Goal: Transaction & Acquisition: Purchase product/service

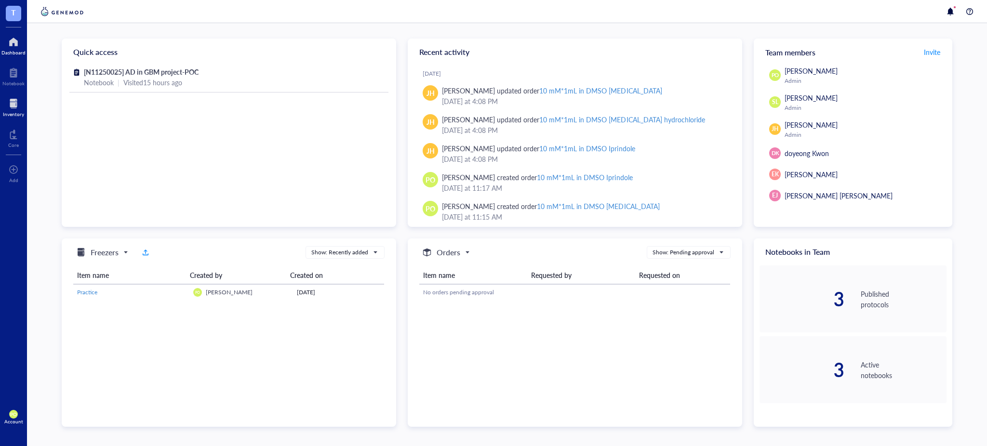
click at [13, 104] on div at bounding box center [13, 103] width 21 height 15
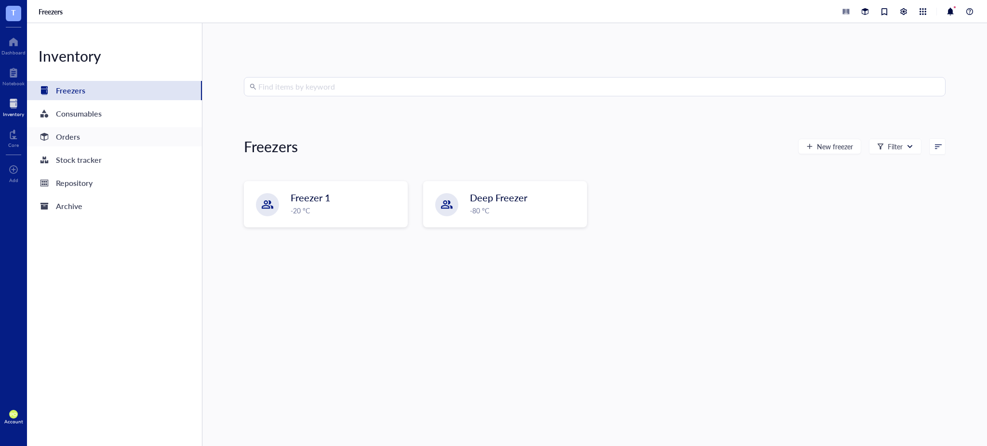
click at [80, 141] on div "Orders" at bounding box center [114, 136] width 175 height 19
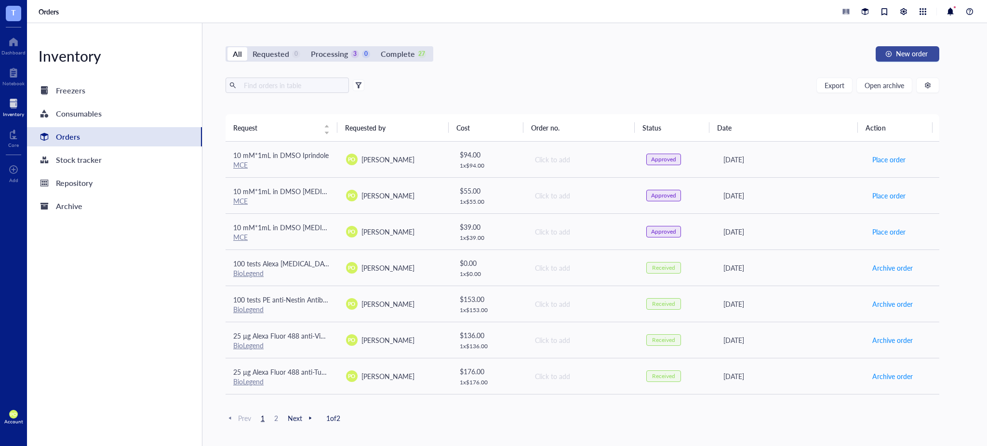
click at [492, 56] on span "New order" at bounding box center [912, 54] width 32 height 8
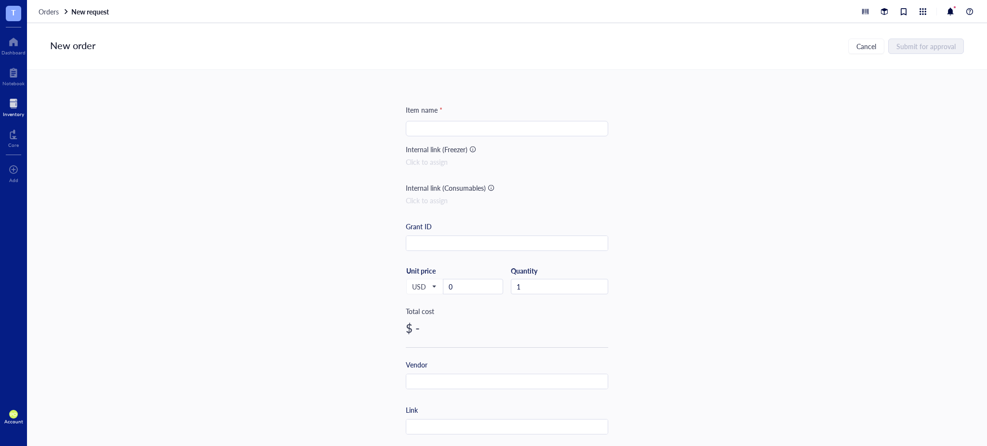
click at [455, 122] on input "search" at bounding box center [506, 128] width 191 height 14
paste input "Goat anti-Rabbit IgG (H+L) Cross-Adsorbed Secondary Antibody, Alexa [MEDICAL_DA…"
click at [492, 129] on input "1 mg Goat anti-Rabbit IgG (H+L) Cross-Adsorbed Secondary Antibody, Alexa [MEDIC…" at bounding box center [506, 128] width 191 height 14
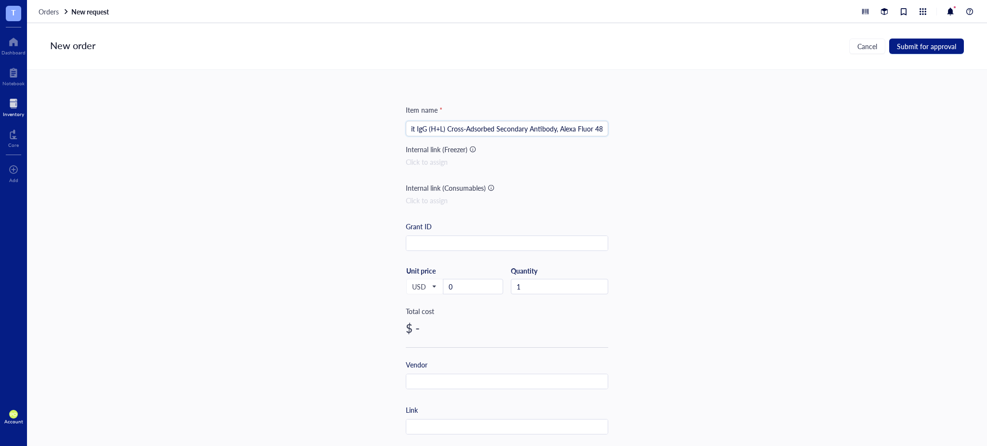
click at [432, 126] on input "1 mg Goat anti-Rabbit IgG (H+L) Cross-Adsorbed Secondary Antibody, Alexa Fluor …" at bounding box center [506, 128] width 191 height 14
drag, startPoint x: 442, startPoint y: 130, endPoint x: 429, endPoint y: 129, distance: 13.0
click at [429, 129] on input "1 mg Goat anti-Rabbit IgG (H+L) Cross-Adsorbed Secondary Antibody, Alexa Fluor …" at bounding box center [506, 128] width 191 height 14
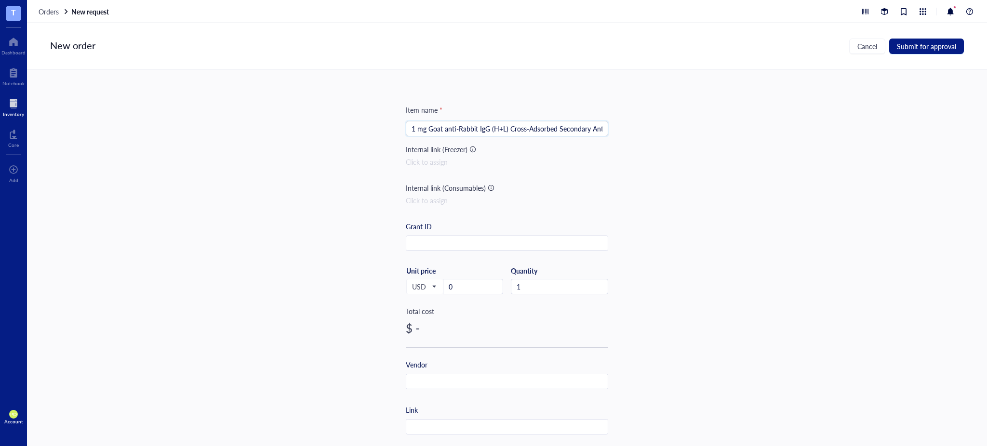
drag, startPoint x: 440, startPoint y: 128, endPoint x: 426, endPoint y: 128, distance: 14.5
click at [426, 128] on input "1 mg Goat anti-Rabbit IgG (H+L) Cross-Adsorbed Secondary Antibody, Alexa Fluor …" at bounding box center [506, 128] width 191 height 14
click at [490, 127] on input "1 mg anti-Rabbit IgG (H+L) Cross-Adsorbed Secondary Antibody, Alexa [MEDICAL_DA…" at bounding box center [506, 128] width 191 height 14
click at [492, 129] on input "1 mg anti-Rabbit IgG (H+L) Cross-Adsorbed Secondary Antibody, Alexa [MEDICAL_DA…" at bounding box center [506, 128] width 191 height 14
click at [492, 128] on input "1 mg anti-Rabbit IgG (H+L) Cross-Adsorbed Secondary Antibody, Alexa [MEDICAL_DA…" at bounding box center [506, 128] width 191 height 14
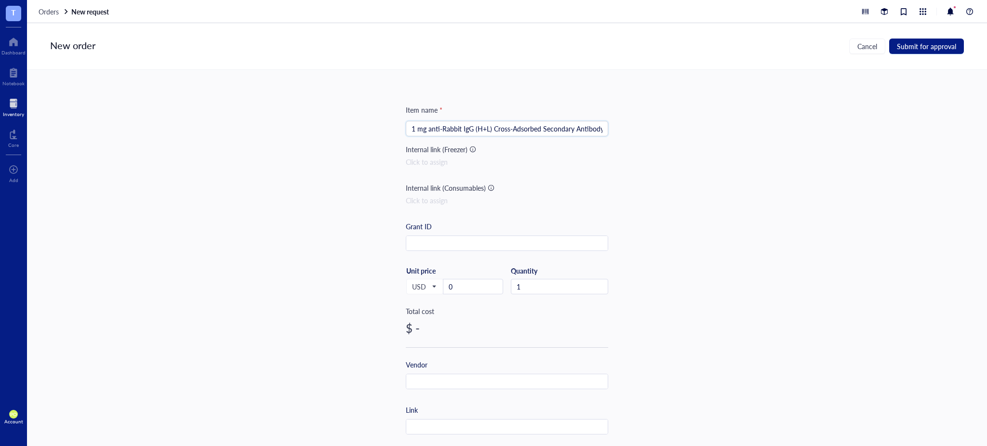
click at [492, 130] on input "1 mg anti-Rabbit IgG (H+L) Cross-Adsorbed Secondary Antibody, Alexa [MEDICAL_DA…" at bounding box center [506, 128] width 191 height 14
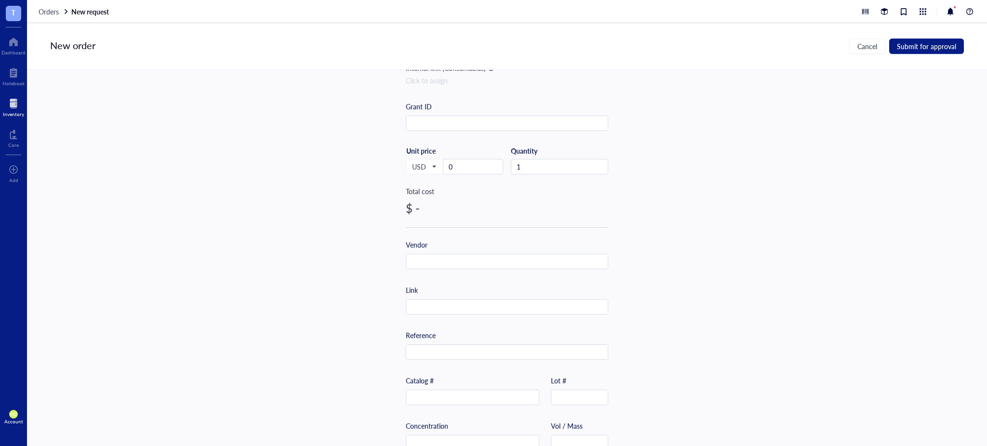
scroll to position [195, 0]
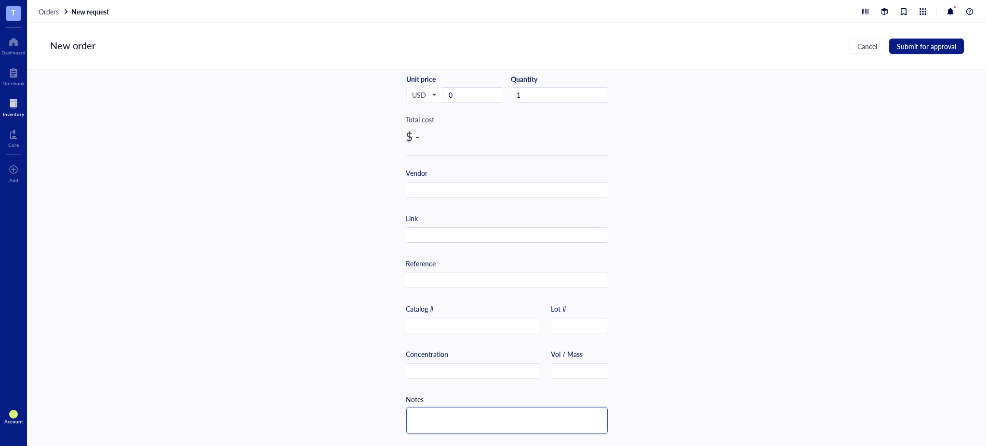
type input "1 mg anti-Rabbit IgG (H+L) Cross-Adsorbed Secondary Antibody, Alexa [MEDICAL_DA…"
click at [475, 412] on textarea at bounding box center [506, 420] width 201 height 27
type textarea "H"
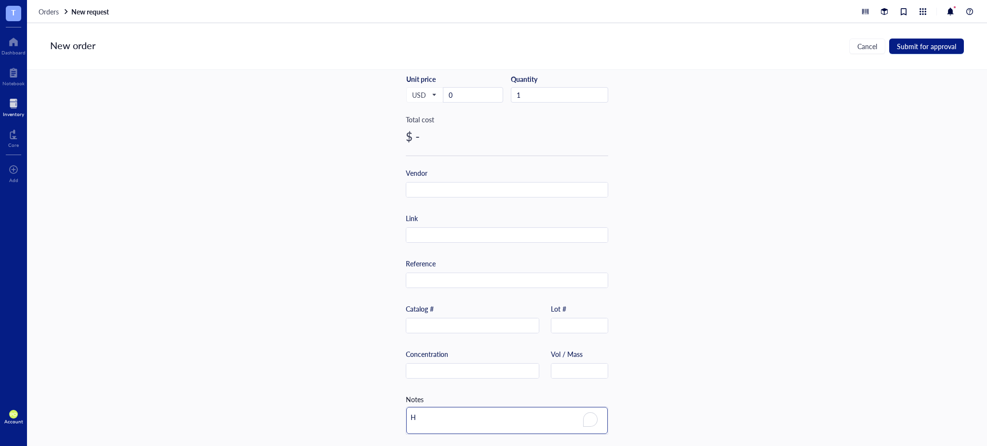
type textarea "Ho"
type textarea "Hos"
type textarea "Host"
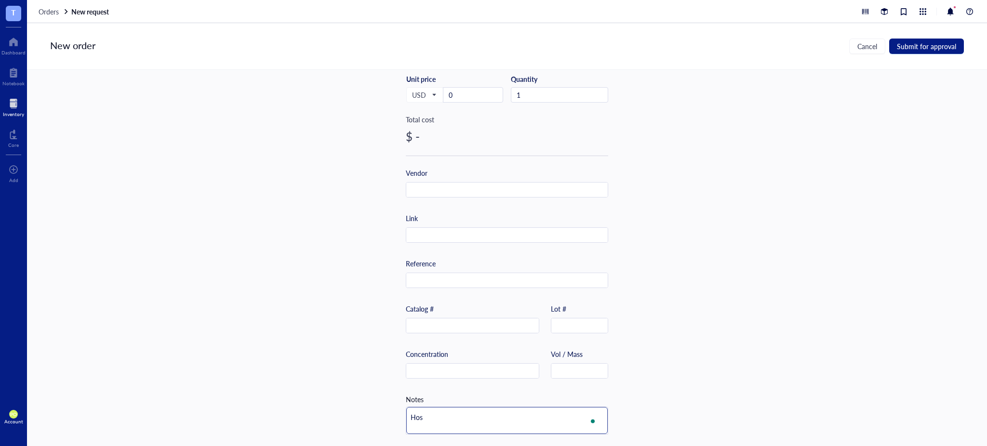
type textarea "Host"
type textarea "Host s"
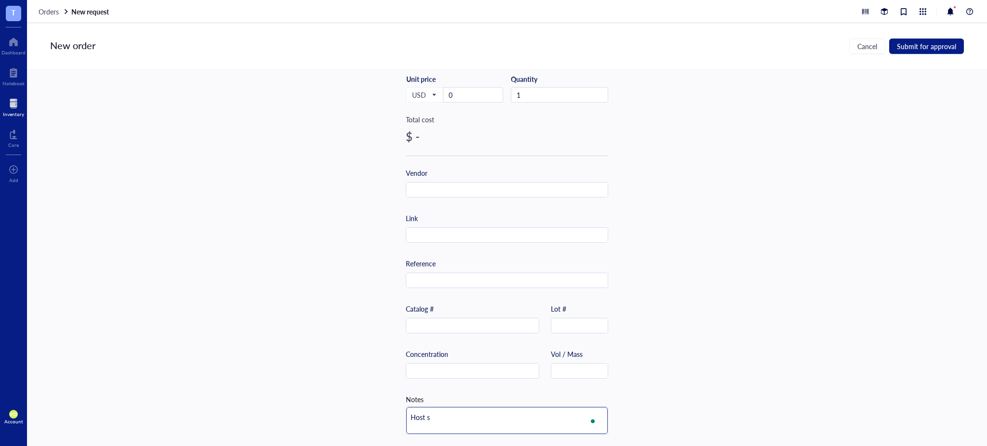
type textarea "Host sp"
type textarea "Host spe"
type textarea "Host spec"
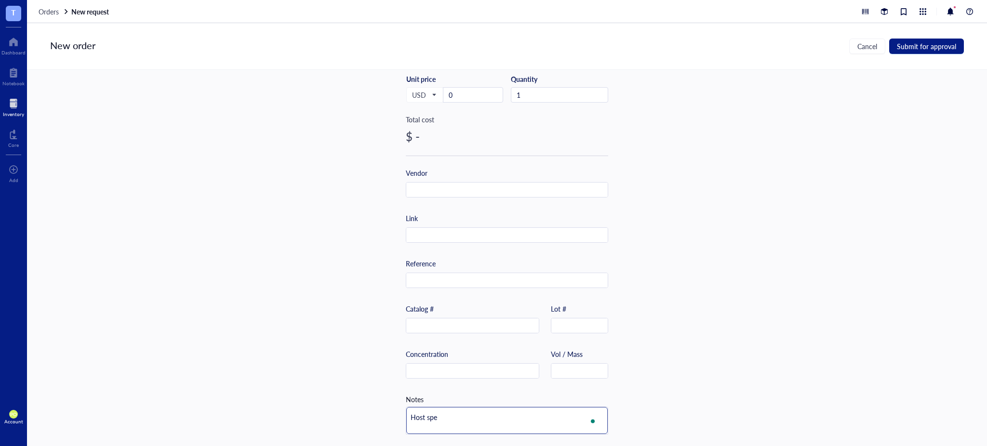
type textarea "Host spec"
type textarea "Host speci"
type textarea "Host specie"
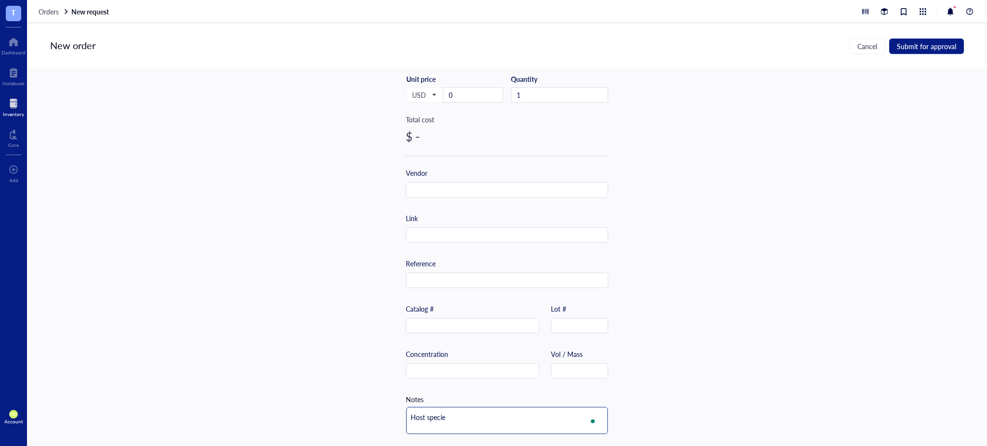
type textarea "Host species"
type textarea "Host species:"
type textarea "Host species: G"
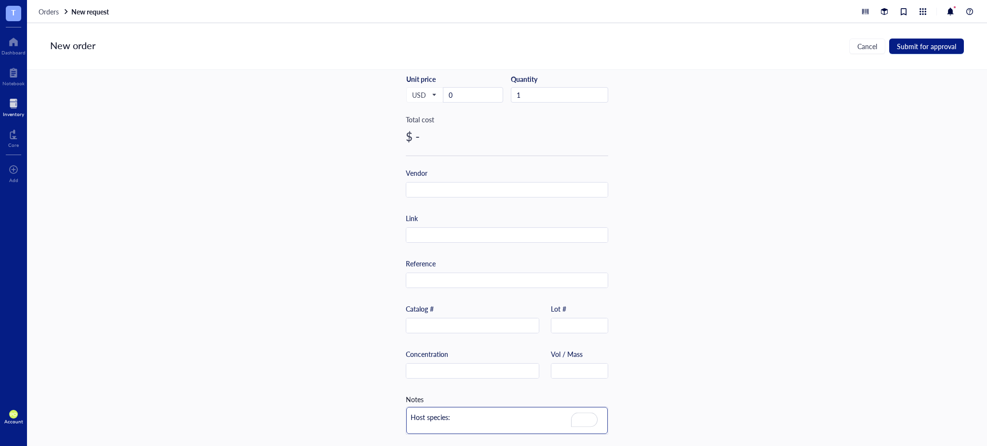
type textarea "Host species: G"
type textarea "Host species: Go"
type textarea "Host species: [GEOGRAPHIC_DATA]"
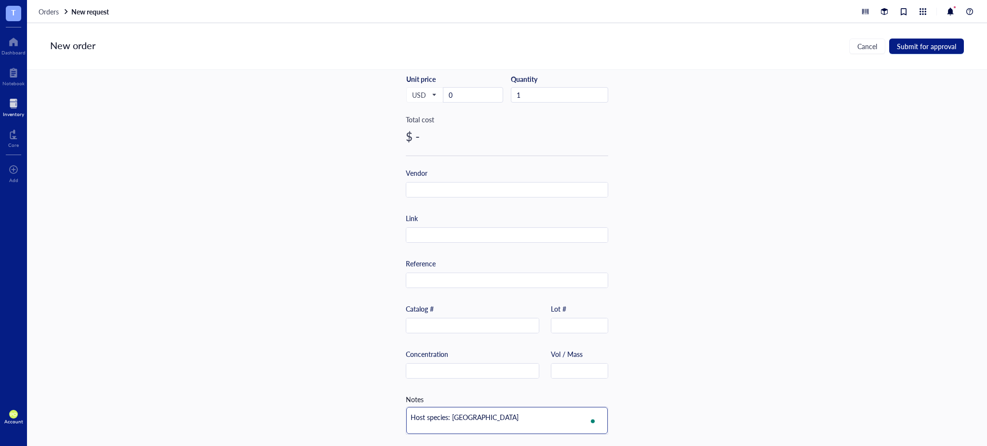
type textarea "Host species: Goat"
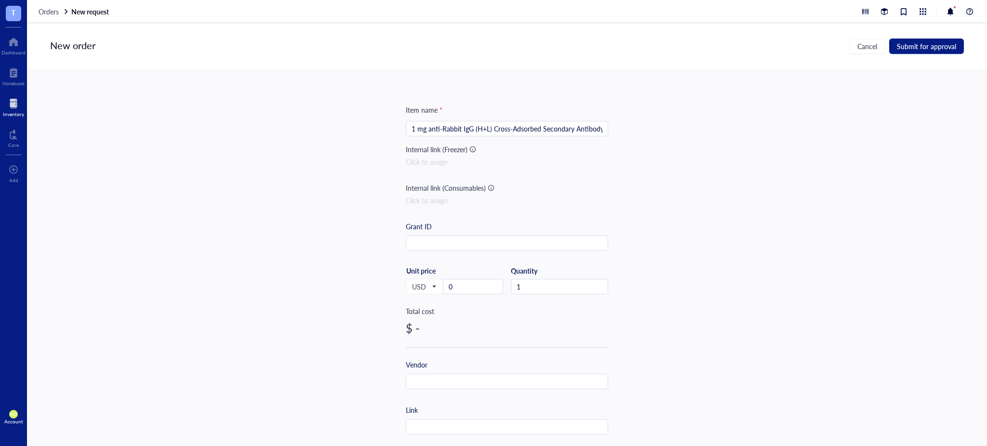
type textarea "Host species: Goat"
click at [441, 131] on input "1 mg anti-Rabbit IgG (H+L) Cross-Adsorbed Secondary Antibody, Alexa [MEDICAL_DA…" at bounding box center [506, 128] width 191 height 14
click at [414, 126] on input "1 mg anti-Rabbit IgG (H+L) Cross-Adsorbed Secondary Antibody, Alexa [MEDICAL_DA…" at bounding box center [506, 128] width 191 height 14
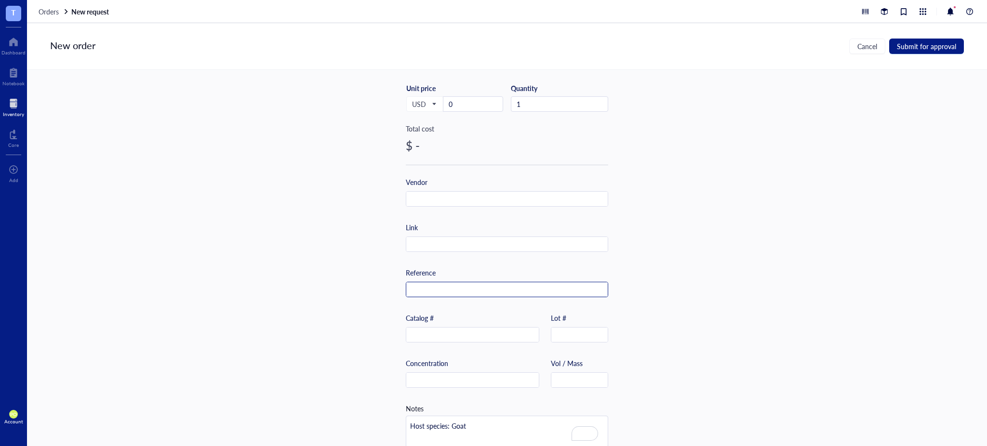
scroll to position [199, 0]
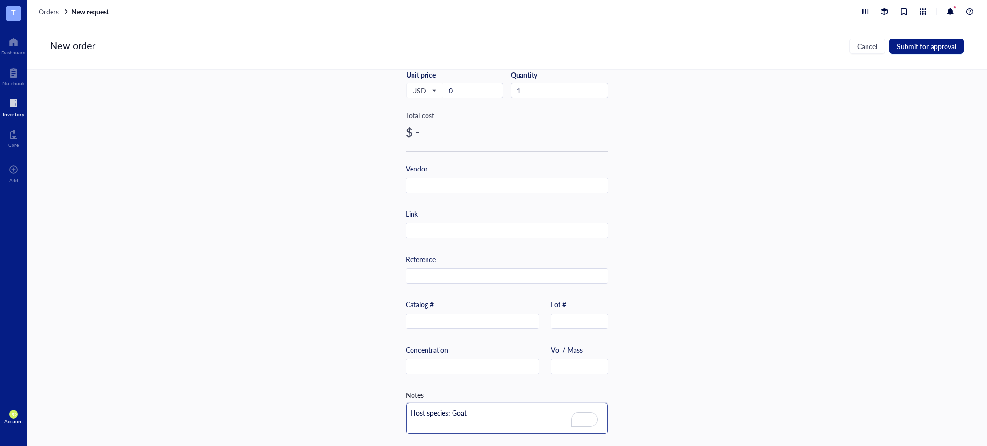
drag, startPoint x: 473, startPoint y: 416, endPoint x: 376, endPoint y: 398, distance: 98.0
click at [376, 398] on div "Item name * 1 mg anti-Rabbit IgG (H+L) Cross-Adsorbed Secondary Antibody, Alexa…" at bounding box center [507, 258] width 960 height 376
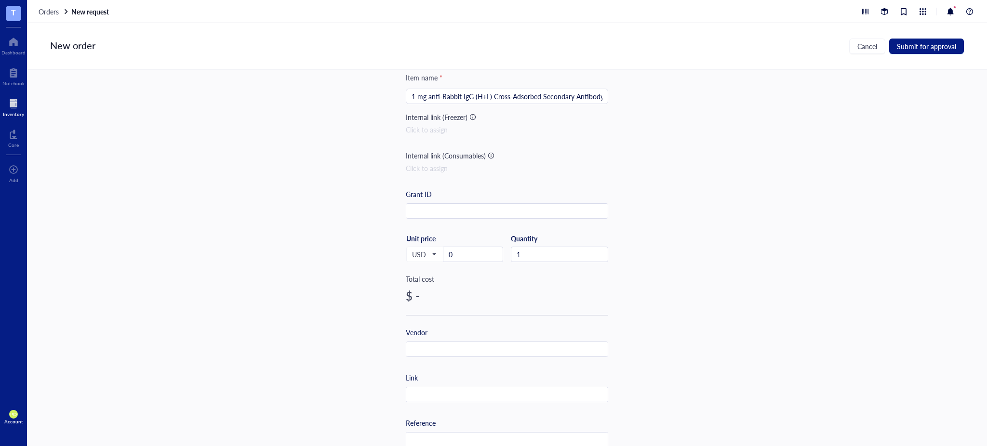
scroll to position [0, 0]
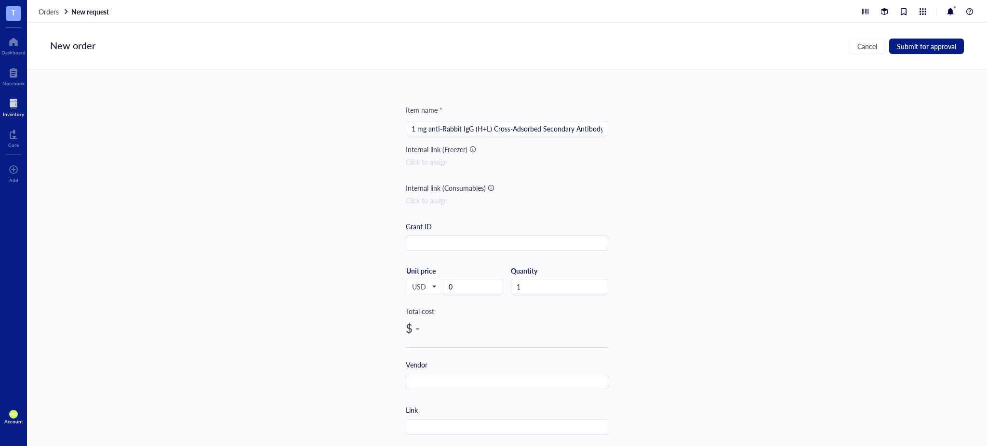
drag, startPoint x: 427, startPoint y: 126, endPoint x: 430, endPoint y: 137, distance: 11.9
click at [427, 125] on input "1 mg anti-Rabbit IgG (H+L) Cross-Adsorbed Secondary Antibody, Alexa [MEDICAL_DA…" at bounding box center [506, 128] width 191 height 14
drag, startPoint x: 410, startPoint y: 129, endPoint x: 678, endPoint y: 134, distance: 268.4
click at [492, 134] on div "Item name * 1 mg Goat anti-Rabbit IgG (H+L) Cross-Adsorbed Secondary Antibody, …" at bounding box center [507, 258] width 960 height 376
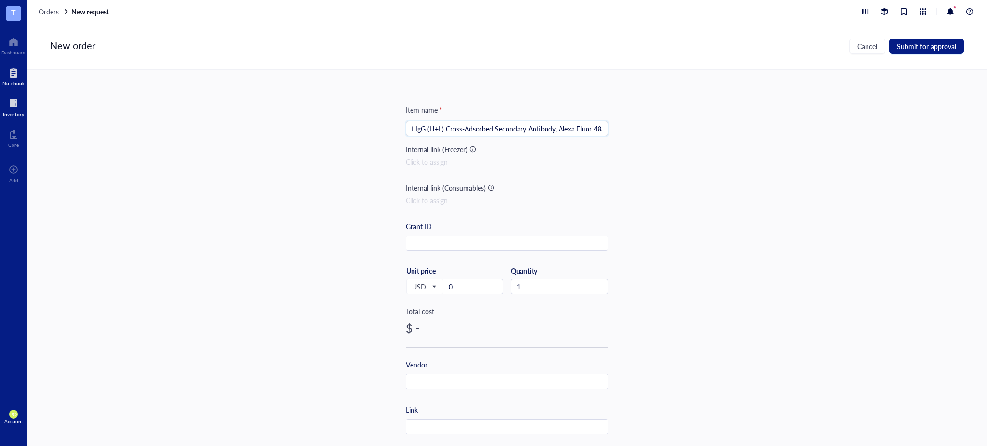
type input "1 mg Goat anti-Rabbit IgG (H+L) Cross-Adsorbed Secondary Antibody, Alexa Fluor …"
click at [14, 82] on div "Notebook" at bounding box center [13, 83] width 22 height 6
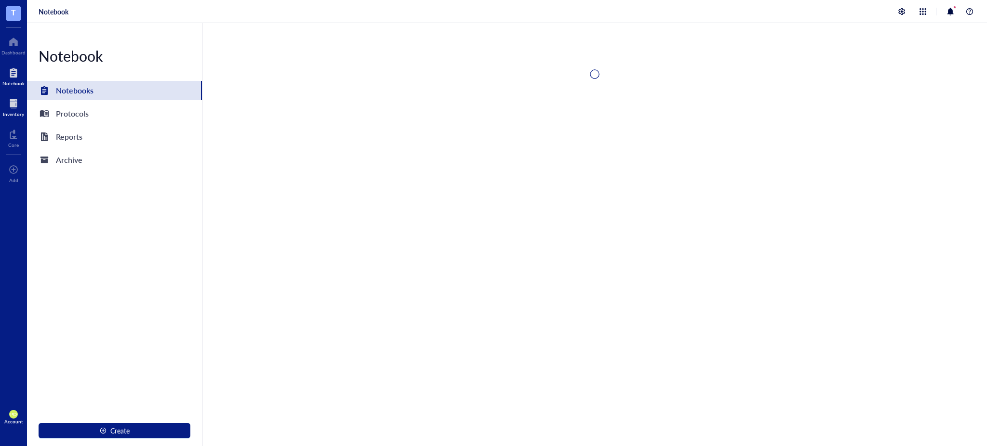
click at [13, 98] on div at bounding box center [13, 103] width 21 height 15
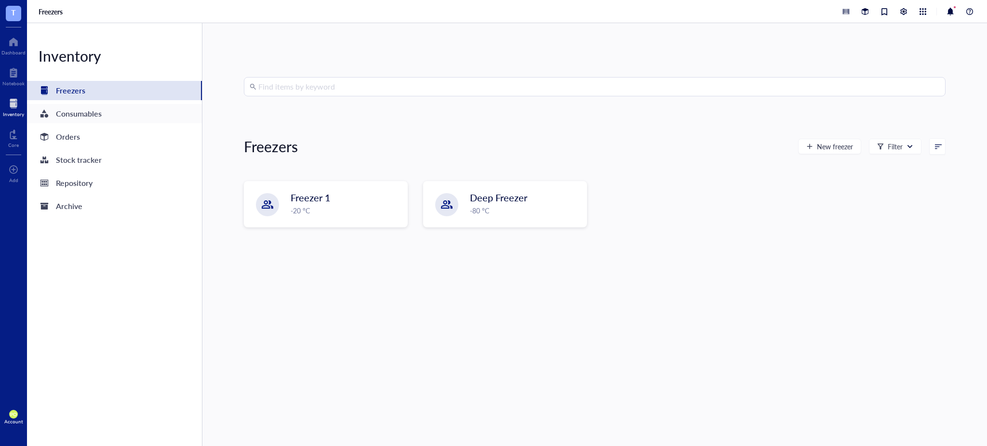
click at [99, 112] on div "Consumables" at bounding box center [79, 113] width 46 height 13
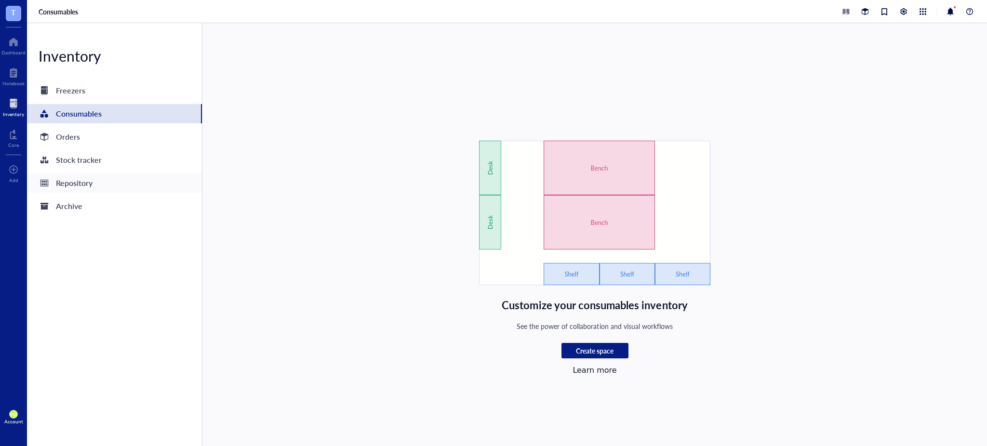
click at [78, 183] on div "Repository" at bounding box center [74, 182] width 37 height 13
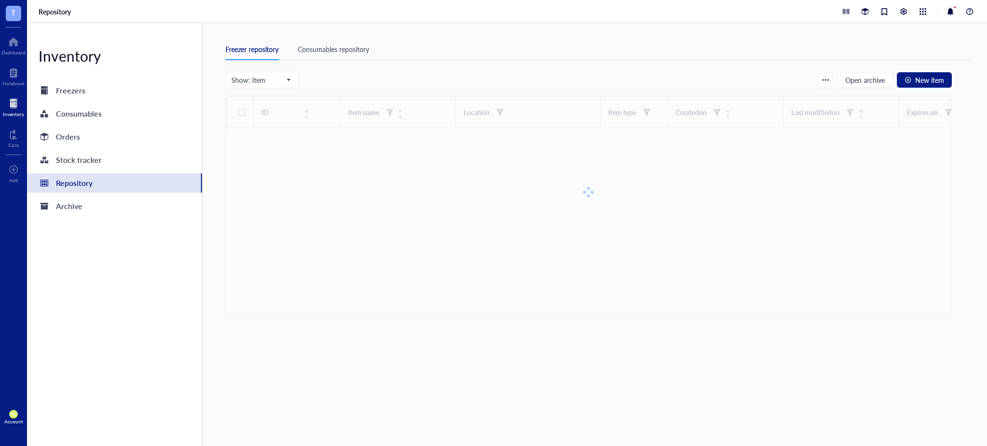
click at [344, 52] on div "Consumables repository" at bounding box center [333, 49] width 71 height 11
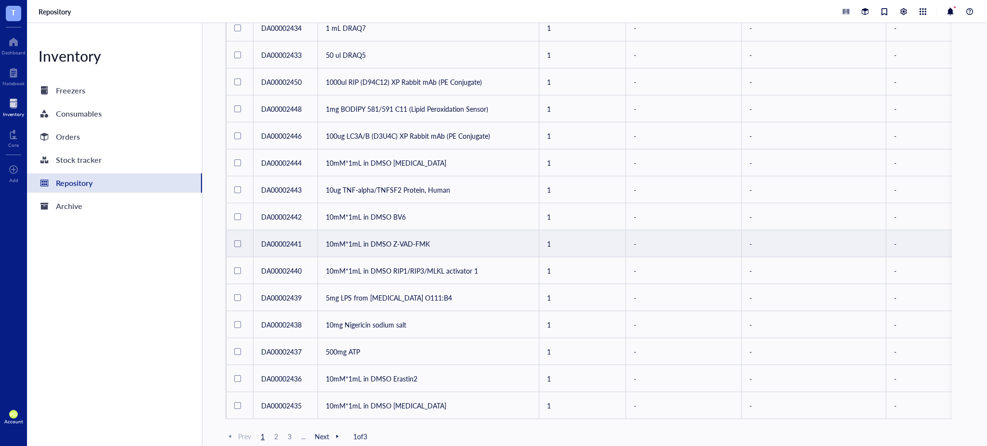
scroll to position [423, 0]
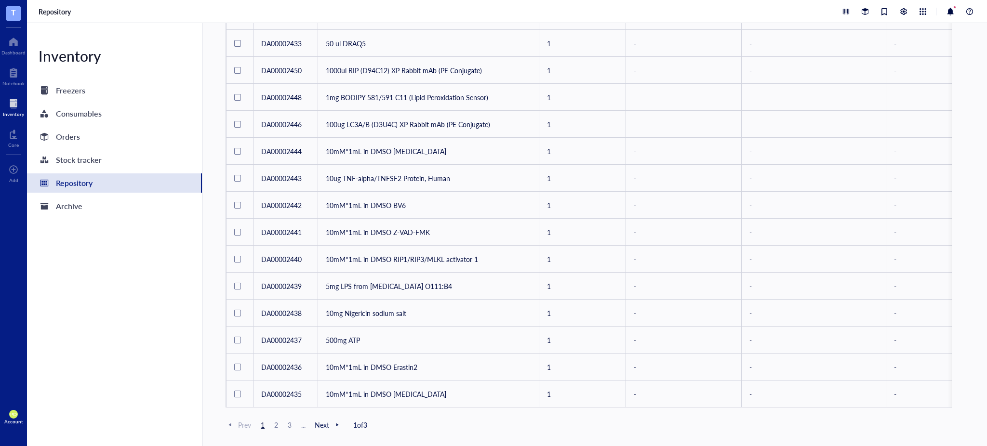
click at [277, 426] on span "2" at bounding box center [276, 425] width 12 height 9
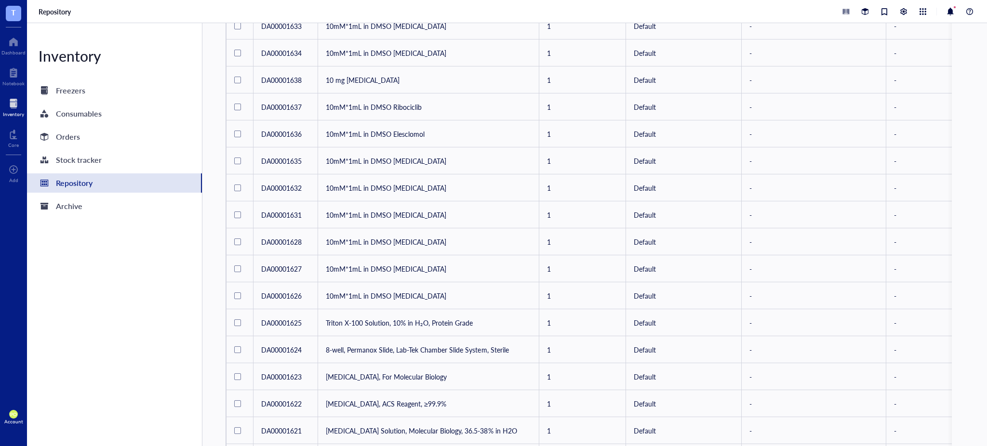
scroll to position [423, 0]
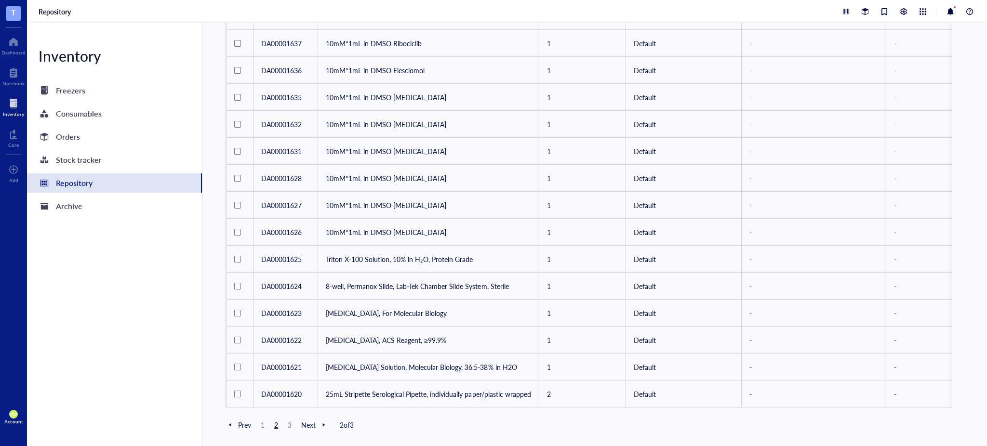
click at [289, 424] on span "3" at bounding box center [290, 425] width 12 height 9
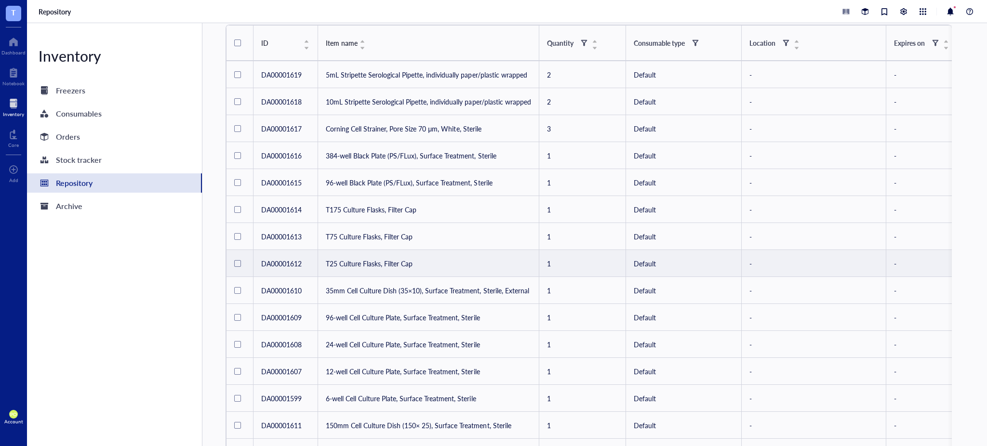
scroll to position [153, 0]
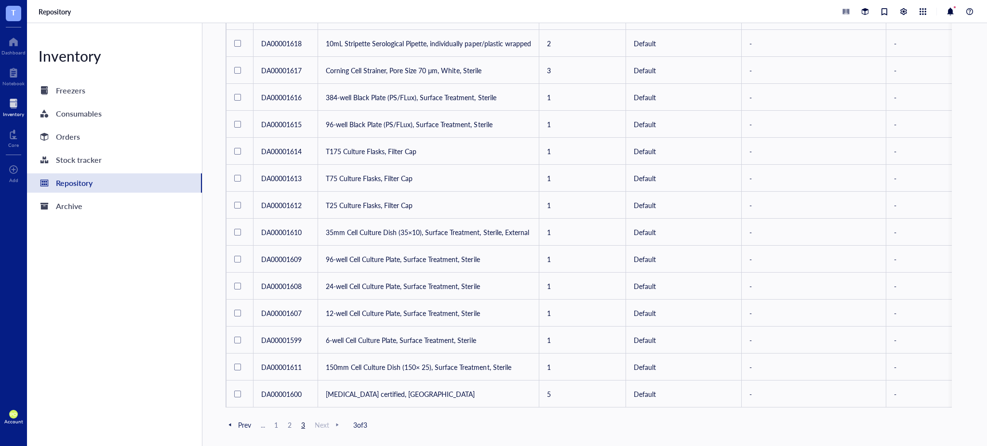
click at [264, 424] on span "..." at bounding box center [263, 425] width 12 height 9
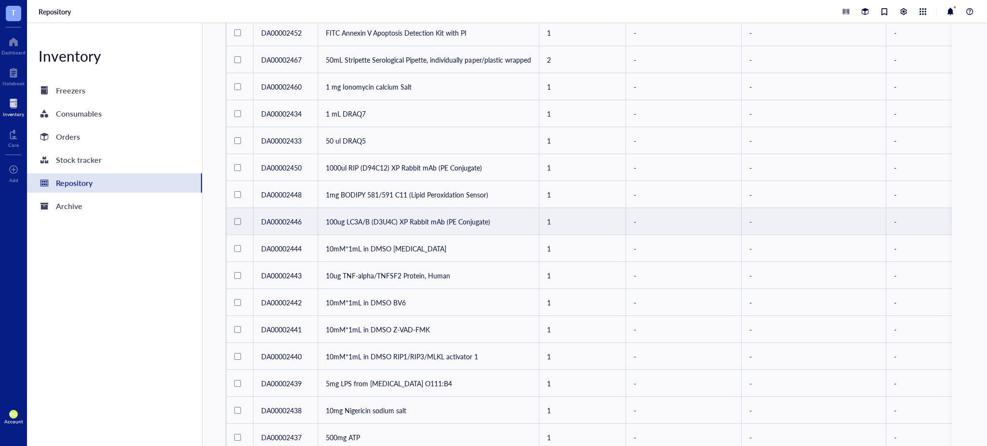
scroll to position [423, 0]
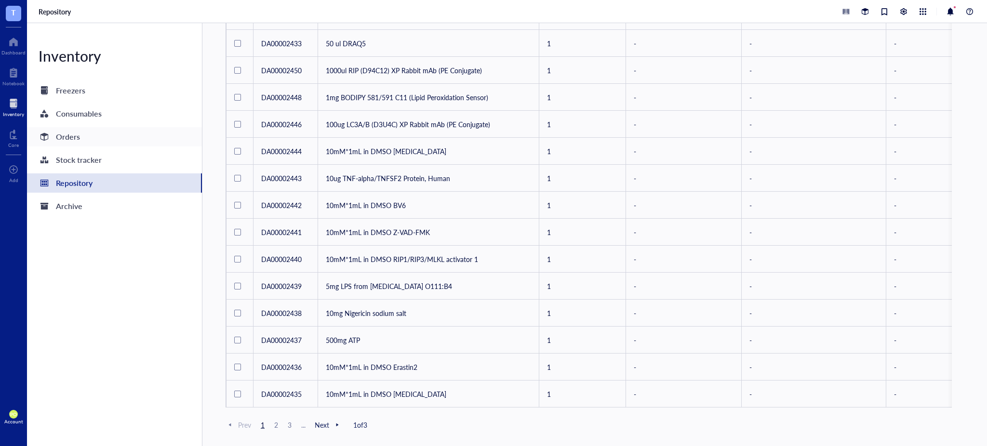
click at [80, 133] on div "Orders" at bounding box center [114, 136] width 175 height 19
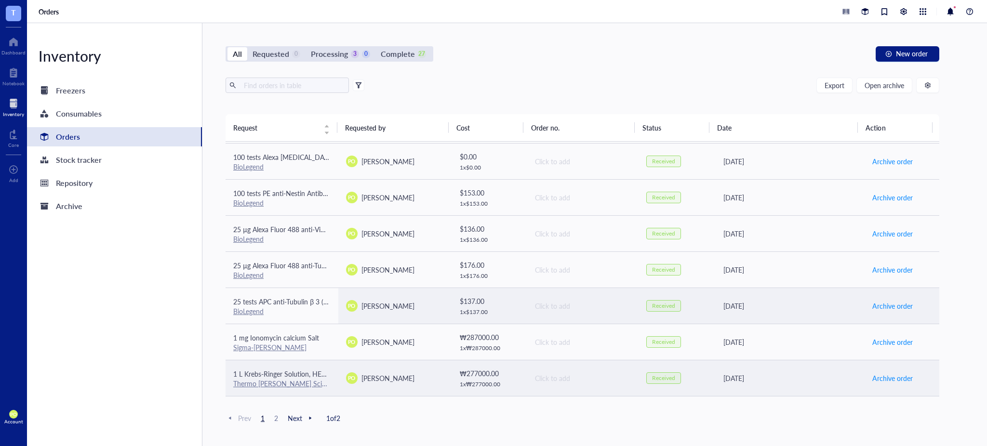
scroll to position [214, 0]
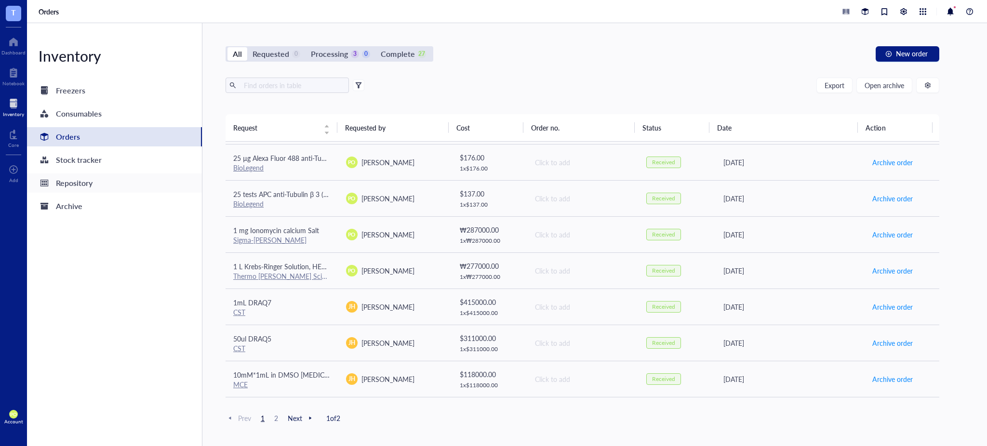
click at [85, 188] on div "Repository" at bounding box center [74, 182] width 37 height 13
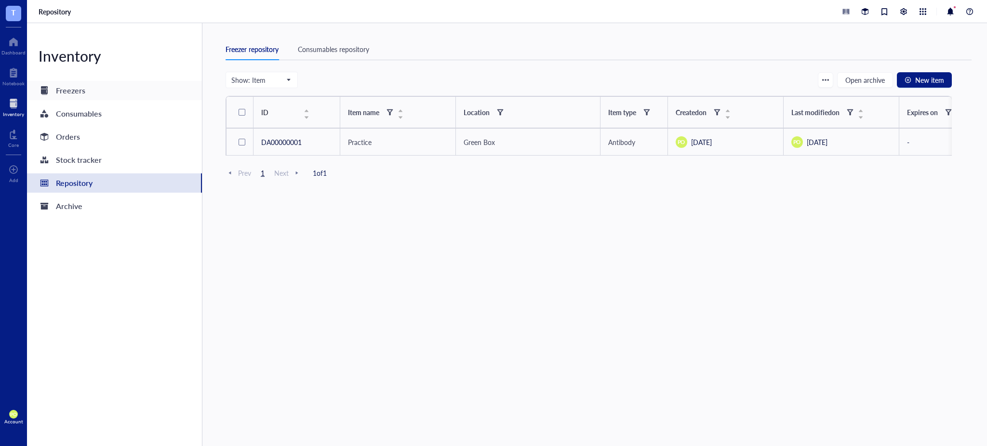
click at [73, 93] on div "Freezers" at bounding box center [70, 90] width 29 height 13
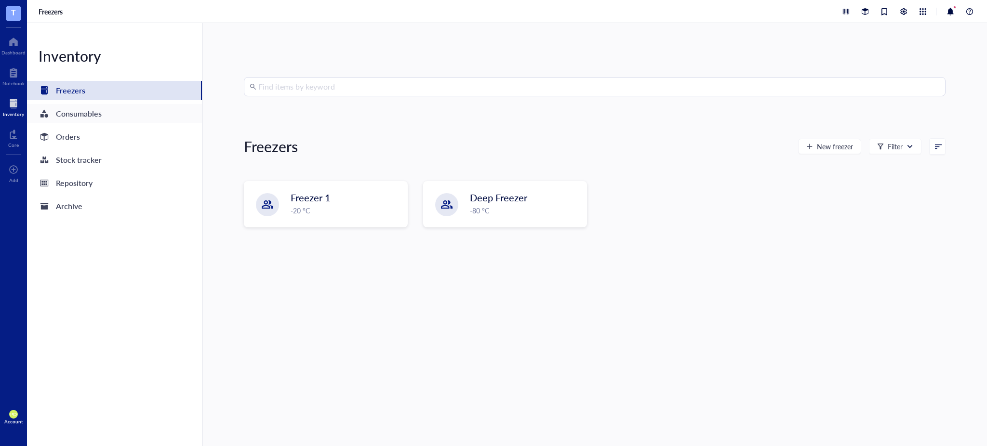
click at [94, 111] on div "Consumables" at bounding box center [79, 113] width 46 height 13
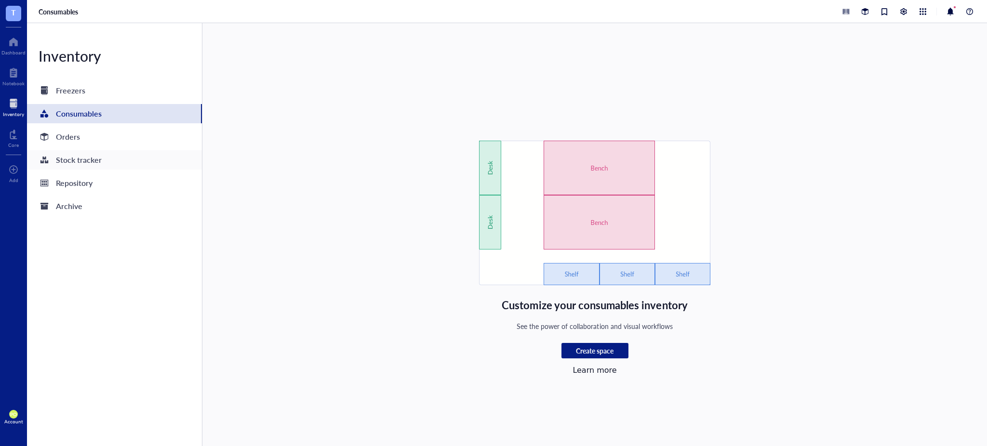
click at [81, 161] on div "Stock tracker" at bounding box center [79, 159] width 46 height 13
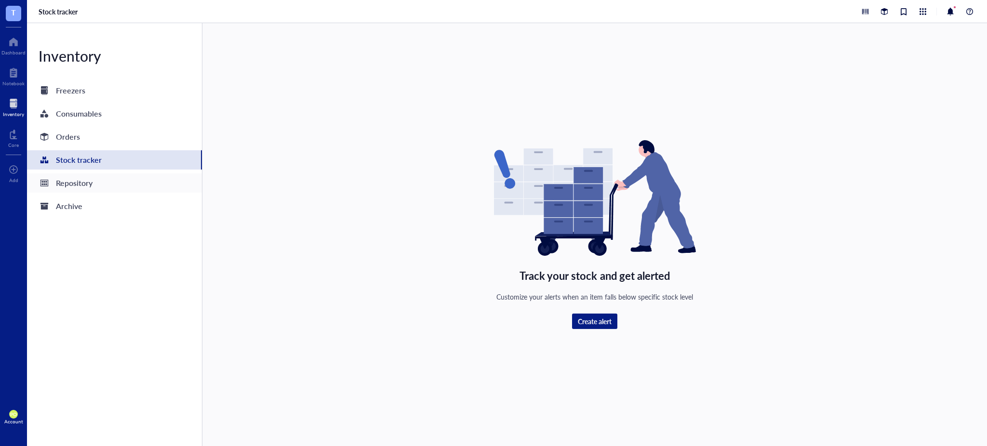
click at [89, 181] on div "Repository" at bounding box center [74, 182] width 37 height 13
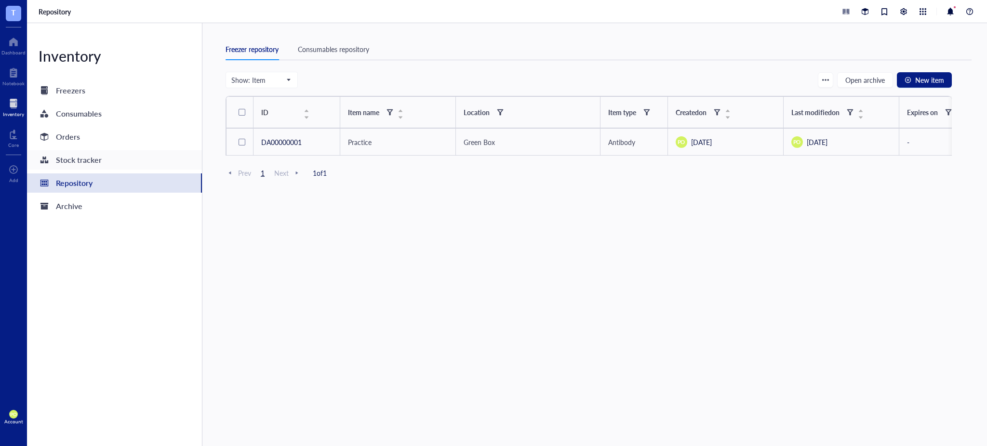
click at [116, 161] on div "Stock tracker" at bounding box center [114, 159] width 175 height 19
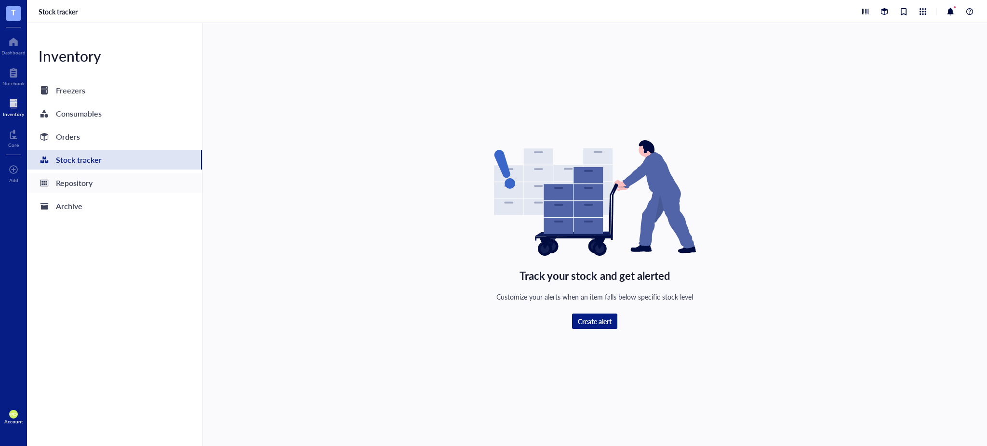
click at [73, 177] on div "Repository" at bounding box center [74, 182] width 37 height 13
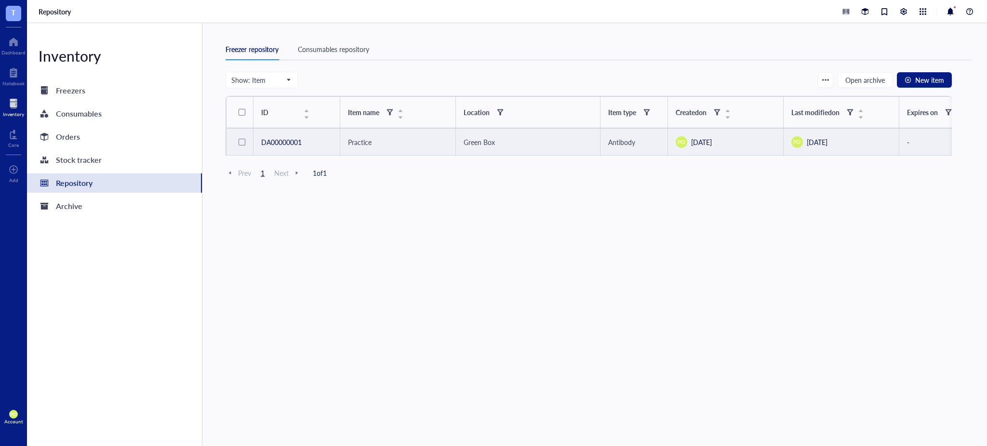
scroll to position [0, 12]
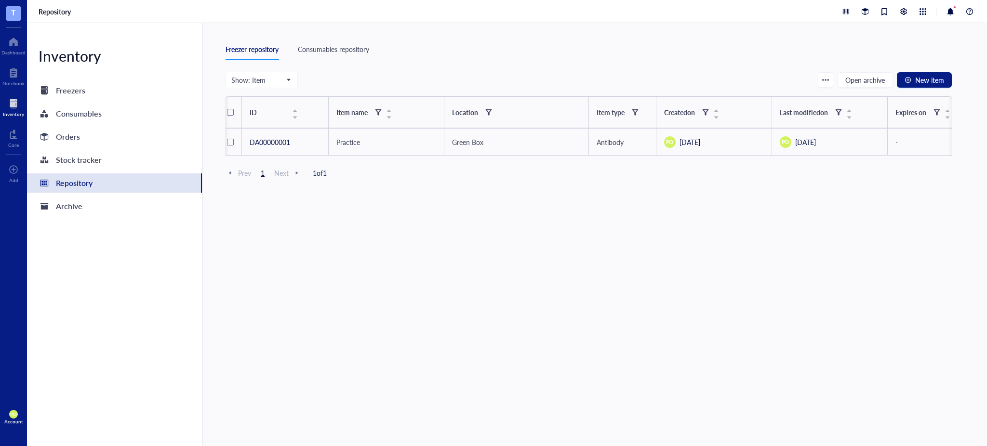
click at [356, 53] on div "Consumables repository" at bounding box center [333, 49] width 71 height 11
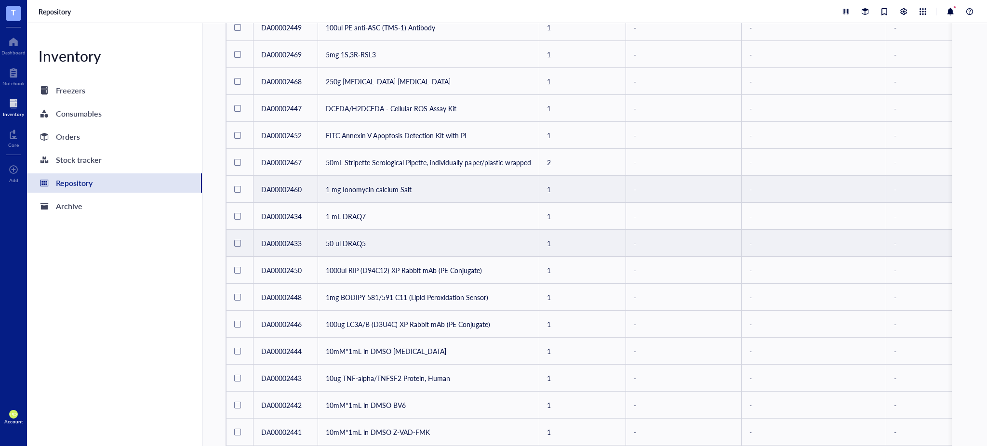
scroll to position [423, 0]
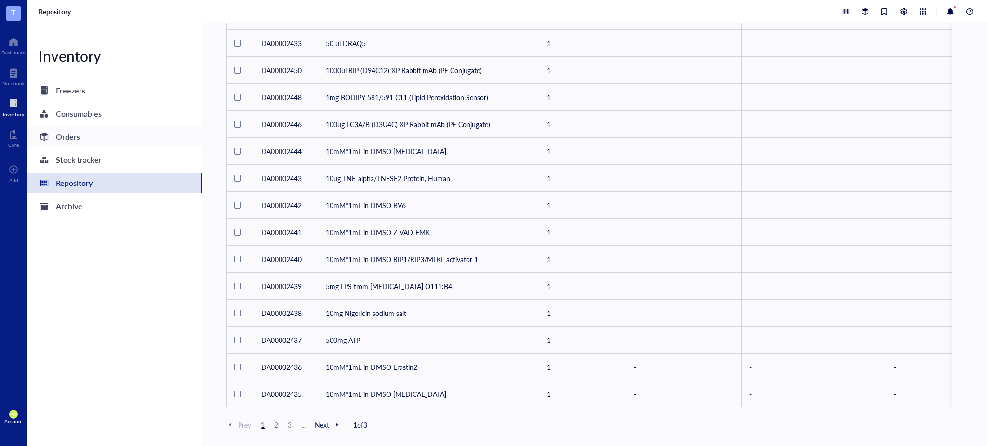
click at [89, 135] on div "Orders" at bounding box center [114, 136] width 175 height 19
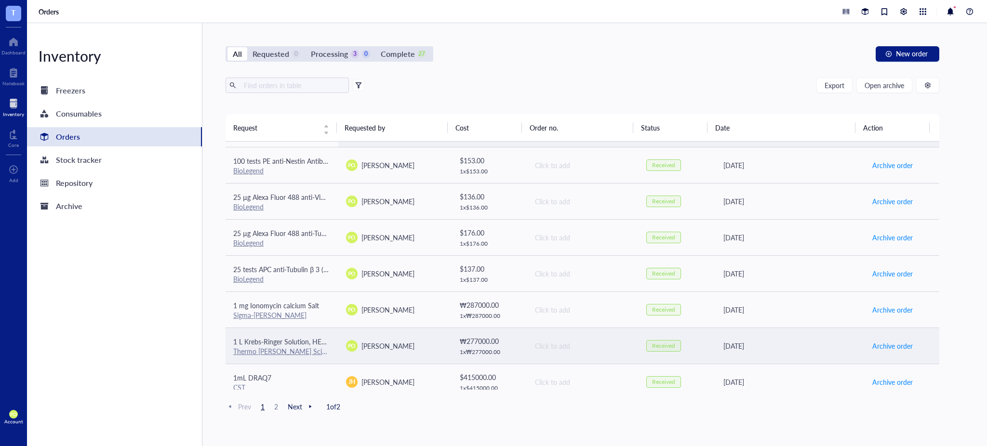
scroll to position [214, 0]
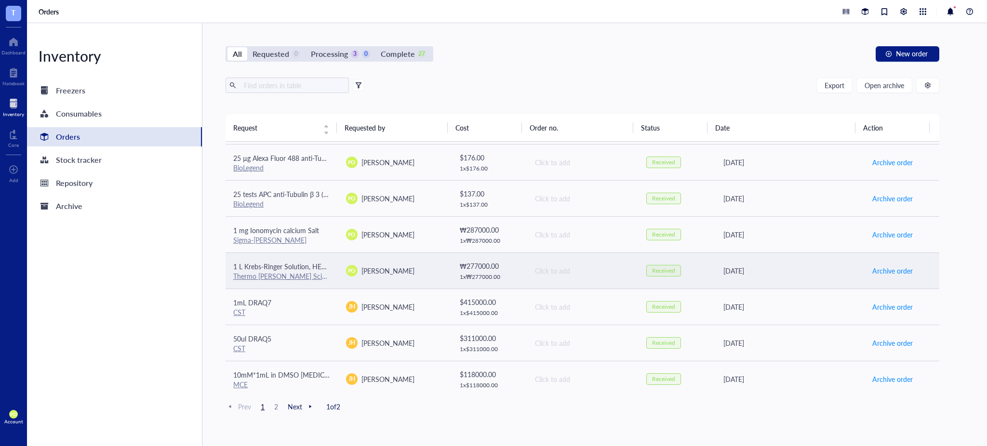
click at [322, 279] on div "Thermo [PERSON_NAME] Scientific" at bounding box center [281, 276] width 97 height 9
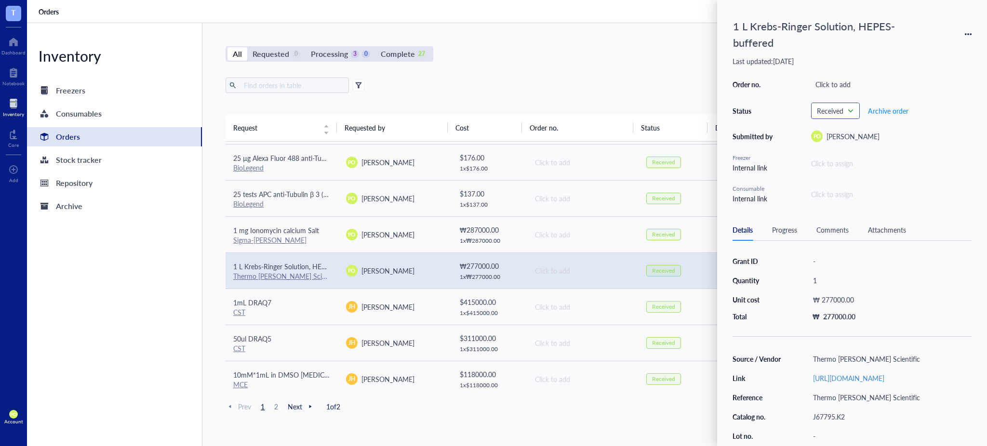
click at [492, 110] on span "Received" at bounding box center [834, 110] width 35 height 9
click at [492, 137] on div "PO [PERSON_NAME]" at bounding box center [891, 137] width 160 height 12
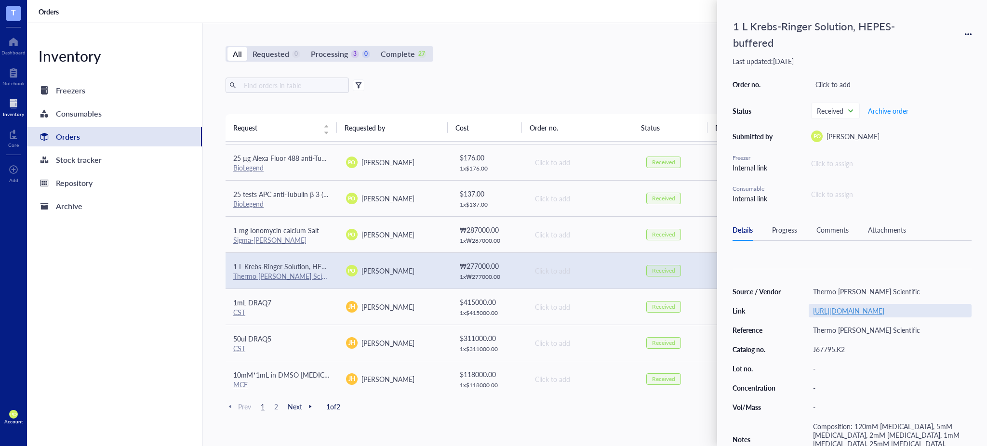
scroll to position [93, 0]
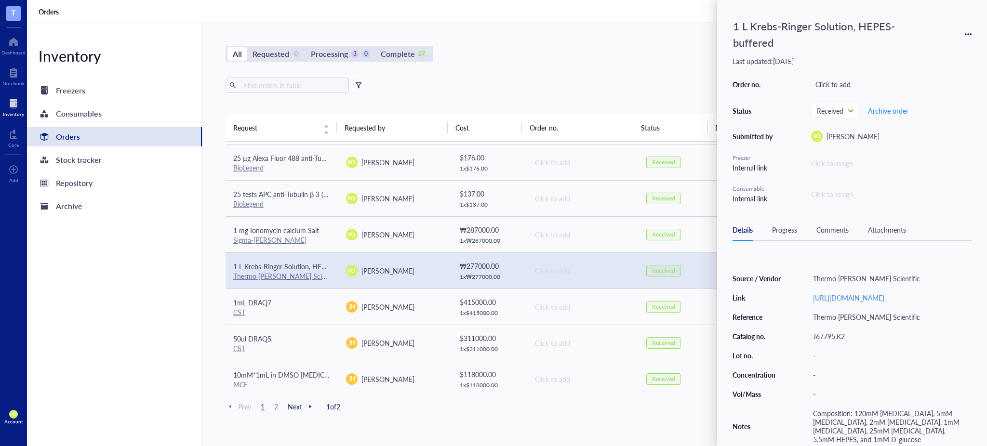
drag, startPoint x: 792, startPoint y: 228, endPoint x: 813, endPoint y: 228, distance: 20.2
click at [492, 228] on div "Progress" at bounding box center [784, 230] width 25 height 11
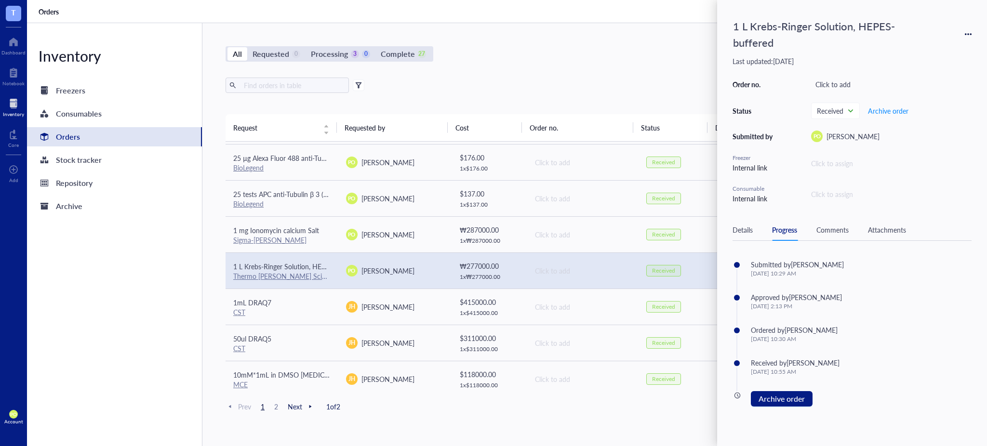
click at [492, 232] on div "Comments" at bounding box center [832, 230] width 32 height 11
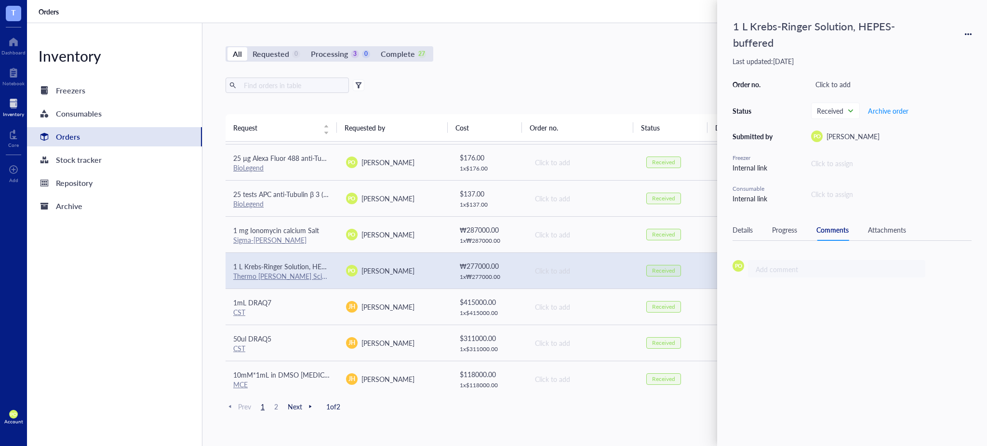
click at [492, 229] on div "Progress" at bounding box center [784, 230] width 25 height 11
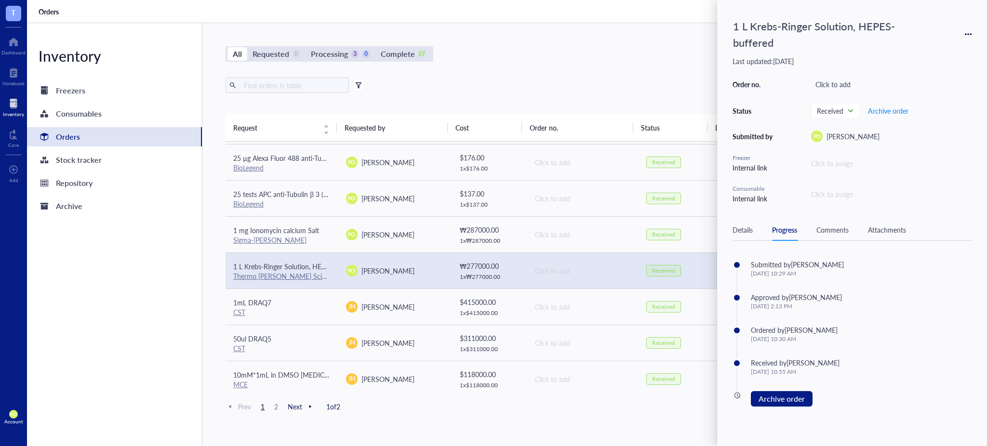
click at [492, 231] on div "Attachments" at bounding box center [887, 230] width 38 height 11
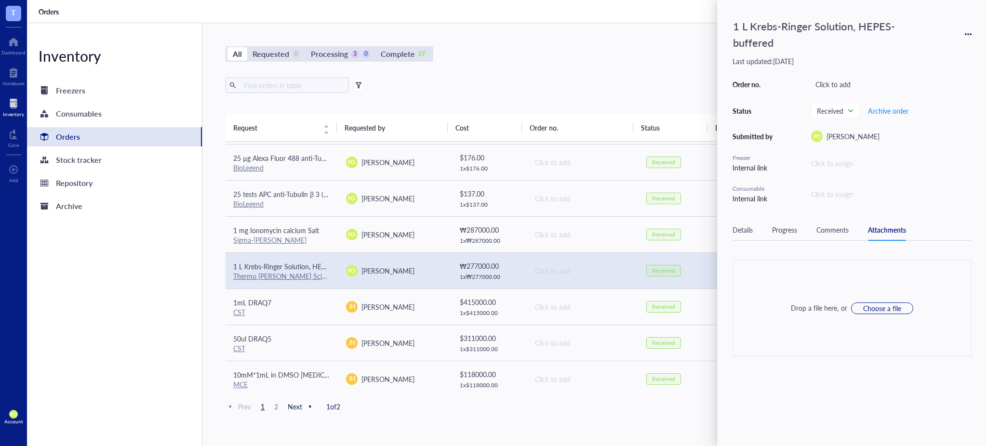
click at [492, 229] on div "Details Progress Comments Attachments" at bounding box center [851, 230] width 239 height 22
click at [492, 231] on div "Progress" at bounding box center [784, 230] width 25 height 11
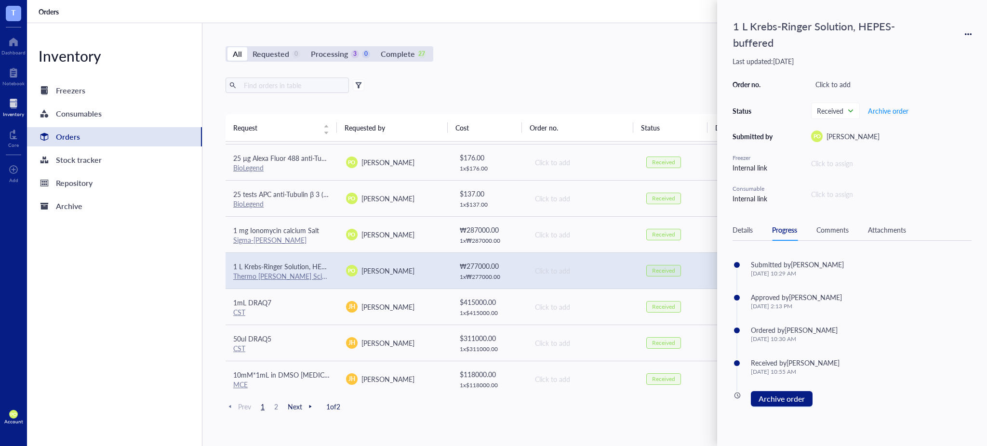
click at [30, 273] on div "T Dashboard Notebook Inventory Core To pick up a draggable item, press the spac…" at bounding box center [493, 223] width 987 height 446
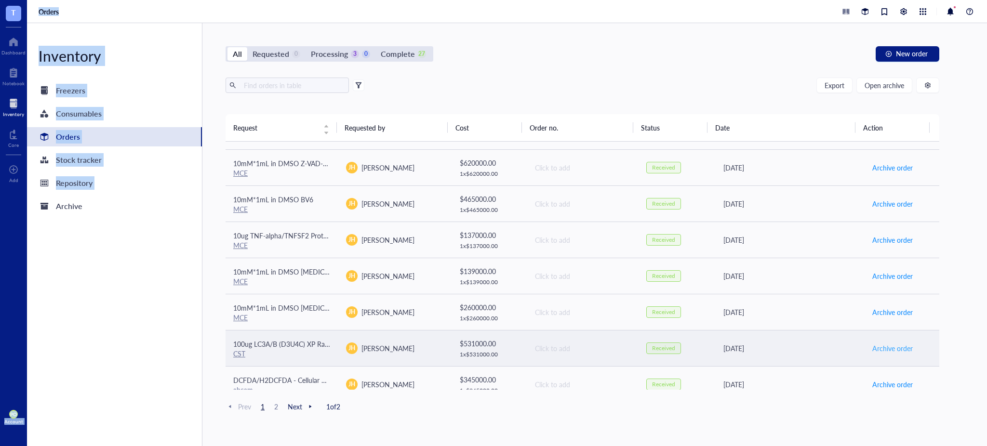
scroll to position [656, 0]
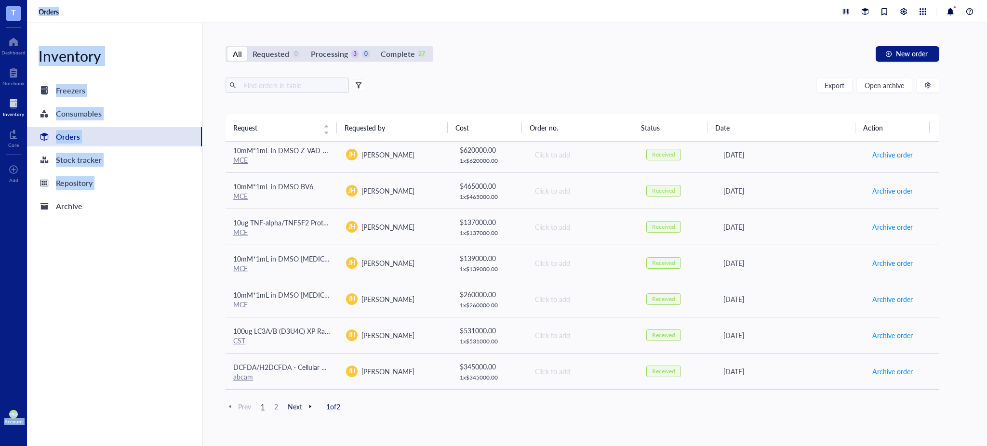
click at [154, 288] on div "Inventory Freezers Consumables Orders Stock tracker Repository Archive" at bounding box center [114, 234] width 175 height 423
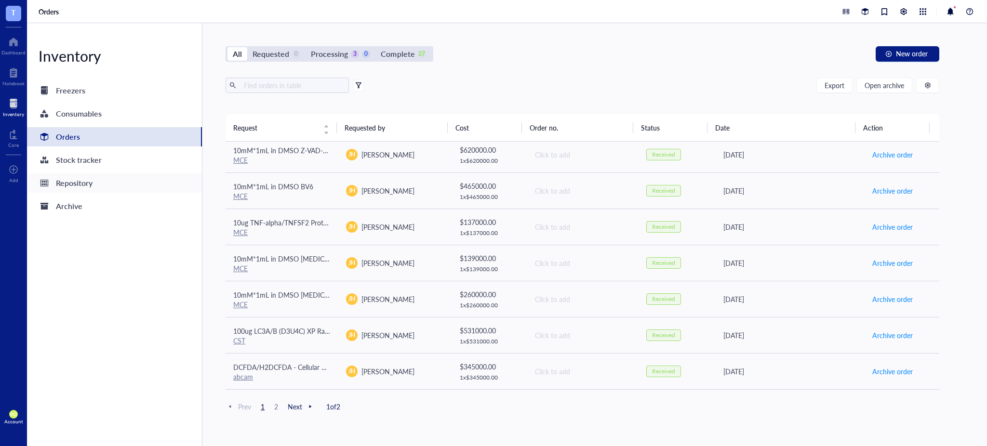
click at [92, 177] on div "Repository" at bounding box center [74, 182] width 37 height 13
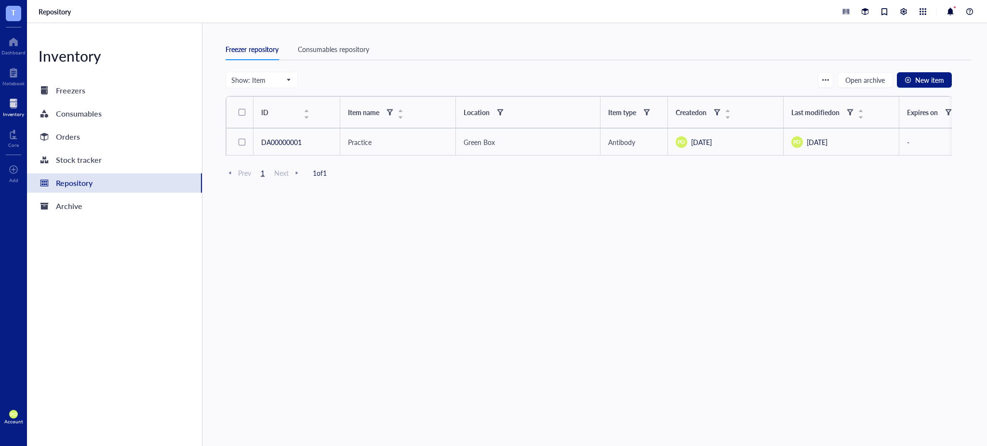
click at [347, 53] on div "Consumables repository" at bounding box center [333, 49] width 71 height 11
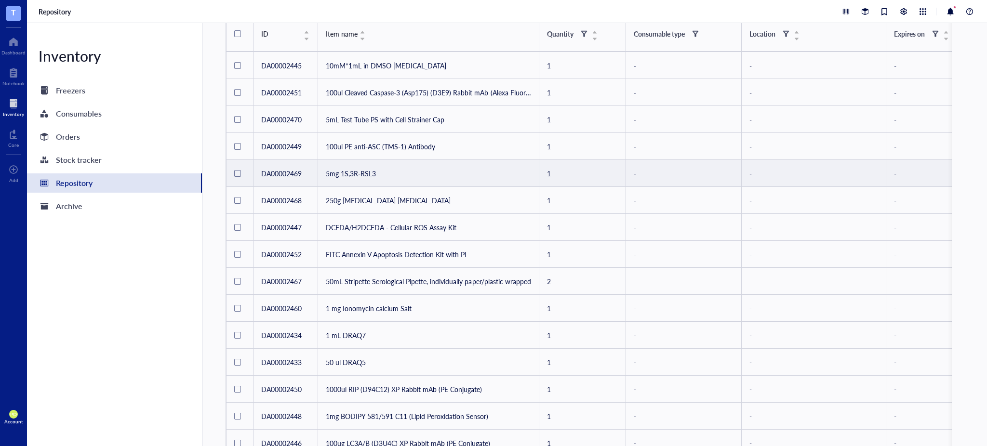
scroll to position [106, 0]
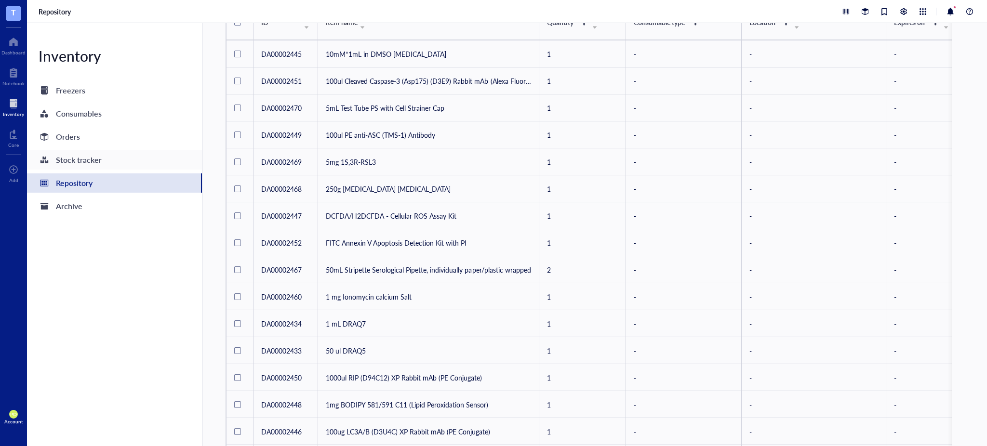
click at [94, 163] on div "Stock tracker" at bounding box center [79, 159] width 46 height 13
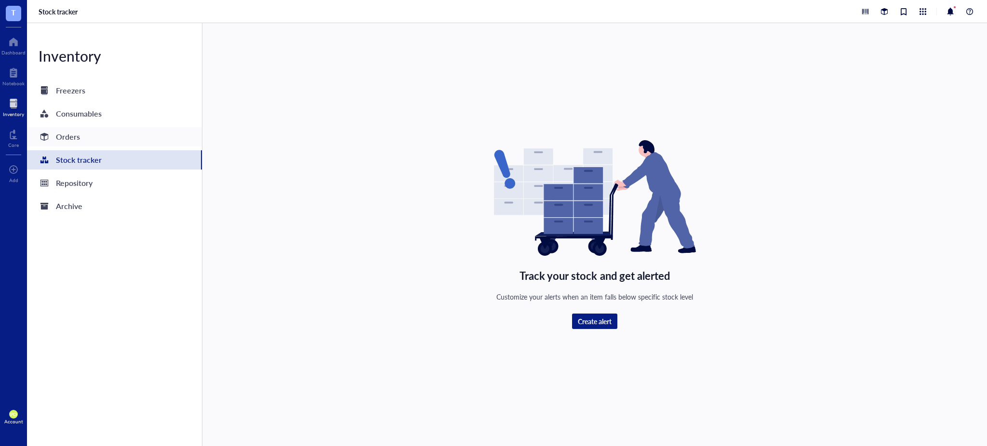
click at [108, 139] on div "Orders" at bounding box center [114, 136] width 175 height 19
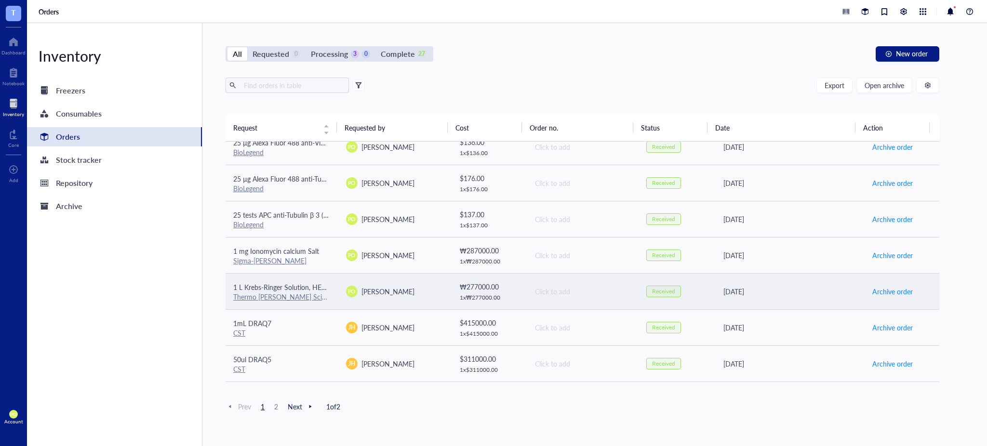
scroll to position [214, 0]
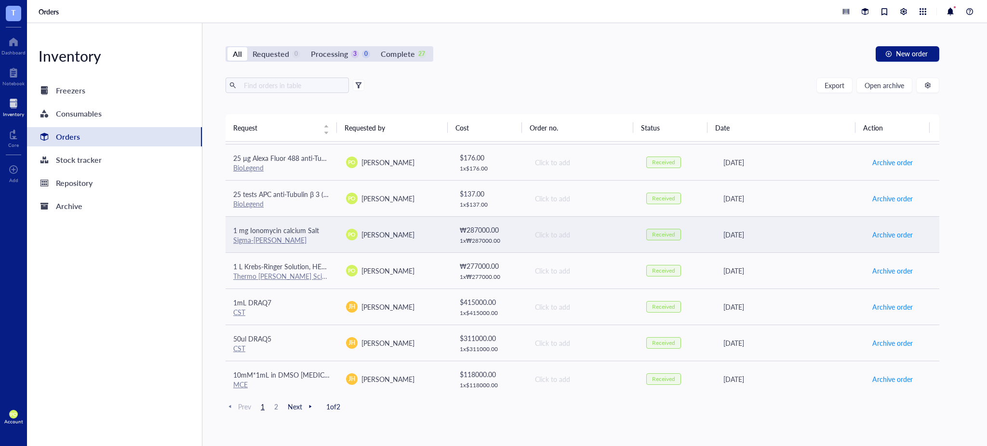
click at [319, 228] on div "1 mg Ionomycin calcium Salt" at bounding box center [281, 230] width 97 height 11
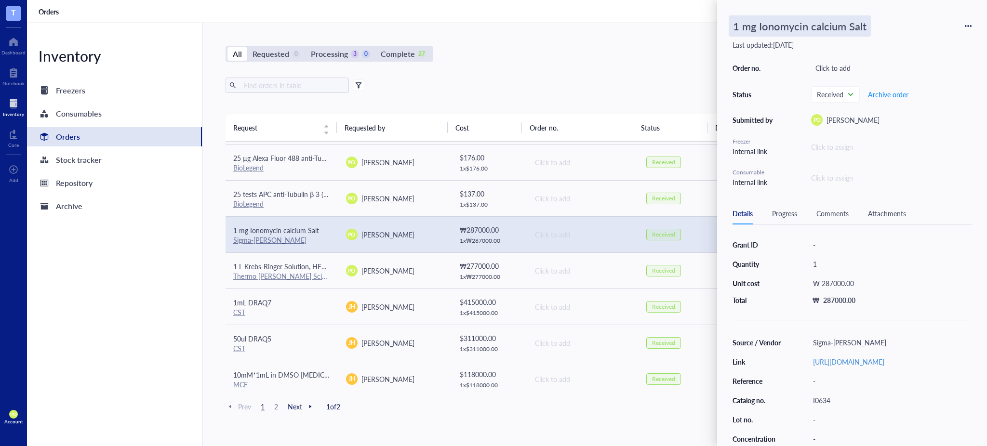
click at [492, 24] on div "1 mg Ionomycin calcium Salt" at bounding box center [851, 25] width 239 height 21
click at [492, 25] on div "1 mg Ionomycin calcium Salt" at bounding box center [799, 25] width 142 height 21
drag, startPoint x: 866, startPoint y: 27, endPoint x: 726, endPoint y: 36, distance: 140.0
click at [492, 36] on div "1 mg Ionomycin calcium Salt Last updated: [DATE] Order no. Click to add Status …" at bounding box center [852, 223] width 270 height 446
drag, startPoint x: 138, startPoint y: 295, endPoint x: 76, endPoint y: 185, distance: 126.0
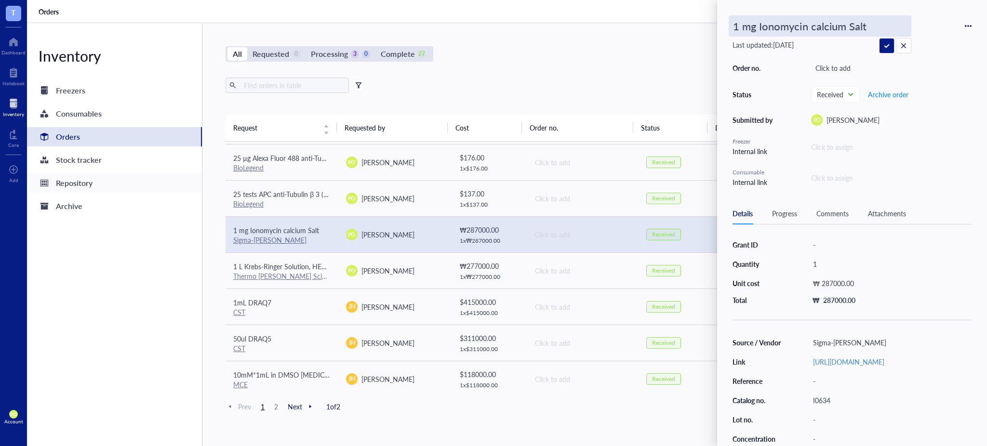
click at [134, 293] on div "Inventory Freezers Consumables Orders Stock tracker Repository Archive" at bounding box center [114, 234] width 175 height 423
click at [78, 182] on div "Repository" at bounding box center [74, 182] width 37 height 13
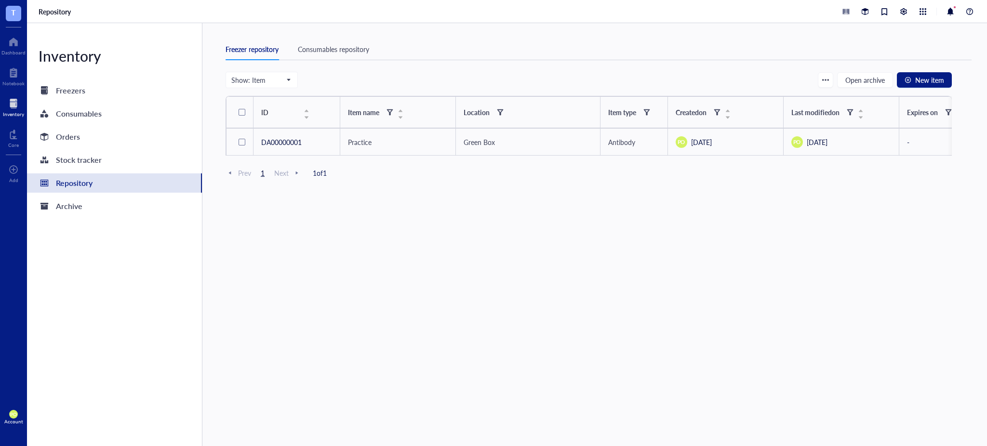
click at [344, 52] on div "Consumables repository" at bounding box center [333, 49] width 71 height 11
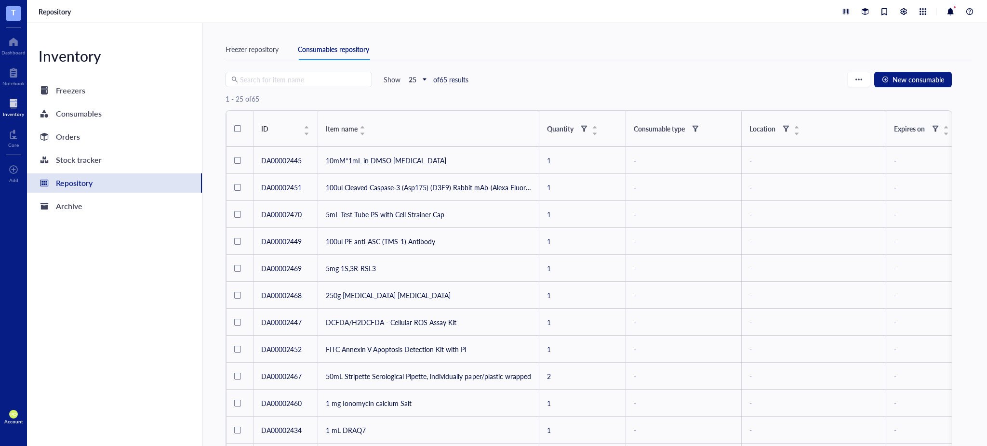
click at [287, 78] on input "search" at bounding box center [303, 79] width 126 height 14
paste input "1 mg Ionomycin calcium Salt"
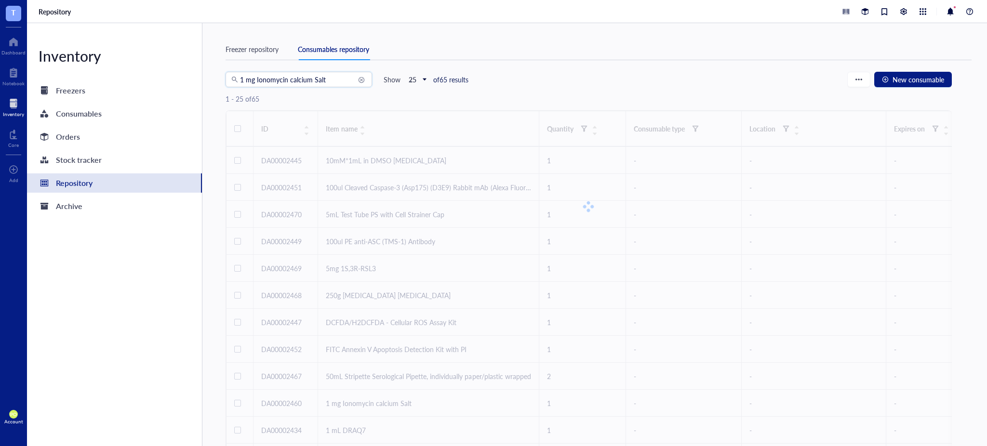
type input "1 mg Ionomycin calcium Salt"
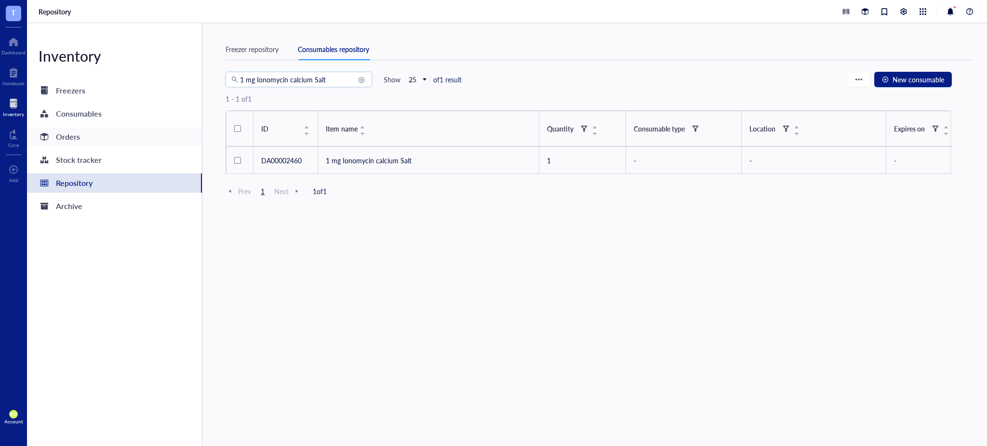
click at [87, 134] on div "Orders" at bounding box center [114, 136] width 175 height 19
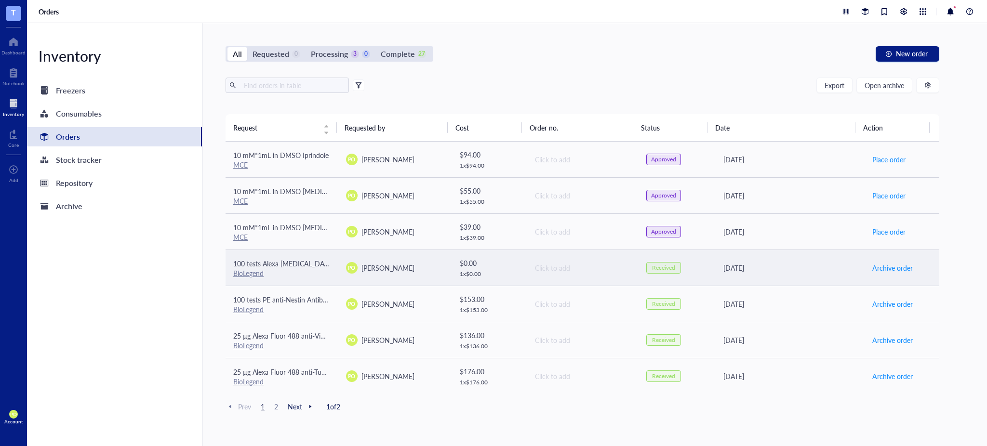
click at [279, 262] on span "100 tests Alexa [MEDICAL_DATA] 647 anti-human CD45 Antibody" at bounding box center [332, 264] width 198 height 10
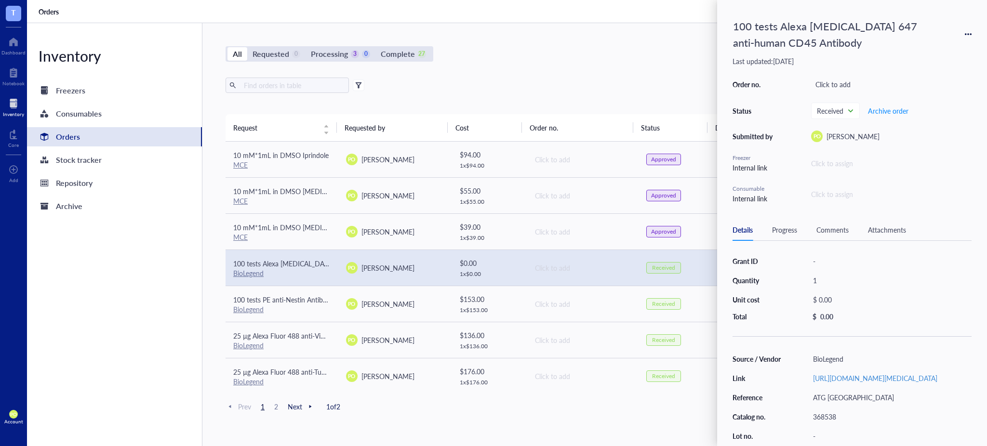
click at [492, 48] on div "100 tests Alexa [MEDICAL_DATA] 647 anti-human CD45 Antibody" at bounding box center [829, 34] width 202 height 38
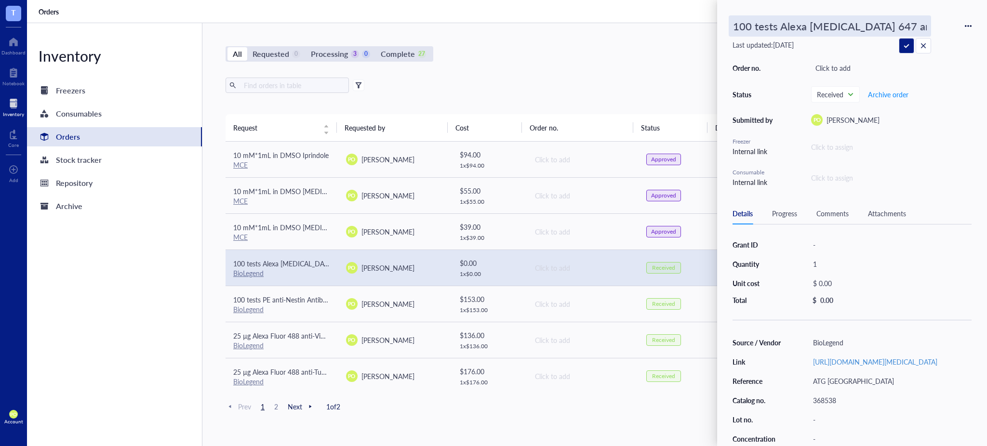
drag, startPoint x: 928, startPoint y: 28, endPoint x: 647, endPoint y: 26, distance: 281.8
click at [492, 26] on div "T Dashboard Notebook Inventory Core To pick up a draggable item, press the spac…" at bounding box center [493, 223] width 987 height 446
click at [90, 189] on div "Repository" at bounding box center [74, 182] width 37 height 13
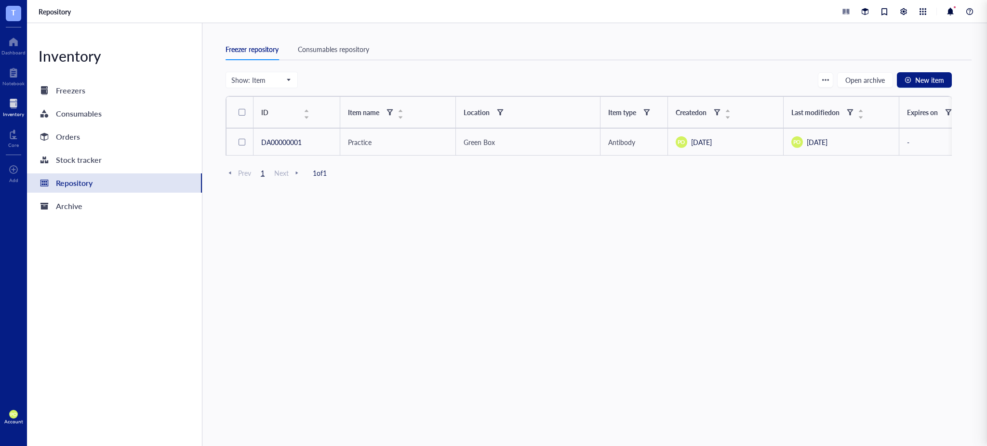
click at [336, 46] on div "Consumables repository" at bounding box center [333, 49] width 71 height 11
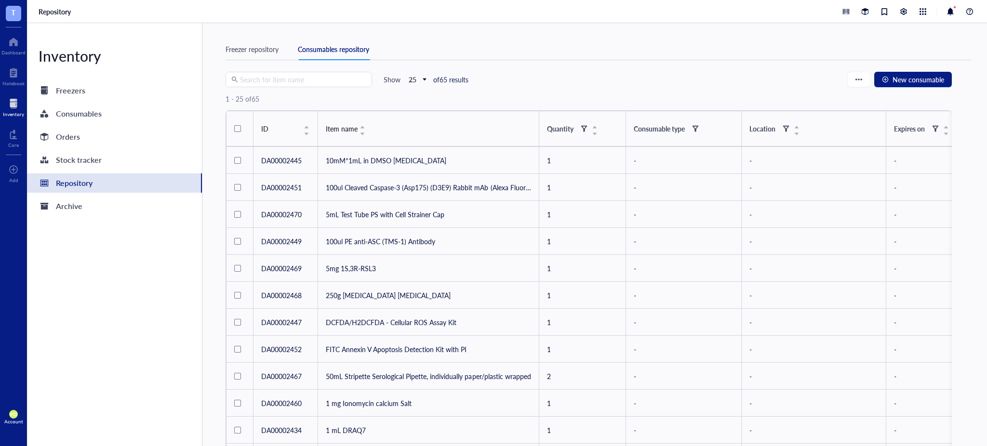
click at [295, 73] on input "search" at bounding box center [303, 79] width 126 height 14
paste input "100 tests Alexa [MEDICAL_DATA] 647 anti-human CD45 Antibody"
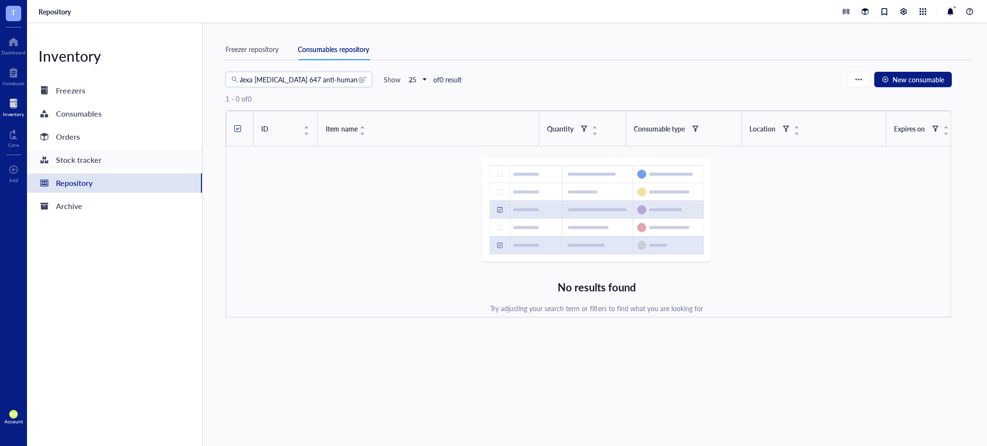
type input "100 tests Alexa [MEDICAL_DATA] 647 anti-human CD45 Antibody"
click at [90, 155] on div "Stock tracker" at bounding box center [79, 159] width 46 height 13
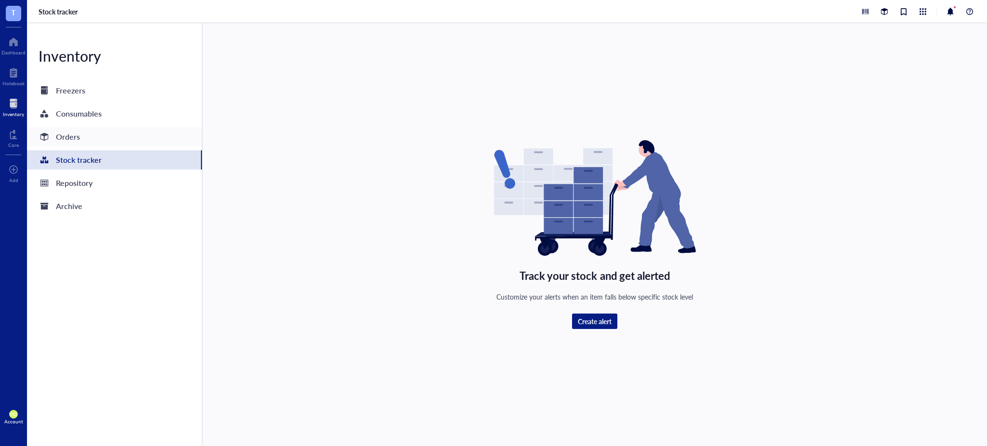
click at [95, 135] on div "Orders" at bounding box center [114, 136] width 175 height 19
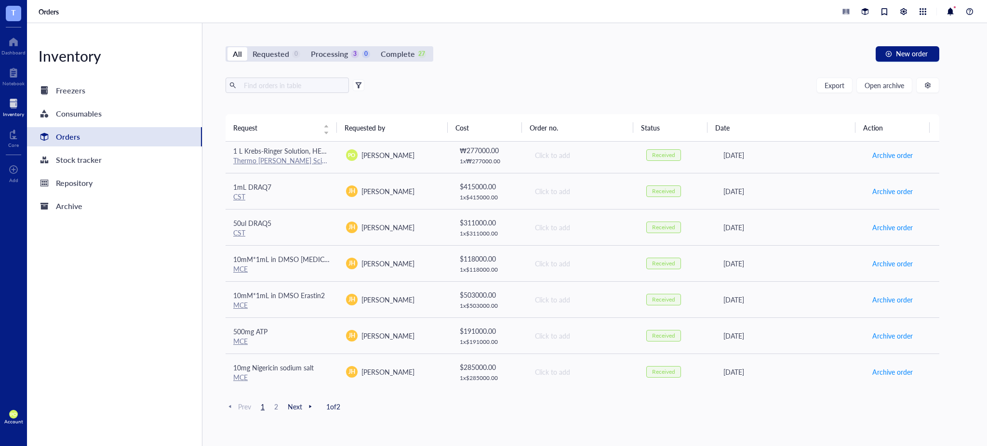
scroll to position [13, 0]
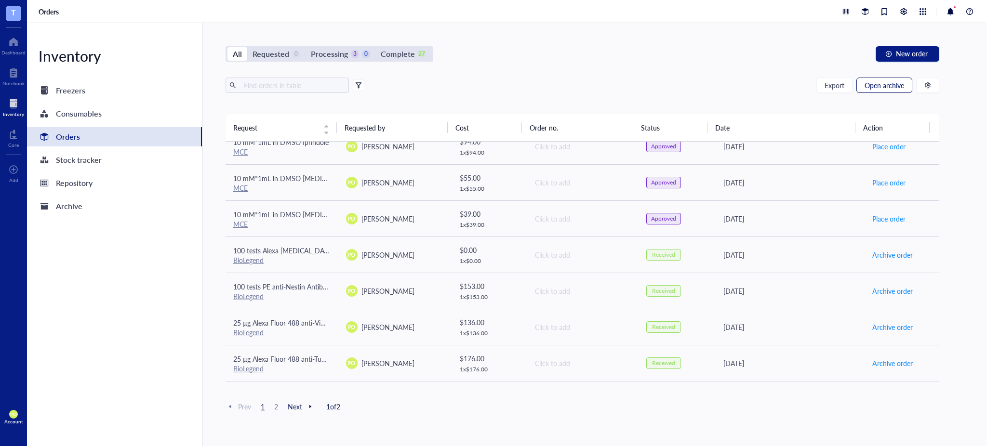
click at [492, 85] on span "Open archive" at bounding box center [884, 85] width 40 height 8
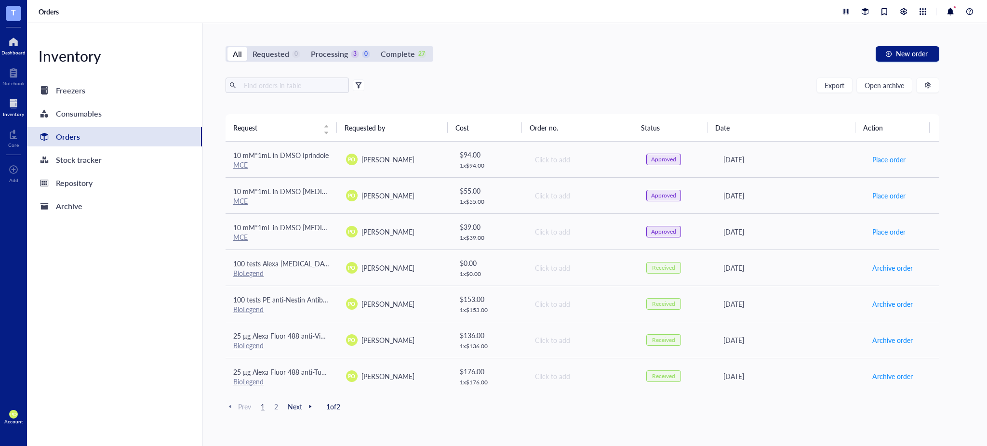
click at [13, 39] on div at bounding box center [13, 41] width 24 height 15
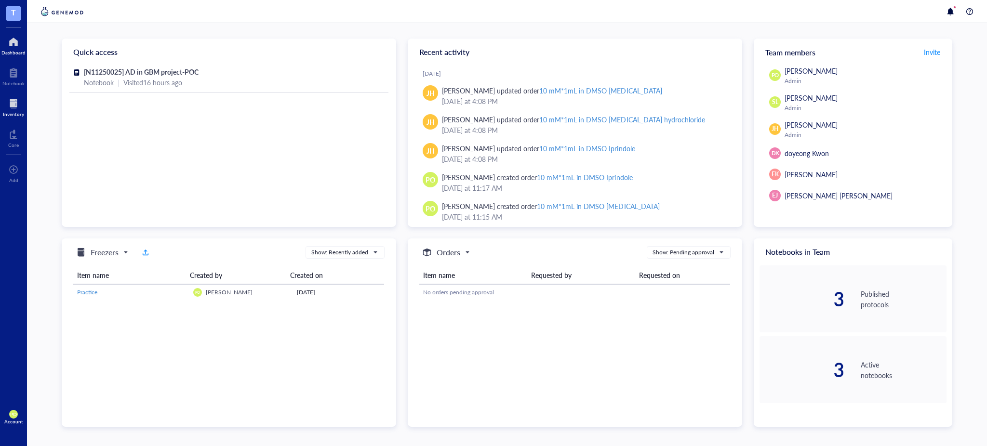
click at [12, 101] on div at bounding box center [13, 103] width 21 height 15
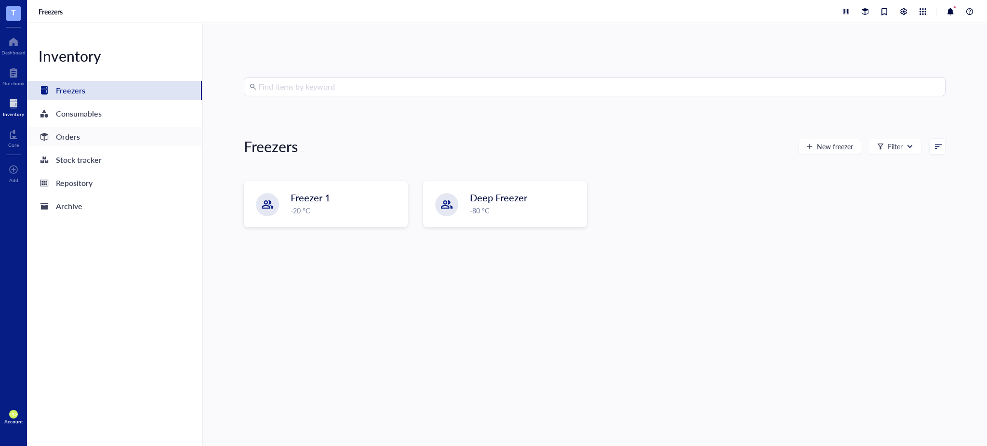
click at [90, 135] on div "Orders" at bounding box center [114, 136] width 175 height 19
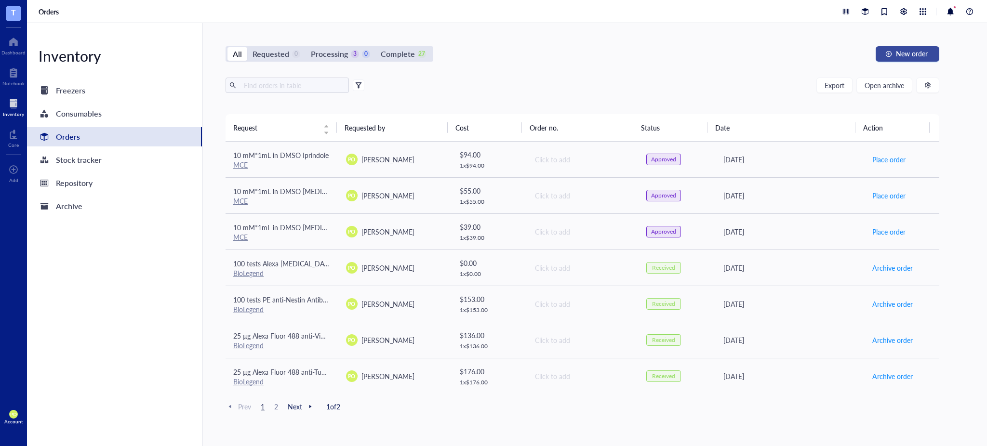
click at [492, 56] on span "New order" at bounding box center [912, 54] width 32 height 8
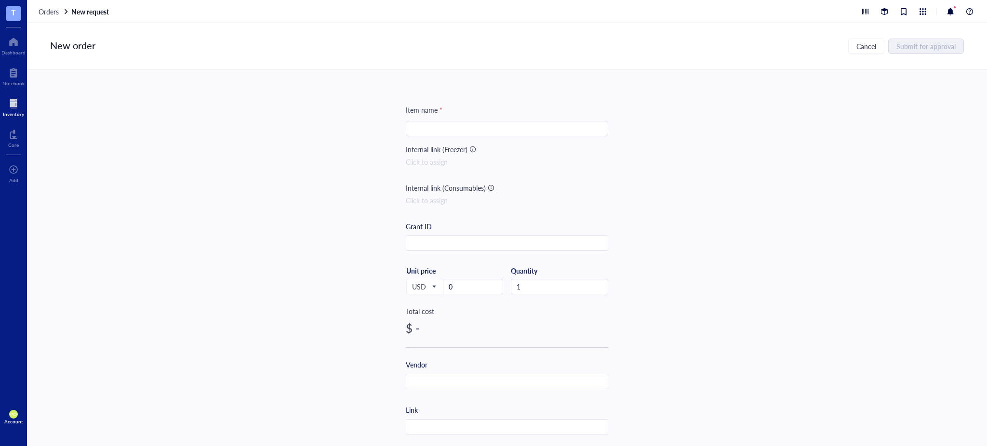
click at [467, 121] on input "search" at bounding box center [506, 128] width 191 height 14
paste input "Goat anti-Rabbit IgG (H+L) Cross-Adsorbed Secondary Antibody, Alexa [MEDICAL_DA…"
drag, startPoint x: 425, startPoint y: 128, endPoint x: 440, endPoint y: 129, distance: 15.0
click at [440, 129] on input "1 mg Goat anti-Rabbit IgG (H+L) Cross-Adsorbed Secondary Antibody, Alexa [MEDIC…" at bounding box center [506, 128] width 191 height 14
click at [492, 129] on input "1 mg anti-Rabbit IgG (H+L) Cross-Adsorbed Secondary Antibody, Alexa [MEDICAL_DA…" at bounding box center [506, 128] width 191 height 14
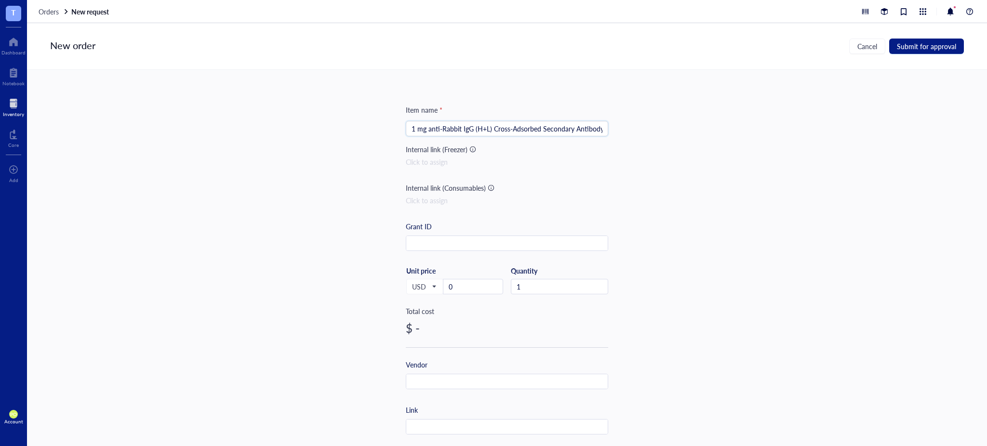
click at [492, 127] on div "1 mg anti-Rabbit IgG (H+L) Cross-Adsorbed Secondary Antibody, Alexa [MEDICAL_DA…" at bounding box center [507, 128] width 202 height 15
click at [492, 126] on input "1 mg anti-Rabbit IgG (H+L) Cross-Adsorbed Secondary Antibody, Alexa [MEDICAL_DA…" at bounding box center [506, 128] width 191 height 14
type input "1 mg anti-Rabbit IgG (H+L) Cross-Adsorbed Secondary Antibody, Alexa [MEDICAL_DA…"
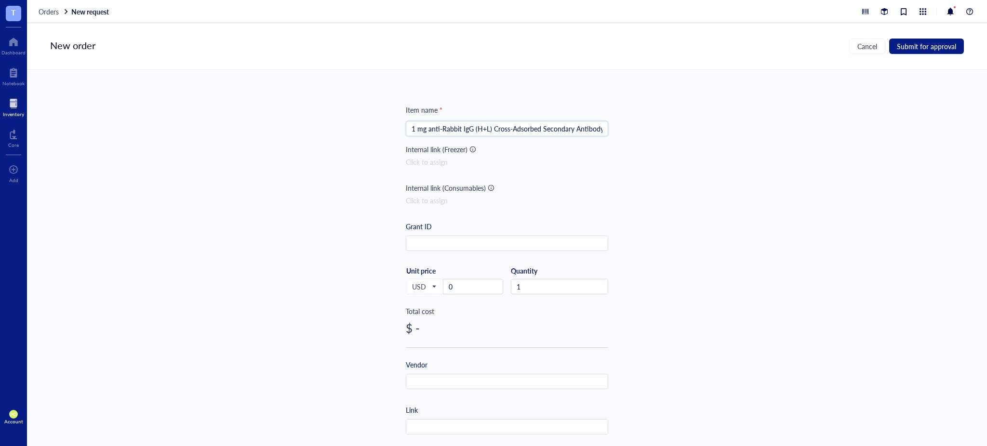
click at [492, 185] on div "Item name * 1 mg anti-Rabbit IgG (H+L) Cross-Adsorbed Secondary Antibody, Alexa…" at bounding box center [507, 258] width 960 height 376
click at [427, 128] on input "1 mg anti-Rabbit IgG (H+L) Cross-Adsorbed Secondary Antibody, Alexa [MEDICAL_DA…" at bounding box center [506, 128] width 191 height 14
drag, startPoint x: 409, startPoint y: 129, endPoint x: 687, endPoint y: 140, distance: 277.7
click at [492, 140] on div "Item name * 1 mg anti-Rabbit IgG (H+L) Cross-Adsorbed Secondary Antibody, Alexa…" at bounding box center [507, 258] width 960 height 376
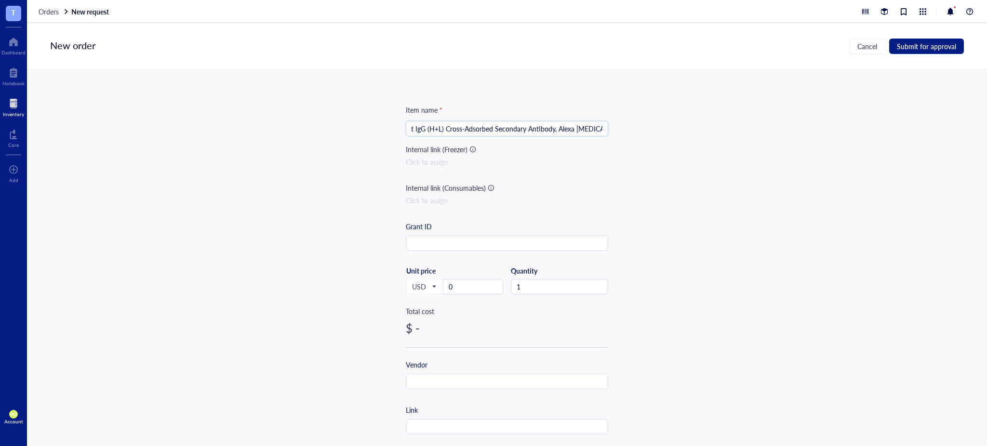
drag, startPoint x: 409, startPoint y: 128, endPoint x: 681, endPoint y: 145, distance: 272.3
click at [492, 145] on div "Item name * 1 mg anti-Rabbit IgG (H+L) Cross-Adsorbed Secondary Antibody, Alexa…" at bounding box center [507, 258] width 960 height 376
paste input "Goat anti-Rabbit IgG (H+L) Cross-Adsorbed Secondary Antibody, Alexa [MEDICAL_DA…"
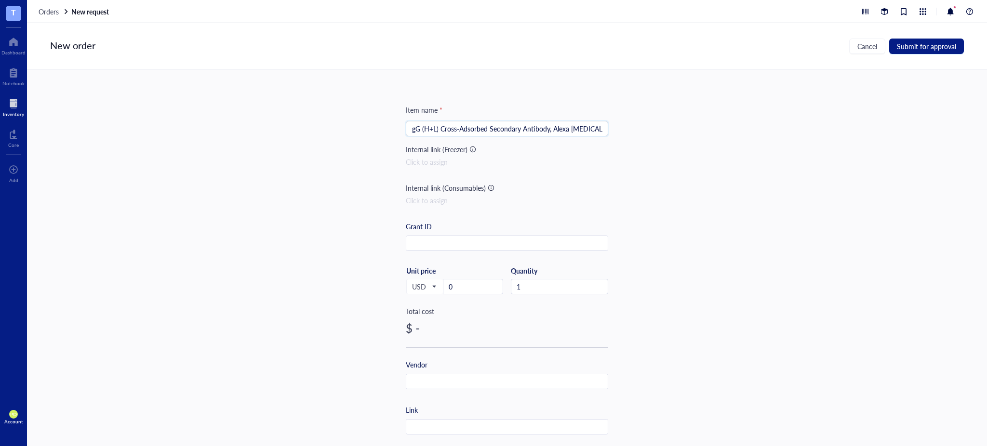
click at [492, 128] on input "1 mg Goat anti-Rabbit IgG (H+L) Cross-Adsorbed Secondary Antibody, Alexa [MEDIC…" at bounding box center [506, 128] width 191 height 14
click at [440, 127] on input "1 mg Goat anti-Rabbit IgG (H+L) Cross-Adsorbed Secondary Antibody, Alexa Fluor …" at bounding box center [506, 128] width 191 height 14
type input "1 mg Goat anti-Rabbit IgG (H+L) Cross-Adsorbed Secondary Antibody, Alexa Fluor …"
click at [481, 243] on input "text" at bounding box center [506, 243] width 201 height 15
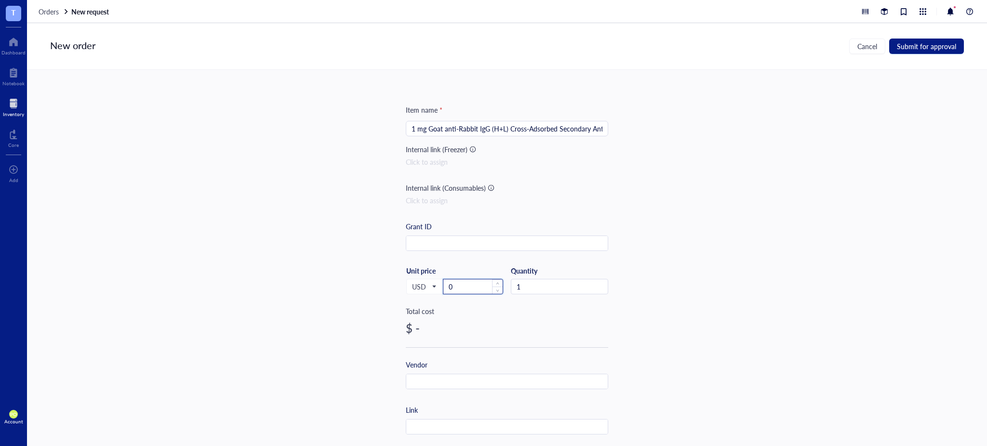
click at [471, 285] on input "0" at bounding box center [472, 286] width 59 height 14
click at [430, 287] on span "USD" at bounding box center [424, 286] width 24 height 9
click at [425, 407] on div "KRW" at bounding box center [424, 411] width 25 height 11
drag, startPoint x: 474, startPoint y: 283, endPoint x: 434, endPoint y: 277, distance: 40.5
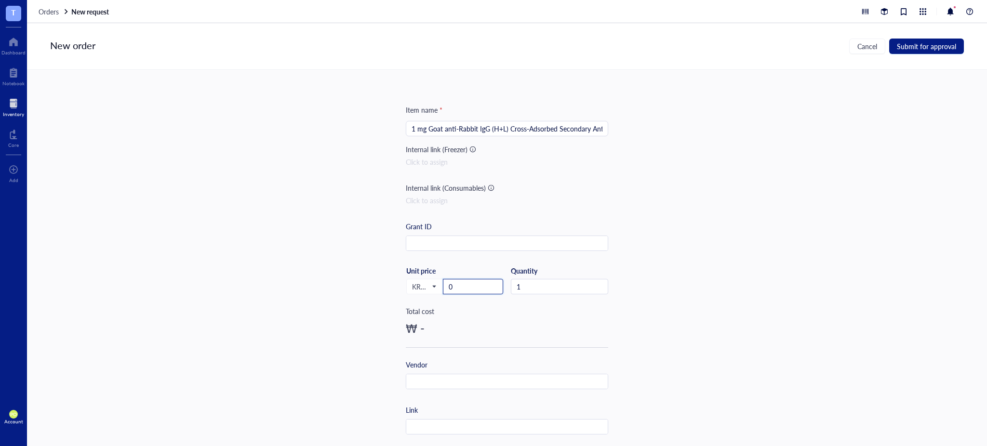
click at [434, 277] on div "KRW USD EUR JPY GBP AUD CAD CHF CNH BRL HKD KRW Unit price 0" at bounding box center [454, 286] width 97 height 40
paste input "295.00"
type input "295"
click at [478, 236] on div "Grant ID" at bounding box center [507, 236] width 202 height 30
drag, startPoint x: 460, startPoint y: 380, endPoint x: 460, endPoint y: 374, distance: 5.8
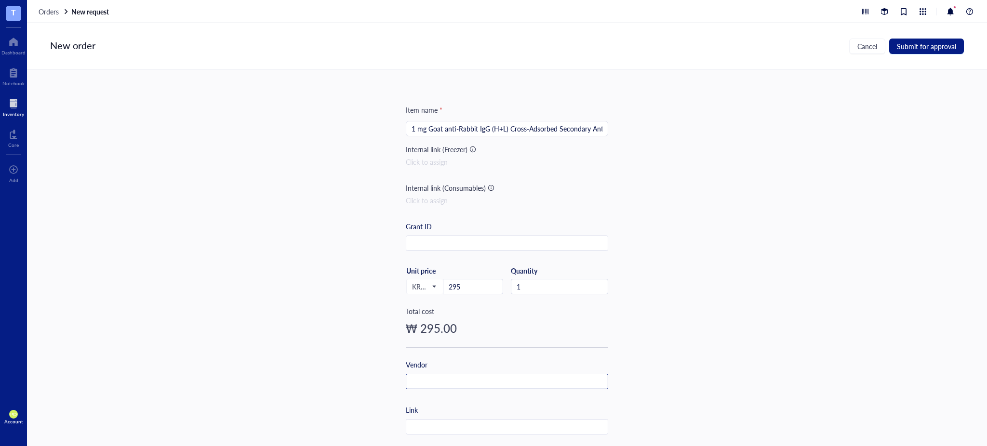
click at [459, 381] on input "text" at bounding box center [506, 381] width 201 height 15
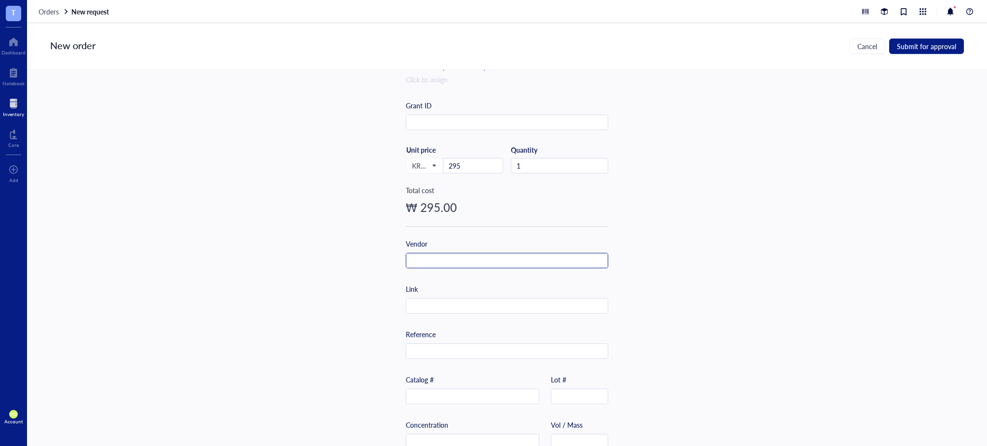
scroll to position [195, 0]
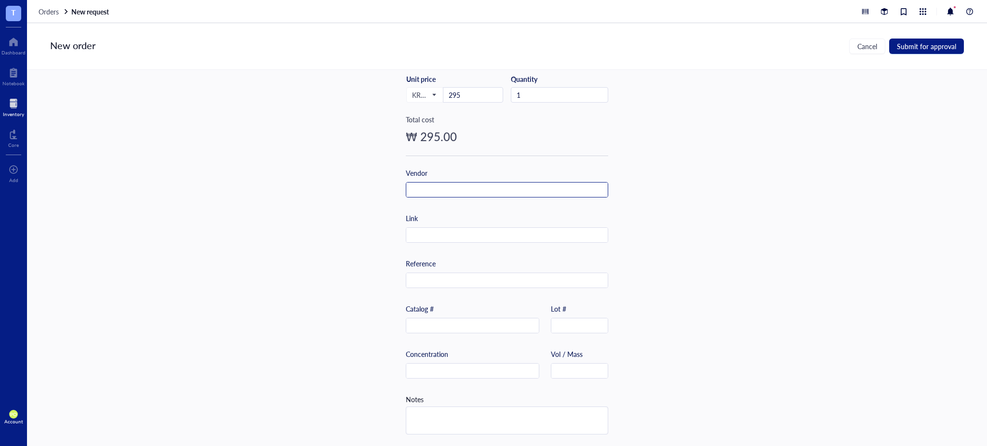
paste input "Invitrogen"
type input "Invitrogen"
click at [492, 209] on div "Item name * 1 mg Goat anti-Rabbit IgG (H+L) Cross-Adsorbed Secondary Antibody, …" at bounding box center [507, 258] width 960 height 376
click at [452, 239] on div "Item name * 1 mg Goat anti-Rabbit IgG (H+L) Cross-Adsorbed Secondary Antibody, …" at bounding box center [507, 179] width 202 height 533
click at [450, 230] on input "text" at bounding box center [506, 235] width 201 height 15
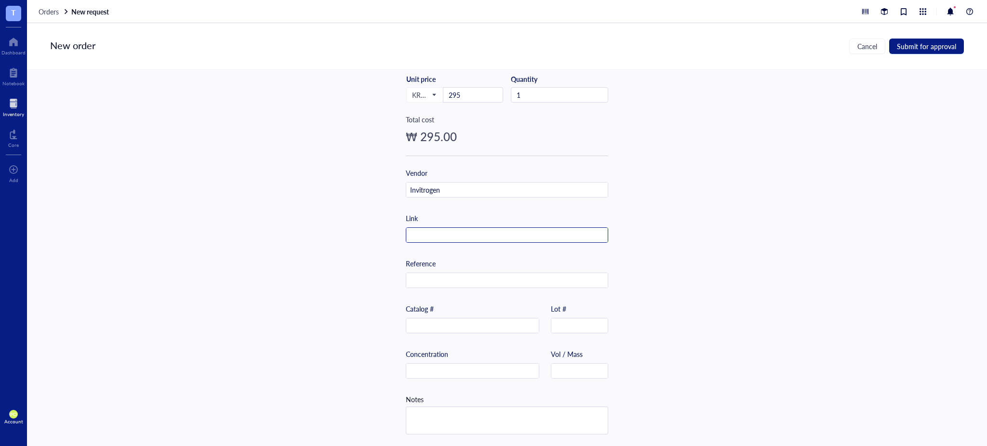
paste input "[URL][DOMAIN_NAME]"
type input "[URL][DOMAIN_NAME]"
click at [492, 221] on div "Item name * 1 mg Goat anti-Rabbit IgG (H+L) Cross-Adsorbed Secondary Antibody, …" at bounding box center [507, 258] width 960 height 376
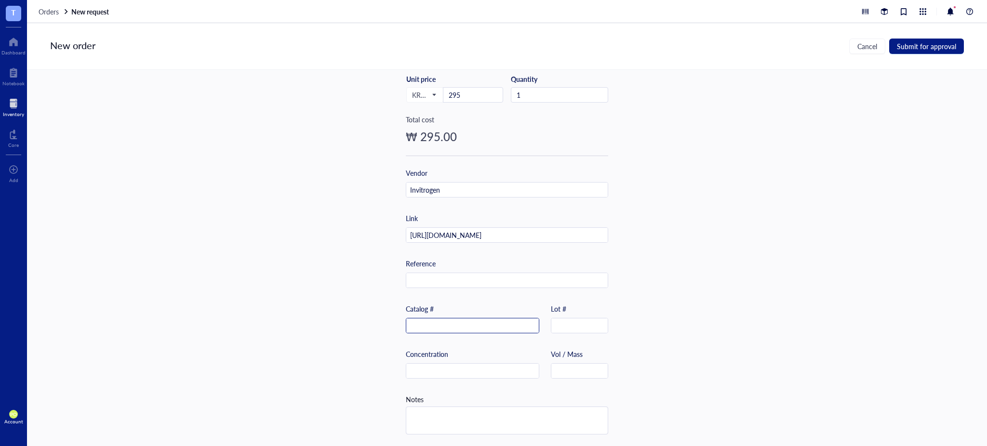
click at [450, 318] on input "text" at bounding box center [472, 325] width 132 height 15
paste input "A-11008"
type input "A-11008"
click at [432, 376] on div "Concentration Vol / Mass" at bounding box center [507, 371] width 202 height 45
click at [432, 364] on input "text" at bounding box center [472, 371] width 132 height 15
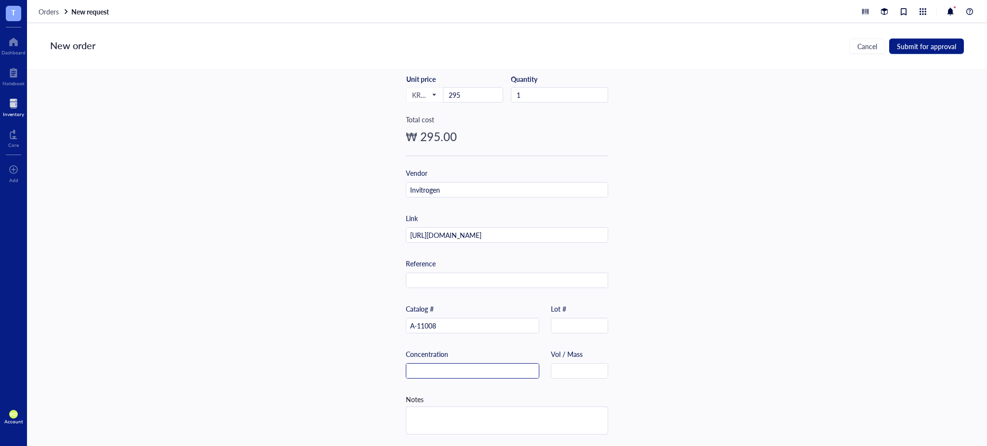
paste input "2 mg/mL"
type input "2 mg/mL"
click at [436, 419] on textarea at bounding box center [506, 420] width 201 height 27
type textarea "P"
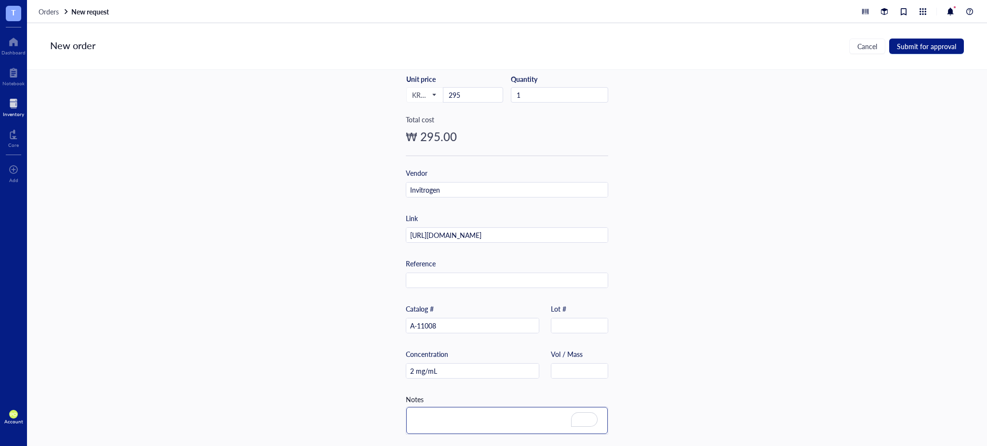
type textarea "P"
type textarea "Po"
type textarea "Pol"
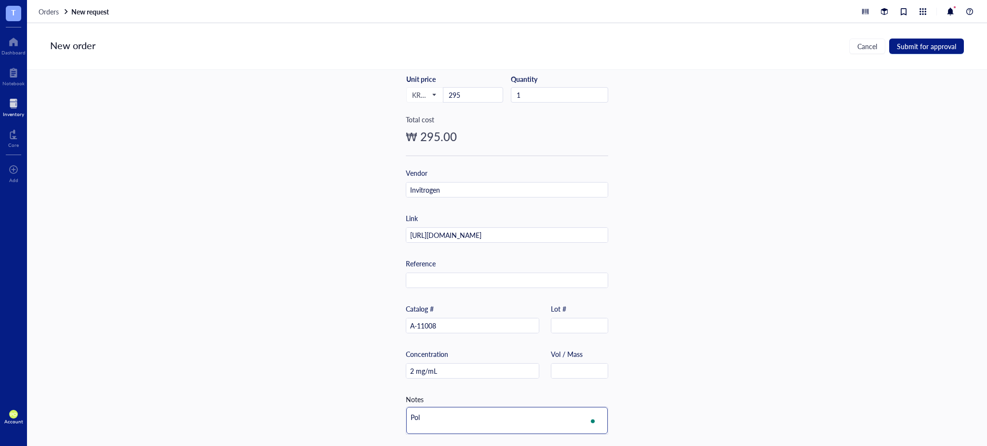
type textarea "Poly"
type textarea "Polyc"
type textarea "Polycl"
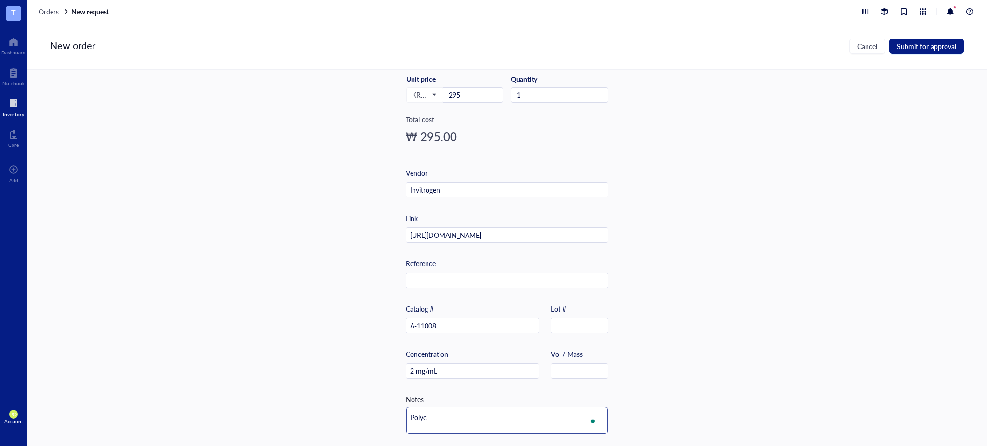
type textarea "Polycl"
type textarea "Polyclo"
type textarea "Polyclon"
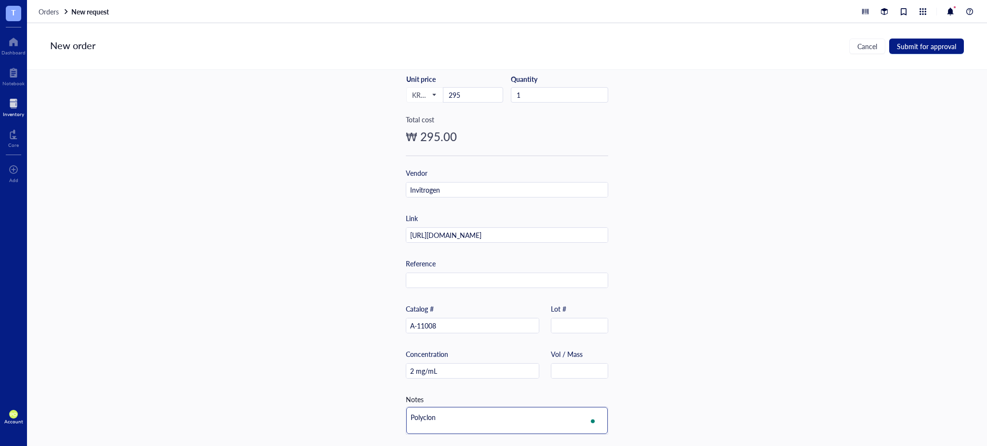
type textarea "Polyclono"
type textarea "Polyclon"
type textarea "Polyclona"
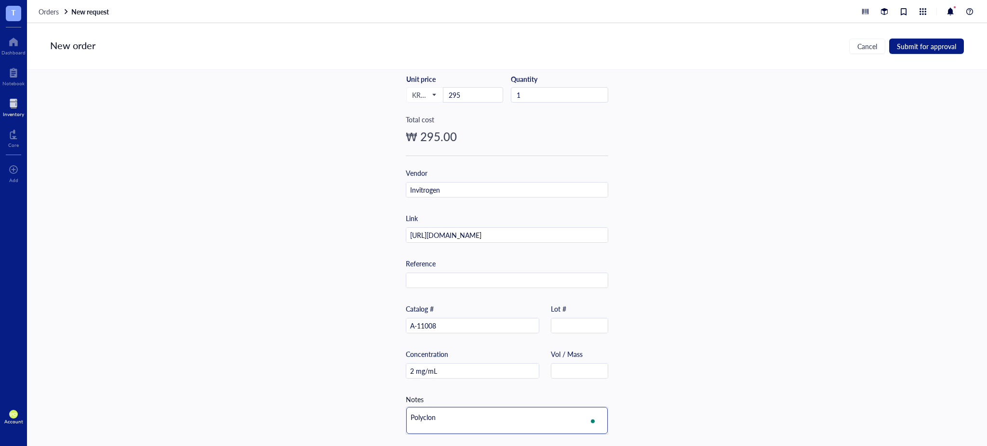
type textarea "Polyclona"
type textarea "Polyclonal"
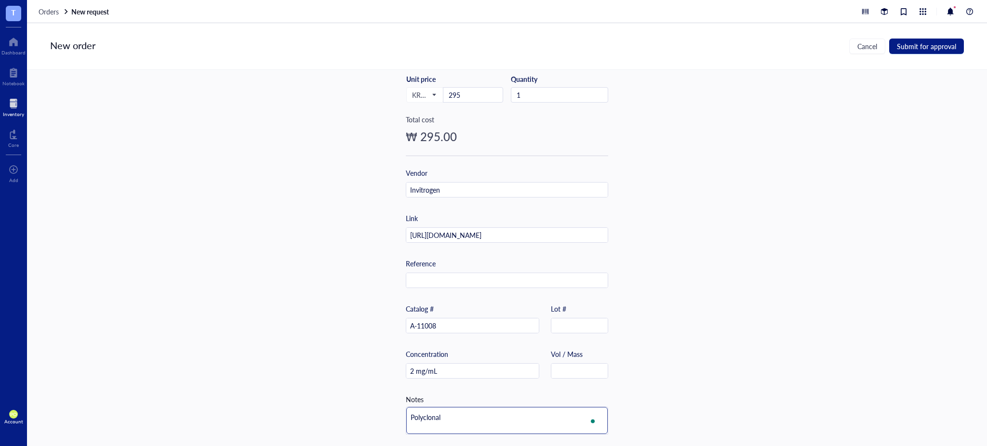
type textarea "Polyclonal s"
type textarea "Polyclonal se"
type textarea "Polyclonal sec"
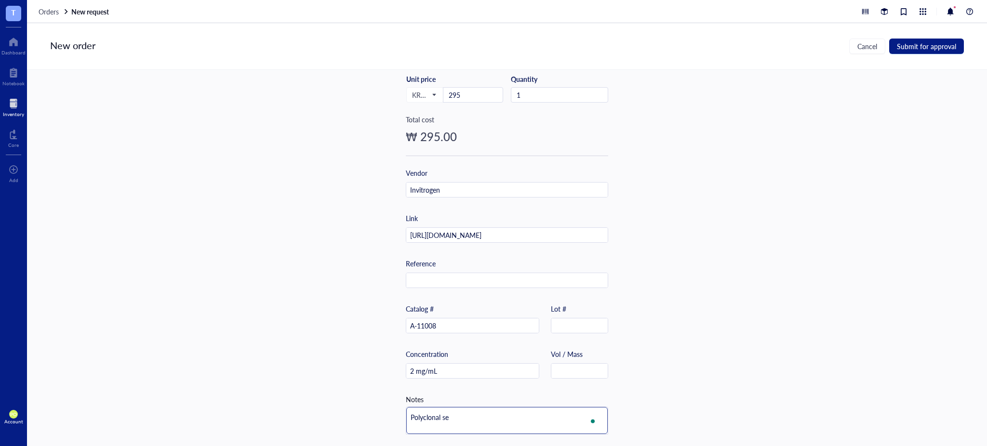
type textarea "Polyclonal sec"
type textarea "Polyclonal seco"
type textarea "Polyclonal secon"
type textarea "Polyclonal second"
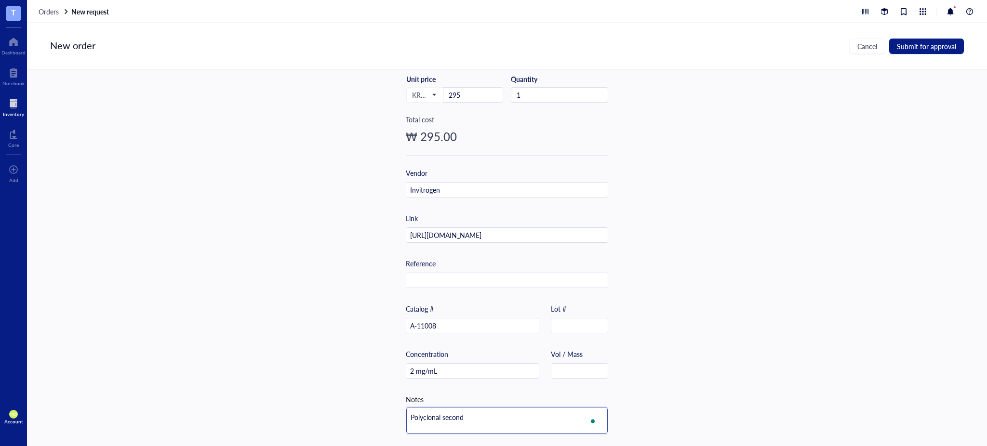
type textarea "Polyclonal seconda"
type textarea "Polyclonal secondar"
type textarea "Polyclonal secondary"
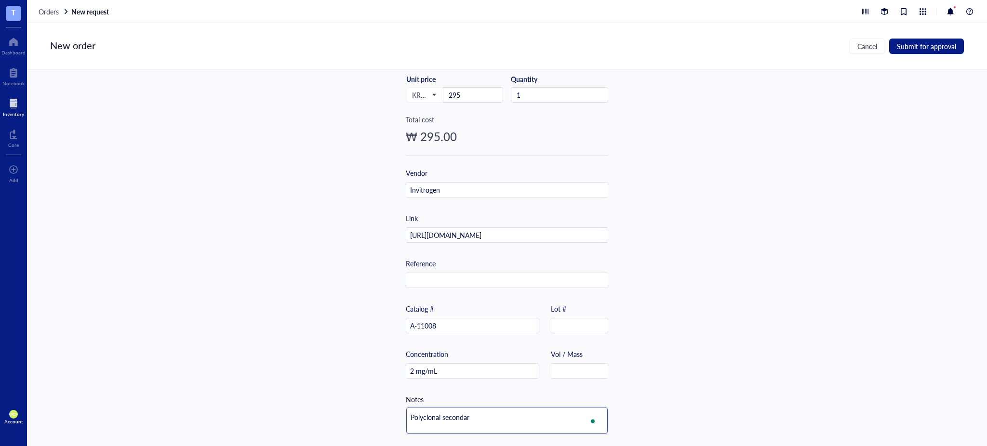
type textarea "Polyclonal secondary"
type textarea "Polyclonal secondary H"
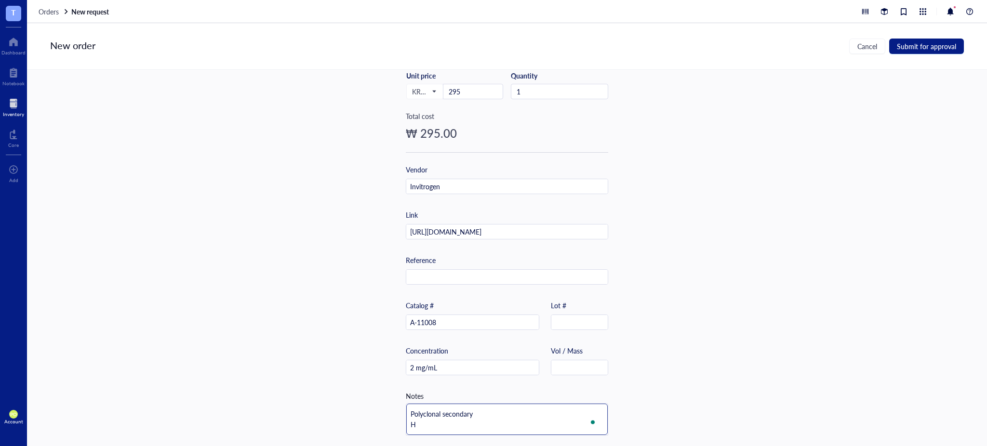
type textarea "Polyclonal secondary Ho"
type textarea "Polyclonal secondary Hos"
type textarea "Polyclonal secondary Host"
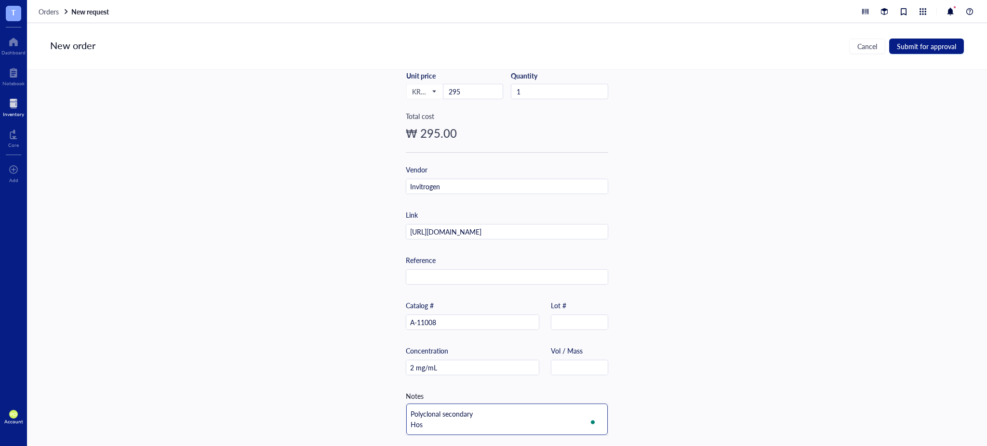
type textarea "Polyclonal secondary Host"
type textarea "Polyclonal secondary Host s"
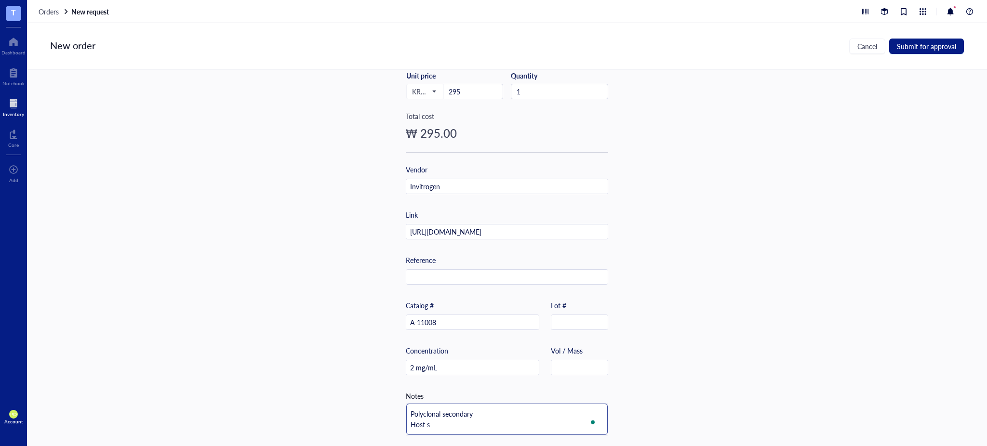
type textarea "Polyclonal secondary Host sp"
type textarea "Polyclonal secondary Host spe"
type textarea "Polyclonal secondary Host spec"
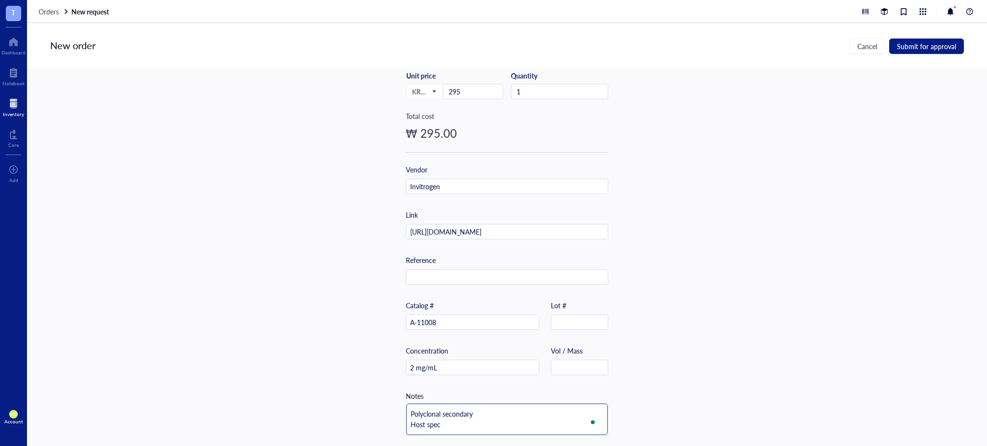
type textarea "Polyclonal secondary Host speci"
type textarea "Polyclonal secondary Host specie"
type textarea "Polyclonal secondary Host species"
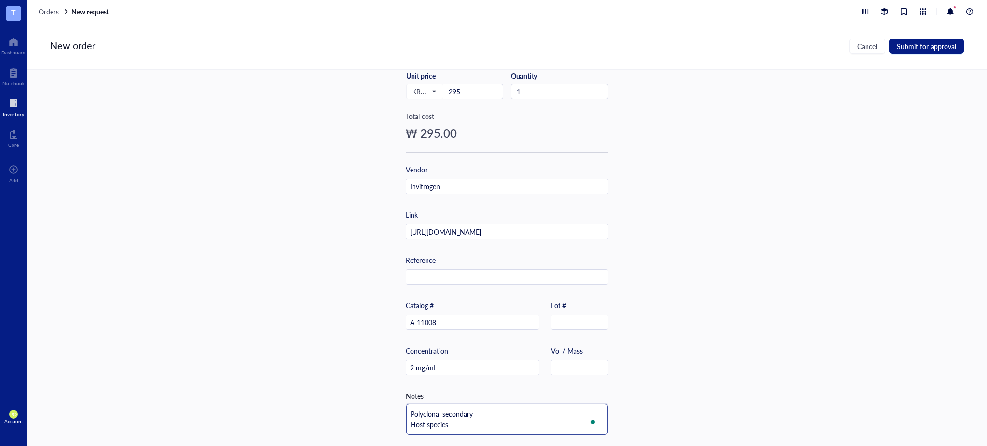
type textarea "Polyclonal secondary Host species"
type textarea "Polyclonal secondary Host species:"
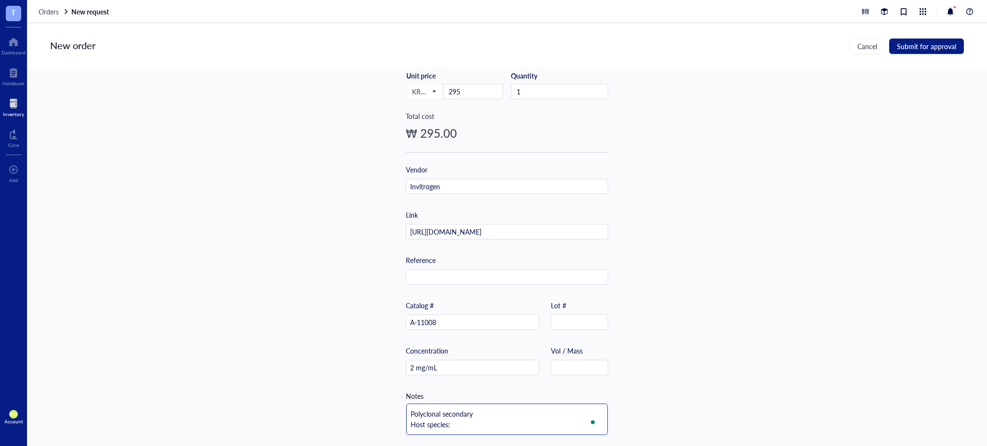
type textarea "Polyclonal secondary Host species:"
type textarea "Polyclonal secondary Host species: G"
type textarea "Polyclonal secondary Host species: Go"
type textarea "Polyclonal secondary Host species: [GEOGRAPHIC_DATA]"
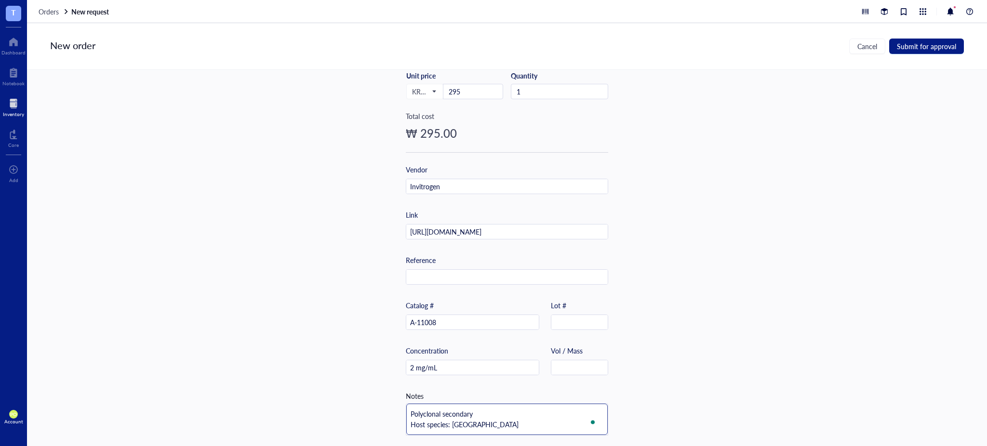
type textarea "Polyclonal secondary Host species: Goat"
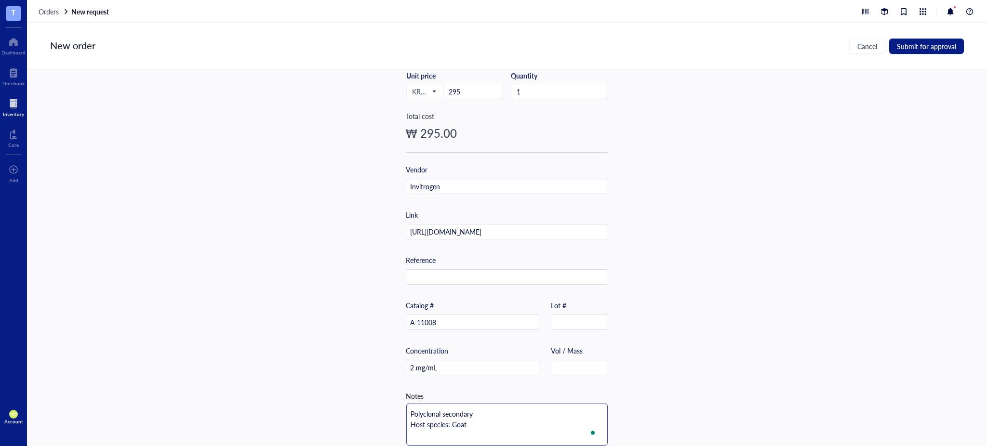
type textarea "Polyclonal secondary Host species: Goat S"
type textarea "Polyclonal secondary Host species: Goat St"
type textarea "Polyclonal secondary Host species: Goat Sto"
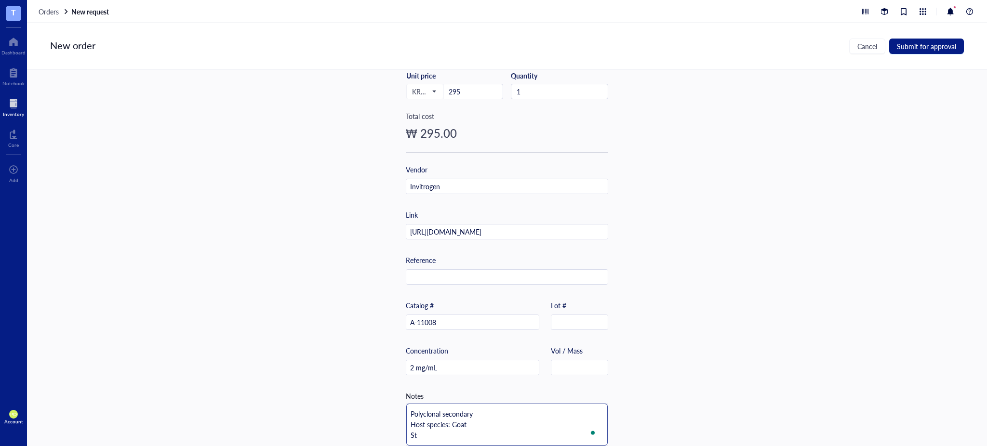
type textarea "Polyclonal secondary Host species: Goat Sto"
type textarea "Polyclonal secondary Host species: Goat Stor"
type textarea "Polyclonal secondary Host species: Goat Stora"
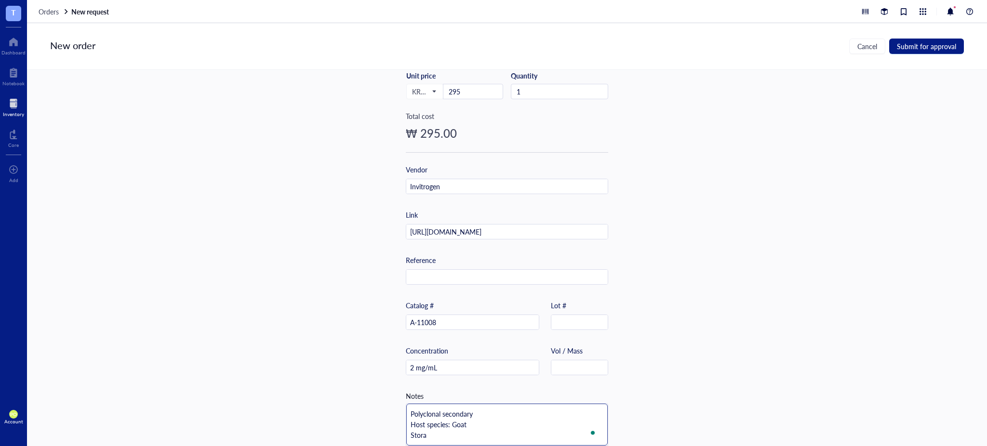
type textarea "Polyclonal secondary Host species: Goat Storag"
type textarea "Polyclonal secondary Host species: Goat Storage"
type textarea "Polyclonal secondary Host species: Goat Storage:"
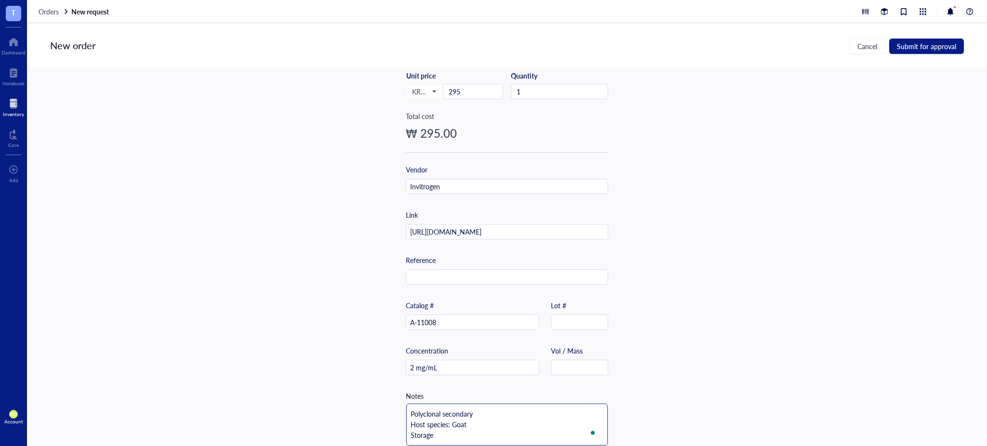
type textarea "Polyclonal secondary Host species: Goat Storage:"
type textarea "Polyclonal secondary Host species: Goat Storage: 4"
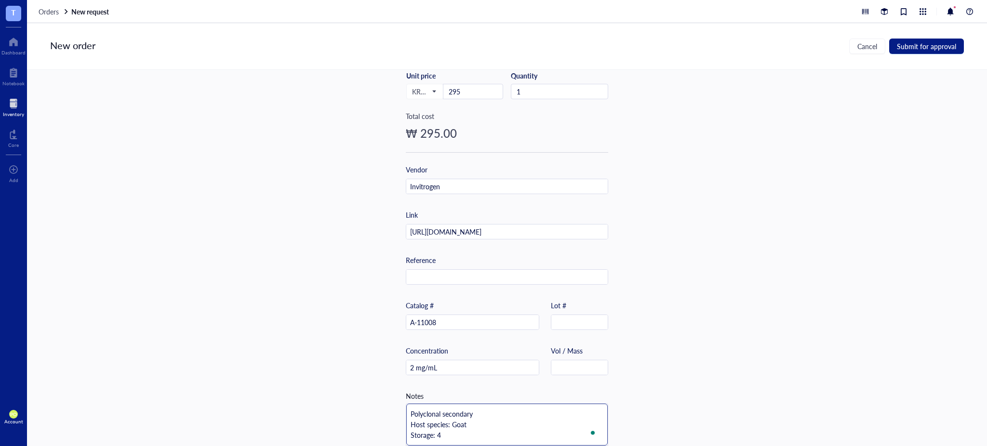
type textarea "Polyclonal secondary Host species: Goat Storage: 4°"
click at [462, 438] on textarea "Polyclonal secondary Host species: Goat Storage: 4°" at bounding box center [506, 425] width 201 height 42
type textarea "Polyclonal secondary Host species: Goat Storage: 4°C"
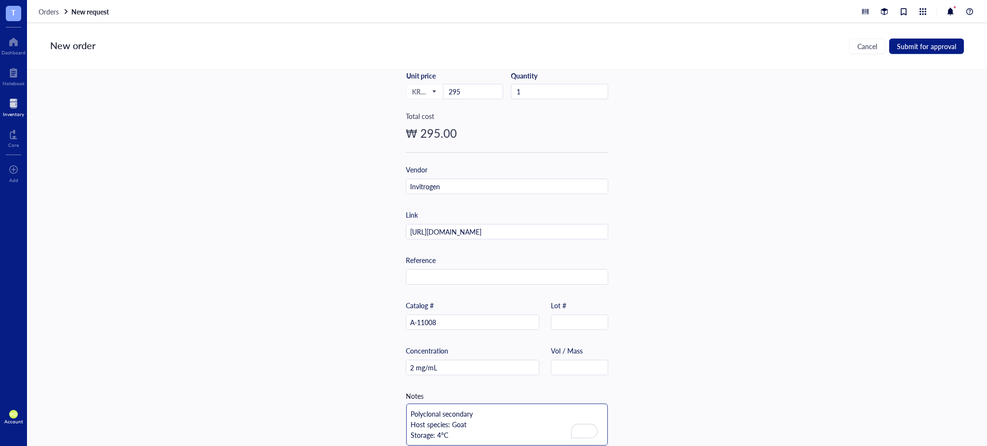
type textarea "Polyclonal secondary Host species: Goat Storage: 4°C,"
type textarea "Polyclonal secondary Host species: Goat Storage: 4°C, s"
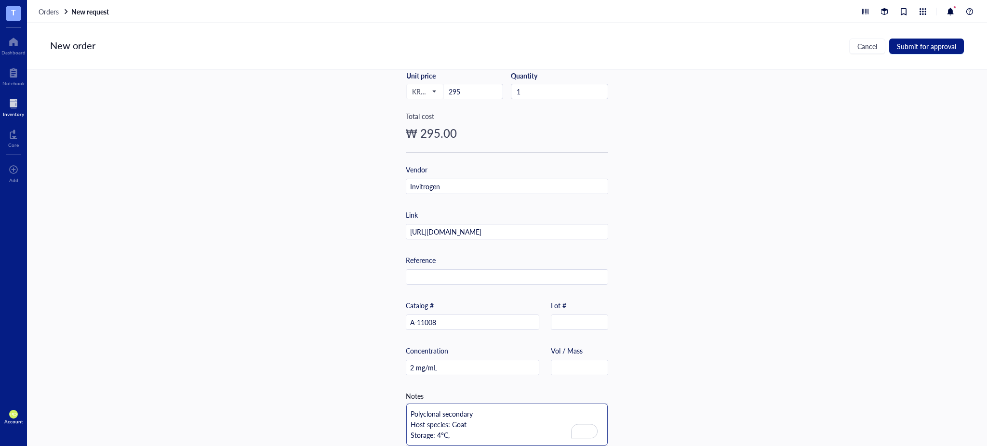
type textarea "Polyclonal secondary Host species: Goat Storage: 4°C, s"
type textarea "Polyclonal secondary Host species: Goat Storage: 4°C, se"
type textarea "Polyclonal secondary Host species: Goat Storage: 4°C, sen"
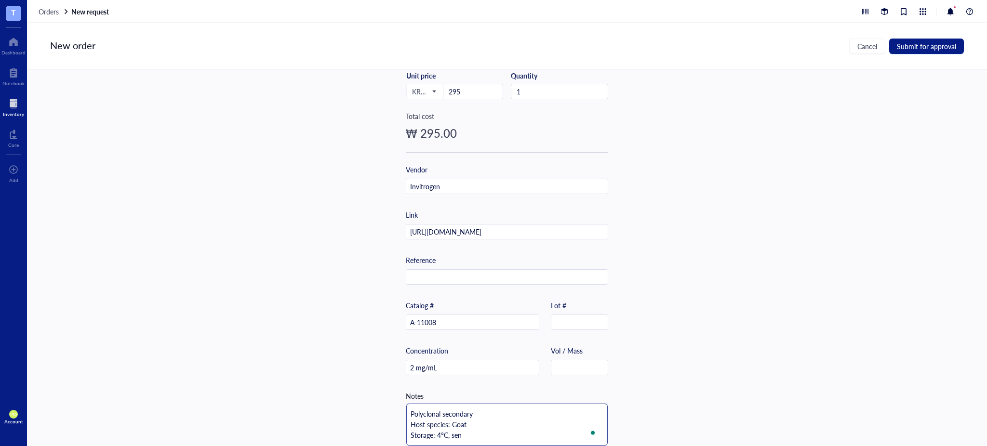
type textarea "Polyclonal secondary Host species: Goat Storage: 4°C, [GEOGRAPHIC_DATA]"
type textarea "Polyclonal secondary Host species: Goat Storage: 4°C, sensi"
type textarea "Polyclonal secondary Host species: Goat Storage: 4°C, sensit"
type textarea "Polyclonal secondary Host species: Goat Storage: 4°C, sensiti"
type textarea "Polyclonal secondary Host species: Goat Storage: 4°C, sensitiv"
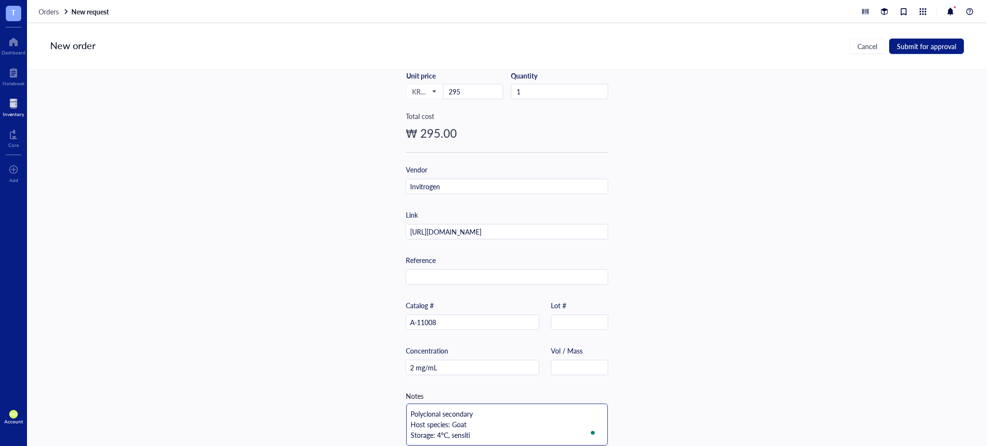
type textarea "Polyclonal secondary Host species: Goat Storage: 4°C, sensitiv"
type textarea "Polyclonal secondary Host species: Goat Storage: 4°C, sensitivi"
type textarea "Polyclonal secondary Host species: Goat Storage: 4°C, sensitiv"
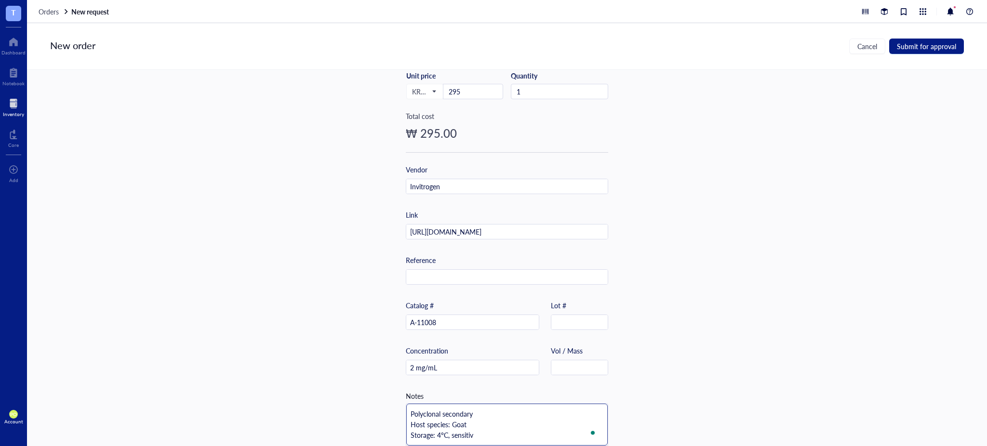
type textarea "Polyclonal secondary Host species: Goat Storage: 4°C, sensiti"
type textarea "Polyclonal secondary Host species: Goat Storage: 4°C, sensit"
type textarea "Polyclonal secondary Host species: Goat Storage: 4°C, sensi"
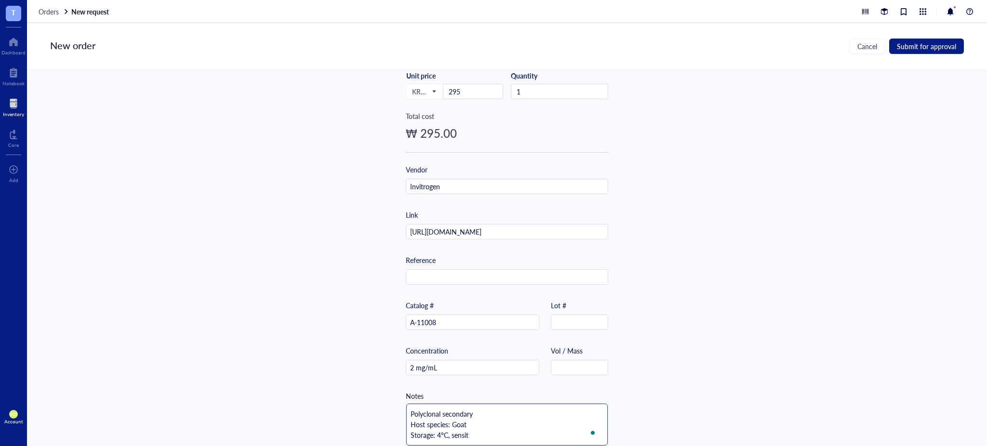
type textarea "Polyclonal secondary Host species: Goat Storage: 4°C, sensi"
type textarea "Polyclonal secondary Host species: Goat Storage: 4°C, [GEOGRAPHIC_DATA]"
type textarea "Polyclonal secondary Host species: Goat Storage: 4°C, sen"
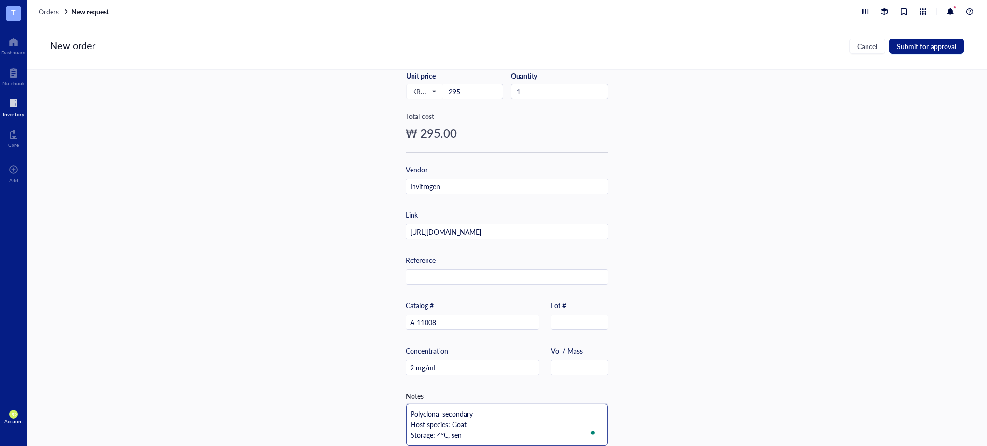
type textarea "Polyclonal secondary Host species: Goat Storage: 4°C, se"
type textarea "Polyclonal secondary Host species: Goat Storage: 4°C, s"
type textarea "Polyclonal secondary Host species: Goat Storage: 4°C,"
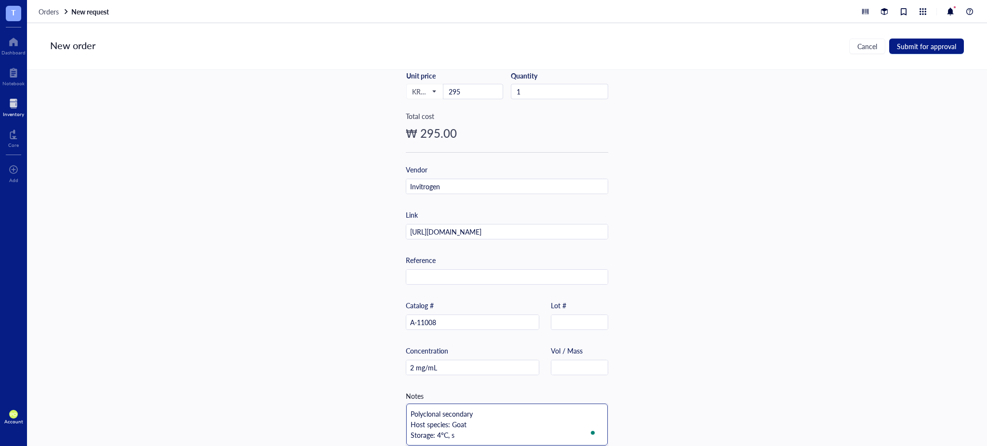
type textarea "Polyclonal secondary Host species: Goat Storage: 4°C,"
type textarea "Polyclonal secondary Host species: Goat Storage: 4°C, l"
type textarea "Polyclonal secondary Host species: Goat Storage: 4°C, lg"
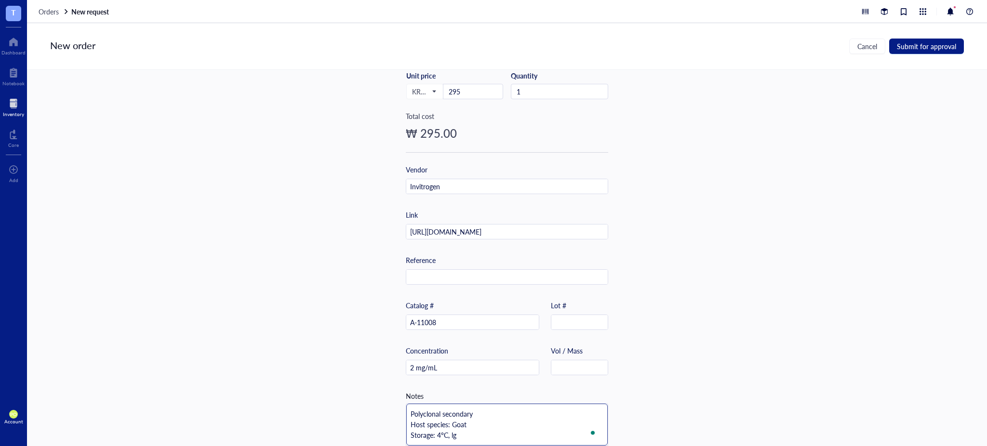
type textarea "Polyclonal secondary Host species: Goat Storage: 4°C, l"
type textarea "Polyclonal secondary Host species: Goat Storage: 4°C, li"
type textarea "Polyclonal secondary Host species: Goat Storage: 4°C, lig"
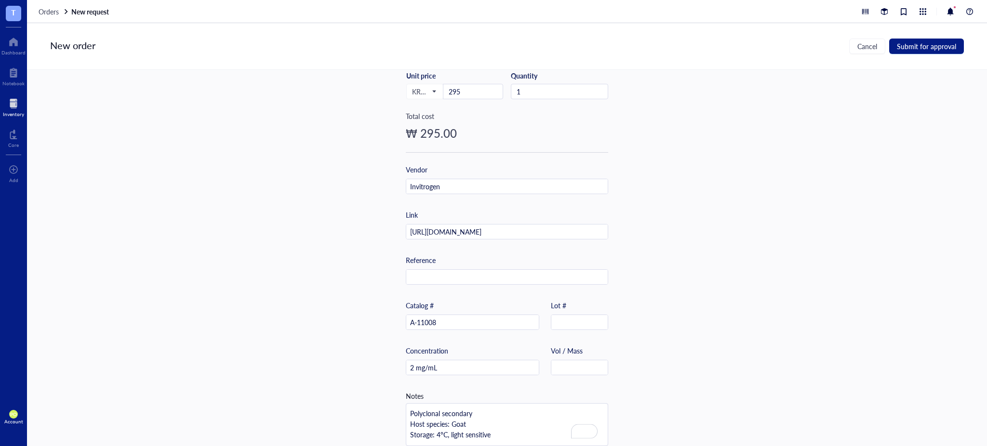
click at [492, 188] on div "Item name * 1 mg Goat anti-Rabbit IgG (H+L) Cross-Adsorbed Secondary Antibody, …" at bounding box center [507, 258] width 960 height 376
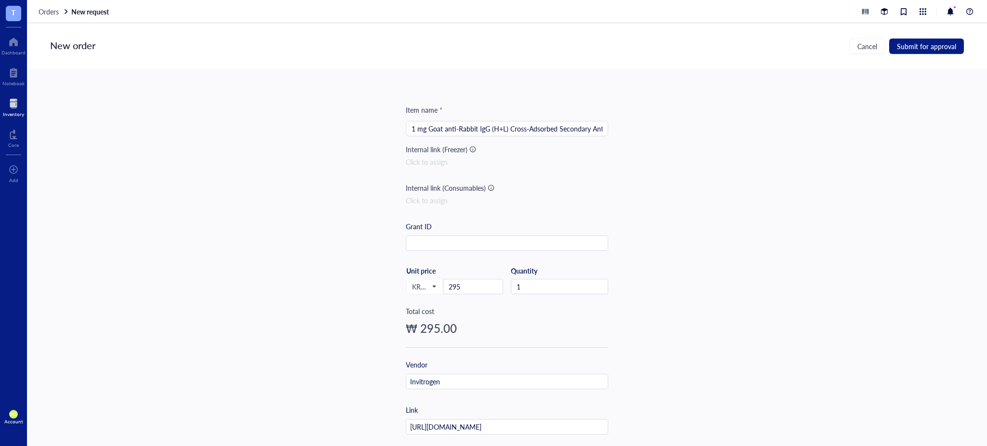
click at [492, 278] on div "Item name * 1 mg Goat anti-Rabbit IgG (H+L) Cross-Adsorbed Secondary Antibody, …" at bounding box center [507, 258] width 960 height 376
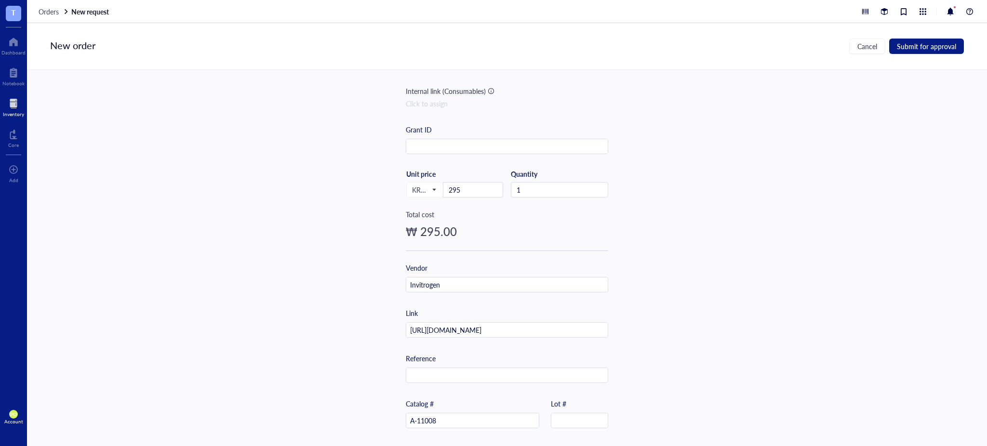
scroll to position [210, 0]
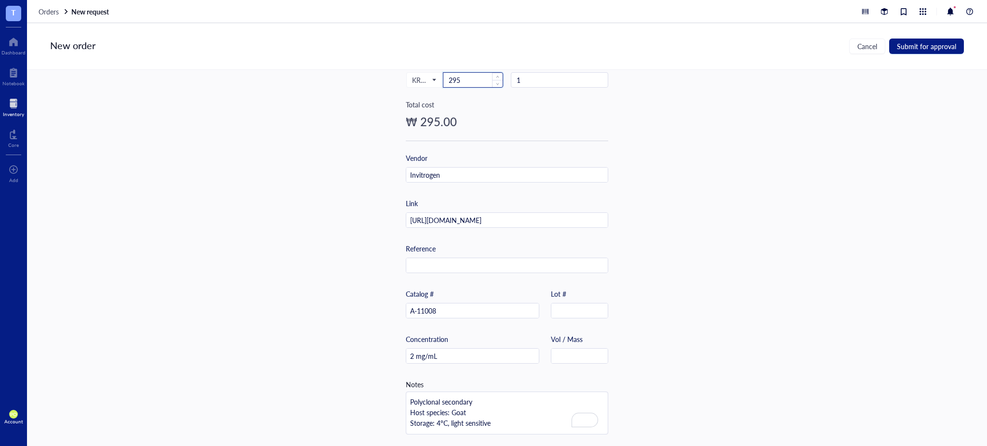
click at [457, 78] on input "295" at bounding box center [472, 80] width 59 height 14
click at [492, 184] on div "Item name * 1 mg Goat anti-Rabbit IgG (H+L) Cross-Adsorbed Secondary Antibody, …" at bounding box center [507, 258] width 960 height 376
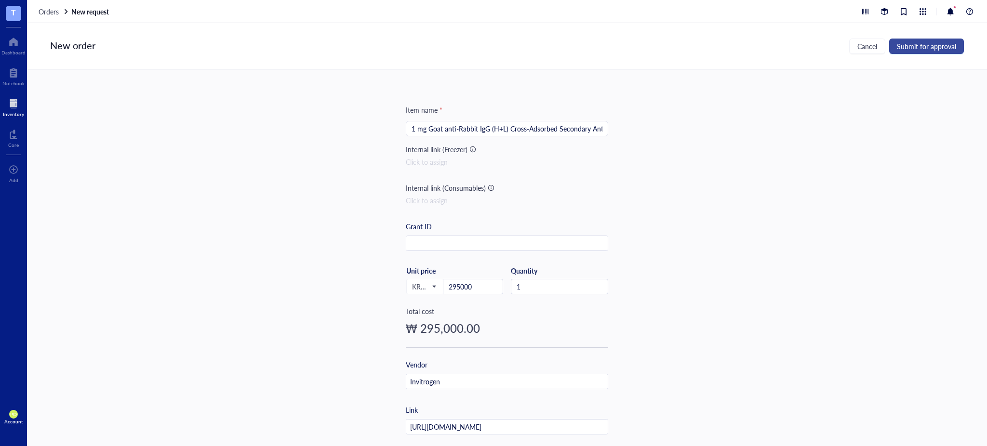
click at [492, 47] on span "Submit for approval" at bounding box center [926, 46] width 59 height 8
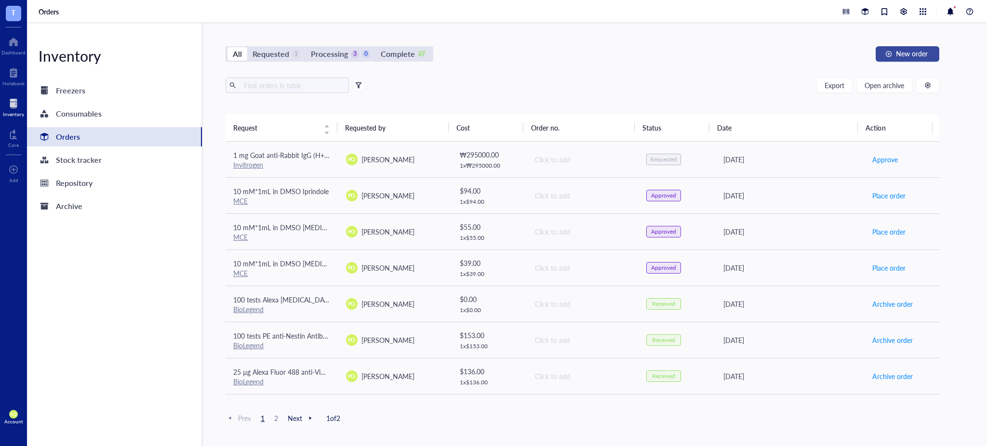
click at [492, 49] on button "New order" at bounding box center [907, 53] width 64 height 15
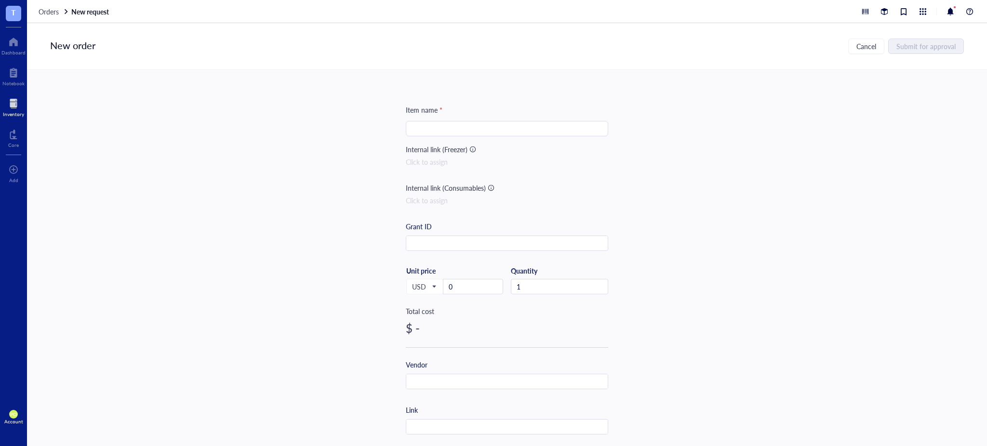
drag, startPoint x: 462, startPoint y: 118, endPoint x: 465, endPoint y: 123, distance: 6.3
click at [463, 118] on div "Item name * Internal link (Freezer) Click to assign Internal link (Consumables)…" at bounding box center [507, 371] width 202 height 533
click at [468, 124] on input "search" at bounding box center [506, 128] width 191 height 14
paste input "Goat anti-Rabbit IgG (H+L) Cross-Adsorbed Secondary Antibody, Alexa [MEDICAL_DA…"
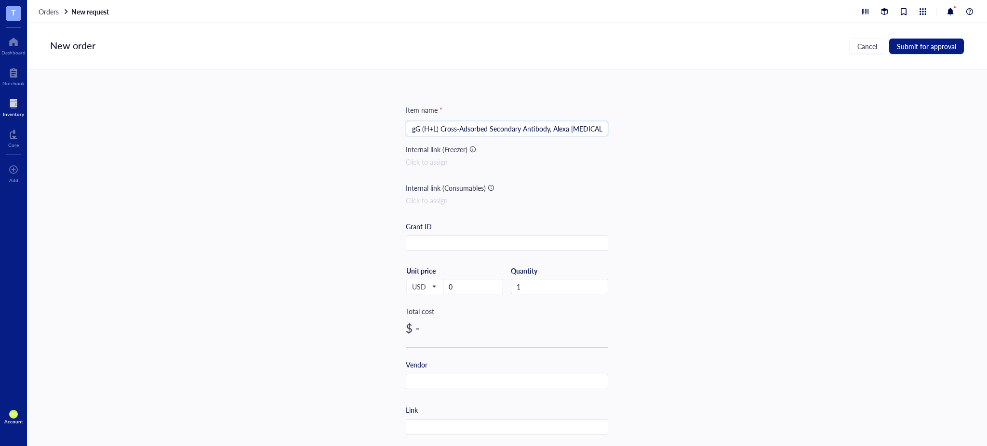
click at [492, 125] on input "1 mg Goat anti-Rabbit IgG (H+L) Cross-Adsorbed Secondary Antibody, Alexa [MEDIC…" at bounding box center [506, 128] width 191 height 14
click at [492, 141] on div "Item name * 1 mg Goat anti-Rabbit IgG (H+L) Cross-Adsorbed Secondary Antibody, …" at bounding box center [507, 371] width 202 height 533
click at [444, 126] on input "1 mg Goat anti-Rabbit IgG (H+L) Cross-Adsorbed Secondary Antibody, Alexa Fluor5…" at bounding box center [506, 128] width 191 height 14
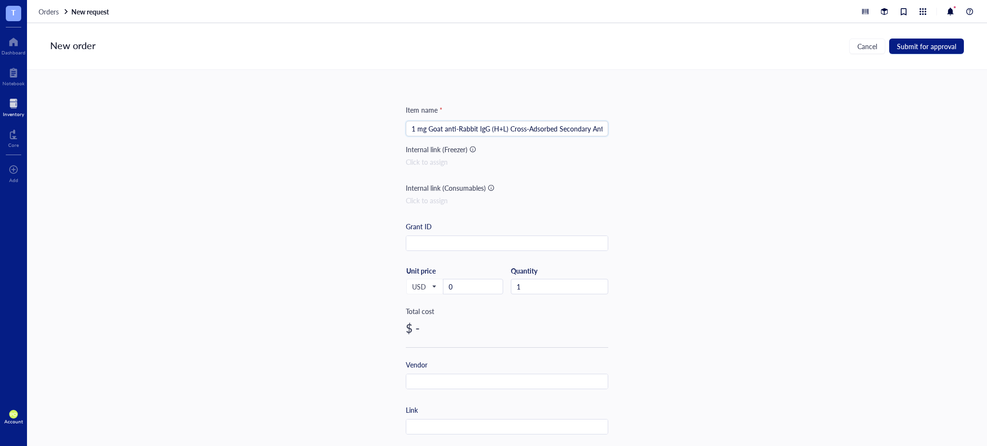
click at [440, 126] on input "1 mg Goat anti-Rabbit IgG (H+L) Cross-Adsorbed Secondary Antibody, Alexa Fluor5…" at bounding box center [506, 128] width 191 height 14
click at [433, 285] on span "USD" at bounding box center [424, 286] width 24 height 9
click at [419, 410] on div "KRW" at bounding box center [424, 411] width 25 height 11
drag, startPoint x: 465, startPoint y: 288, endPoint x: 422, endPoint y: 283, distance: 44.1
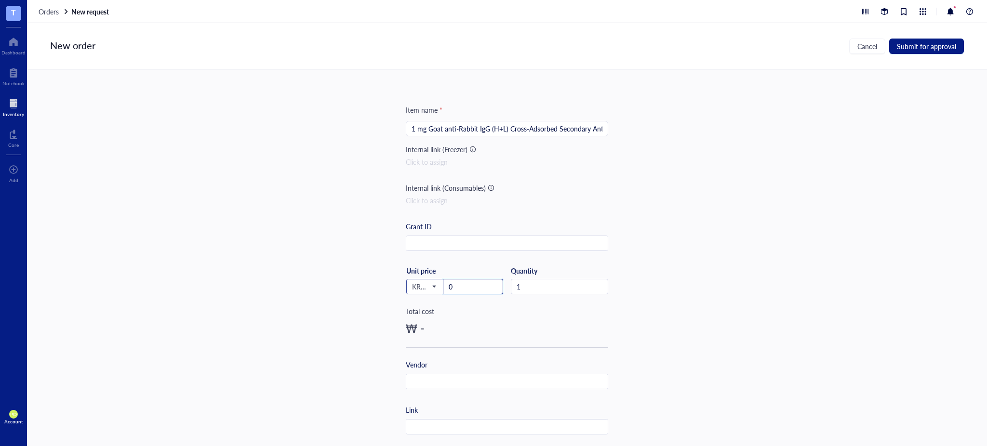
click at [422, 283] on div "KRW USD EUR JPY GBP AUD CAD CHF CNH BRL HKD KRW Unit price 0" at bounding box center [454, 286] width 97 height 40
paste input "295.00"
click at [459, 288] on input "295.000" at bounding box center [472, 286] width 59 height 14
click at [492, 254] on div "Item name * 1 mg Goat anti-Rabbit IgG (H+L) Cross-Adsorbed Secondary Antibody, …" at bounding box center [507, 258] width 960 height 376
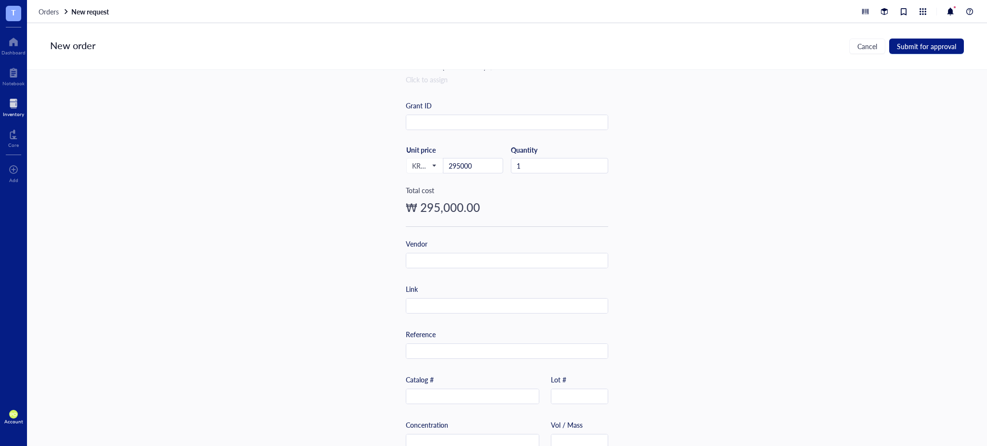
scroll to position [195, 0]
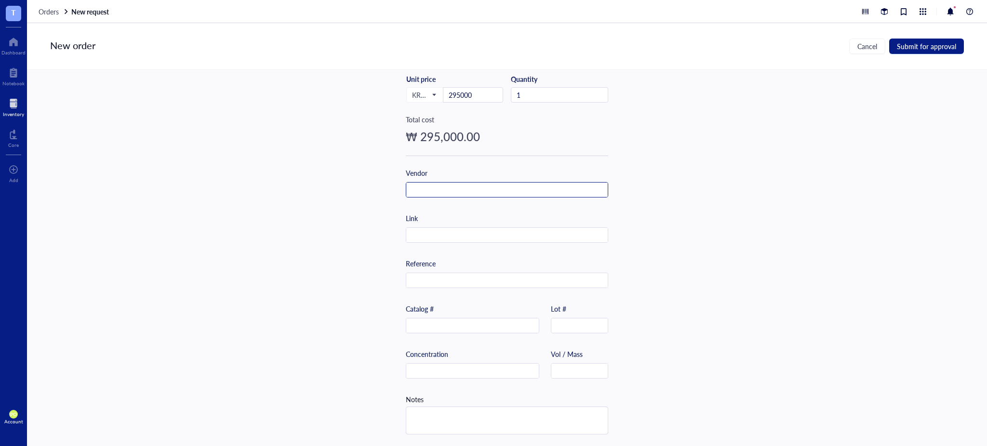
click at [489, 185] on input "text" at bounding box center [506, 190] width 201 height 15
paste input "Invitrogen"
click at [475, 325] on input "text" at bounding box center [472, 325] width 132 height 15
paste input "A-11012"
click at [492, 280] on div "Item name * 1 mg Goat anti-Rabbit IgG (H+L) Cross-Adsorbed Secondary Antibody, …" at bounding box center [507, 258] width 960 height 376
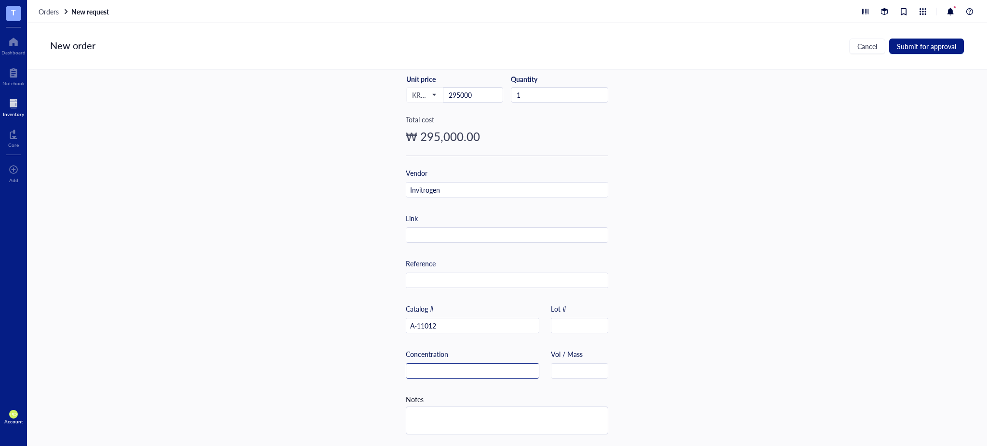
click at [477, 364] on input "text" at bounding box center [472, 371] width 132 height 15
paste input "2 mg/mL"
click at [482, 413] on textarea at bounding box center [506, 420] width 201 height 27
click at [492, 221] on div "Item name * 1 mg Goat anti-Rabbit IgG (H+L) Cross-Adsorbed Secondary Antibody, …" at bounding box center [507, 258] width 960 height 376
click at [10, 45] on div at bounding box center [13, 41] width 24 height 15
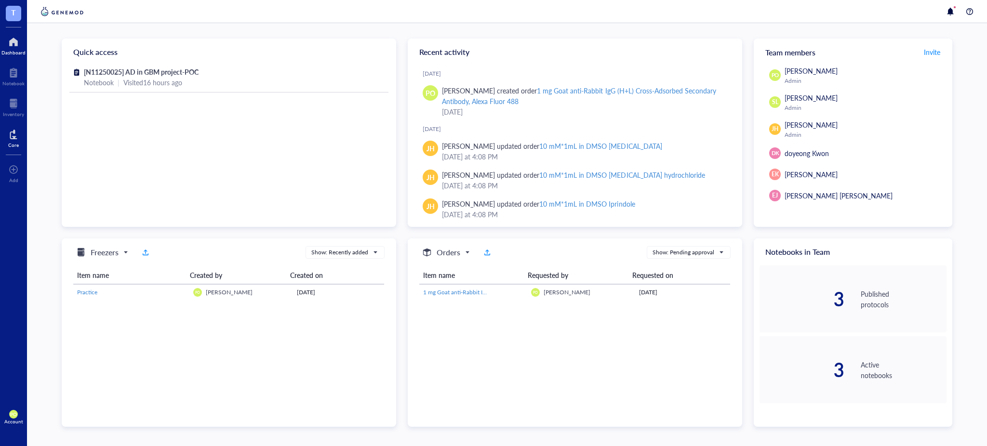
click at [16, 142] on div "Core" at bounding box center [13, 145] width 11 height 6
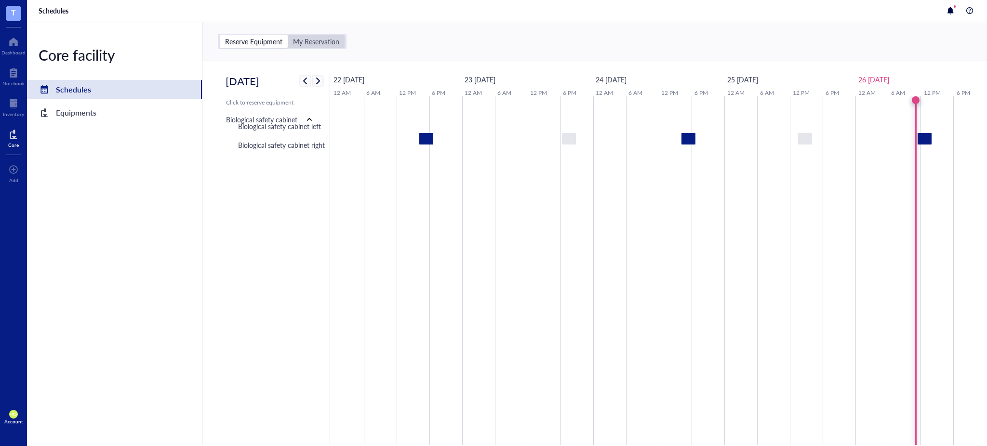
click at [310, 41] on div "My Reservation" at bounding box center [316, 41] width 46 height 9
click at [288, 35] on input "My Reservation" at bounding box center [288, 35] width 0 height 0
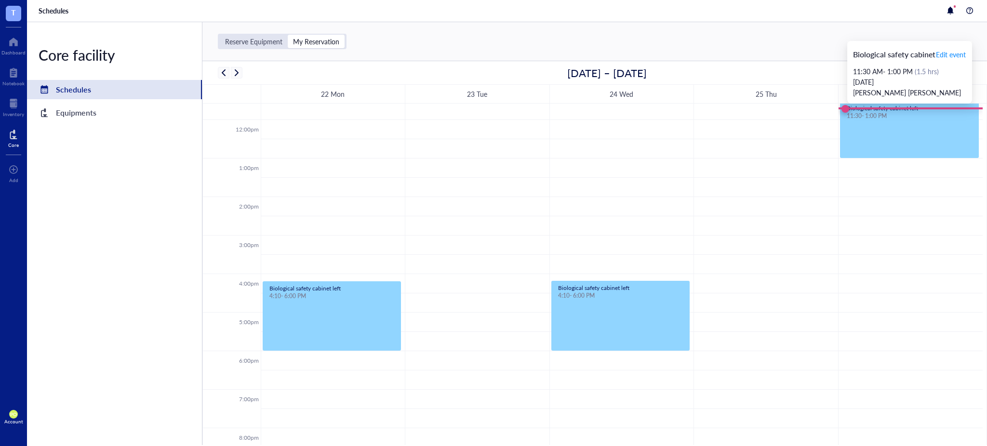
scroll to position [232, 0]
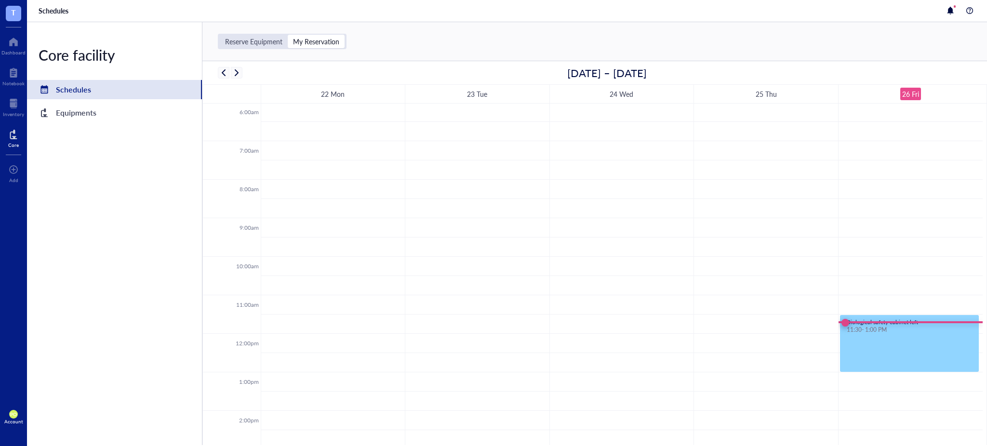
click at [17, 138] on div at bounding box center [13, 134] width 11 height 15
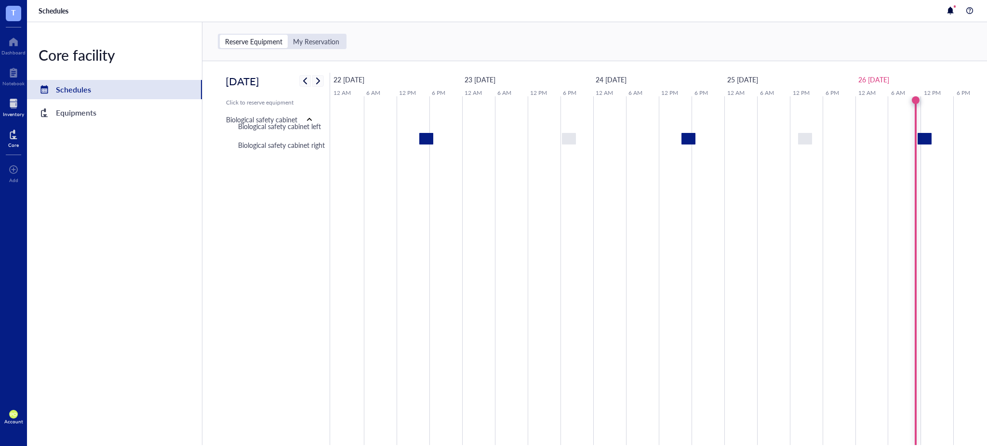
click at [16, 114] on div "Inventory" at bounding box center [13, 114] width 21 height 6
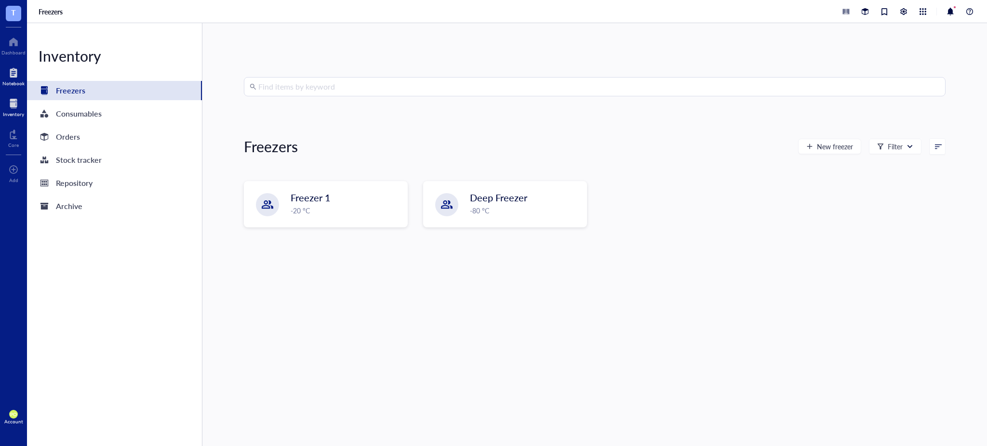
click at [9, 72] on div at bounding box center [13, 72] width 22 height 15
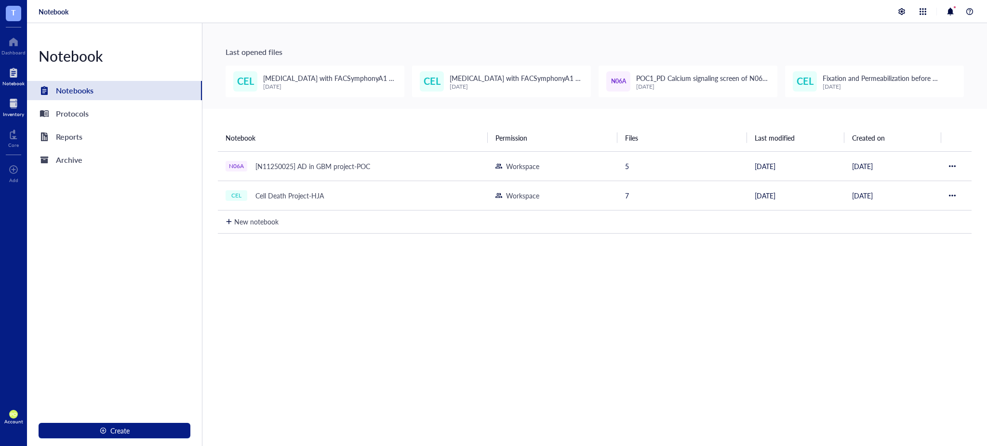
click at [10, 103] on div at bounding box center [13, 103] width 21 height 15
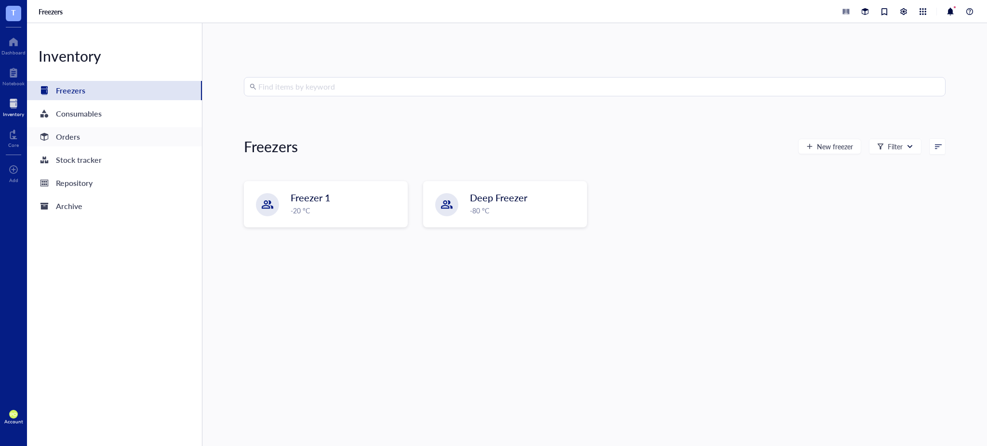
click at [90, 137] on div "Orders" at bounding box center [114, 136] width 175 height 19
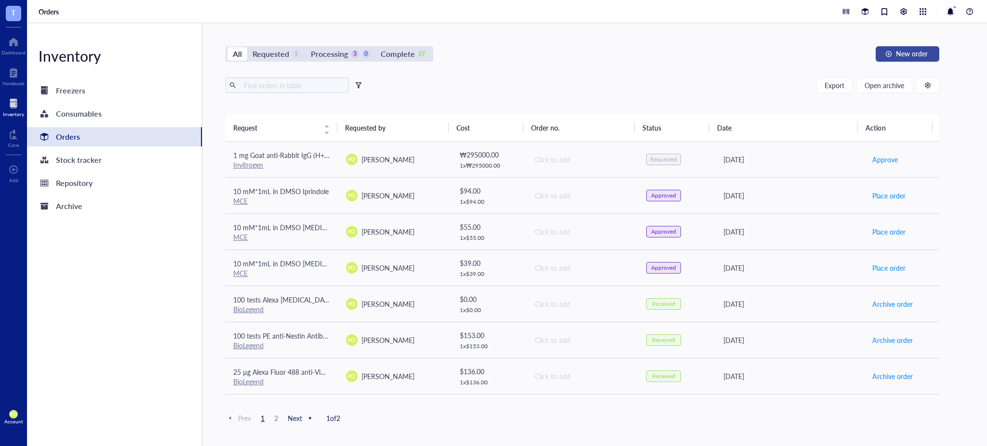
click at [492, 57] on span "New order" at bounding box center [912, 54] width 32 height 8
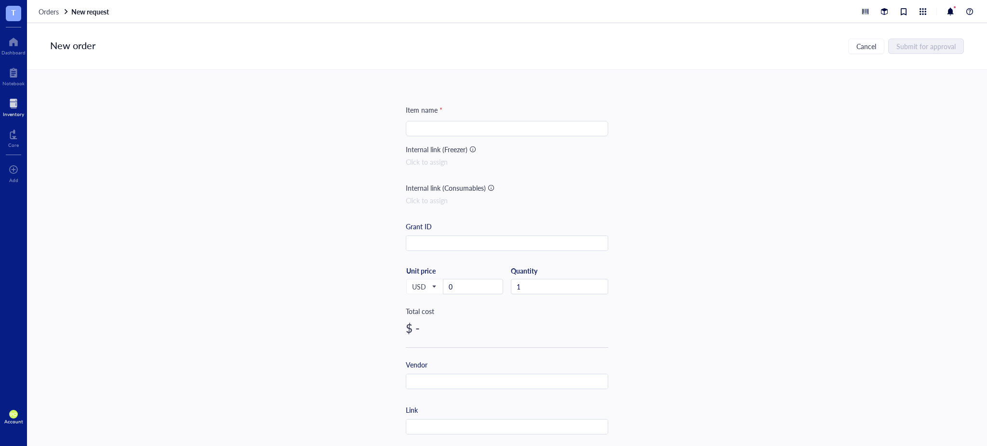
click at [484, 122] on div "Item name * Internal link (Freezer) Click to assign Internal link (Consumables)…" at bounding box center [507, 371] width 202 height 533
click at [489, 133] on input "search" at bounding box center [506, 128] width 191 height 14
paste input "Goat anti-Rabbit IgG (H+L) Cross-Adsorbed Secondary Antibody, Alexa [MEDICAL_DA…"
click at [492, 131] on input "1 mg Goat anti-Rabbit IgG (H+L) Cross-Adsorbed Secondary Antibody, Alexa [MEDIC…" at bounding box center [506, 128] width 191 height 14
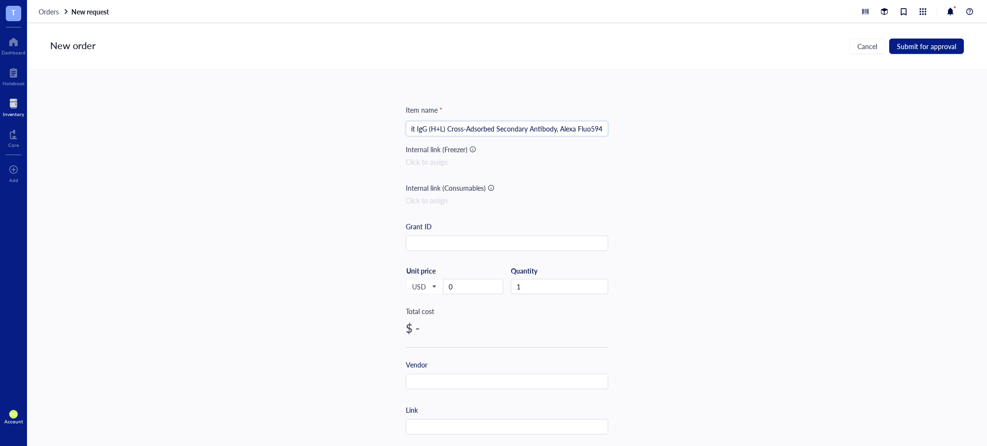
scroll to position [0, 60]
click at [460, 129] on input "1 mg Goat anti-Rabbit IgG (H+L) Cross-Adsorbed Secondary Antibody, Alexa Fluor …" at bounding box center [506, 128] width 191 height 14
click at [492, 127] on input "1 mg Goat anti-Rabbit IgG (H+L) Cross-Adsorbed Secondary Antibody, Alexa Fluor …" at bounding box center [506, 128] width 191 height 14
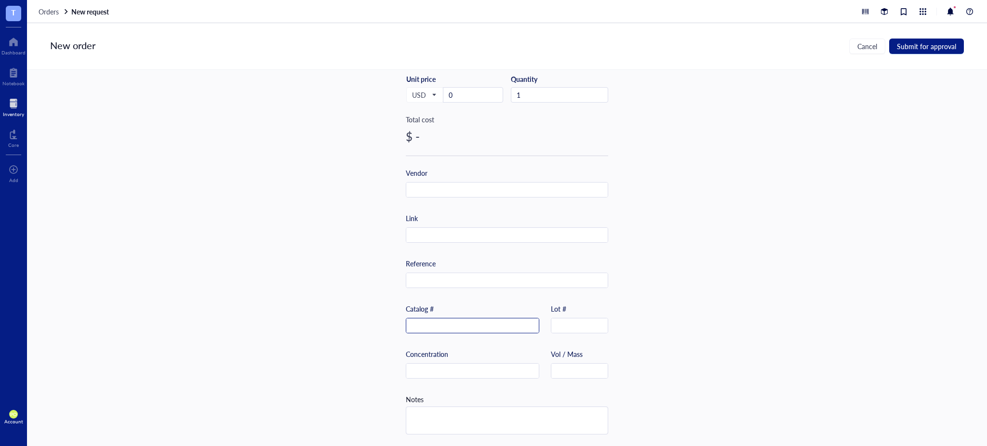
click at [471, 320] on input "text" at bounding box center [472, 325] width 132 height 15
paste input "A-11012"
click at [492, 228] on div "Item name * 1 mg Goat anti-Rabbit IgG (H+L) Cross-Adsorbed Secondary Antibody, …" at bounding box center [507, 258] width 960 height 376
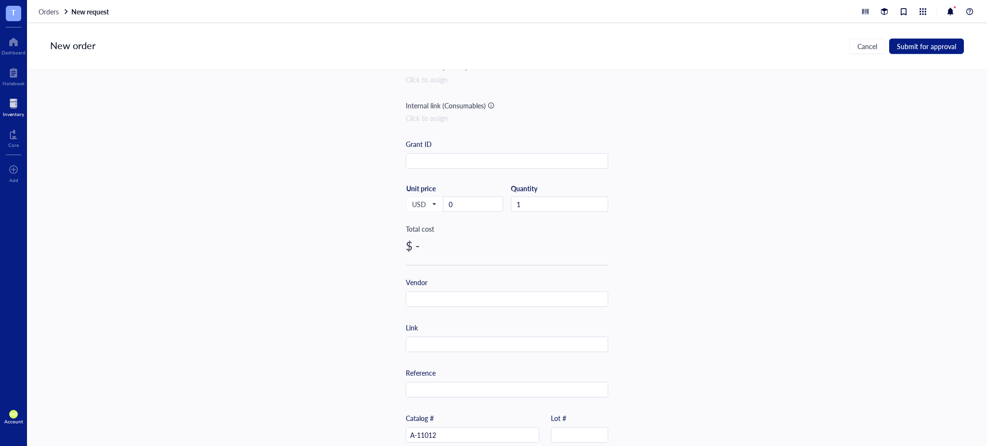
scroll to position [195, 0]
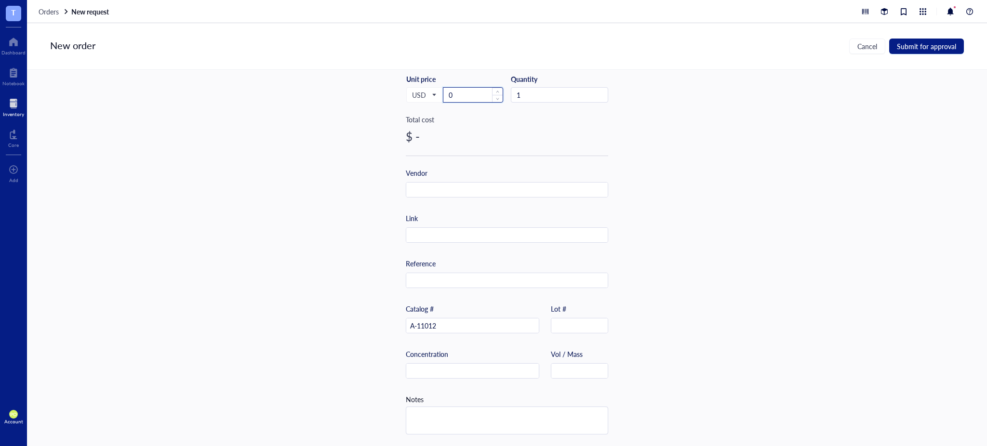
click at [475, 88] on input "0" at bounding box center [472, 95] width 59 height 14
click at [427, 91] on span "USD" at bounding box center [424, 95] width 24 height 9
click at [429, 215] on div "KRW" at bounding box center [424, 219] width 25 height 11
click at [474, 92] on input "0" at bounding box center [472, 95] width 59 height 14
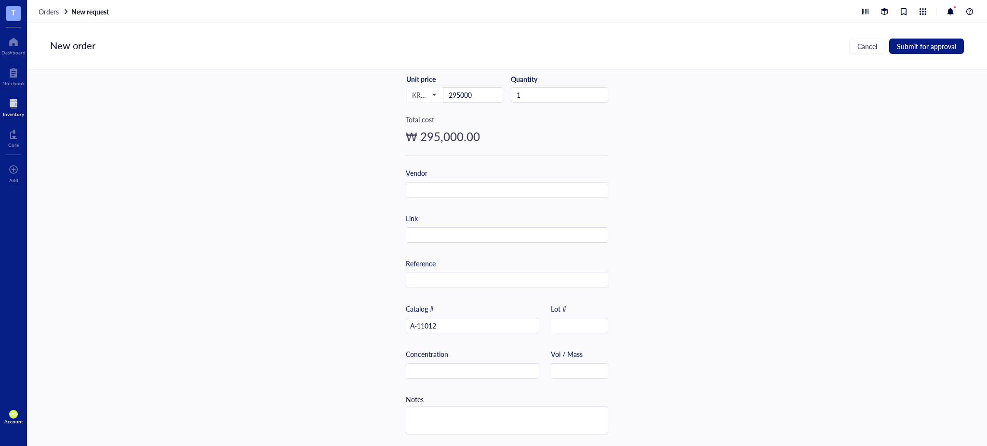
click at [492, 153] on div "Item name * 1 mg Goat anti-Rabbit IgG (H+L) Cross-Adsorbed Secondary Antibody, …" at bounding box center [507, 258] width 960 height 376
click at [438, 185] on input "text" at bounding box center [506, 190] width 201 height 15
paste input "Invitrogen"
click at [492, 207] on div "Item name * 1 mg Goat anti-Rabbit IgG (H+L) Cross-Adsorbed Secondary Antibody, …" at bounding box center [507, 258] width 960 height 376
click at [472, 273] on input "text" at bounding box center [506, 280] width 201 height 15
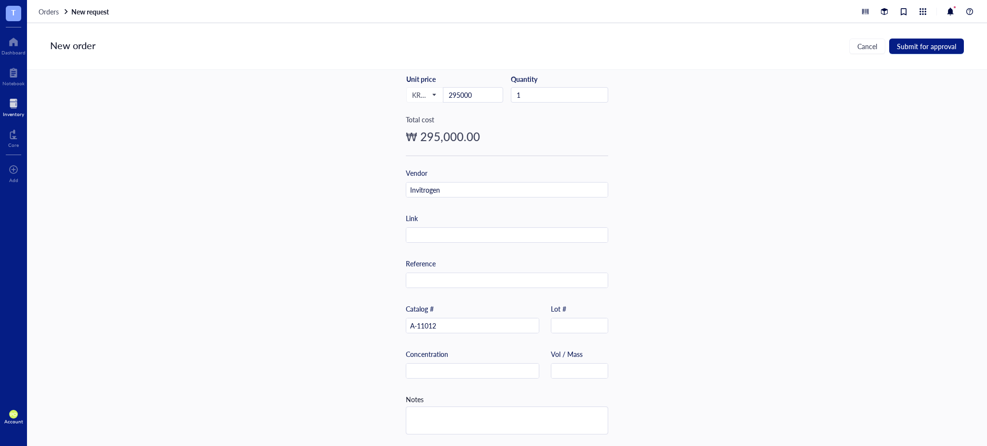
click at [456, 357] on div "Concentration" at bounding box center [472, 364] width 133 height 30
click at [457, 367] on input "text" at bounding box center [472, 371] width 132 height 15
paste input "2 mg/mL"
click at [452, 408] on textarea "To enrich screen reader interactions, please activate Accessibility in Grammarl…" at bounding box center [506, 420] width 201 height 27
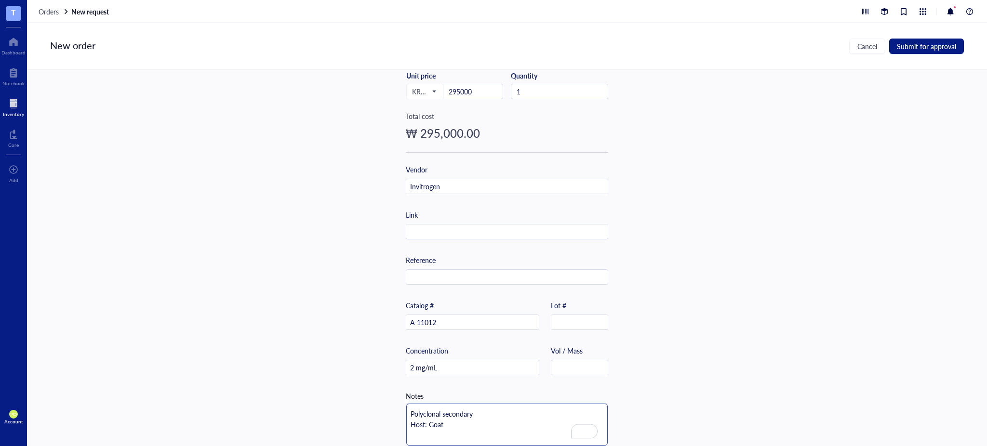
click at [407, 416] on textarea "Polyclonal secondary Host: Goat" at bounding box center [506, 425] width 201 height 42
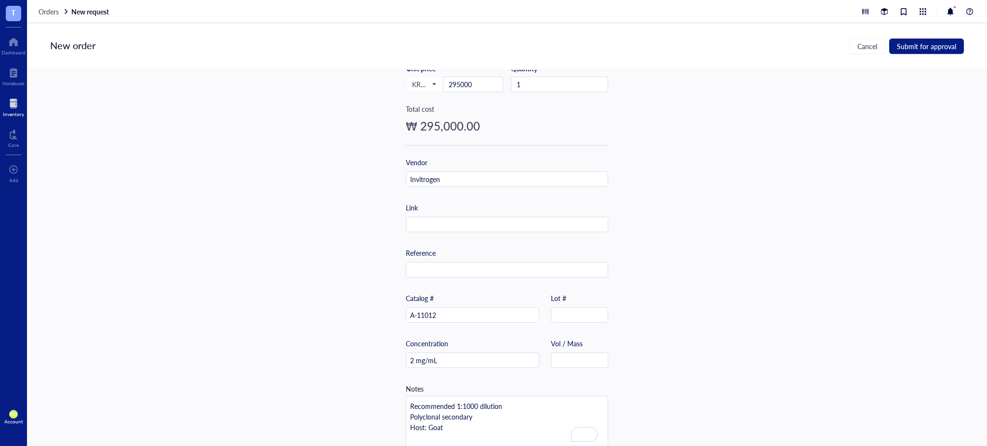
click at [492, 280] on div "Item name * 1 mg Goat anti-Rabbit IgG (H+L) Cross-Adsorbed Secondary Antibody, …" at bounding box center [507, 258] width 960 height 376
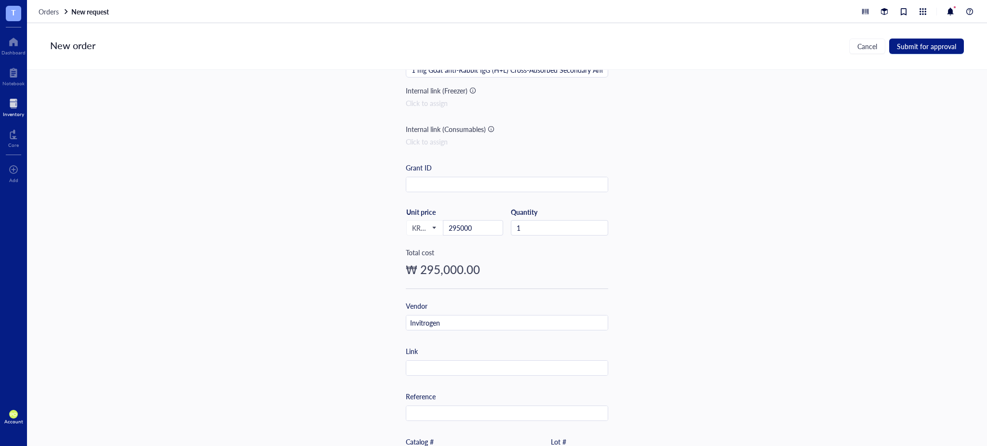
scroll to position [0, 0]
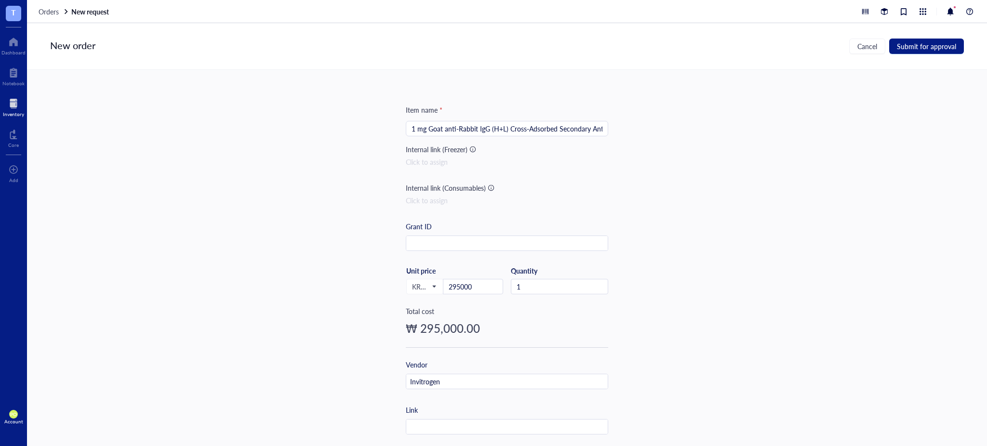
click at [492, 130] on input "1 mg Goat anti-Rabbit IgG (H+L) Cross-Adsorbed Secondary Antibody, Alexa Fluor …" at bounding box center [506, 128] width 191 height 14
click at [492, 202] on div "Item name * 1 mg Goat anti-Rabbit IgG (H+L) Cross-Adsorbed Secondary Antibody, …" at bounding box center [507, 258] width 960 height 376
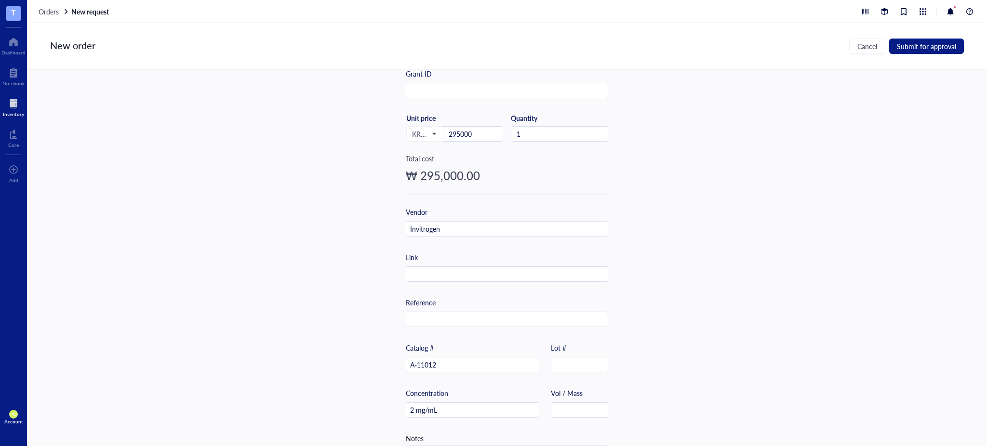
scroll to position [220, 0]
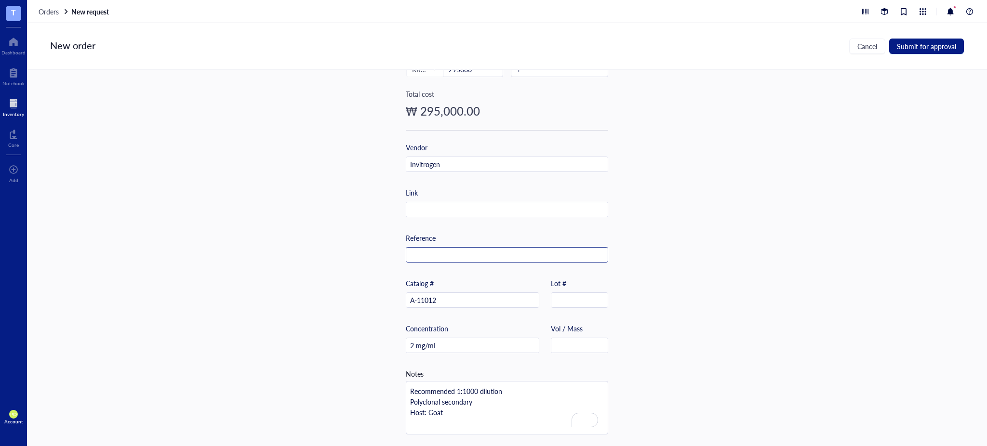
click at [492, 254] on input "text" at bounding box center [506, 255] width 201 height 15
click at [491, 208] on input "text" at bounding box center [506, 209] width 201 height 15
paste input "[URL][DOMAIN_NAME]"
click at [492, 211] on div "Item name * 1 mg Goat anti-Rabbit IgG (H+L) Cross-Adsorbed Secondary Antibody, …" at bounding box center [507, 258] width 960 height 376
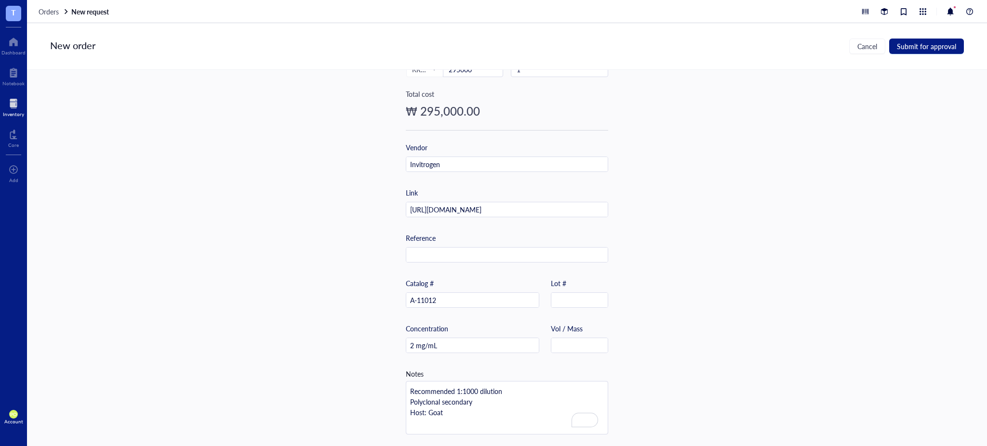
scroll to position [0, 0]
click at [492, 229] on div "Item name * 1 mg Goat anti-Rabbit IgG (H+L) Cross-Adsorbed Secondary Antibody, …" at bounding box center [507, 258] width 960 height 376
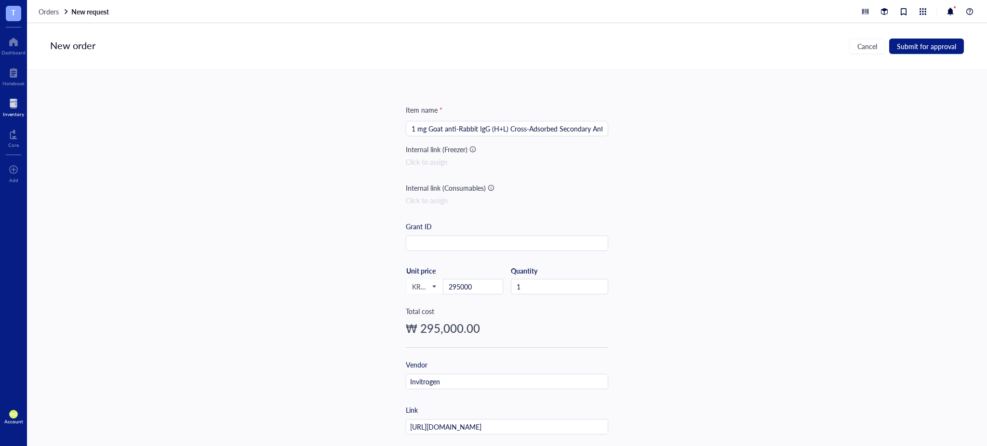
click at [492, 129] on input "1 mg Goat anti-Rabbit IgG (H+L) Cross-Adsorbed Secondary Antibody, Alexa Fluor …" at bounding box center [506, 128] width 191 height 14
click at [492, 157] on div "Item name * 1 mg Goat anti-Rabbit IgG (H+L) Cross-Adsorbed Secondary Antibody, …" at bounding box center [507, 258] width 960 height 376
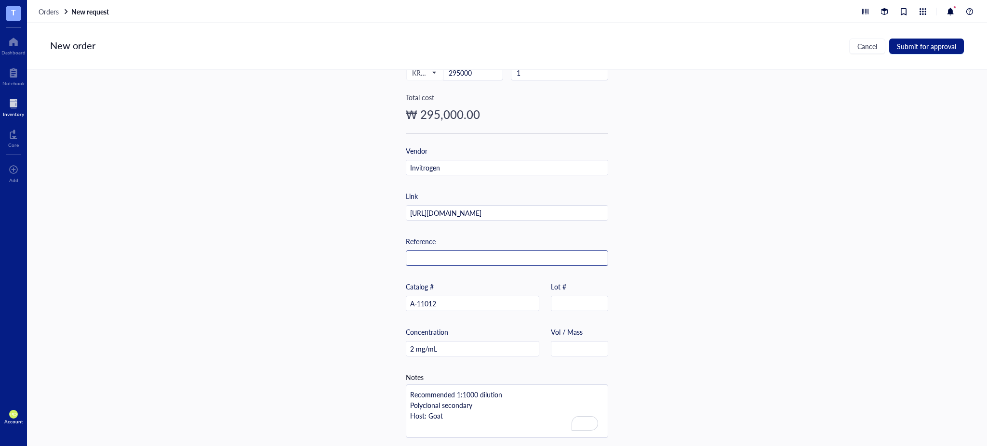
scroll to position [220, 0]
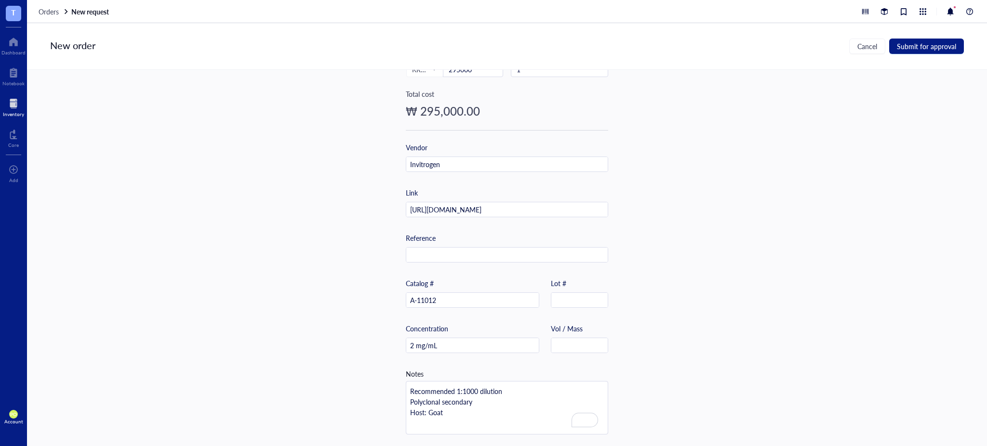
click at [492, 364] on div "Item name * 1 mg Goat anti-Rabbit IgG (H+L) Cross-Adsorbed Secondary Antibody, …" at bounding box center [507, 258] width 960 height 376
click at [472, 415] on textarea "Recommended 1:1000 dilution Polyclonal secondary Host: Goat" at bounding box center [506, 408] width 201 height 53
paste textarea "4°C"
click at [408, 431] on textarea "Recommended 1:1000 dilution Polyclonal secondary Host: Goat Storage: 4°C" at bounding box center [506, 416] width 201 height 74
click at [471, 418] on textarea "Recommended 1:1000 dilution Polyclonal secondary Host: Goat Storage: 4°C" at bounding box center [506, 410] width 201 height 63
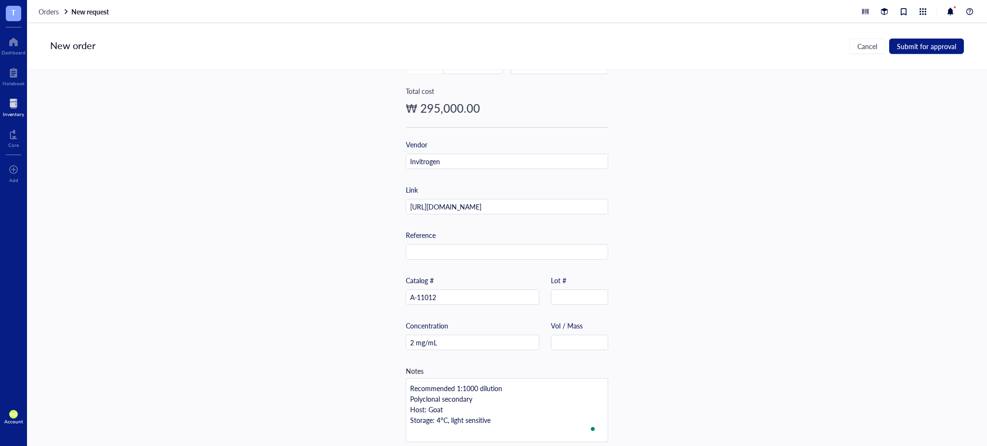
click at [492, 258] on div "Item name * 1 mg Goat anti-Rabbit IgG (H+L) Cross-Adsorbed Secondary Antibody, …" at bounding box center [507, 258] width 960 height 376
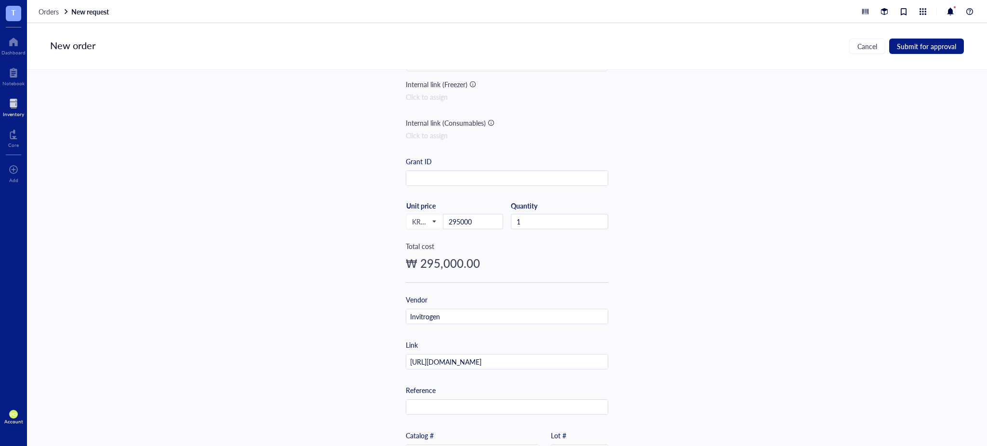
scroll to position [0, 0]
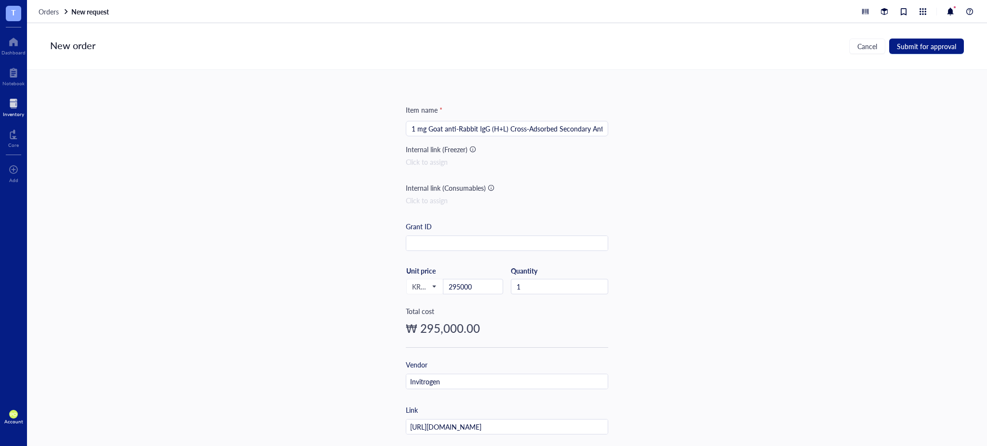
click at [492, 175] on div "Item name * 1 mg Goat anti-Rabbit IgG (H+L) Cross-Adsorbed Secondary Antibody, …" at bounding box center [507, 258] width 960 height 376
drag, startPoint x: 408, startPoint y: 129, endPoint x: 636, endPoint y: 127, distance: 228.4
click at [492, 127] on div "Item name * 1 mg Goat anti-Rabbit IgG (H+L) Cross-Adsorbed Secondary Antibody, …" at bounding box center [507, 258] width 960 height 376
click at [492, 126] on input "1 mg Goat anti-Rabbit IgG (H+L) Cross-Adsorbed Secondary Antibody, Alexa Fluor …" at bounding box center [506, 128] width 191 height 14
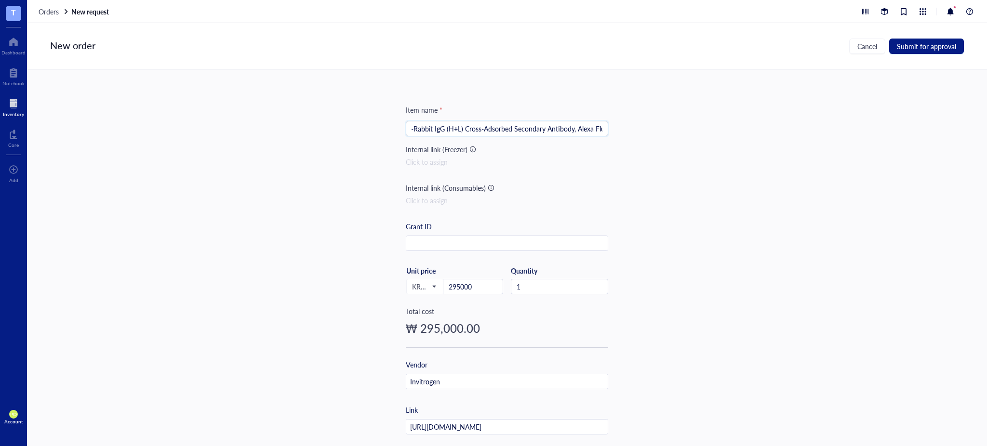
scroll to position [0, 65]
click at [492, 225] on div "Item name * 1 mg Goat anti-Rabbit IgG (H+L) Cross-Adsorbed Secondary Antibody, …" at bounding box center [507, 258] width 960 height 376
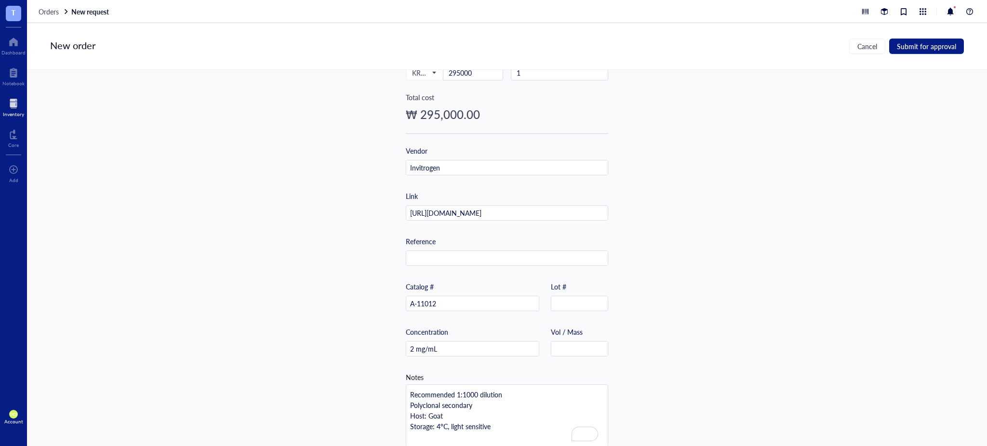
scroll to position [231, 0]
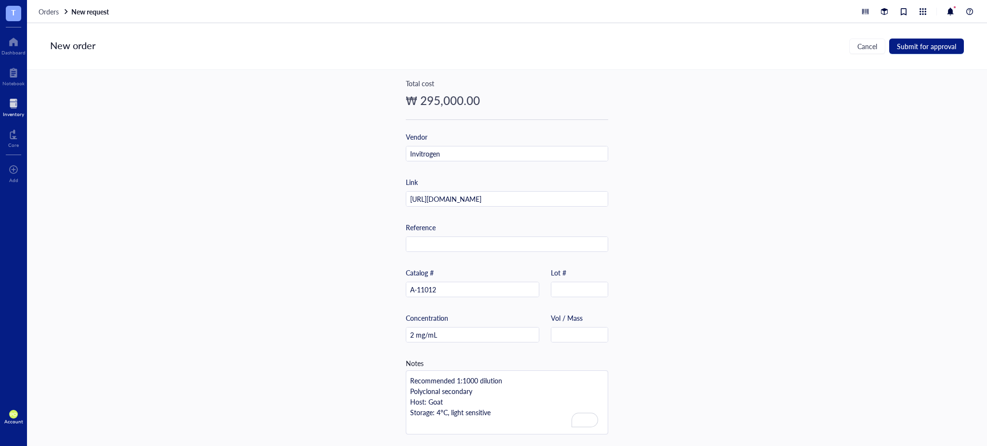
click at [492, 331] on div "Item name * 1 mg Goat anti-Rabbit IgG (H+L) Cross-Adsorbed Secondary Antibody, …" at bounding box center [507, 258] width 960 height 376
click at [492, 50] on span "Submit for approval" at bounding box center [926, 46] width 59 height 8
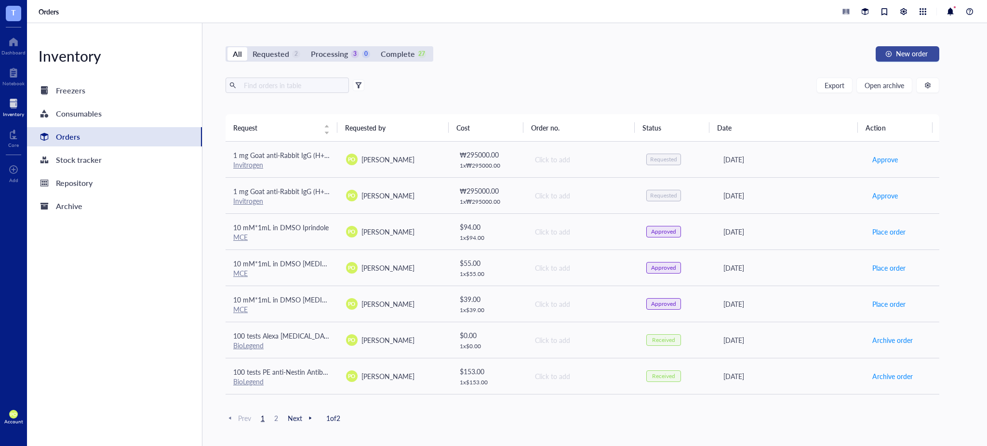
click at [492, 52] on span "New order" at bounding box center [912, 54] width 32 height 8
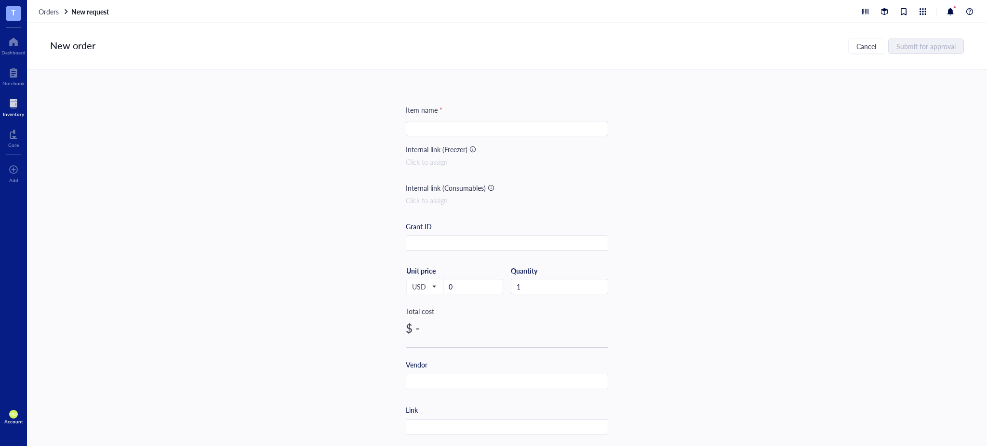
click at [483, 124] on input "search" at bounding box center [506, 128] width 191 height 14
paste input "Donkey anti-Rabbit IgG (H+L) Highly Cross-Adsorbed Secondary Antibody, Alexa [M…"
click at [492, 127] on input "1 mg Donkey anti-Rabbit IgG (H+L) Highly Cross-Adsorbed Secondary Antibody, Ale…" at bounding box center [506, 128] width 191 height 14
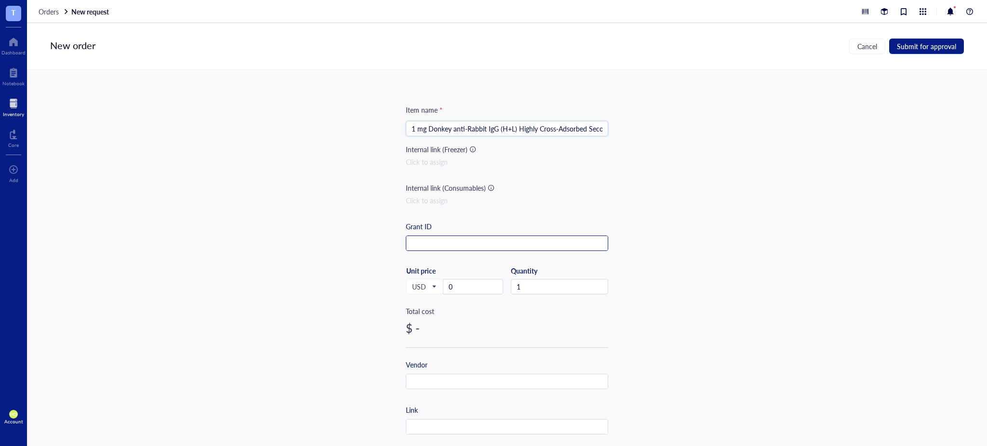
click at [474, 241] on input "text" at bounding box center [506, 243] width 201 height 15
click at [422, 278] on div "USD Unit price 0" at bounding box center [454, 286] width 97 height 40
click at [433, 289] on span "USD" at bounding box center [424, 286] width 24 height 9
click at [424, 406] on div "KRW" at bounding box center [424, 411] width 25 height 11
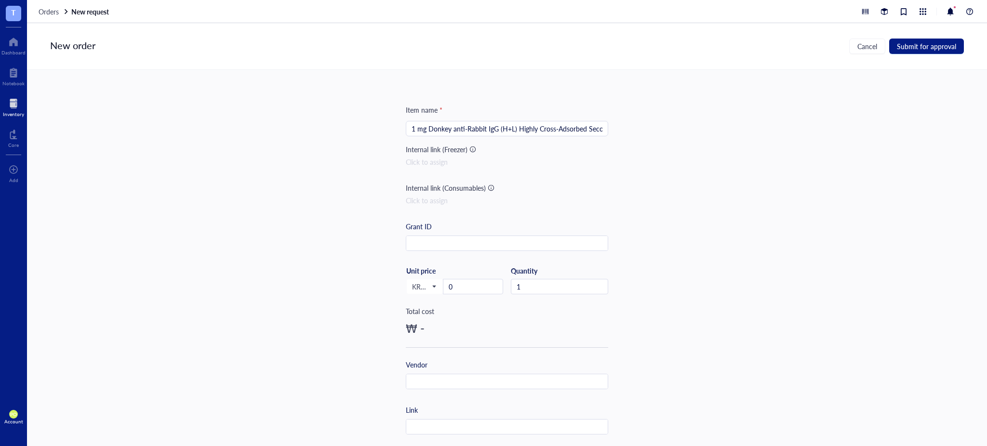
click at [466, 278] on div "Unit price 0" at bounding box center [473, 280] width 60 height 28
click at [469, 293] on input "0" at bounding box center [472, 286] width 59 height 14
drag, startPoint x: 469, startPoint y: 293, endPoint x: 434, endPoint y: 289, distance: 35.0
click at [434, 289] on div "KRW USD EUR JPY GBP AUD CAD CHF CNH BRL HKD KRW Unit price 0" at bounding box center [454, 286] width 97 height 40
click at [492, 205] on div "Item name * 1 mg Donkey anti-Rabbit IgG (H+L) Highly Cross-Adsorbed Secondary A…" at bounding box center [507, 258] width 960 height 376
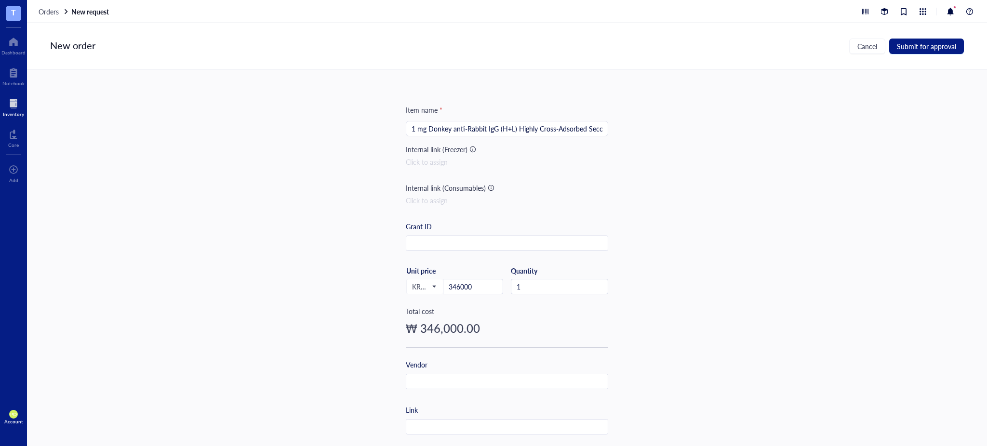
click at [436, 374] on div at bounding box center [507, 381] width 202 height 15
click at [440, 388] on input "text" at bounding box center [506, 381] width 201 height 15
paste input "Invitrogen"
click at [492, 291] on div "Item name * 1 mg Donkey anti-Rabbit IgG (H+L) Highly Cross-Adsorbed Secondary A…" at bounding box center [507, 258] width 960 height 376
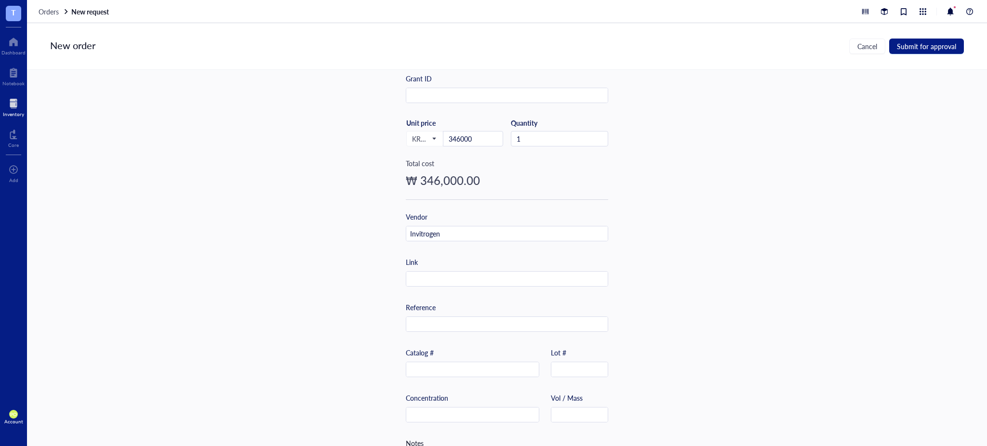
scroll to position [195, 0]
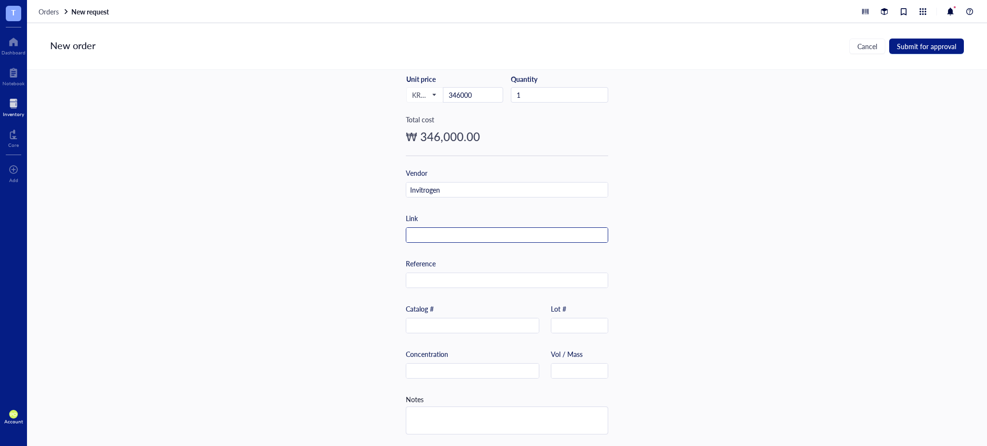
click at [478, 232] on input "text" at bounding box center [506, 235] width 201 height 15
paste input "[URL][DOMAIN_NAME]"
click at [492, 228] on div "Item name * 1 mg Donkey anti-Rabbit IgG (H+L) Highly Cross-Adsorbed Secondary A…" at bounding box center [507, 258] width 960 height 376
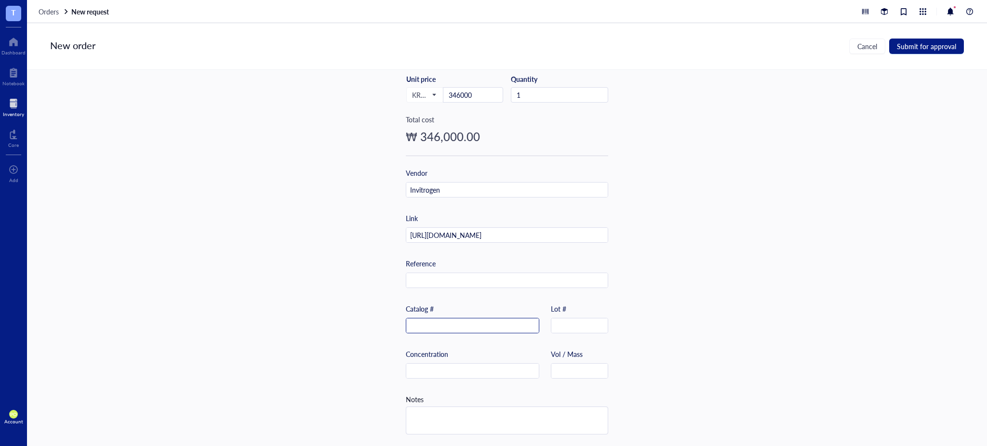
click at [474, 318] on input "text" at bounding box center [472, 325] width 132 height 15
paste input "A-31573"
drag, startPoint x: 717, startPoint y: 290, endPoint x: 722, endPoint y: 277, distance: 13.7
click at [492, 290] on div "Item name * 1 mg Donkey anti-Rabbit IgG (H+L) Highly Cross-Adsorbed Secondary A…" at bounding box center [507, 258] width 960 height 376
click at [492, 366] on input "text" at bounding box center [472, 371] width 132 height 15
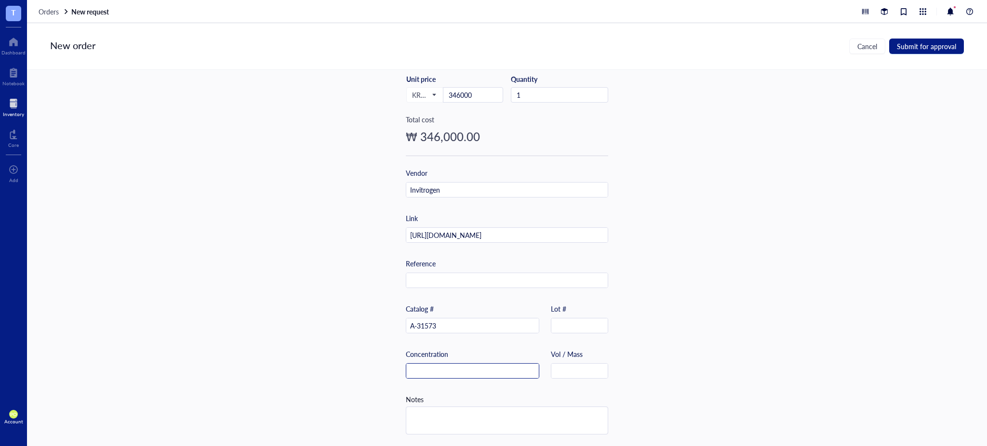
paste input "2 mg/mL"
click at [492, 281] on div "Item name * 1 mg Donkey anti-Rabbit IgG (H+L) Highly Cross-Adsorbed Secondary A…" at bounding box center [507, 258] width 960 height 376
click at [492, 415] on textarea at bounding box center [506, 420] width 201 height 27
paste textarea "4°C"
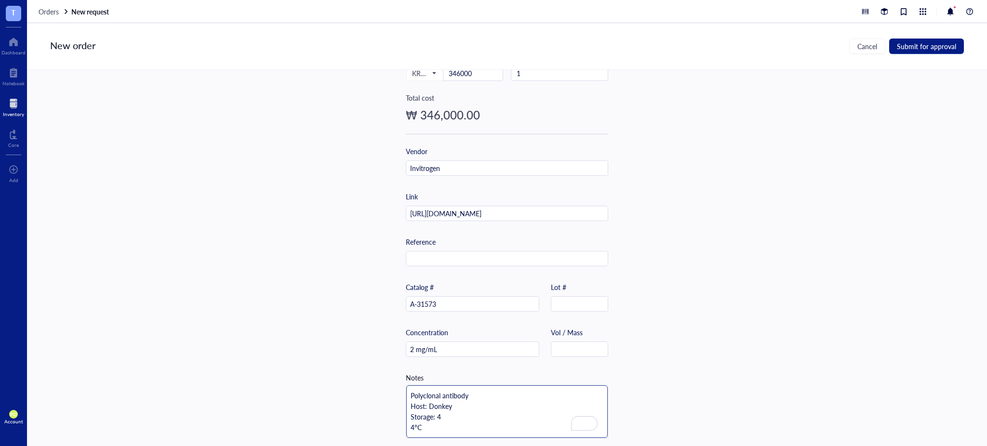
scroll to position [220, 0]
click at [407, 419] on textarea "Polyclonal antibody Host: Donkey Storage: 4 4°C" at bounding box center [506, 408] width 201 height 53
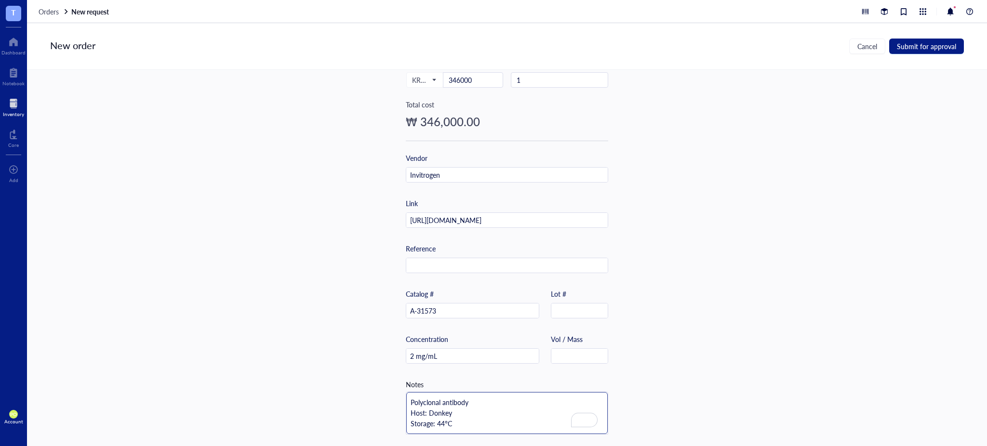
scroll to position [210, 0]
click at [449, 419] on textarea "Polyclonal antibody Host: Donkey Storage: 4°C" at bounding box center [506, 413] width 201 height 42
drag, startPoint x: 478, startPoint y: 406, endPoint x: 431, endPoint y: 397, distance: 48.0
click at [477, 405] on textarea "Polyclonal antibody Host: Donkey Storage: 4°C, light-sensitive" at bounding box center [506, 413] width 201 height 42
click at [409, 399] on textarea "Polyclonal antibody Host: Donkey Storage: 4°C, light-sensitive" at bounding box center [506, 413] width 201 height 42
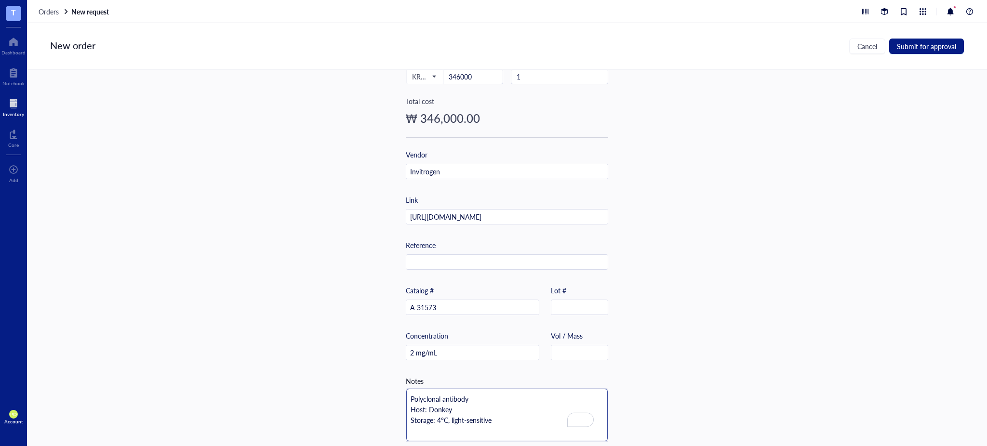
scroll to position [220, 0]
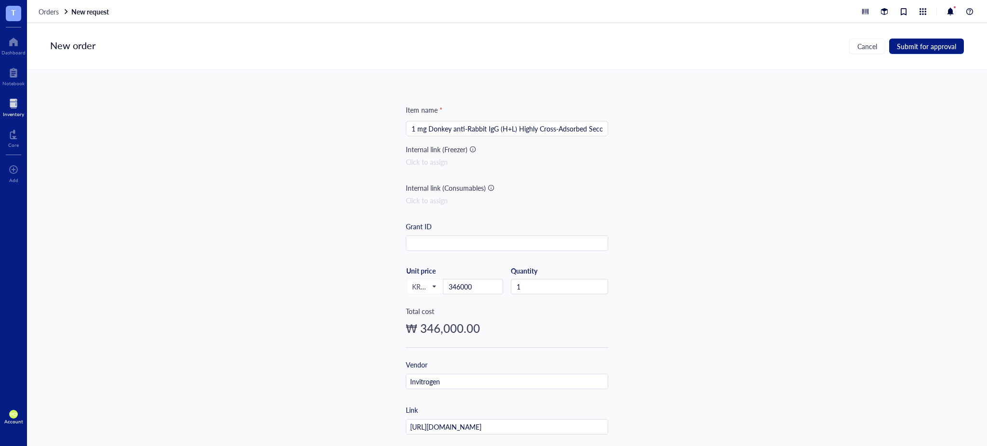
scroll to position [220, 0]
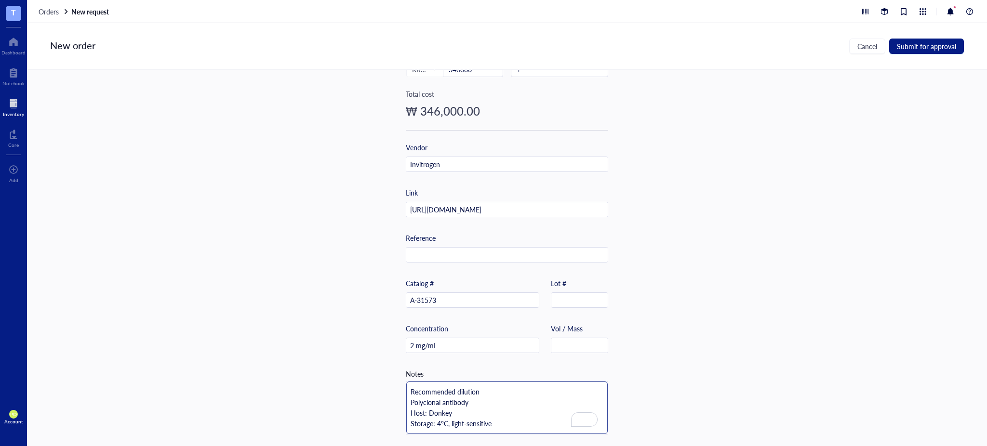
type textarea "Recommended dilution 1 Polyclonal antibody Host: Donkey Storage: 4°C, light-sen…"
type textarea "Recommended dilution 1: Polyclonal antibody Host: Donkey Storage: 4°C, light-se…"
type textarea "Recommended dilution 1:2 Polyclonal antibody Host: Donkey Storage: 4°C, light-s…"
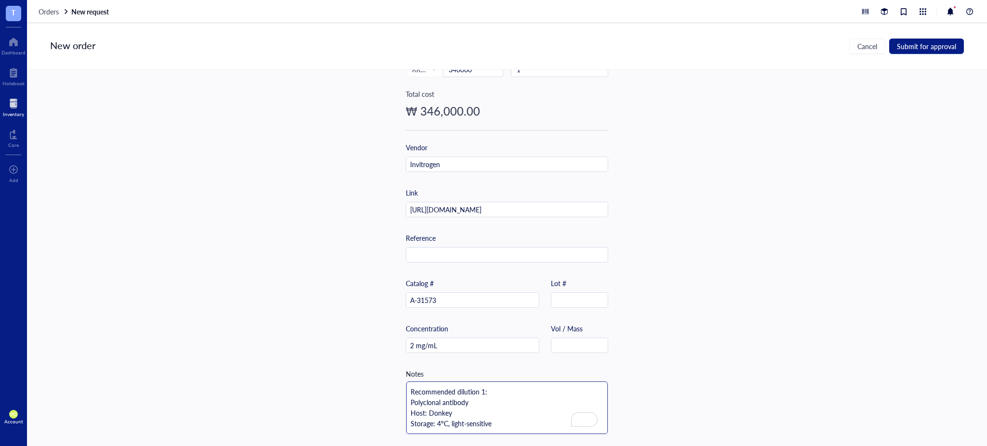
type textarea "Recommended dilution 1:2 Polyclonal antibody Host: Donkey Storage: 4°C, light-s…"
type textarea "Recommended dilution 1:22 Polyclonal antibody Host: Donkey Storage: 4°C, light-…"
type textarea "Recommended dilution 1:2 Polyclonal antibody Host: Donkey Storage: 4°C, light-s…"
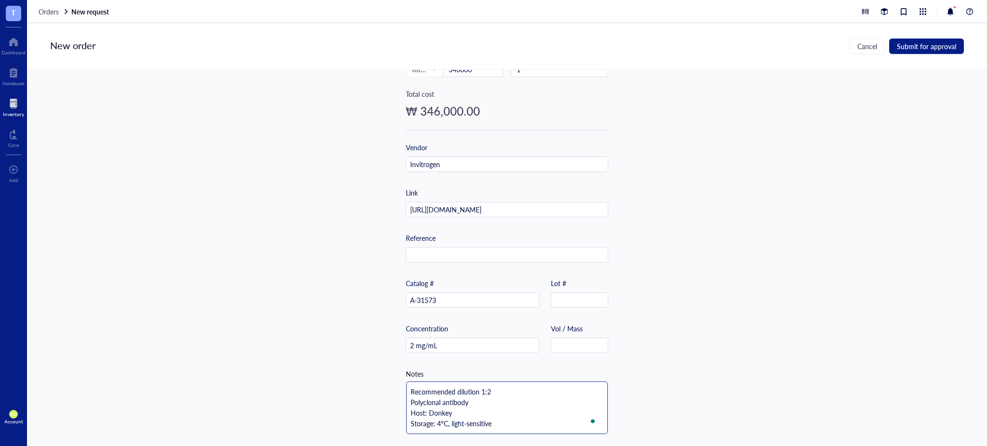
type textarea "Recommended dilution 1:20 Polyclonal antibody Host: Donkey Storage: 4°C, light-…"
type textarea "Recommended dilution 1:200 Polyclonal antibody Host: Donkey Storage: 4°C, light…"
type textarea "Recommended dilution 1:200- Polyclonal antibody Host: Donkey Storage: 4°C, ligh…"
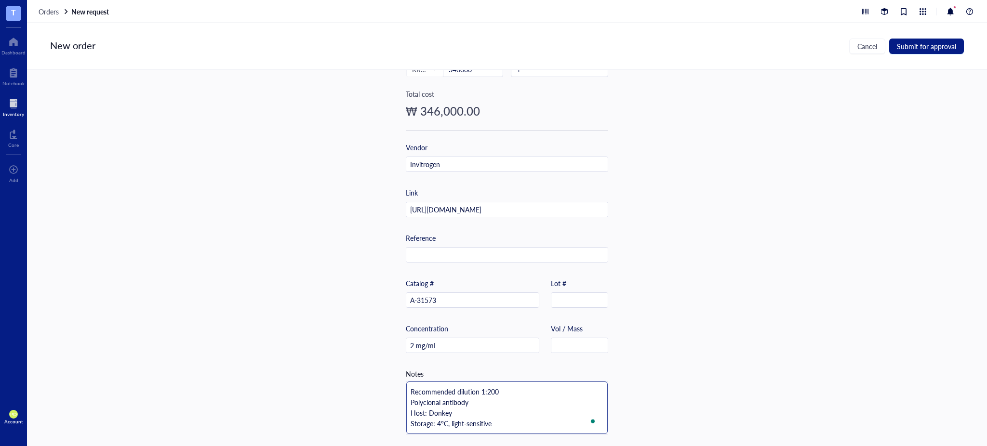
type textarea "Recommended dilution 1:200- Polyclonal antibody Host: Donkey Storage: 4°C, ligh…"
type textarea "Recommended dilution 1:200-2 Polyclonal antibody Host: Donkey Storage: 4°C, lig…"
type textarea "Recommended dilution 1:200-20 Polyclonal antibody Host: Donkey Storage: 4°C, li…"
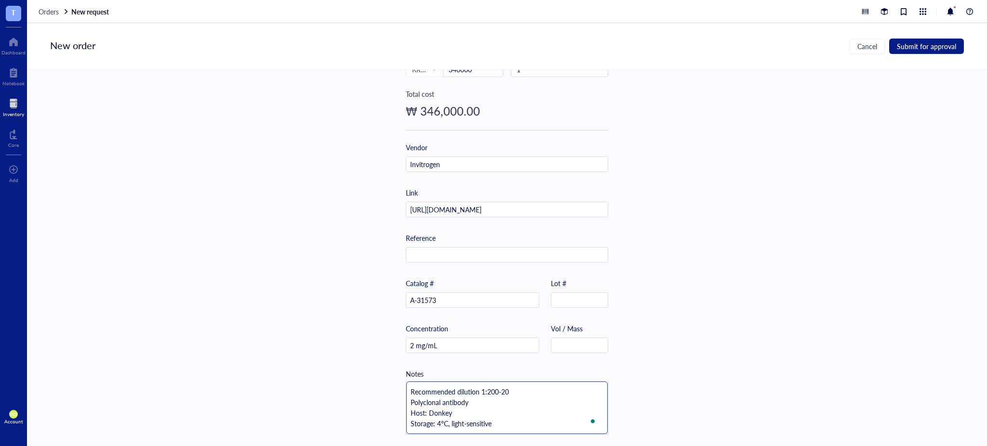
type textarea "Recommended dilution 1:200-200 Polyclonal antibody Host: Donkey Storage: 4°C, l…"
type textarea "Recommended dilution 1:200-2000 Polyclonal antibody Host: Donkey Storage: 4°C, …"
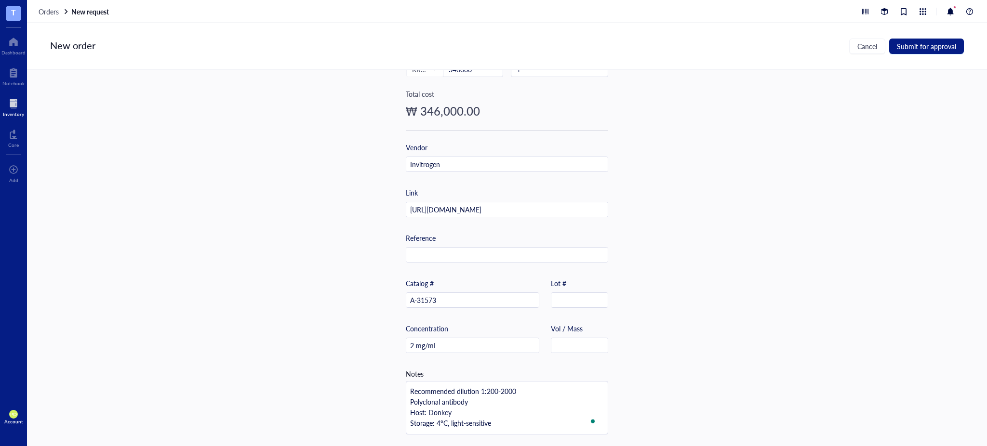
click at [735, 280] on div "Item name * 1 mg Donkey anti-Rabbit IgG (H+L) Highly Cross-Adsorbed Secondary A…" at bounding box center [507, 258] width 960 height 376
click at [751, 326] on div "Item name * 1 mg Donkey anti-Rabbit IgG (H+L) Highly Cross-Adsorbed Secondary A…" at bounding box center [507, 258] width 960 height 376
click at [937, 46] on span "Submit for approval" at bounding box center [926, 46] width 59 height 8
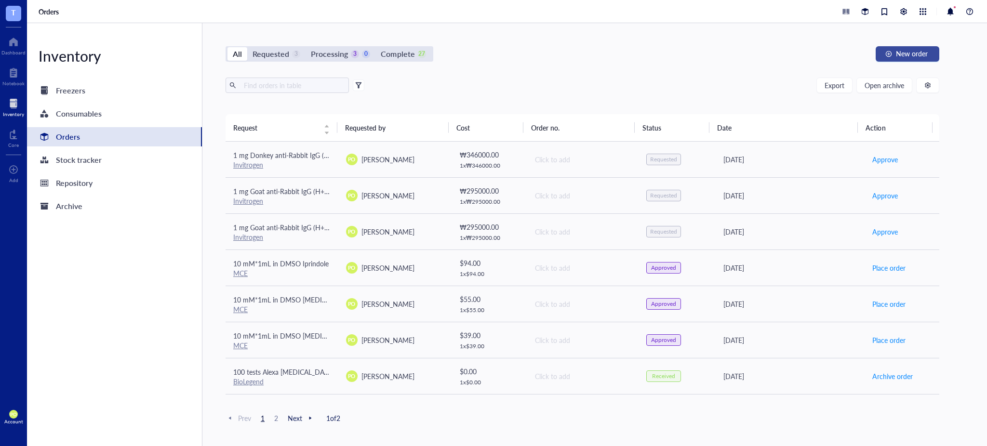
click at [925, 50] on span "New order" at bounding box center [912, 54] width 32 height 8
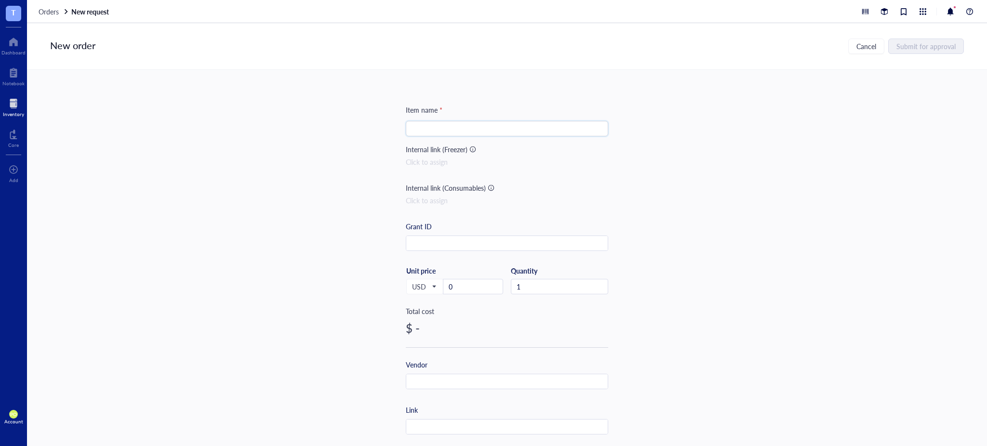
click at [454, 131] on input "search" at bounding box center [506, 128] width 191 height 14
paste input "Goat anti-Mouse IgG (H+L) Cross-Adsorbed Secondary Antibody, Alexa Fluor™ 488"
drag, startPoint x: 587, startPoint y: 131, endPoint x: 599, endPoint y: 141, distance: 15.7
click at [587, 130] on input "Goat anti-Mouse IgG (H+L) Cross-Adsorbed Secondary Antibody, Alexa Fluor™ 488" at bounding box center [506, 128] width 191 height 14
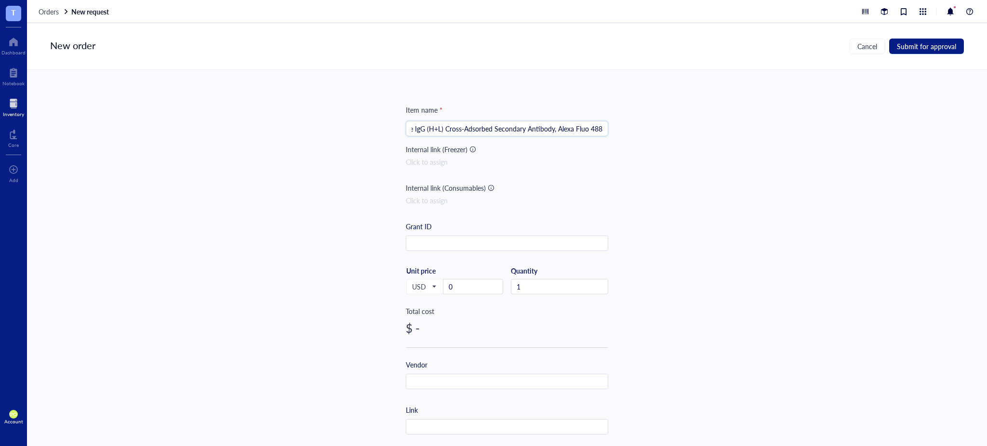
scroll to position [0, 47]
type input "Goat anti-Mouse IgG (H+L) Cross-Adsorbed Secondary Antibody, Alexa Fluor 488"
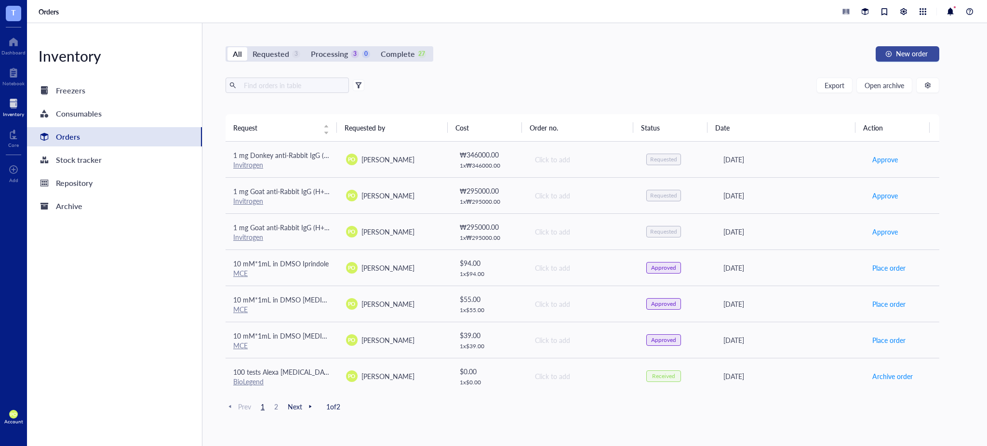
click at [911, 51] on span "New order" at bounding box center [912, 54] width 32 height 8
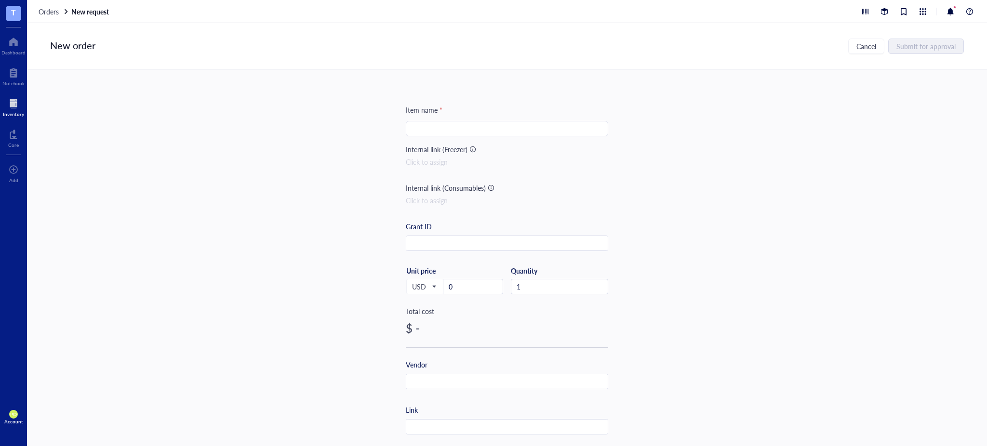
click at [444, 127] on input "search" at bounding box center [506, 128] width 191 height 14
paste input "Goat anti-Mouse IgG (H+L) Cross-Adsorbed Secondary Antibody, Alexa Fluor™ 488"
click at [587, 131] on input "1 mg Goat anti-Mouse IgG (H+L) Cross-Adsorbed Secondary Antibody, Alexa Fluor™ …" at bounding box center [506, 128] width 191 height 14
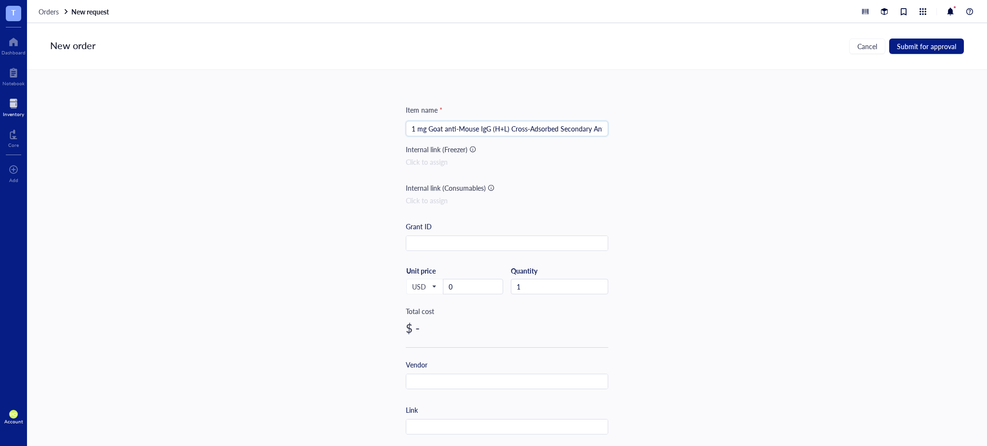
type input "1 mg Goat anti-Mouse IgG (H+L) Cross-Adsorbed Secondary Antibody, Alexa Fluor 4…"
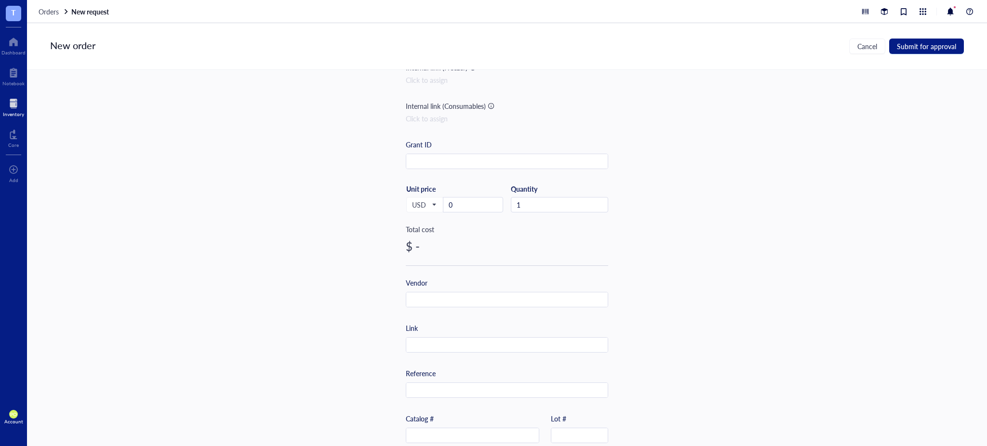
scroll to position [106, 0]
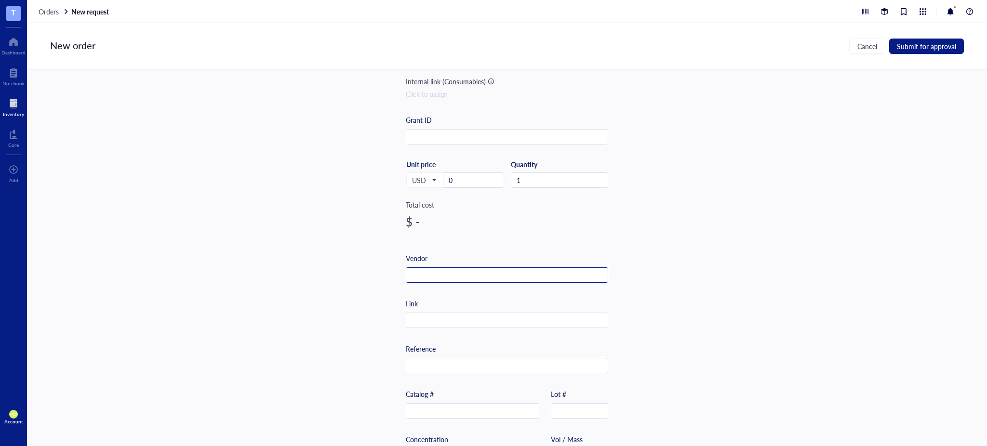
click at [453, 272] on input "text" at bounding box center [506, 275] width 201 height 15
paste input "Invitrogen"
type input "Invitrogen"
click at [432, 176] on span "USD" at bounding box center [424, 180] width 24 height 9
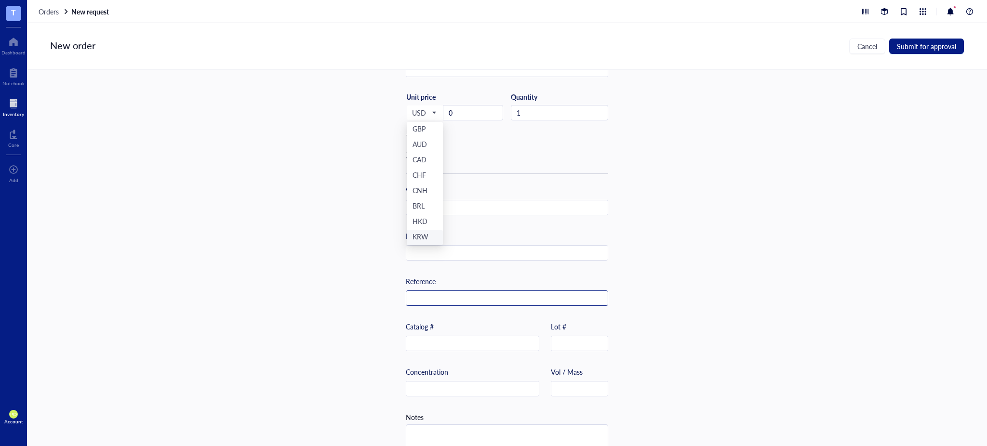
scroll to position [195, 0]
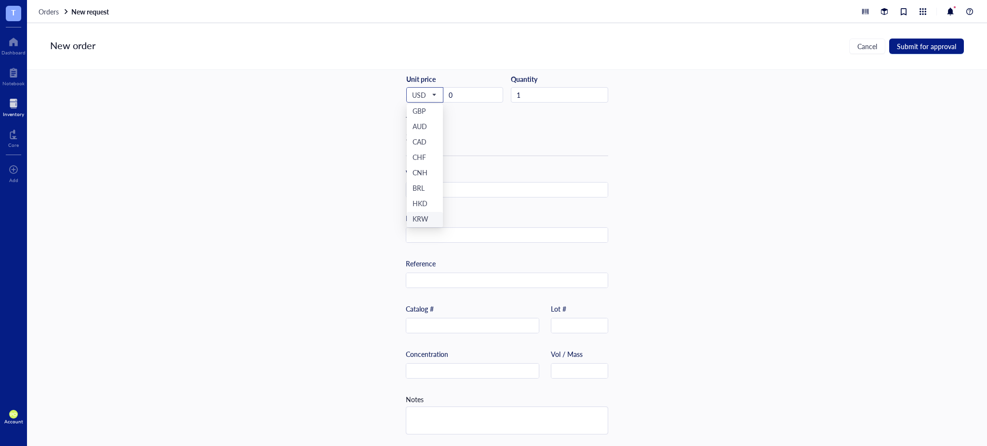
click at [425, 214] on div "KRW" at bounding box center [424, 219] width 25 height 11
drag, startPoint x: 470, startPoint y: 91, endPoint x: 434, endPoint y: 88, distance: 36.2
click at [436, 89] on div "KRW USD EUR JPY GBP AUD CAD CHF CNH BRL HKD KRW Unit price 0" at bounding box center [454, 95] width 97 height 40
type input "295000"
click at [669, 158] on div "Item name * 1 mg Goat anti-Mouse IgG (H+L) Cross-Adsorbed Secondary Antibody, A…" at bounding box center [507, 258] width 960 height 376
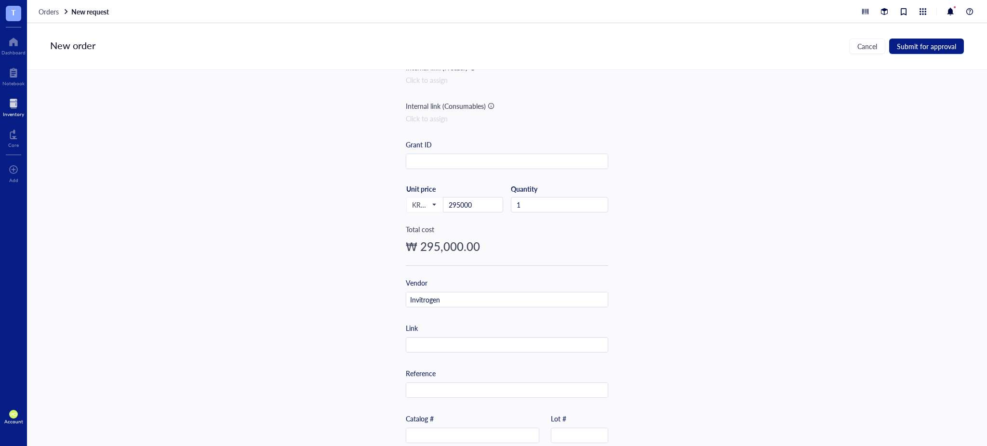
scroll to position [106, 0]
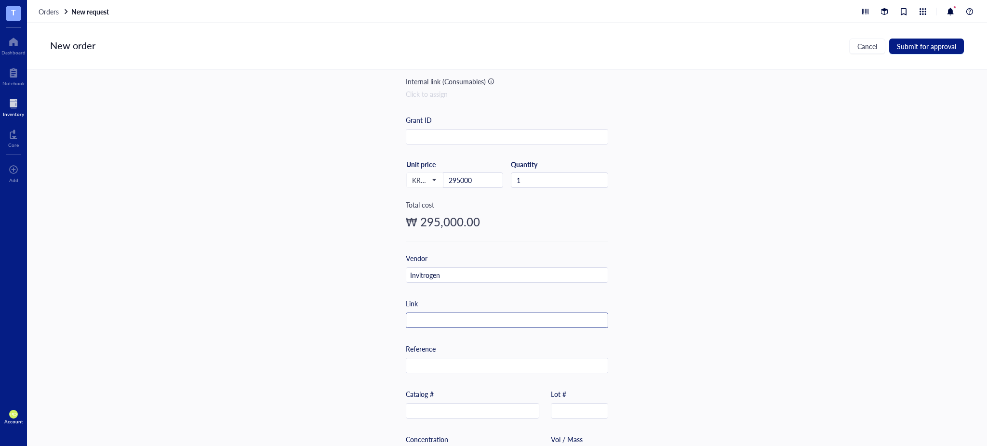
click at [474, 321] on input "text" at bounding box center [506, 320] width 201 height 15
paste input "https://www.thermofisher.com/antibody/product/Goat-anti-Mouse-IgG-H-L-Cross-Ads…"
type input "https://www.thermofisher.com/antibody/product/Goat-anti-Mouse-IgG-H-L-Cross-Ads…"
click at [791, 263] on div "Item name * 1 mg Goat anti-Mouse IgG (H+L) Cross-Adsorbed Secondary Antibody, A…" at bounding box center [507, 258] width 960 height 376
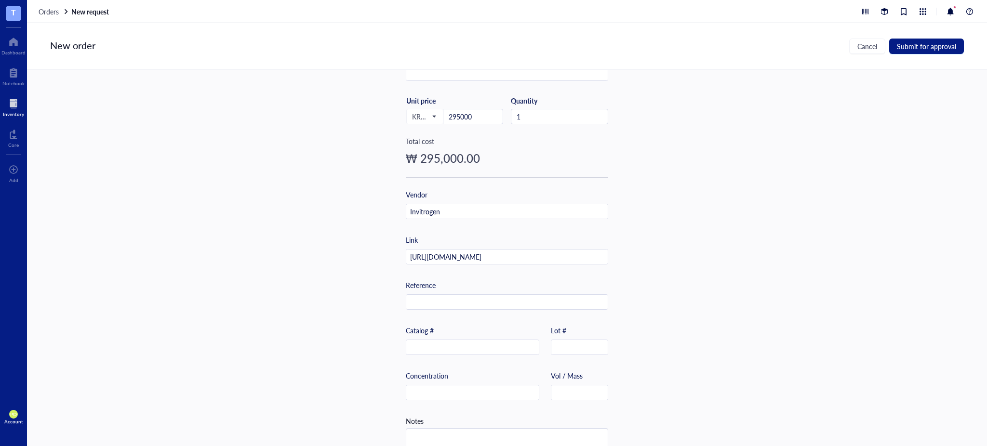
scroll to position [195, 0]
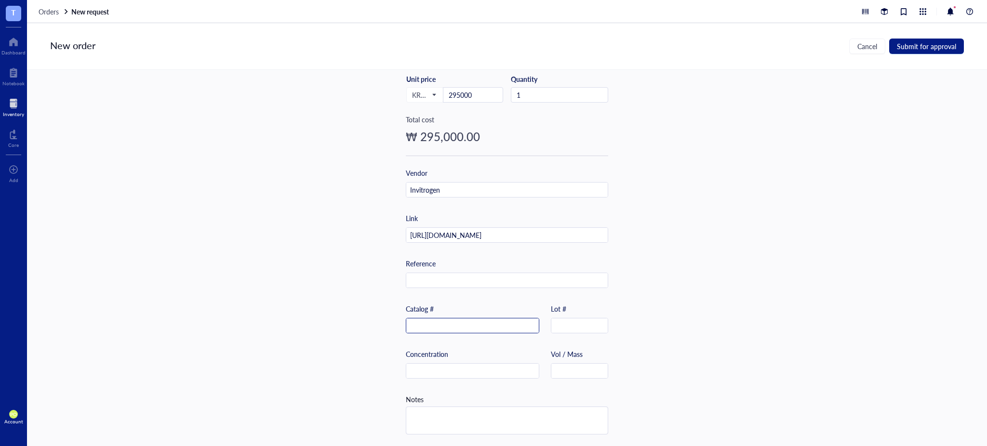
click at [494, 322] on input "text" at bounding box center [472, 325] width 132 height 15
paste input "A-11001"
type input "A-11001"
drag, startPoint x: 642, startPoint y: 330, endPoint x: 648, endPoint y: 270, distance: 60.1
click at [643, 329] on div "Item name * 1 mg Goat anti-Mouse IgG (H+L) Cross-Adsorbed Secondary Antibody, A…" at bounding box center [507, 258] width 960 height 376
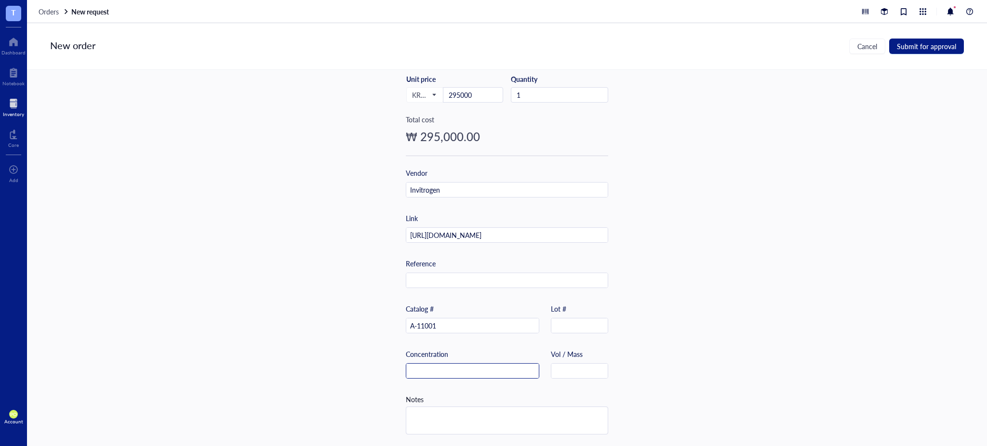
click at [447, 366] on input "text" at bounding box center [472, 371] width 132 height 15
paste input "2 mg/mL"
type input "2 mg/mL"
click at [474, 412] on textarea at bounding box center [506, 420] width 201 height 27
type textarea "P"
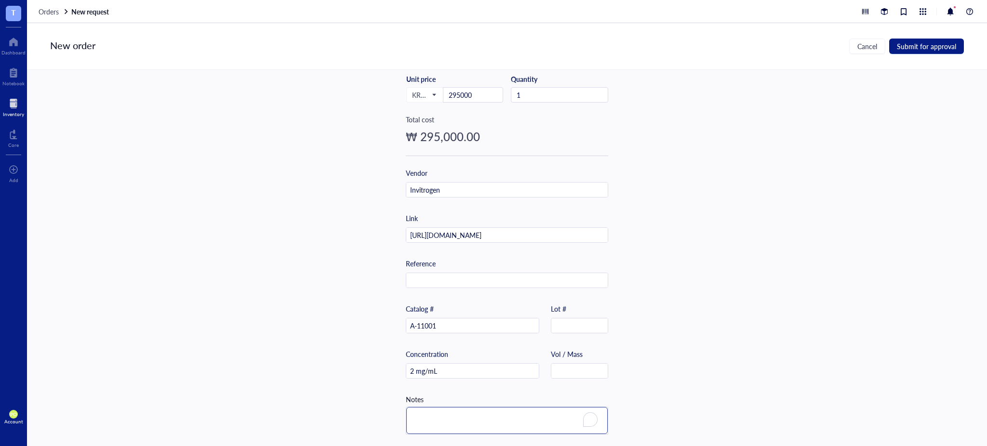
type textarea "P"
type textarea "Po"
type textarea "Pol"
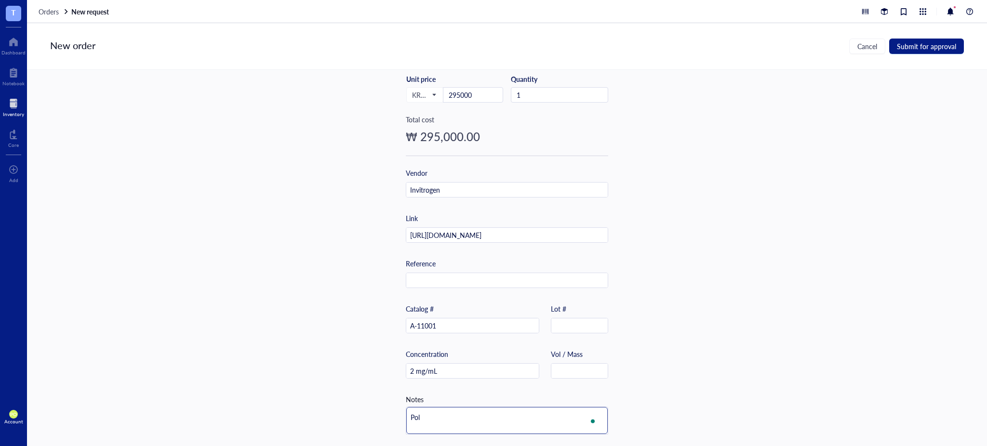
type textarea "Poly"
type textarea "Polyc"
type textarea "Polycl"
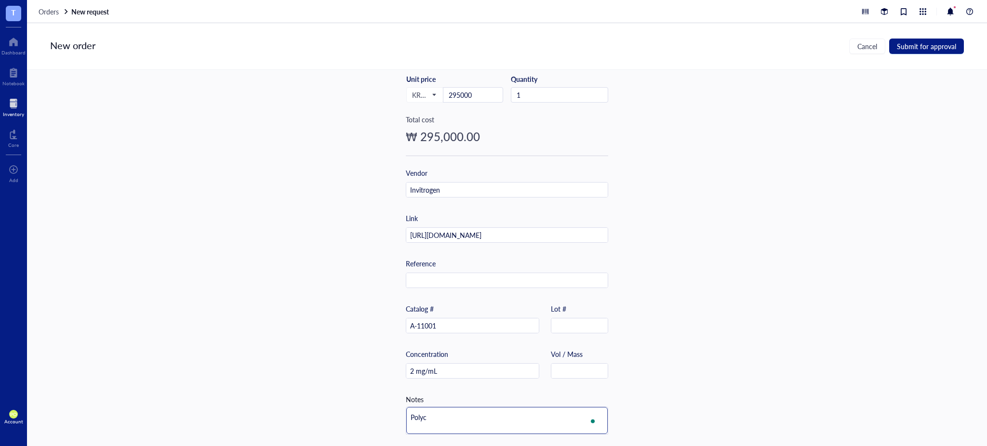
type textarea "Polycl"
type textarea "Polyclo"
type textarea "Polyclon"
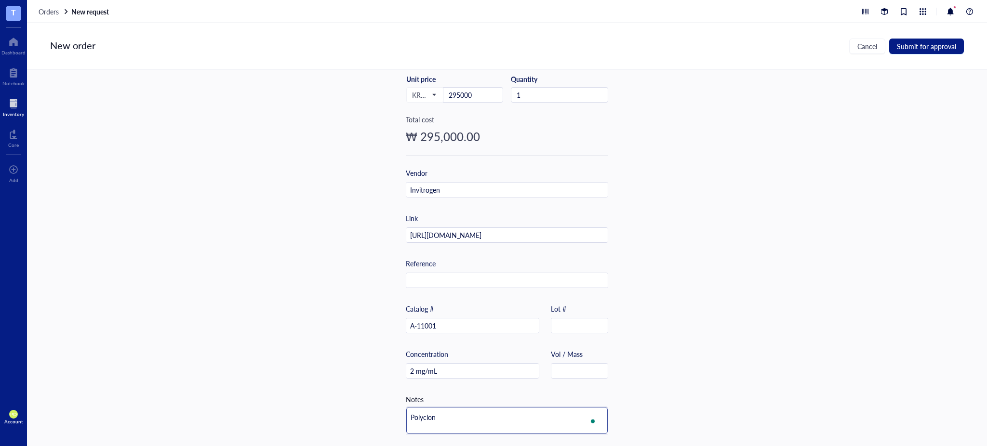
type textarea "Polyclona"
type textarea "Polyclonal"
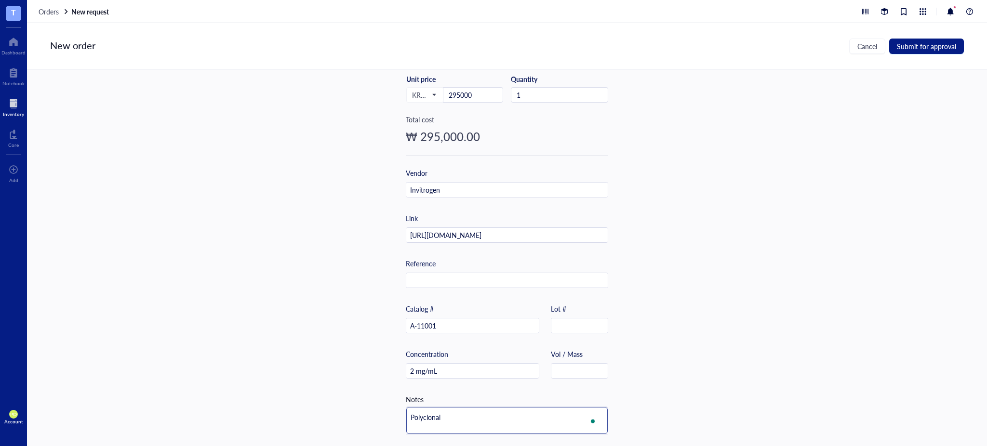
type textarea "Polyclonal"
type textarea "Polyclonal H"
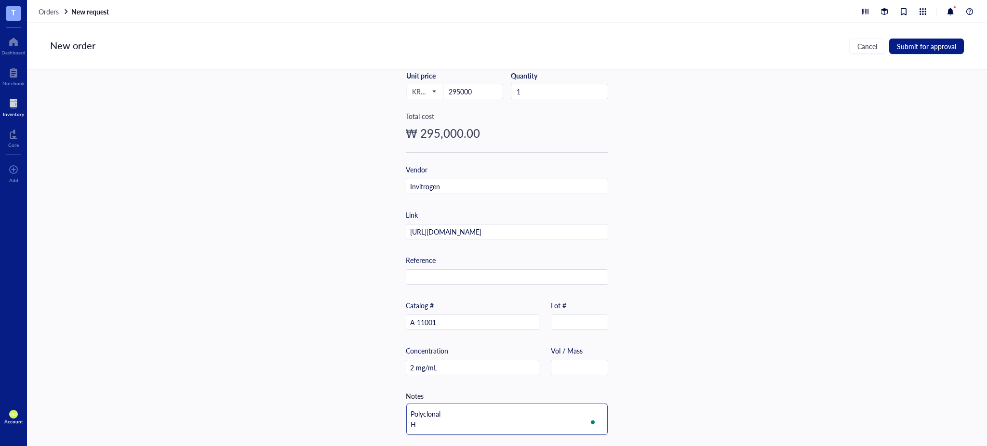
type textarea "Polyclonal Ho"
type textarea "Polyclonal Hos"
type textarea "Polyclonal Host"
type textarea "Polyclonal Host:"
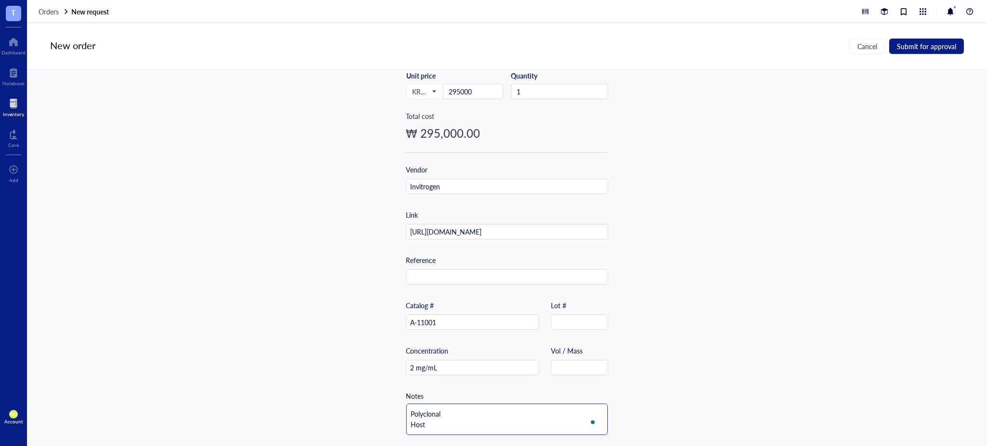
type textarea "Polyclonal Host:"
type textarea "Polyclonal Host: G"
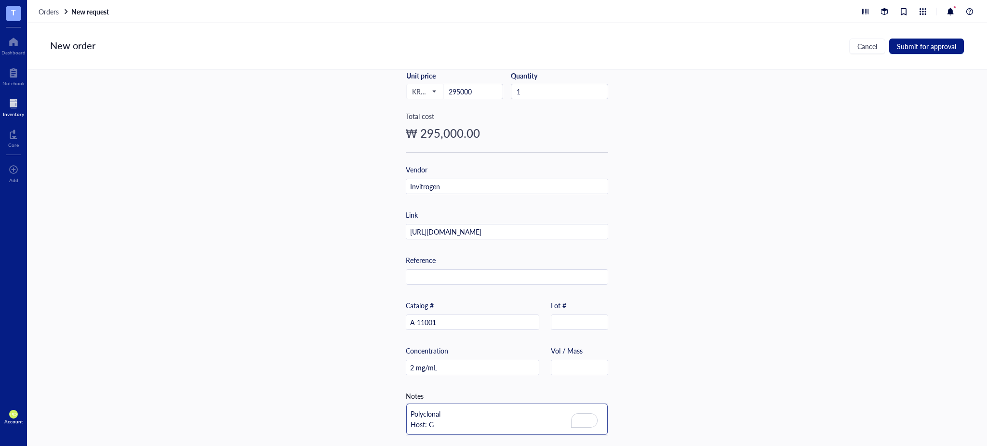
type textarea "Polyclonal Host: Go"
type textarea "Polyclonal Host: Goa"
type textarea "Polyclonal Host: Goat"
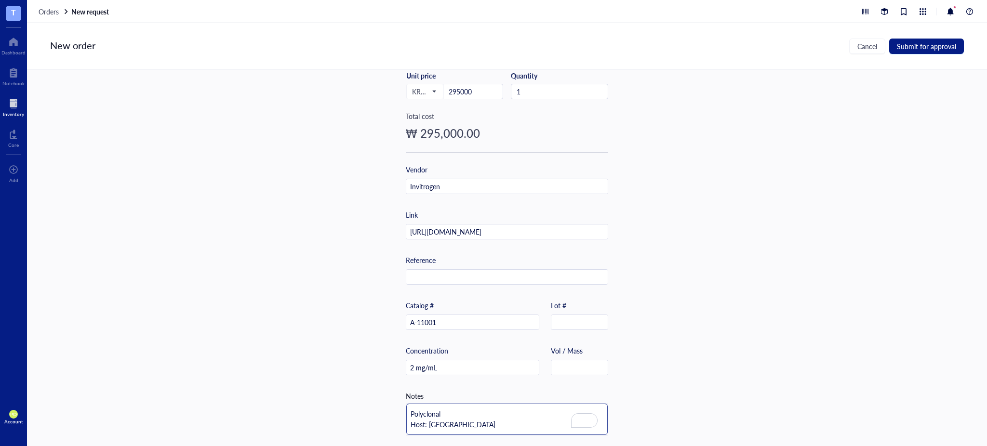
type textarea "Polyclonal Host: Goat"
click at [414, 416] on textarea "Polyclonal Host: Goat" at bounding box center [506, 425] width 201 height 42
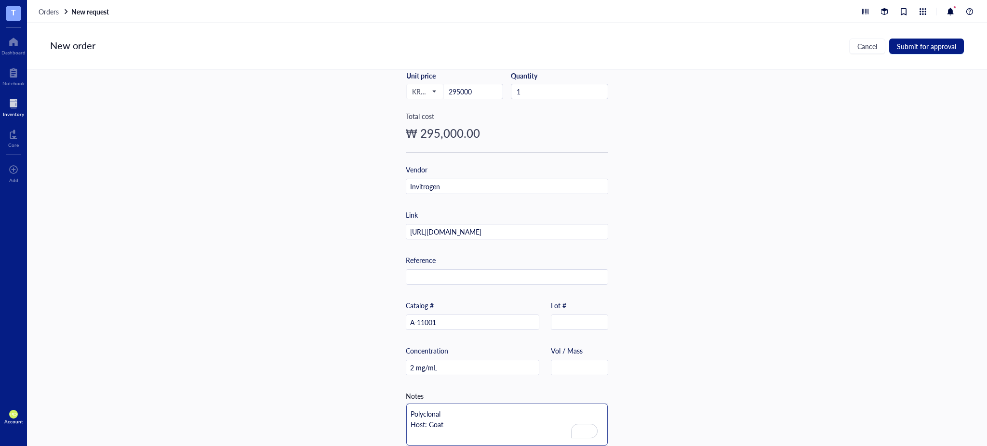
click at [407, 413] on textarea "Polyclonal Host: Goat" at bounding box center [506, 425] width 201 height 42
type textarea "Polyclonal Host: Goat"
type textarea "R Polyclonal Host: Goat"
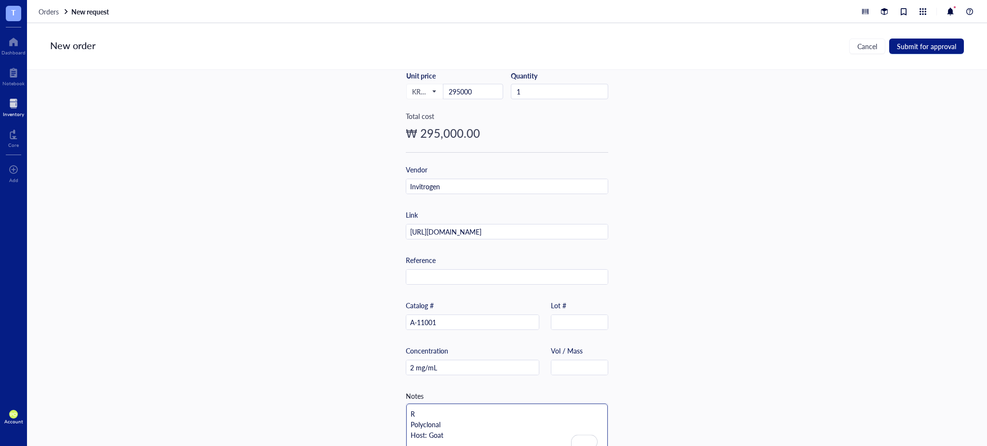
type textarea "Re Polyclonal Host: Goat"
type textarea "Rec Polyclonal Host: Goat"
type textarea "Reco Polyclonal Host: Goat"
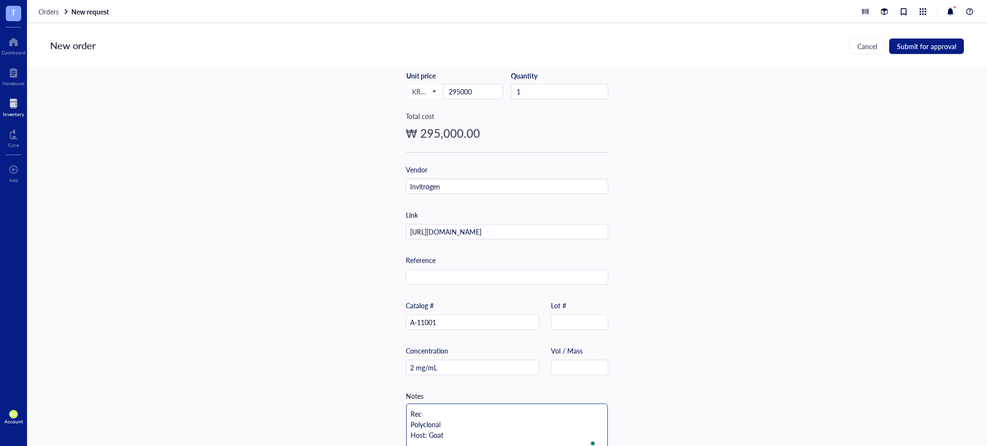
type textarea "Reco Polyclonal Host: Goat"
type textarea "Recom Polyclonal Host: Goat"
type textarea "Recomm Polyclonal Host: Goat"
type textarea "Recomme Polyclonal Host: Goat"
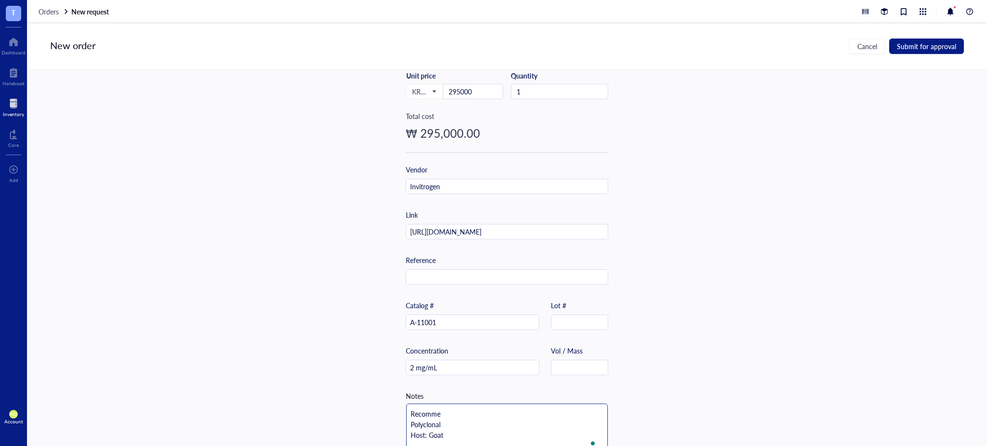
type textarea "Recommen Polyclonal Host: Goat"
type textarea "Recommend Polyclonal Host: Goat"
type textarea "Recommende Polyclonal Host: Goat"
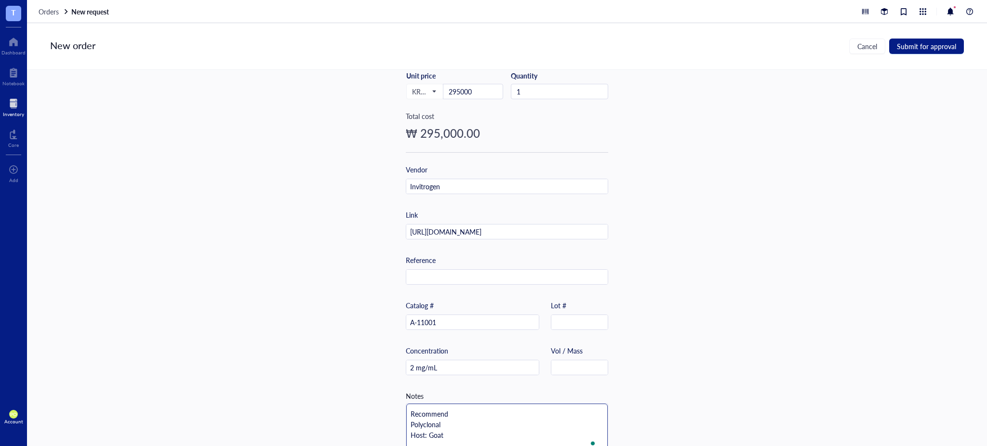
type textarea "Recommende Polyclonal Host: Goat"
type textarea "Recommended Polyclonal Host: Goat"
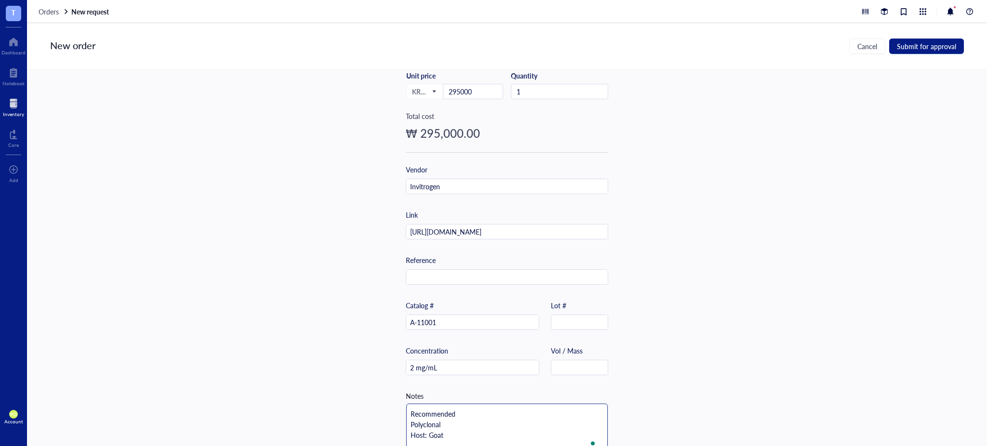
type textarea "Recommended d Polyclonal Host: Goat"
type textarea "Recommended du Polyclonal Host: Goat"
type textarea "Recommended d Polyclonal Host: Goat"
type textarea "Recommended di Polyclonal Host: Goat"
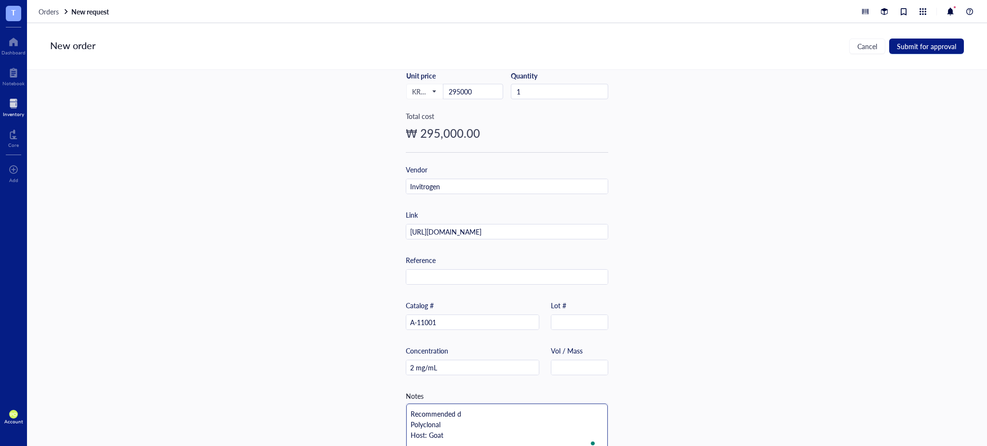
type textarea "Recommended di Polyclonal Host: Goat"
type textarea "Recommended dil Polyclonal Host: Goat"
type textarea "Recommended dilu Polyclonal Host: Goat"
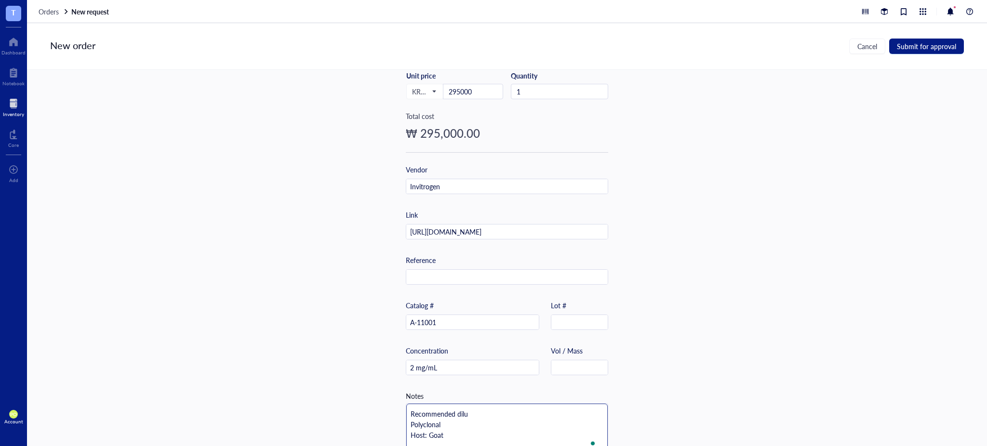
type textarea "Recommended dilut Polyclonal Host: Goat"
type textarea "Recommended diluti Polyclonal Host: Goat"
type textarea "Recommended dilutio Polyclonal Host: Goat"
type textarea "Recommended dilution Polyclonal Host: Goat"
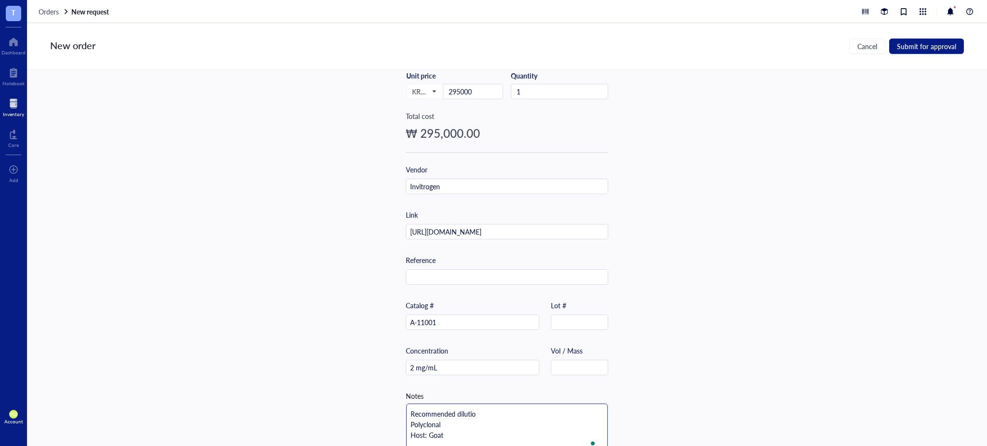
type textarea "Recommended dilution Polyclonal Host: Goat"
type textarea "Recommended dilution 1 Polyclonal Host: Goat"
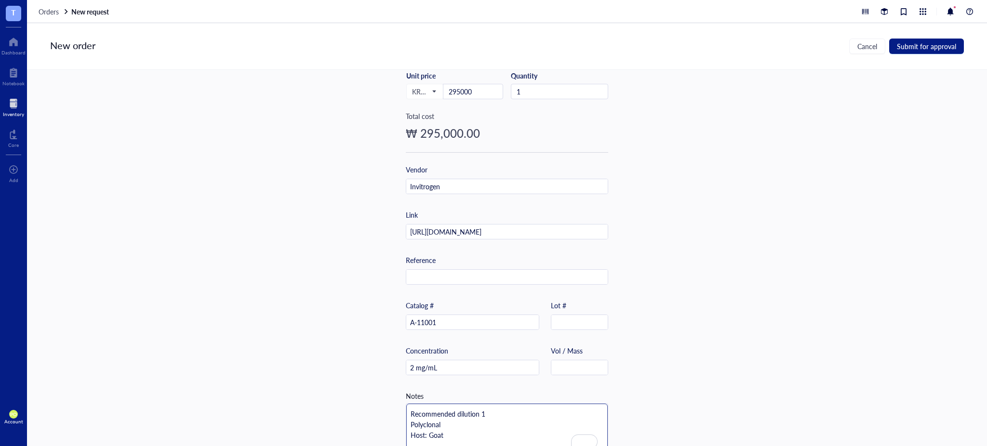
type textarea "Recommended dilution 1: Polyclonal Host: Goat"
type textarea "Recommended dilution 1:2 Polyclonal Host: Goat"
type textarea "Recommended dilution 1:20 Polyclonal Host: Goat"
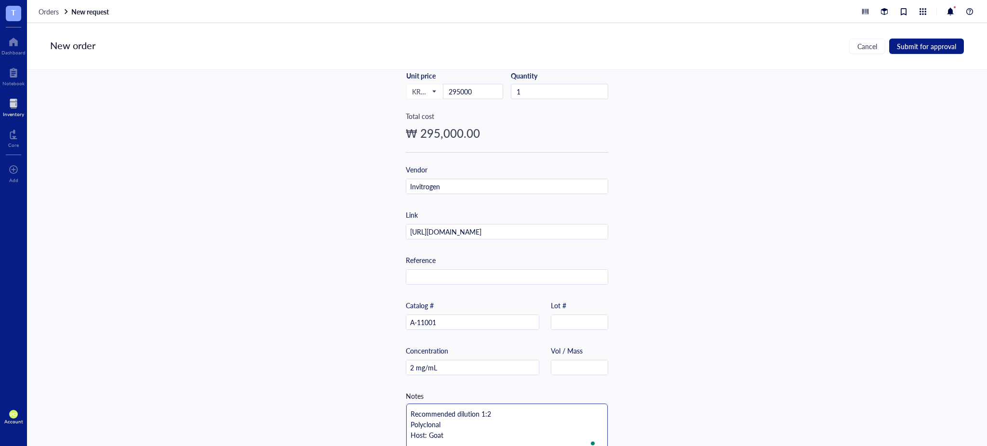
type textarea "Recommended dilution 1:20 Polyclonal Host: Goat"
type textarea "Recommended dilution 1:200 Polyclonal Host: Goat"
type textarea "Recommended dilution 1:2000 Polyclonal Host: Goat"
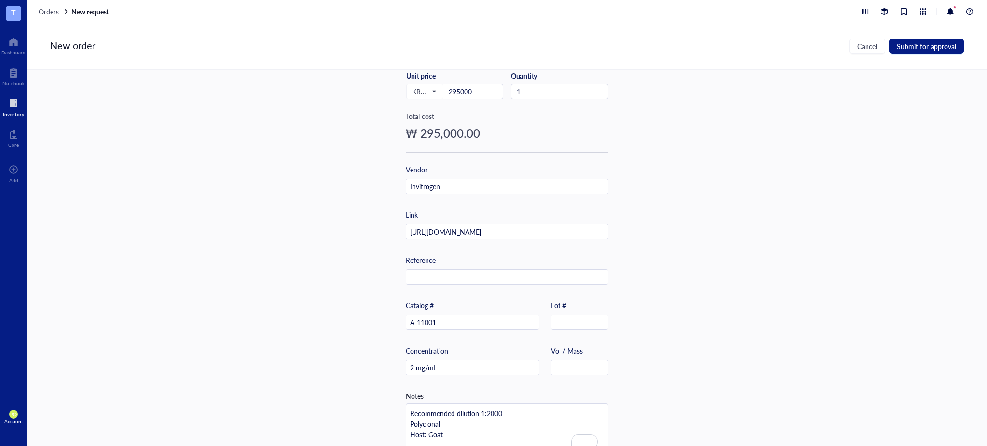
click at [756, 280] on div "Item name * 1 mg Goat anti-Mouse IgG (H+L) Cross-Adsorbed Secondary Antibody, A…" at bounding box center [507, 258] width 960 height 376
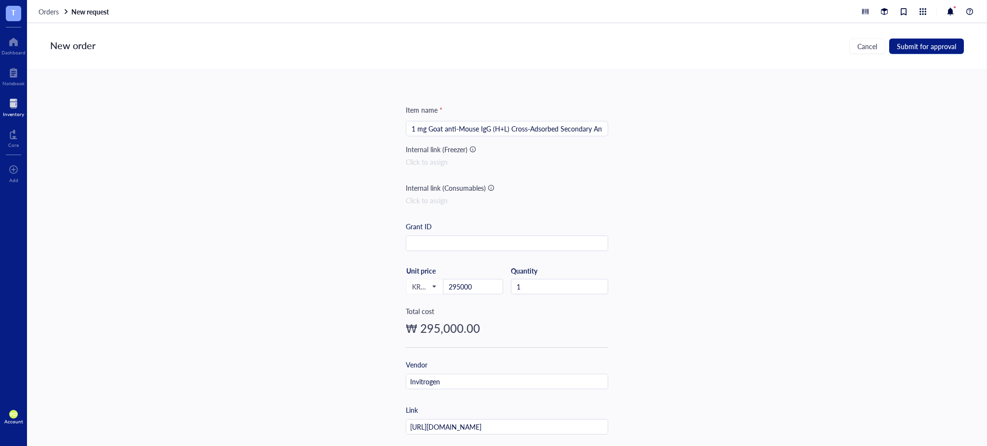
click at [597, 125] on input "1 mg Goat anti-Mouse IgG (H+L) Cross-Adsorbed Secondary Antibody, Alexa Fluor 4…" at bounding box center [506, 128] width 191 height 14
click at [461, 133] on input "1 mg Goat anti-Mouse IgG (H+L) Cross-Adsorbed Secondary Antibody, Alexa Fluor 4…" at bounding box center [506, 128] width 191 height 14
drag, startPoint x: 634, startPoint y: 195, endPoint x: 642, endPoint y: 195, distance: 8.7
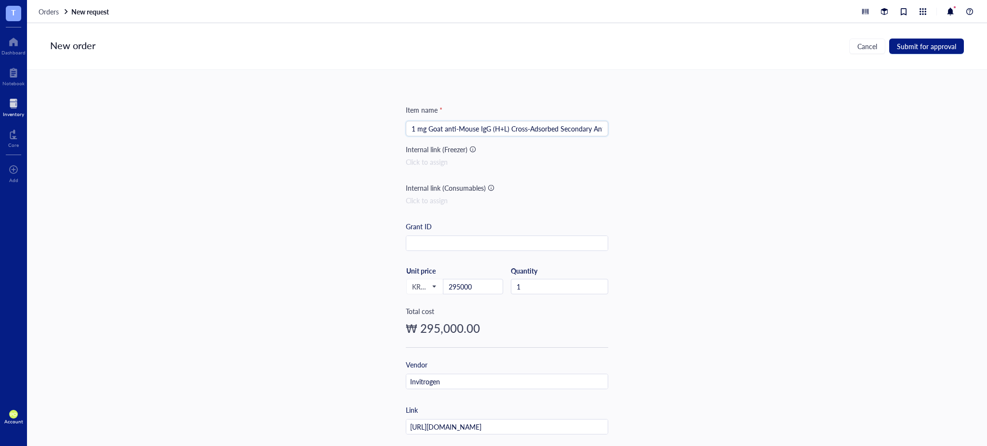
click at [634, 195] on div "Item name * 1 mg Goat anti-Mouse IgG (H+L) Cross-Adsorbed Secondary Antibody, A…" at bounding box center [507, 258] width 960 height 376
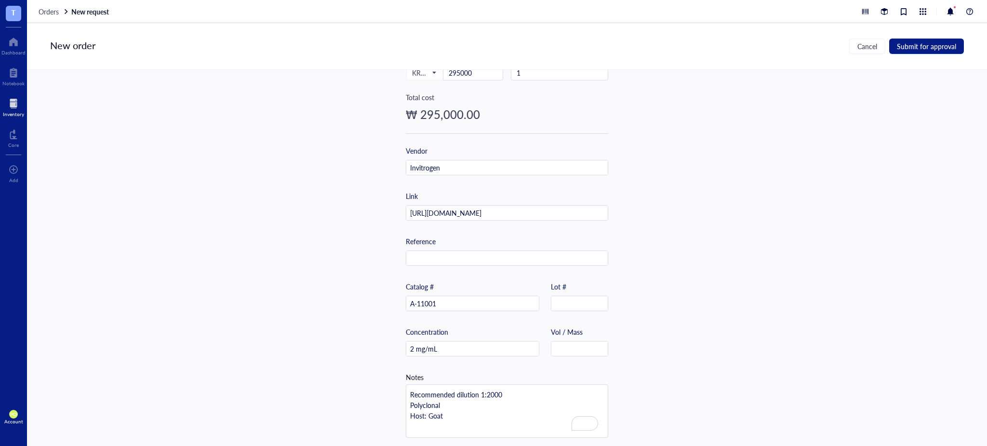
click at [733, 208] on div "Item name * 1 mg Goat anti-Mouse IgG (H+L) Cross-Adsorbed Secondary Antibody, A…" at bounding box center [507, 258] width 960 height 376
click at [488, 412] on textarea "Recommended dilution 1:2000 Polyclonal Host: Goat" at bounding box center [506, 408] width 201 height 53
type textarea "Recommended dilution 1:2000 Polyclonal Host: Goat"
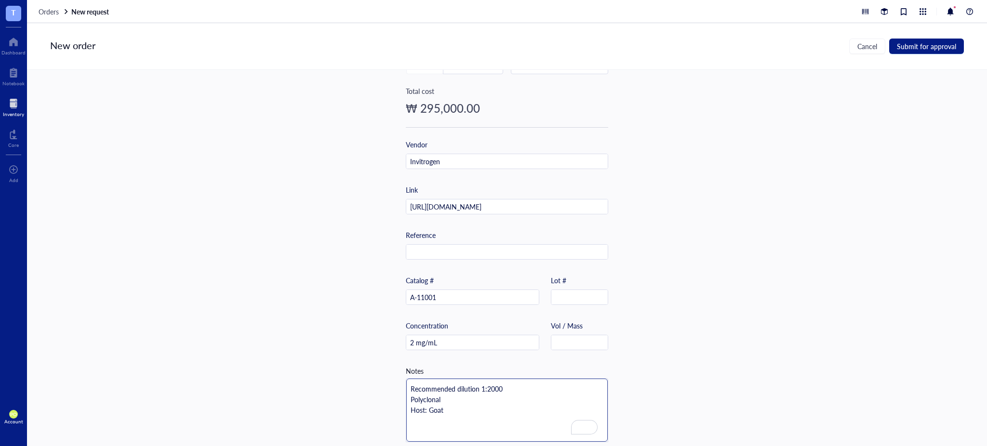
type textarea "Recommended dilution 1:2000 Polyclonal Host: Goat S"
type textarea "Recommended dilution 1:2000 Polyclonal Host: Goat So"
type textarea "Recommended dilution 1:2000 Polyclonal Host: Goat Sot"
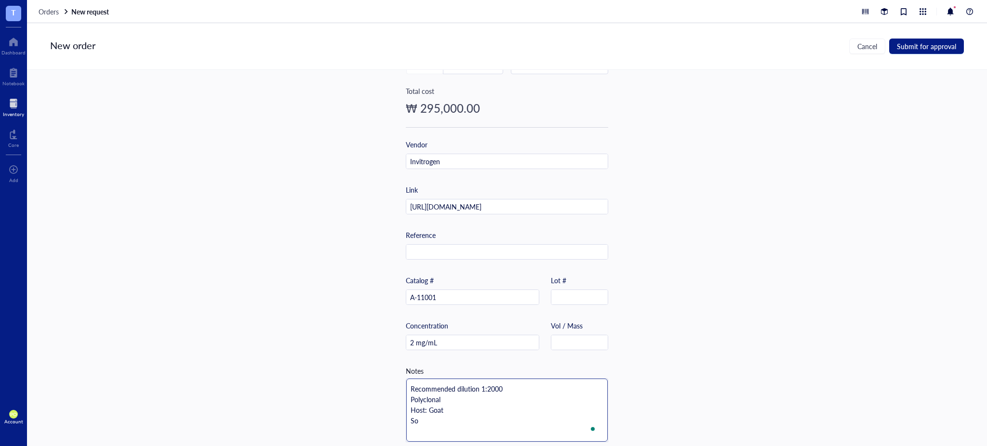
type textarea "Recommended dilution 1:2000 Polyclonal Host: Goat Sot"
type textarea "Recommended dilution 1:2000 Polyclonal Host: Goat Sotr"
type textarea "Recommended dilution 1:2000 Polyclonal Host: Goat Sotra"
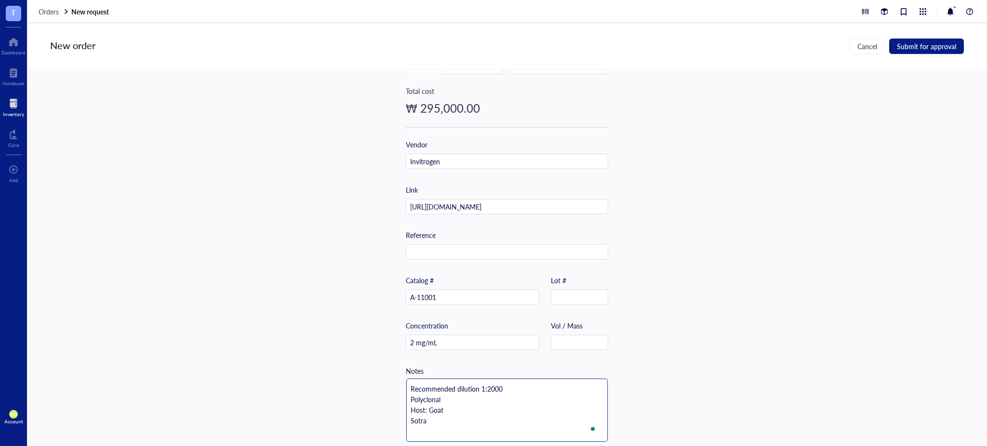
type textarea "Recommended dilution 1:2000 Polyclonal Host: Goat Sotr"
type textarea "Recommended dilution 1:2000 Polyclonal Host: Goat Sot"
type textarea "Recommended dilution 1:2000 Polyclonal Host: Goat So"
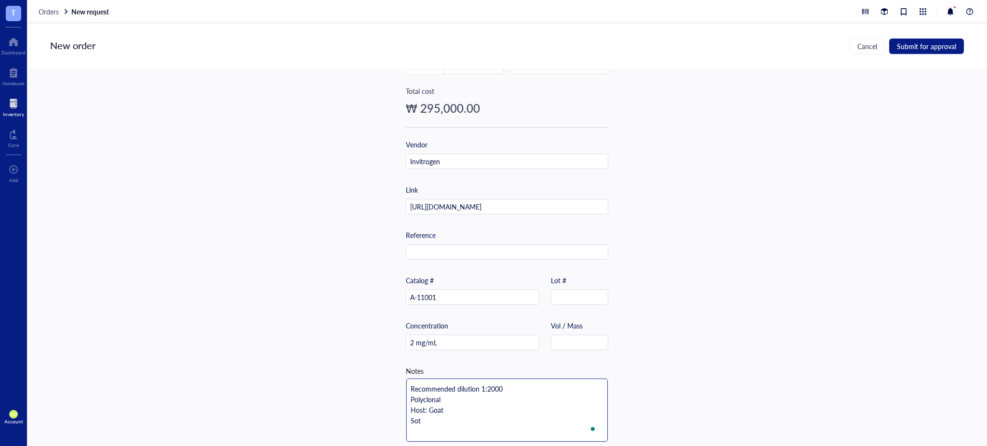
type textarea "Recommended dilution 1:2000 Polyclonal Host: Goat So"
type textarea "Recommended dilution 1:2000 Polyclonal Host: Goat Sot"
type textarea "Recommended dilution 1:2000 Polyclonal Host: Goat Soto"
type textarea "Recommended dilution 1:2000 Polyclonal Host: Goat Sot"
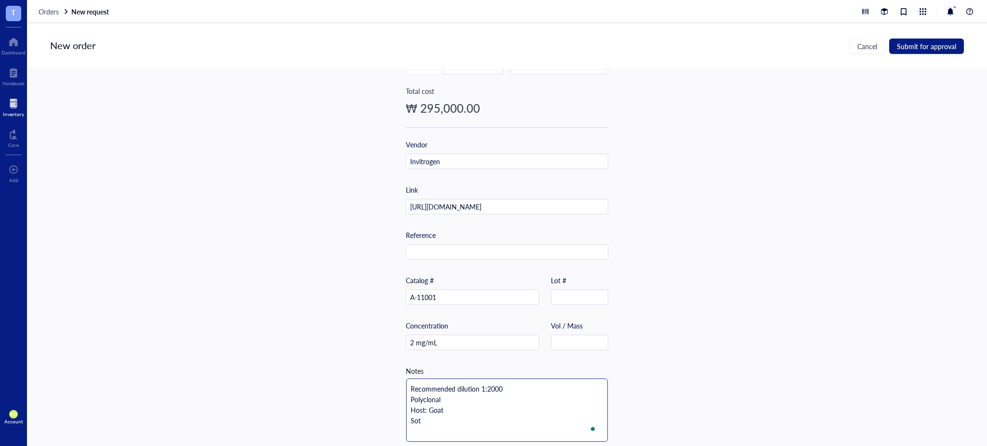
type textarea "Recommended dilution 1:2000 Polyclonal Host: Goat So"
type textarea "Recommended dilution 1:2000 Polyclonal Host: Goat S"
type textarea "Recommended dilution 1:2000 Polyclonal Host: Goat St"
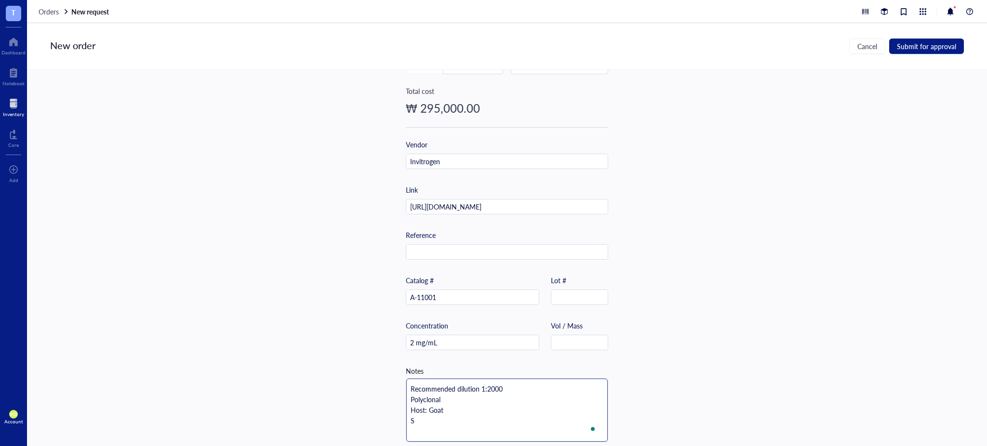
type textarea "Recommended dilution 1:2000 Polyclonal Host: Goat St"
type textarea "Recommended dilution 1:2000 Polyclonal Host: Goat Sto"
type textarea "Recommended dilution 1:2000 Polyclonal Host: Goat Stor"
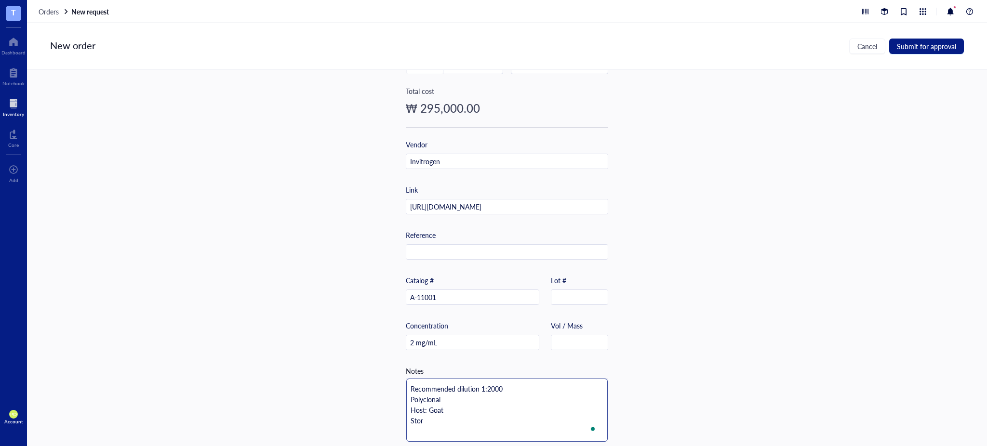
type textarea "Recommended dilution 1:2000 Polyclonal Host: Goat Stora"
type textarea "Recommended dilution 1:2000 Polyclonal Host: Goat Storag"
type textarea "Recommended dilution 1:2000 Polyclonal Host: Goat Storage"
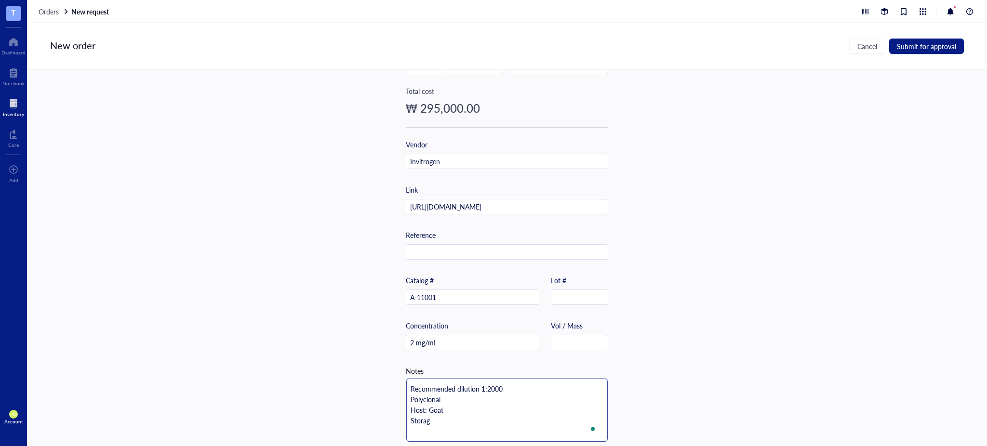
type textarea "Recommended dilution 1:2000 Polyclonal Host: Goat Storage"
type textarea "Recommended dilution 1:2000 Polyclonal Host: Goat Storage:"
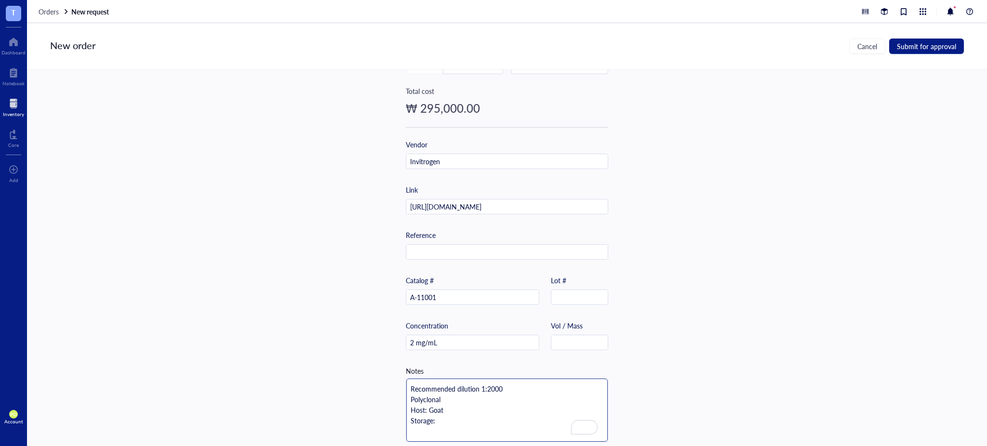
paste textarea "4°C"
type textarea "Recommended dilution 1:2000 Polyclonal Host: Goat Storage: 4°C"
click at [825, 269] on div "Item name * 1 mg Goat anti-Mouse IgG (H+L) Cross-Adsorbed Secondary Antibody, A…" at bounding box center [507, 258] width 960 height 376
click at [799, 199] on div "Item name * 1 mg Goat anti-Mouse IgG (H+L) Cross-Adsorbed Secondary Antibody, A…" at bounding box center [507, 258] width 960 height 376
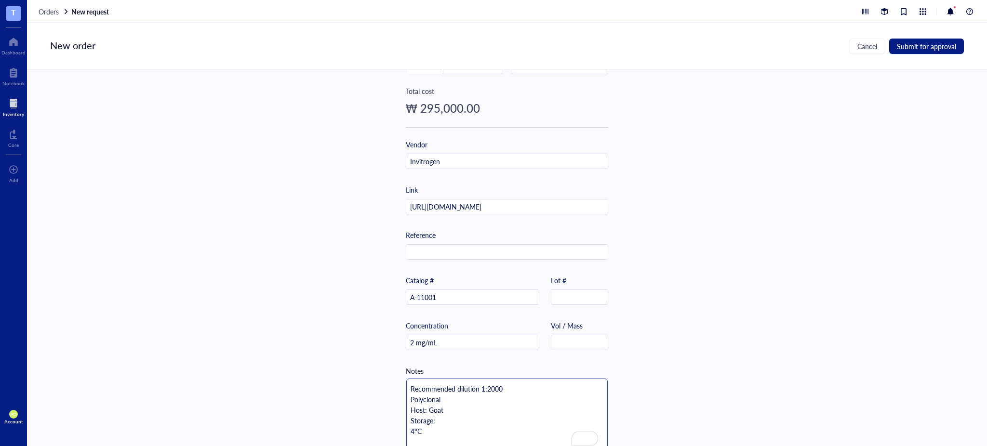
click at [409, 431] on textarea "Recommended dilution 1:2000 Polyclonal Host: Goat Storage: 4°C" at bounding box center [506, 416] width 201 height 74
type textarea "Recommended dilution 1:2000 Polyclonal Host: Goat Storage: 4°C"
click at [457, 416] on textarea "Recommended dilution 1:2000 Polyclonal Host: Goat Storage: 4°C" at bounding box center [506, 410] width 201 height 63
type textarea "Recommended dilution 1:2000 Polyclonal Host: Goat Storage: 4°C,"
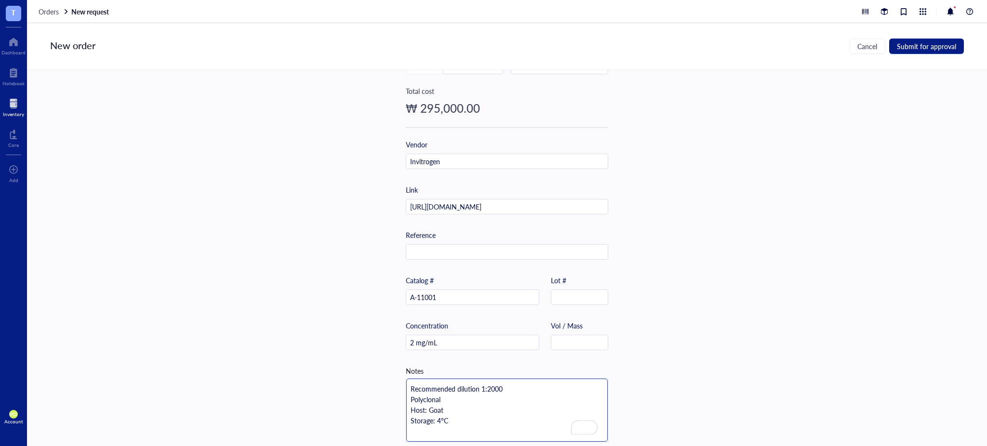
type textarea "Recommended dilution 1:2000 Polyclonal Host: Goat Storage: 4°C,"
type textarea "Recommended dilution 1:2000 Polyclonal Host: Goat Storage: 4°C, l"
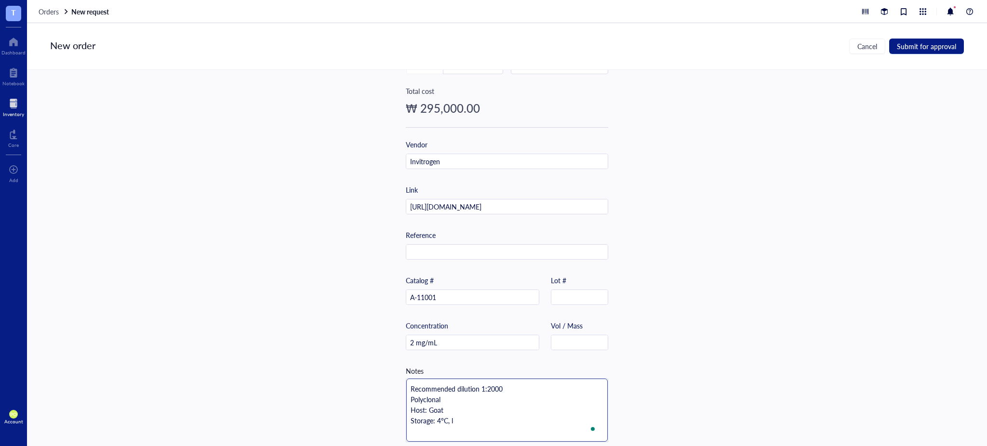
type textarea "Recommended dilution 1:2000 Polyclonal Host: Goat Storage: 4°C, li"
type textarea "Recommended dilution 1:2000 Polyclonal Host: Goat Storage: 4°C, lig"
type textarea "Recommended dilution 1:2000 Polyclonal Host: Goat Storage: 4°C, ligh"
type textarea "Recommended dilution 1:2000 Polyclonal Host: Goat Storage: 4°C, light"
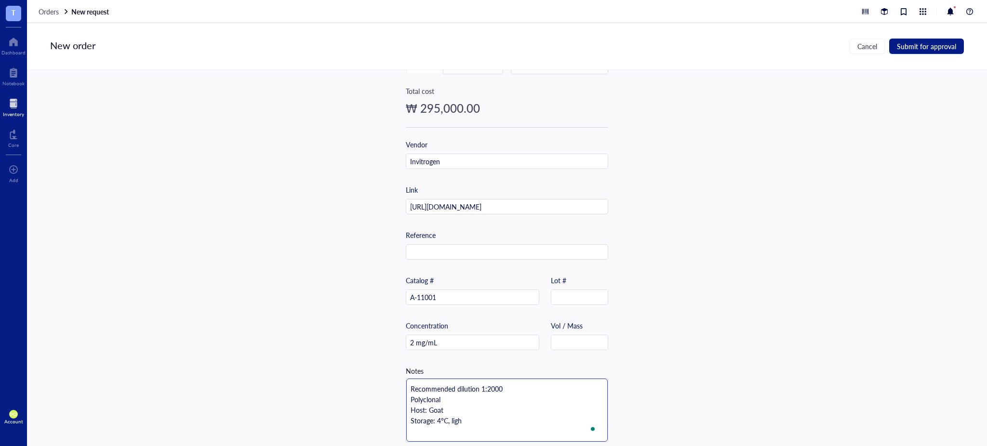
type textarea "Recommended dilution 1:2000 Polyclonal Host: Goat Storage: 4°C, light"
type textarea "Recommended dilution 1:2000 Polyclonal Host: Goat Storage: 4°C, light s"
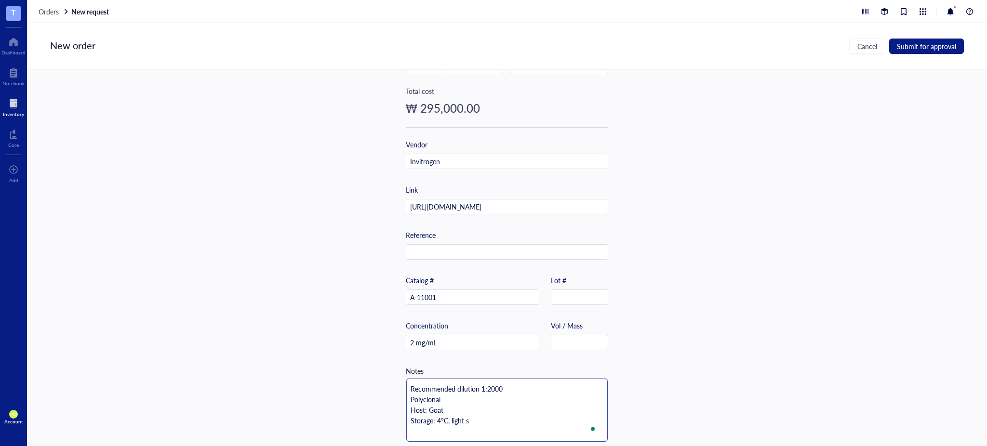
type textarea "Recommended dilution 1:2000 Polyclonal Host: Goat Storage: 4°C, light se"
type textarea "Recommended dilution 1:2000 Polyclonal Host: Goat Storage: 4°C, light sen"
type textarea "Recommended dilution 1:2000 Polyclonal Host: Goat Storage: 4°C, light sens"
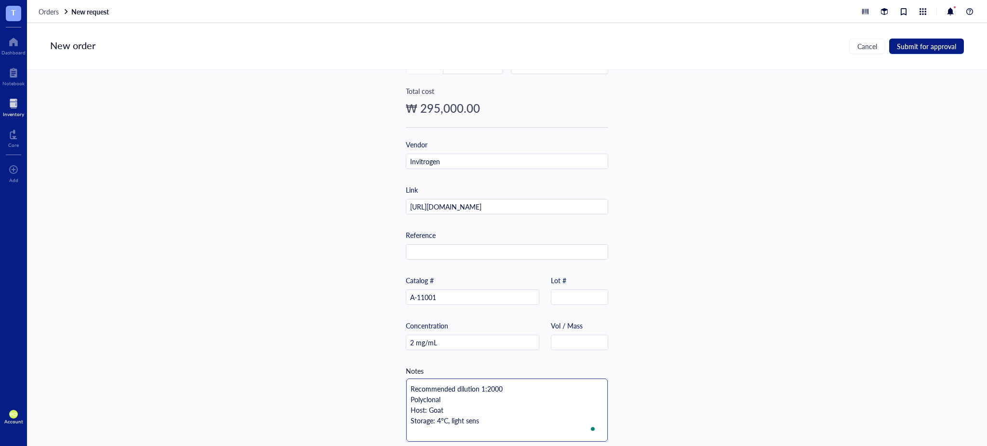
type textarea "Recommended dilution 1:2000 Polyclonal Host: Goat Storage: 4°C, light sensi"
type textarea "Recommended dilution 1:2000 Polyclonal Host: Goat Storage: 4°C, light sensit"
click at [819, 227] on div "Item name * 1 mg Goat anti-Mouse IgG (H+L) Cross-Adsorbed Secondary Antibody, A…" at bounding box center [507, 258] width 960 height 376
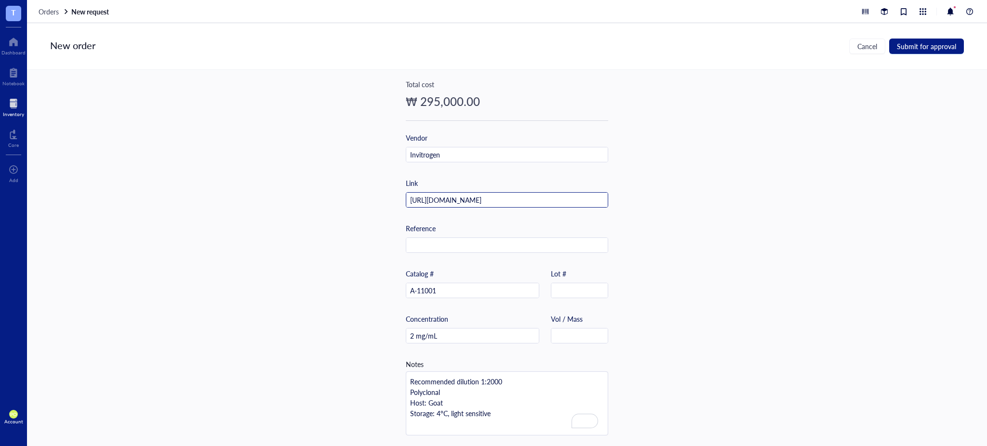
scroll to position [231, 0]
click at [735, 265] on div "Item name * 1 mg Goat anti-Mouse IgG (H+L) Cross-Adsorbed Secondary Antibody, A…" at bounding box center [507, 258] width 960 height 376
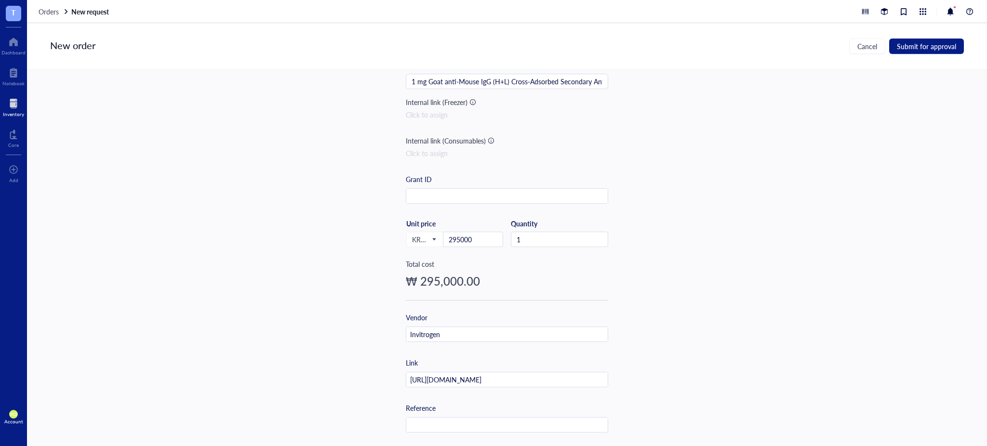
scroll to position [0, 0]
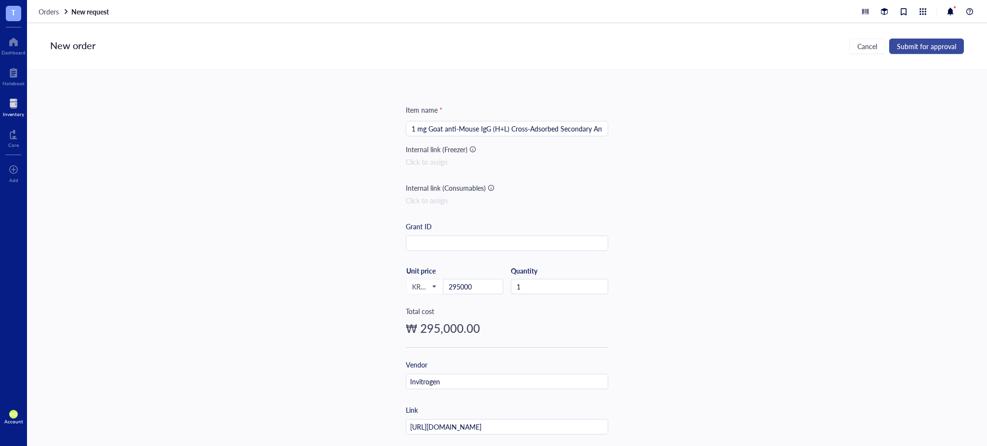
click at [938, 45] on span "Submit for approval" at bounding box center [926, 46] width 59 height 8
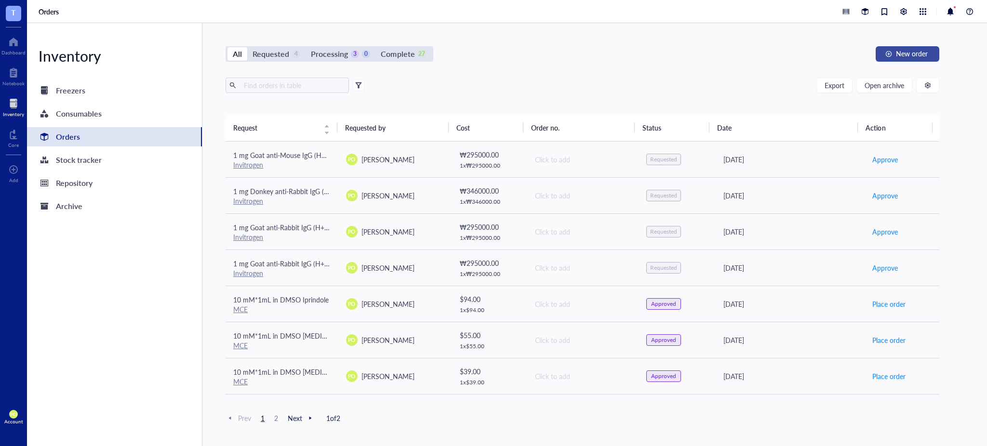
click at [902, 57] on span "New order" at bounding box center [912, 54] width 32 height 8
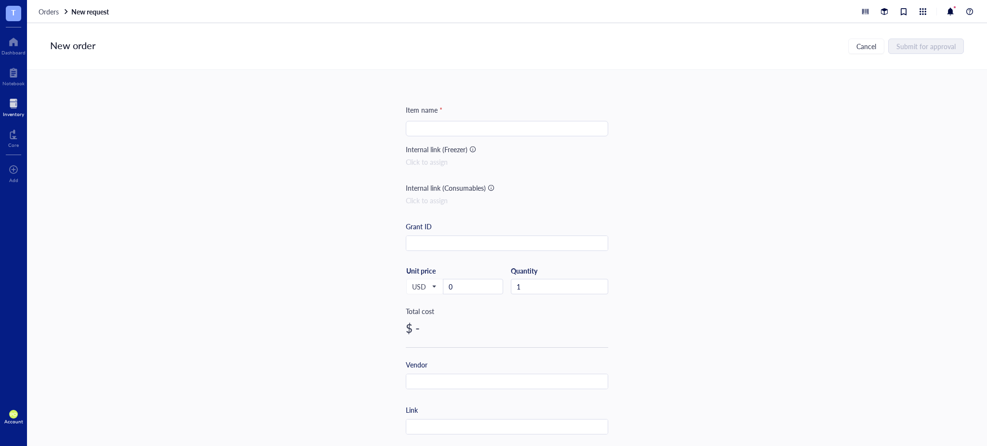
click at [468, 121] on input "search" at bounding box center [506, 128] width 191 height 14
paste input "Goat anti-Mouse IgG (H+L) Cross-Adsorbed Secondary Antibody, Alexa Fluor™ 594"
click at [586, 127] on input "1 mg Goat anti-Mouse IgG (H+L) Cross-Adsorbed Secondary Antibody, Alexa Fluor™ …" at bounding box center [506, 128] width 191 height 14
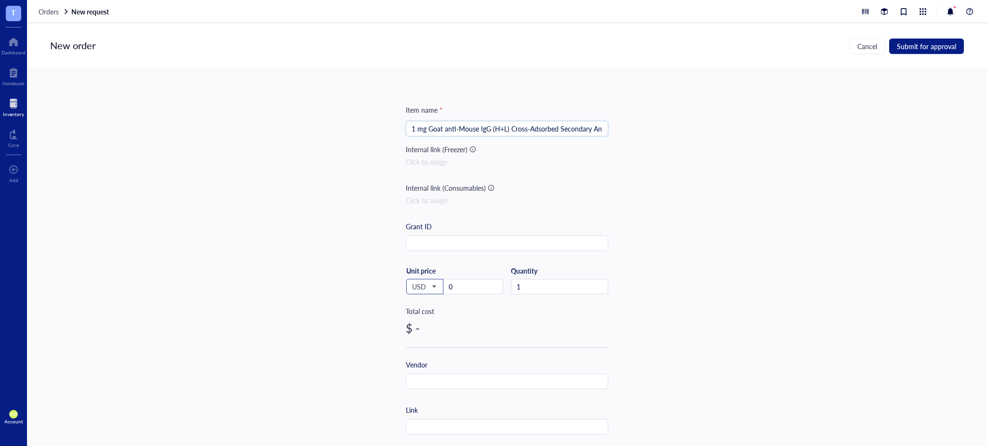
click at [432, 290] on span "USD" at bounding box center [424, 286] width 24 height 9
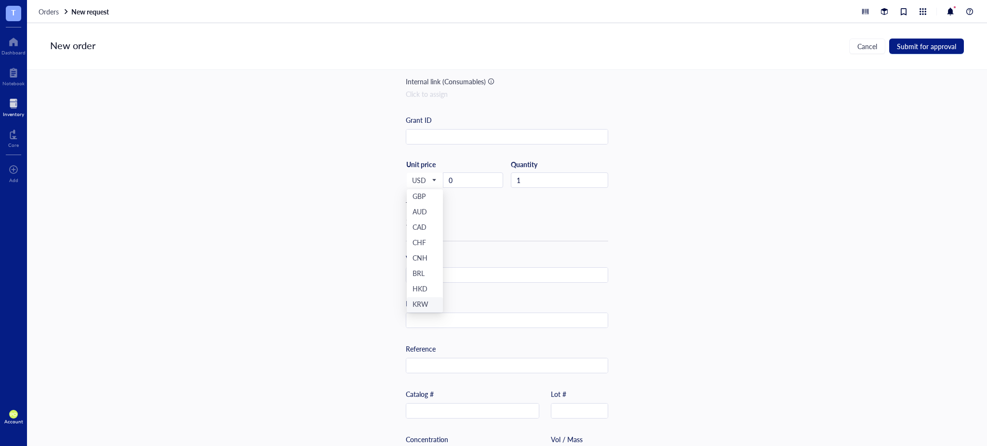
drag, startPoint x: 423, startPoint y: 301, endPoint x: 473, endPoint y: 162, distance: 148.1
click at [423, 300] on div "KRW" at bounding box center [424, 305] width 25 height 11
drag, startPoint x: 463, startPoint y: 176, endPoint x: 375, endPoint y: 160, distance: 89.6
click at [375, 160] on div "Item name * 1 mg Goat anti-Mouse IgG (H+L) Cross-Adsorbed Secondary Antibody, A…" at bounding box center [507, 258] width 960 height 376
click at [717, 300] on div "Item name * 1 mg Goat anti-Mouse IgG (H+L) Cross-Adsorbed Secondary Antibody, A…" at bounding box center [507, 258] width 960 height 376
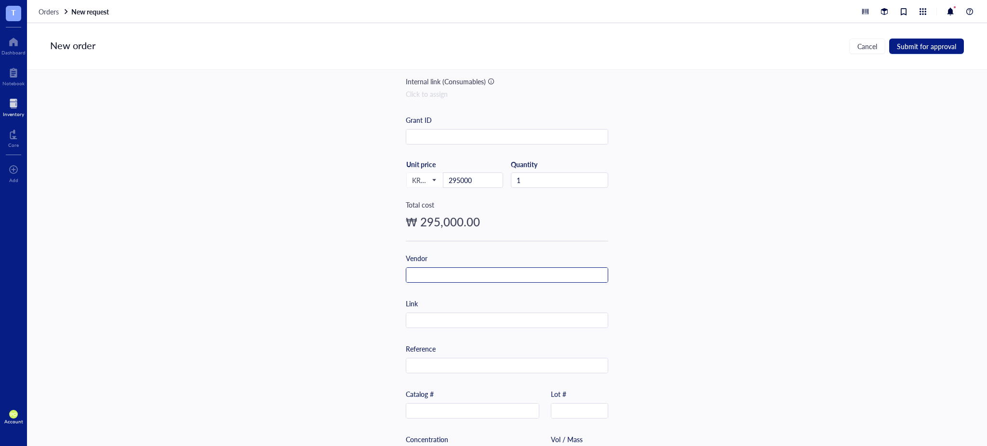
click at [563, 277] on input "text" at bounding box center [506, 275] width 201 height 15
click at [519, 323] on input "text" at bounding box center [506, 320] width 201 height 15
paste input "A-11005"
click at [662, 254] on div "Item name * 1 mg Goat anti-Mouse IgG (H+L) Cross-Adsorbed Secondary Antibody, A…" at bounding box center [507, 258] width 960 height 376
drag, startPoint x: 497, startPoint y: 321, endPoint x: 369, endPoint y: 317, distance: 128.2
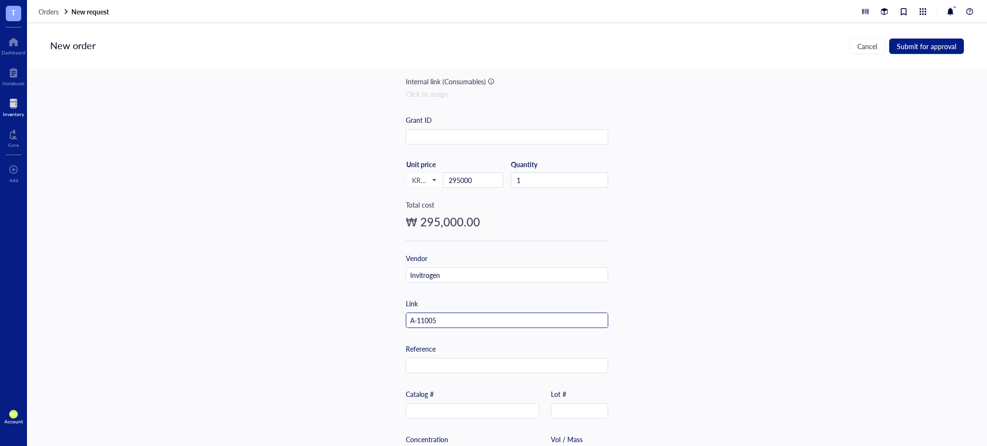
click at [369, 317] on div "Item name * 1 mg Goat anti-Mouse IgG (H+L) Cross-Adsorbed Secondary Antibody, A…" at bounding box center [507, 258] width 960 height 376
click at [436, 414] on input "text" at bounding box center [472, 411] width 132 height 15
paste input "A-11005"
click at [709, 339] on div "Item name * 1 mg Goat anti-Mouse IgG (H+L) Cross-Adsorbed Secondary Antibody, A…" at bounding box center [507, 258] width 960 height 376
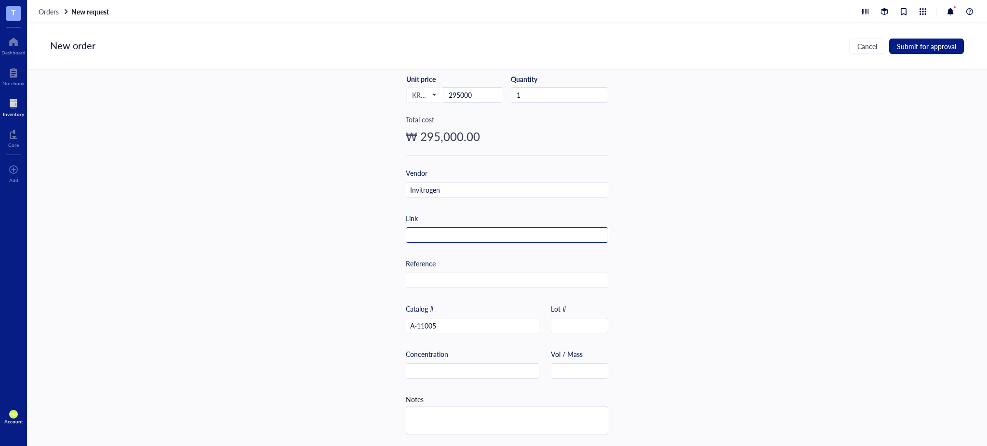
click at [508, 238] on input "text" at bounding box center [506, 235] width 201 height 15
paste input "https://www.thermofisher.com/antibody/product/Goat-anti-Mouse-IgG-H-L-Cross-Ads…"
click at [804, 307] on div "Item name * 1 mg Goat anti-Mouse IgG (H+L) Cross-Adsorbed Secondary Antibody, A…" at bounding box center [507, 258] width 960 height 376
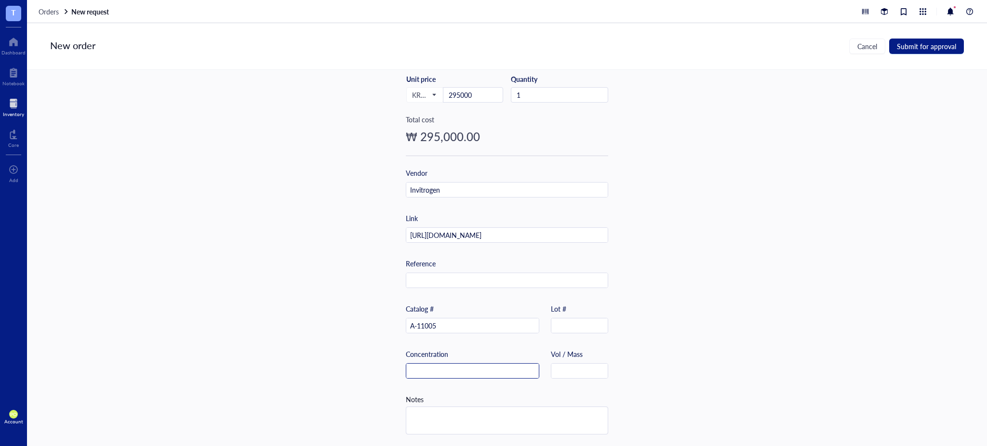
click at [452, 364] on input "text" at bounding box center [472, 371] width 132 height 15
paste input "2 mg/mL"
click at [678, 411] on div "Item name * 1 mg Goat anti-Mouse IgG (H+L) Cross-Adsorbed Secondary Antibody, A…" at bounding box center [507, 258] width 960 height 376
click at [506, 414] on textarea at bounding box center [506, 420] width 201 height 27
click at [407, 412] on textarea "Polyclonal antibody Host: Goat" at bounding box center [506, 425] width 201 height 42
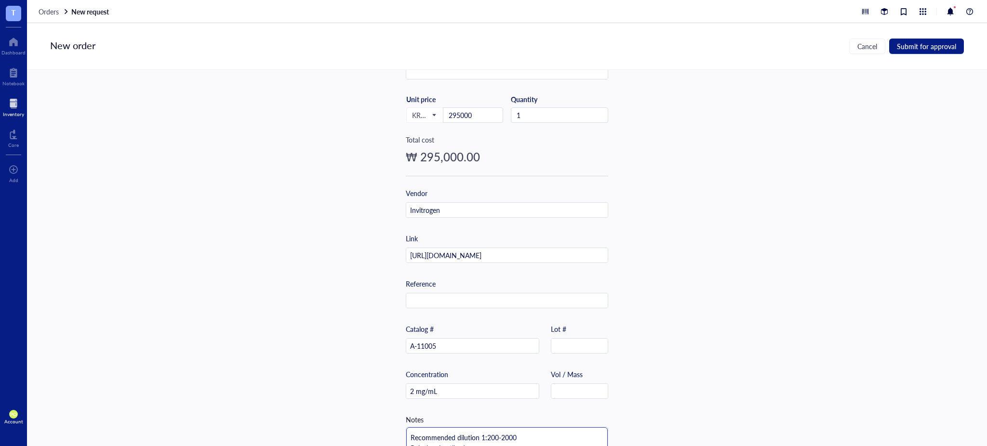
scroll to position [220, 0]
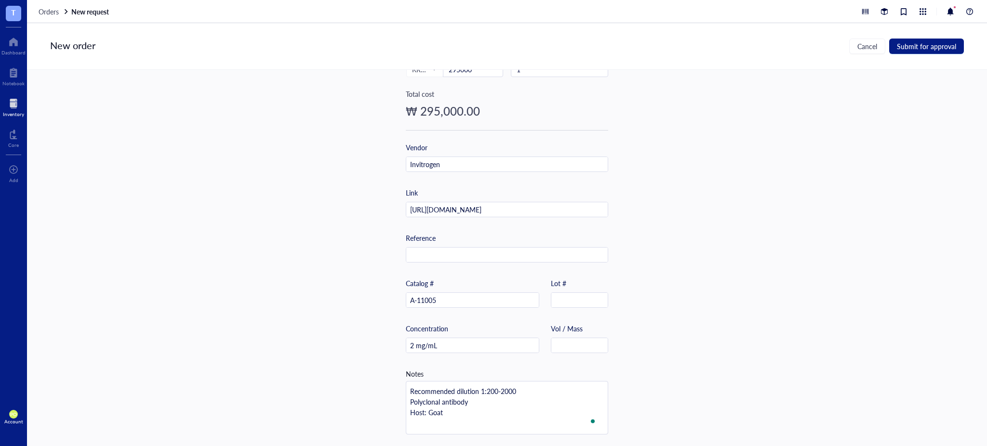
drag, startPoint x: 749, startPoint y: 304, endPoint x: 600, endPoint y: 363, distance: 159.8
click at [747, 301] on div "Item name * 1 mg Goat anti-Mouse IgG (H+L) Cross-Adsorbed Secondary Antibody, A…" at bounding box center [507, 258] width 960 height 376
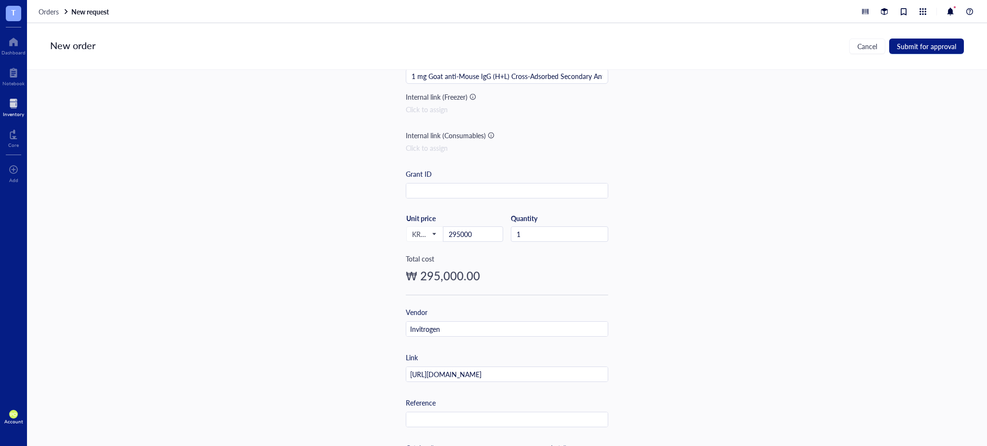
scroll to position [0, 0]
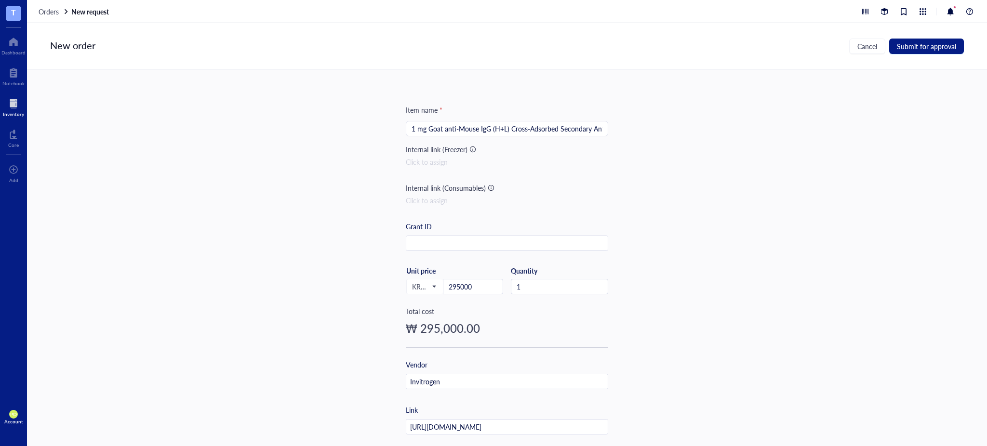
click at [545, 131] on input "1 mg Goat anti-Mouse IgG (H+L) Cross-Adsorbed Secondary Antibody, Alexa Fluor 5…" at bounding box center [506, 128] width 191 height 14
click at [677, 234] on div "Item name * 1 mg Goat anti-Mouse IgG (H+L) Cross-Adsorbed Secondary Antibody, A…" at bounding box center [507, 258] width 960 height 376
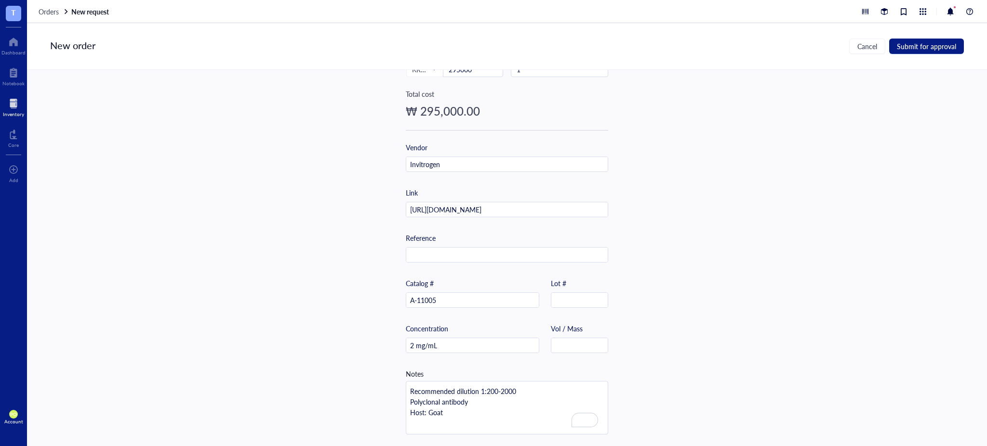
scroll to position [220, 0]
click at [449, 413] on textarea "Recommended dilution 1:200-2000 Polyclonal antibody Host: Goat" at bounding box center [506, 408] width 201 height 53
paste textarea "4°C,"
click at [409, 429] on textarea "Recommended dilution 1:200-2000 Polyclonal antibody Host: Goat Storage: 4°C," at bounding box center [506, 416] width 201 height 74
click at [459, 414] on textarea "Recommended dilution 1:200-2000 Polyclonal antibody Host: Goat Storage: 4°C," at bounding box center [506, 410] width 201 height 63
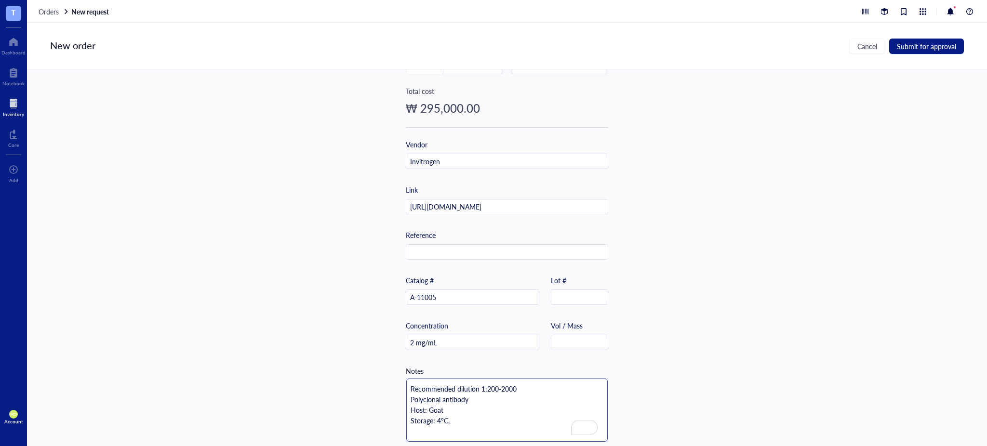
click at [449, 422] on textarea "Recommended dilution 1:200-2000 Polyclonal antibody Host: Goat Storage: 4°C," at bounding box center [506, 410] width 201 height 63
click at [735, 209] on div "Item name * 1 mg Goat anti-Mouse IgG (H+L) Cross-Adsorbed Secondary Antibody, A…" at bounding box center [507, 258] width 960 height 376
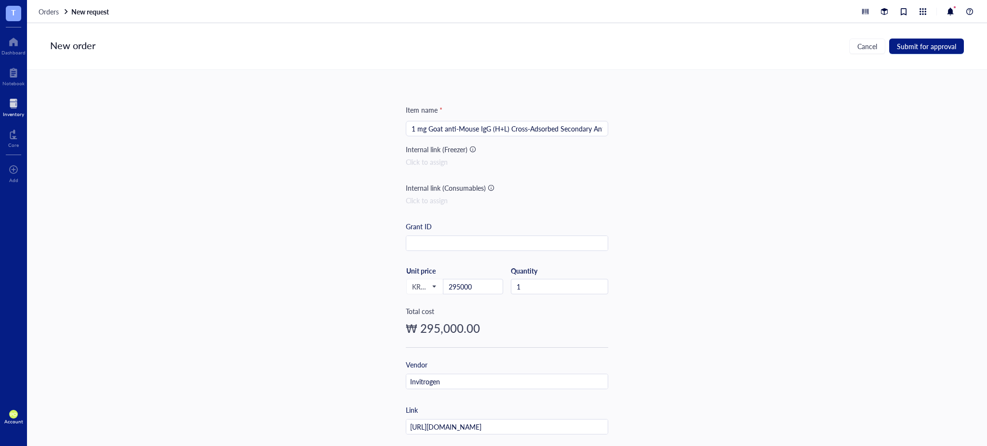
scroll to position [231, 0]
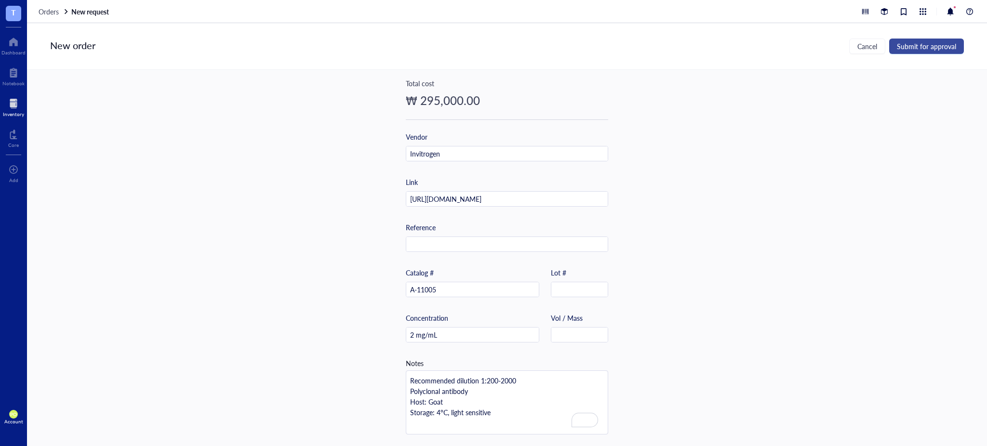
click at [938, 48] on span "Submit for approval" at bounding box center [926, 46] width 59 height 8
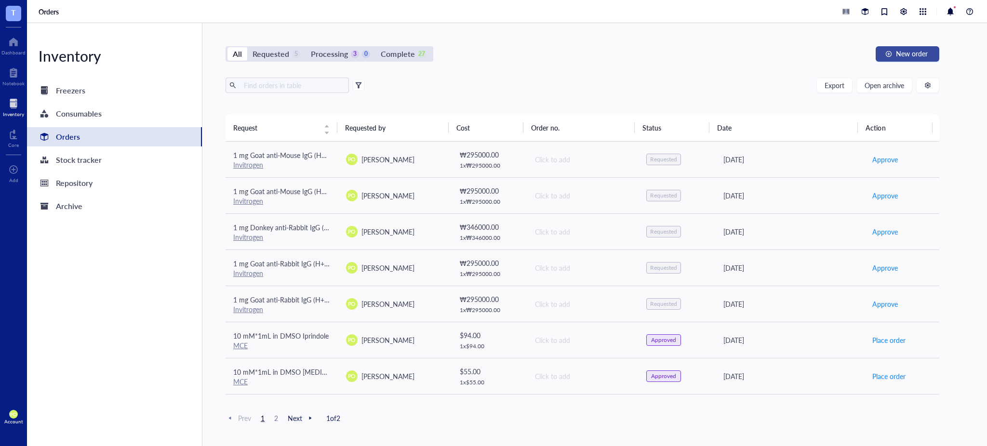
click at [910, 57] on span "New order" at bounding box center [912, 54] width 32 height 8
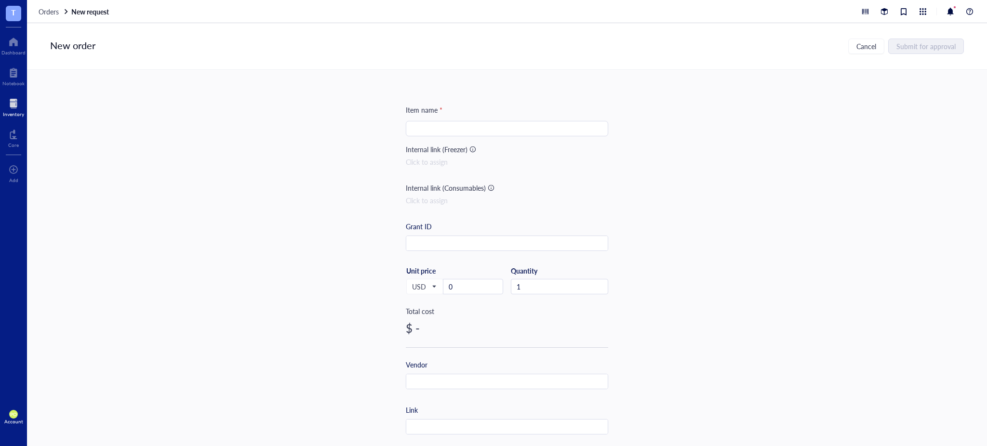
click at [495, 132] on input "search" at bounding box center [506, 128] width 191 height 14
paste input "Donkey anti-Mouse IgG (H+L) Highly Cross-Adsorbed Secondary Antibody, Alexa Flu…"
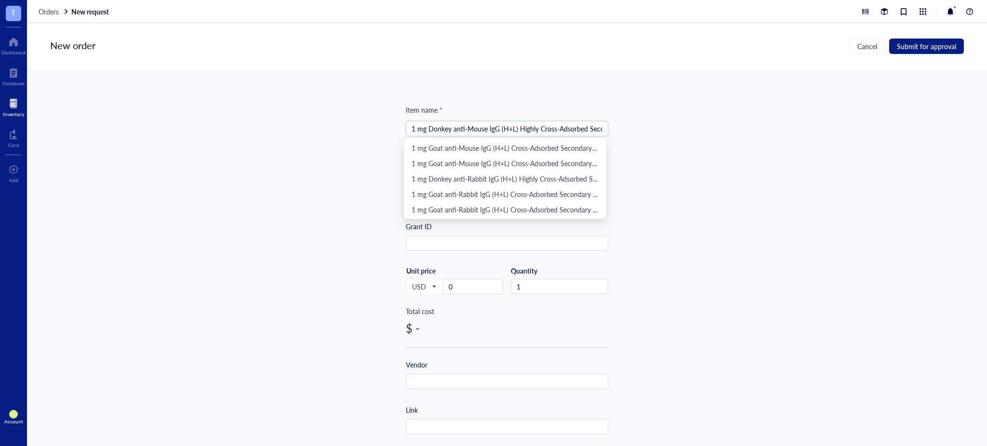
scroll to position [0, 99]
click at [588, 128] on input "1 mg Donkey anti-Mouse IgG (H+L) Highly Cross-Adsorbed Secondary Antibody, Alex…" at bounding box center [506, 128] width 191 height 14
click at [762, 158] on div "Item name * 1 mg Donkey anti-Mouse IgG (H+L) Highly Cross-Adsorbed Secondary An…" at bounding box center [507, 258] width 960 height 376
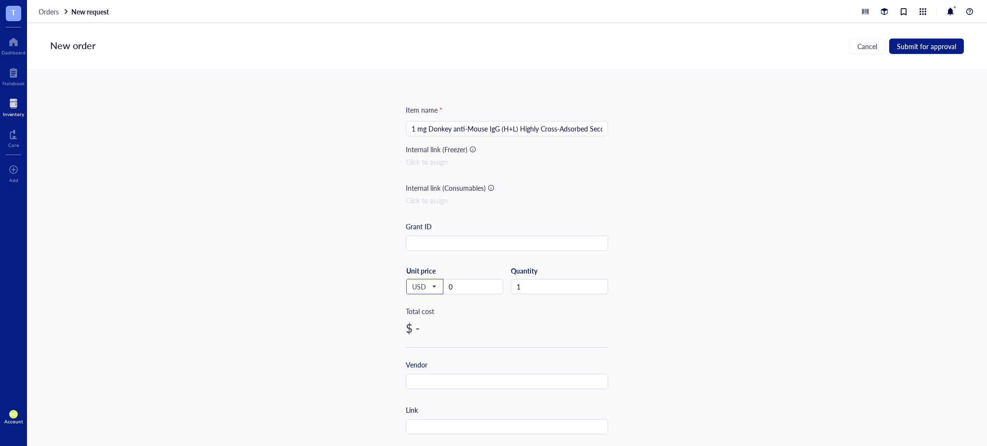
click at [434, 283] on span at bounding box center [425, 286] width 26 height 14
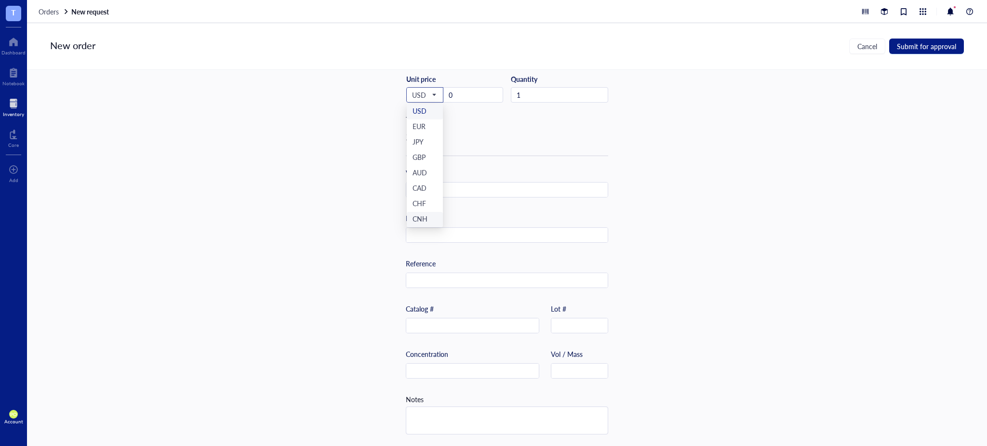
scroll to position [46, 0]
click at [423, 214] on div "KRW" at bounding box center [424, 219] width 25 height 11
click at [460, 89] on input "0" at bounding box center [472, 95] width 59 height 14
drag, startPoint x: 462, startPoint y: 88, endPoint x: 435, endPoint y: 86, distance: 27.6
click at [435, 86] on div "KRW USD EUR JPY GBP AUD CAD CHF CNH BRL HKD KRW Unit price 0" at bounding box center [454, 95] width 97 height 40
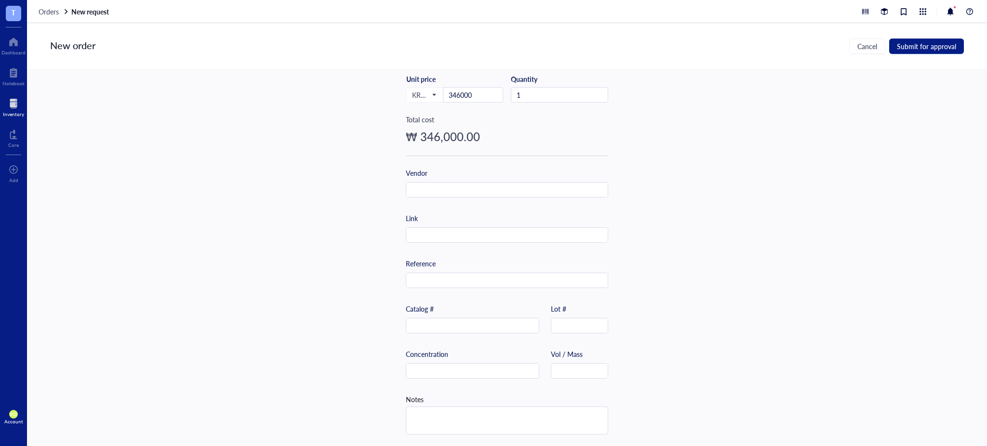
click at [729, 203] on div "Item name * 1 mg Donkey anti-Mouse IgG (H+L) Highly Cross-Adsorbed Secondary An…" at bounding box center [507, 258] width 960 height 376
click at [466, 194] on div "Item name * 1 mg Donkey anti-Mouse IgG (H+L) Highly Cross-Adsorbed Secondary An…" at bounding box center [507, 179] width 202 height 533
click at [461, 188] on input "text" at bounding box center [506, 190] width 201 height 15
click at [759, 232] on div "Item name * 1 mg Donkey anti-Mouse IgG (H+L) Highly Cross-Adsorbed Secondary An…" at bounding box center [507, 258] width 960 height 376
click at [432, 234] on input "text" at bounding box center [506, 235] width 201 height 15
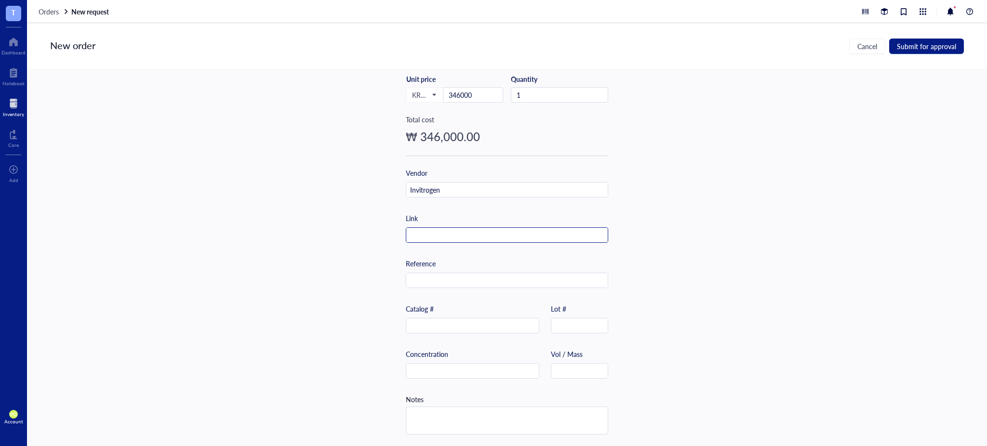
paste input "https://www.thermofisher.com/antibody/product/Donkey-anti-Mouse-IgG-H-L-Highly-…"
click at [669, 238] on div "Item name * 1 mg Donkey anti-Mouse IgG (H+L) Highly Cross-Adsorbed Secondary An…" at bounding box center [507, 258] width 960 height 376
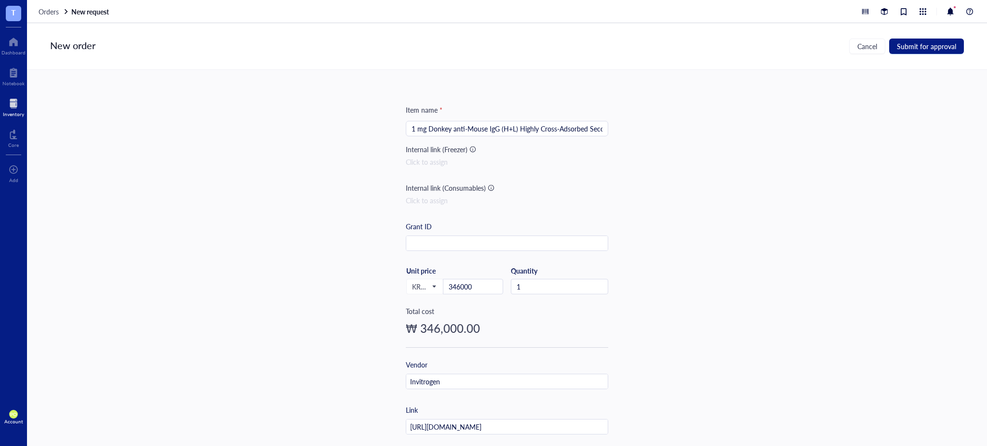
scroll to position [195, 0]
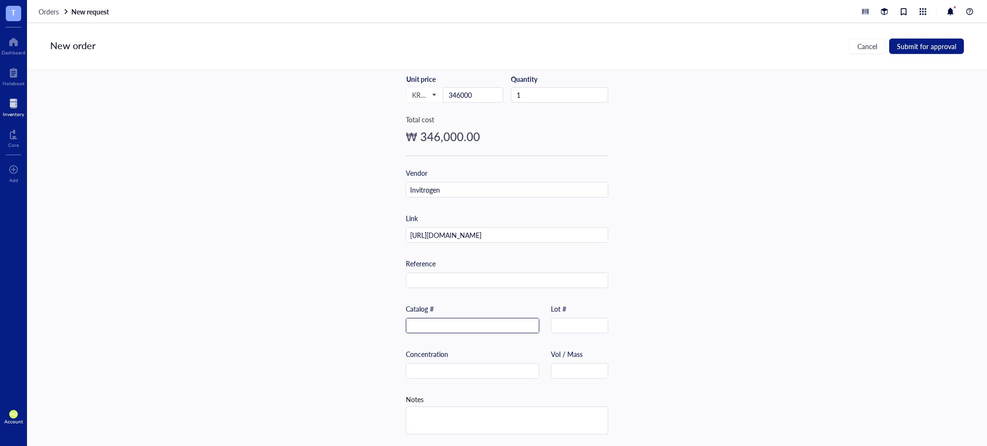
click at [443, 320] on input "text" at bounding box center [472, 325] width 132 height 15
paste input "A-31571"
drag, startPoint x: 702, startPoint y: 278, endPoint x: 707, endPoint y: 52, distance: 226.0
click at [702, 278] on div "Item name * 1 mg Donkey anti-Mouse IgG (H+L) Highly Cross-Adsorbed Secondary An…" at bounding box center [507, 258] width 960 height 376
click at [471, 376] on div "Concentration Vol / Mass" at bounding box center [507, 371] width 202 height 45
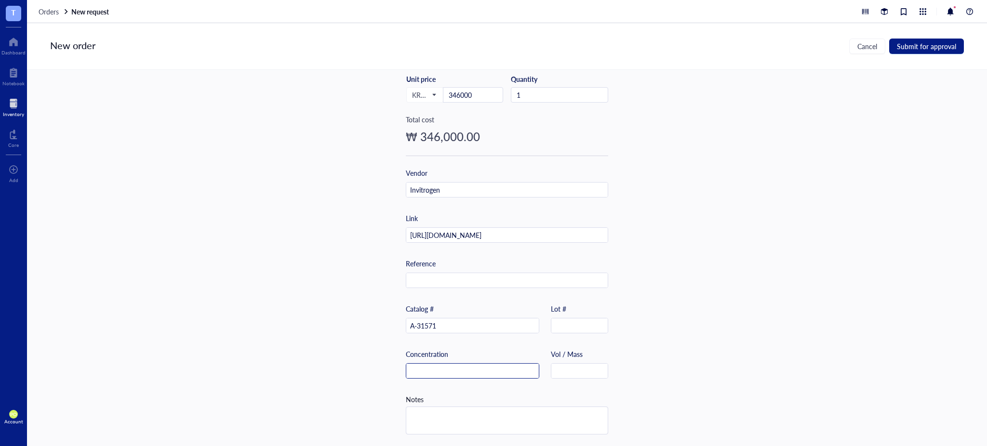
click at [468, 364] on input "text" at bounding box center [472, 371] width 132 height 15
paste input "2 mg/mL"
click at [728, 364] on div "Item name * 1 mg Donkey anti-Mouse IgG (H+L) Highly Cross-Adsorbed Secondary An…" at bounding box center [507, 258] width 960 height 376
click at [436, 420] on textarea at bounding box center [506, 420] width 201 height 27
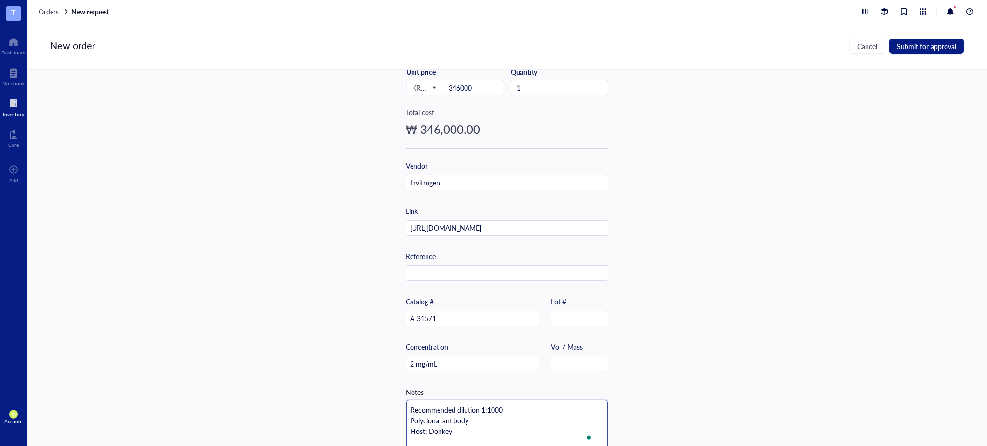
scroll to position [0, 0]
paste textarea "4°C,"
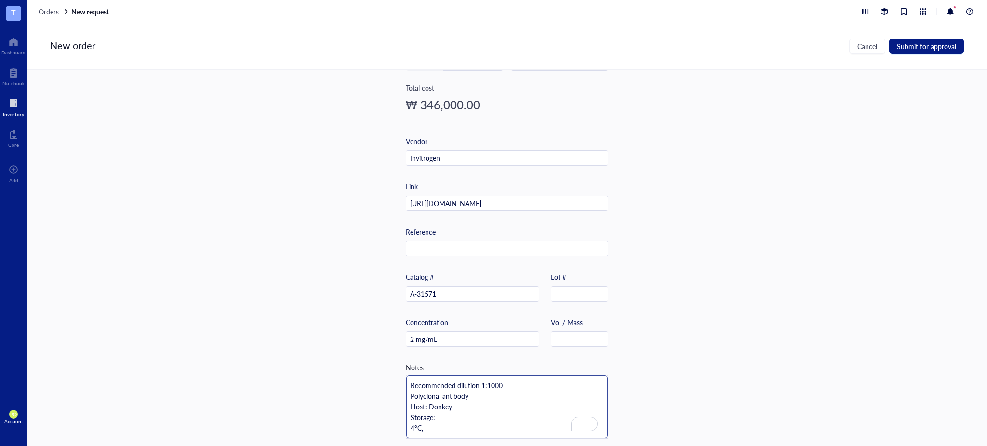
scroll to position [231, 0]
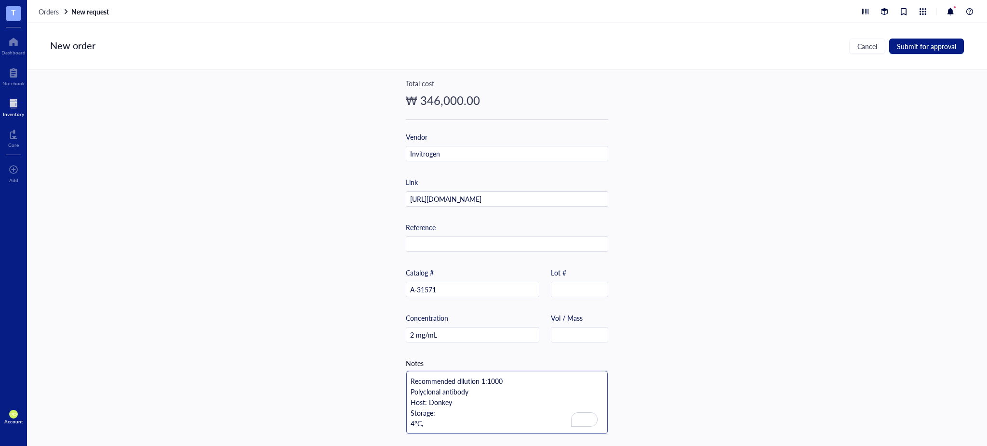
click at [406, 419] on textarea "Recommended dilution 1:1000 Polyclonal antibody Host: Donkey Storage: 4°C," at bounding box center [506, 402] width 201 height 63
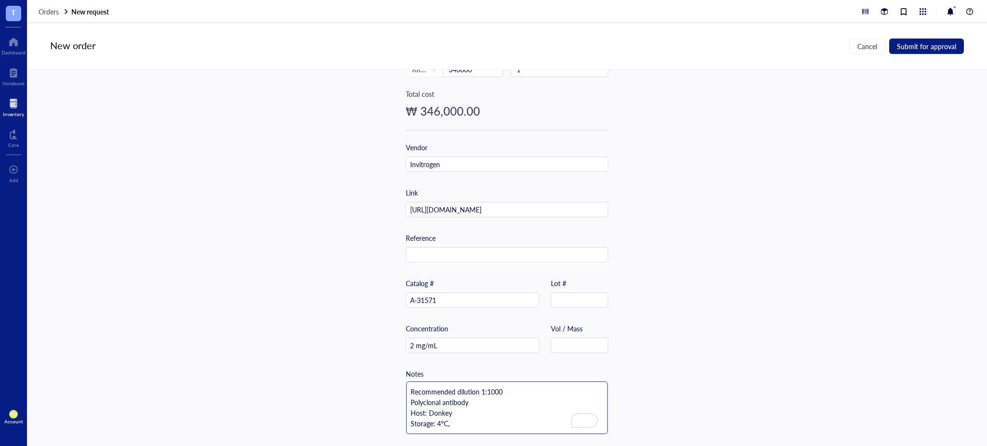
scroll to position [220, 0]
click at [474, 419] on textarea "Recommended dilution 1:1000 Polyclonal antibody Host: Donkey Storage: 4°C," at bounding box center [506, 408] width 201 height 53
click at [739, 260] on div "Item name * 1 mg Donkey anti-Mouse IgG (H+L) Highly Cross-Adsorbed Secondary An…" at bounding box center [507, 258] width 960 height 376
click at [942, 44] on span "Submit for approval" at bounding box center [926, 46] width 59 height 8
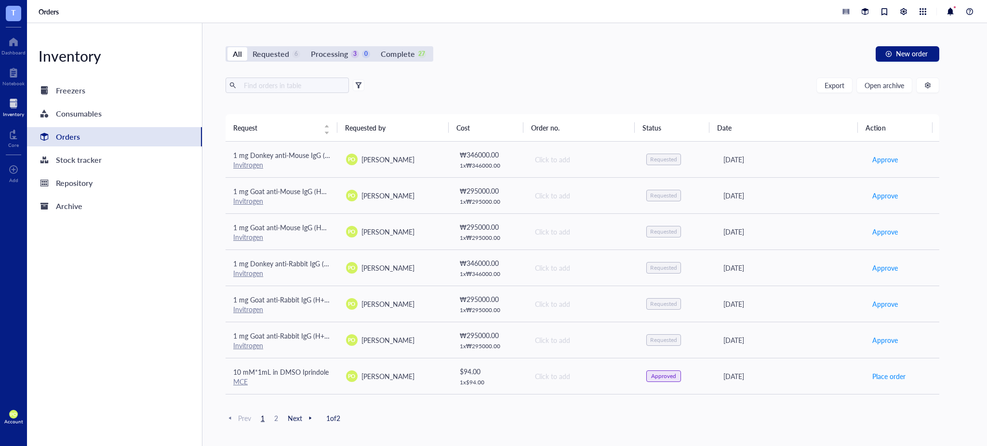
click at [69, 268] on div "Inventory Freezers Consumables Orders Stock tracker Repository Archive" at bounding box center [114, 234] width 175 height 423
click at [11, 43] on div at bounding box center [13, 41] width 24 height 15
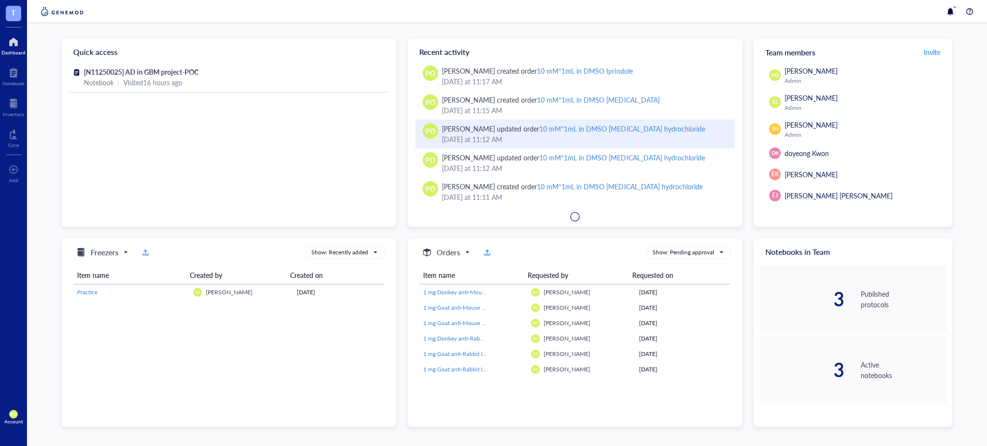
scroll to position [145, 0]
